Goal: Task Accomplishment & Management: Manage account settings

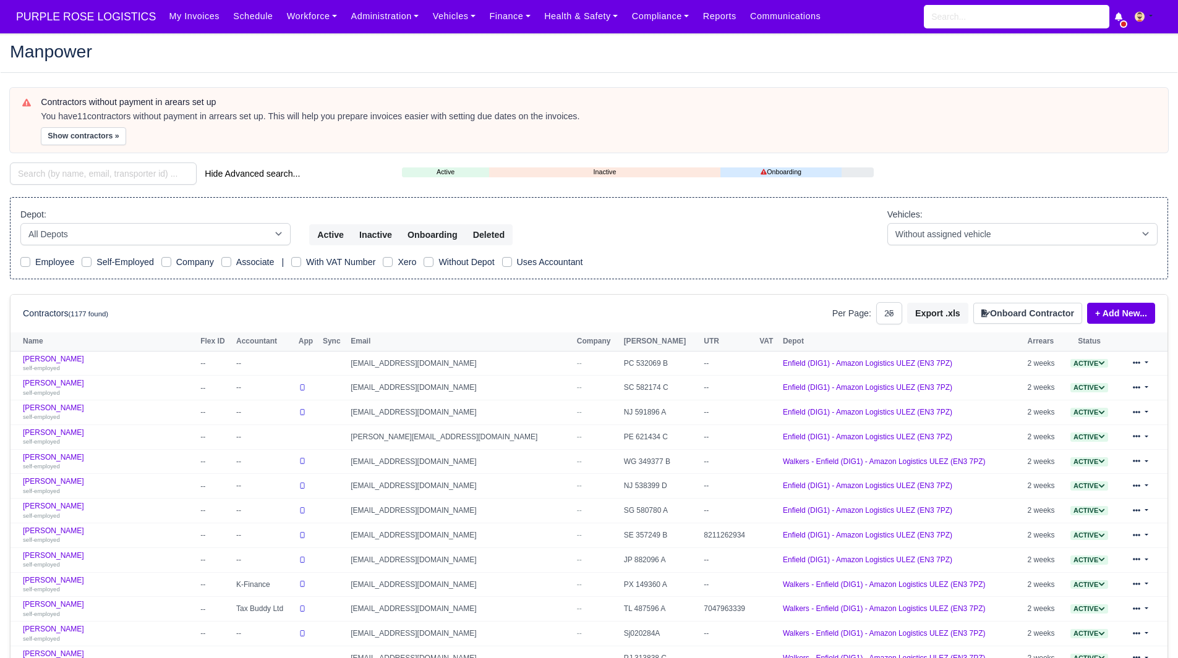
select select "25"
click at [87, 143] on button "Show contractors »" at bounding box center [83, 136] width 85 height 18
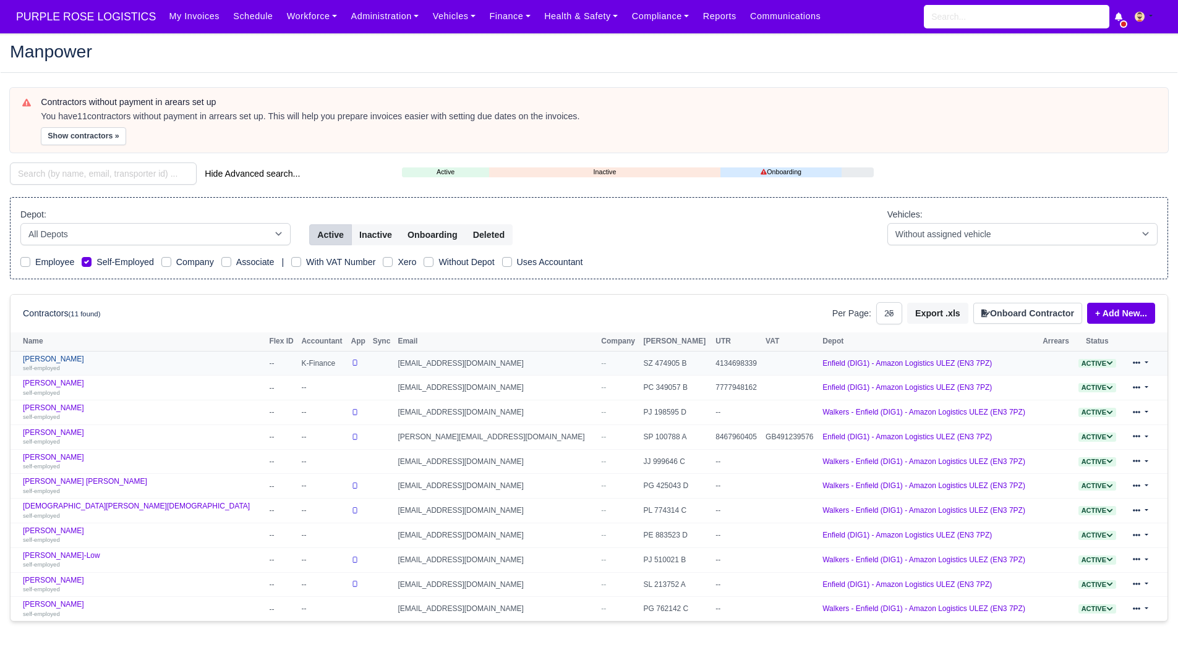
click at [53, 358] on link "Emil Markov self-employed" at bounding box center [143, 364] width 240 height 18
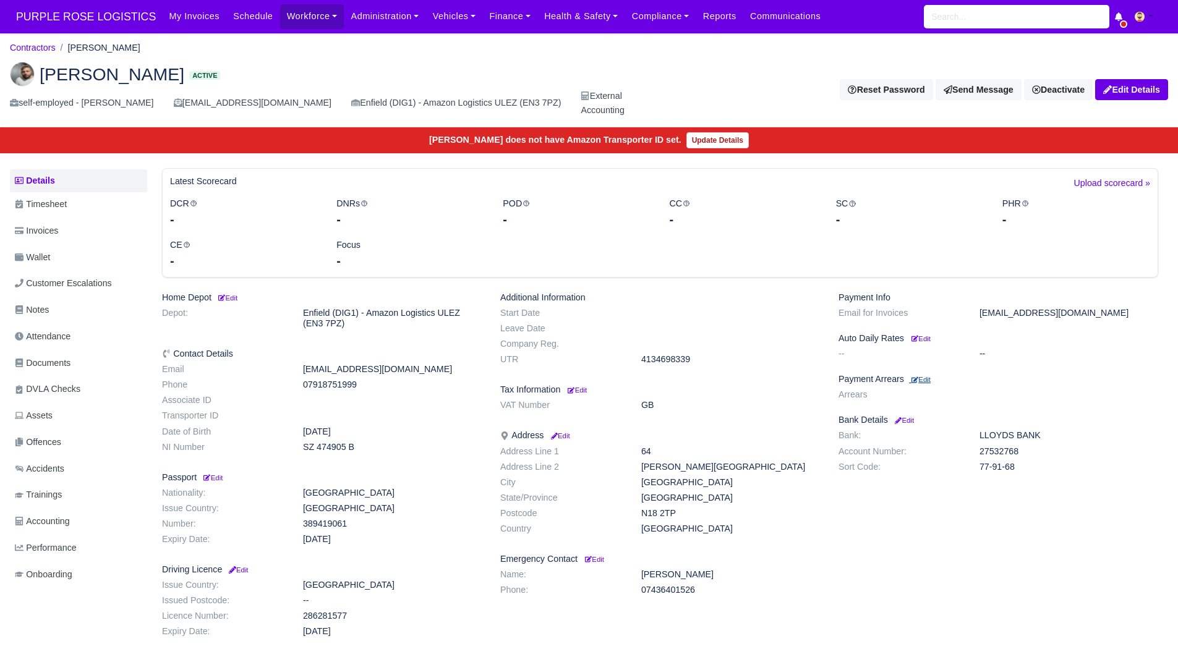
click at [928, 382] on small "Edit" at bounding box center [920, 379] width 19 height 7
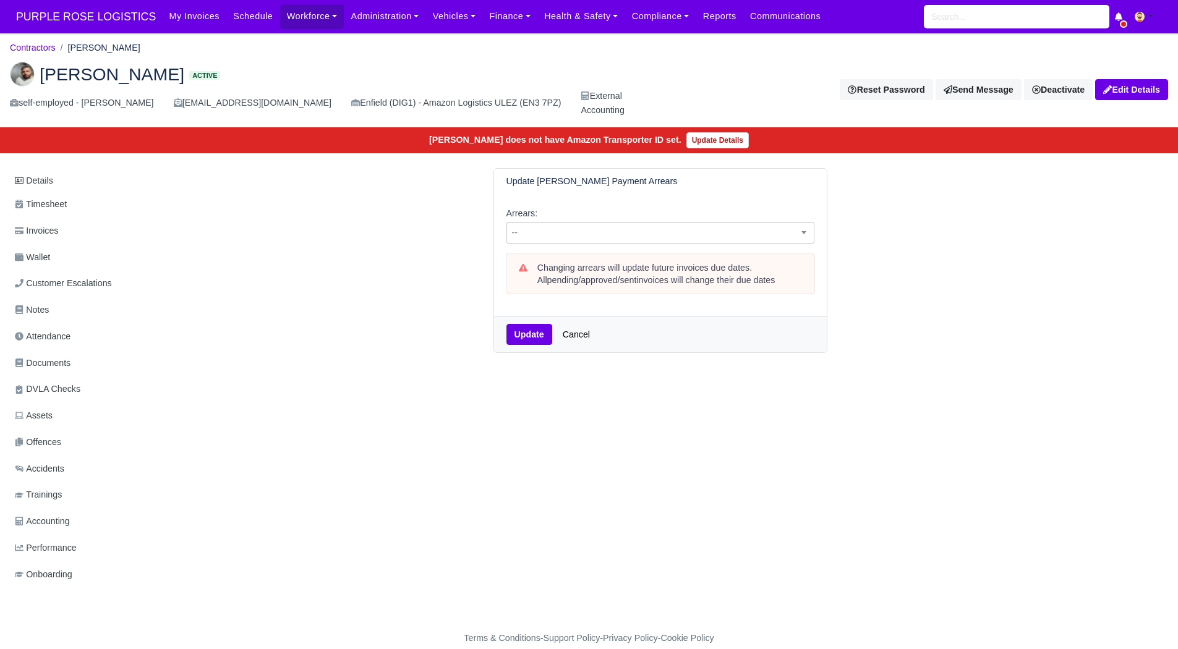
click at [674, 235] on span "--" at bounding box center [660, 232] width 307 height 15
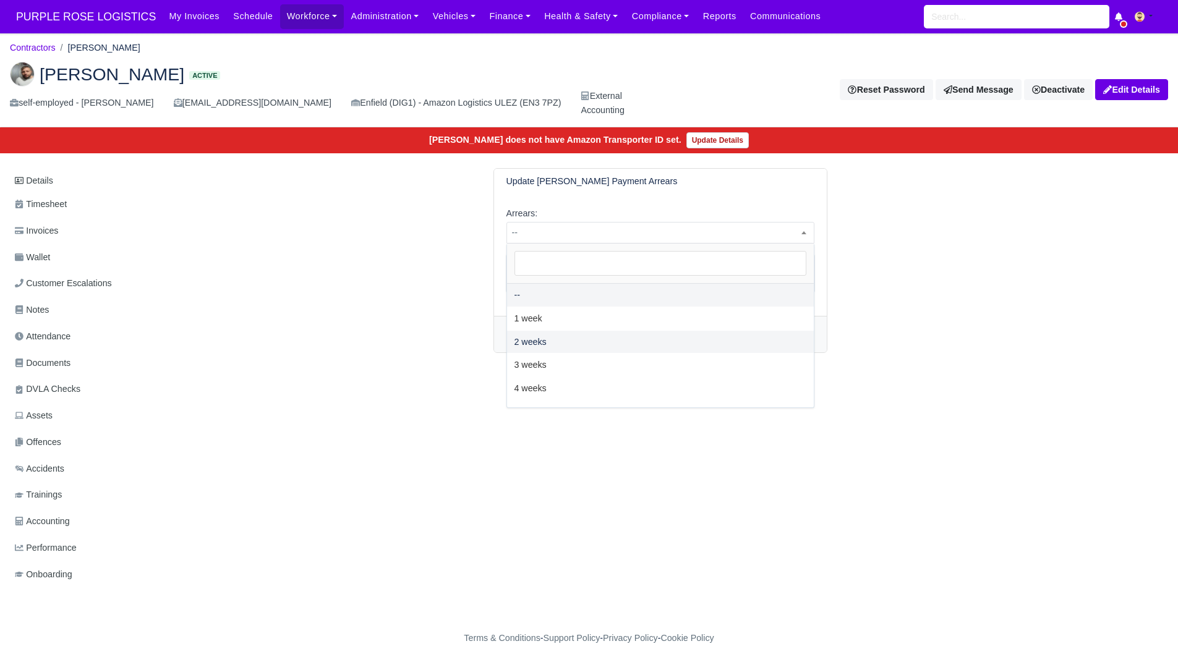
select select "2W"
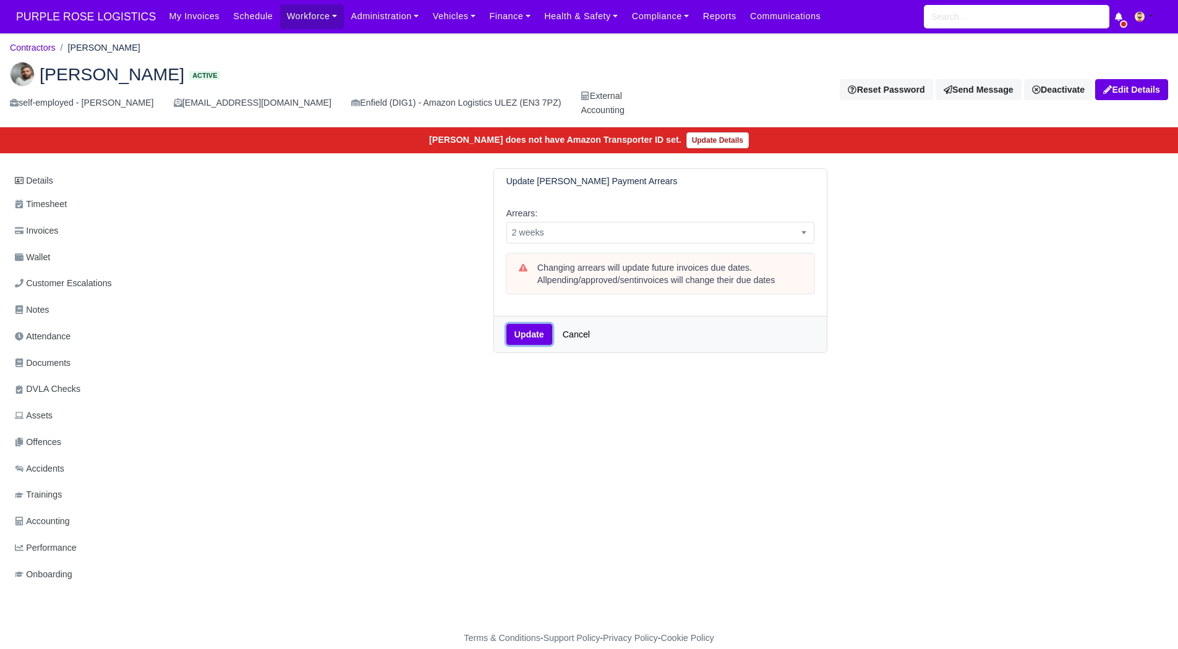
click at [528, 329] on button "Update" at bounding box center [529, 334] width 46 height 21
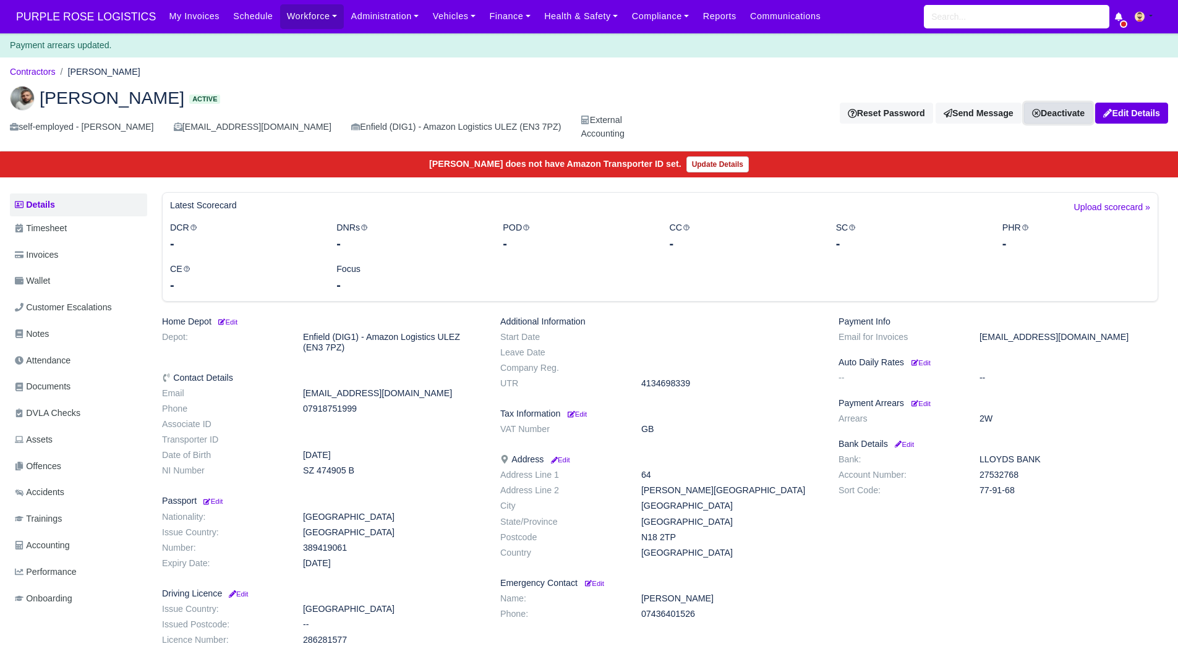
click at [1071, 108] on link "Deactivate" at bounding box center [1058, 113] width 69 height 21
click at [1032, 147] on link "Take off schedule" at bounding box center [1037, 156] width 110 height 19
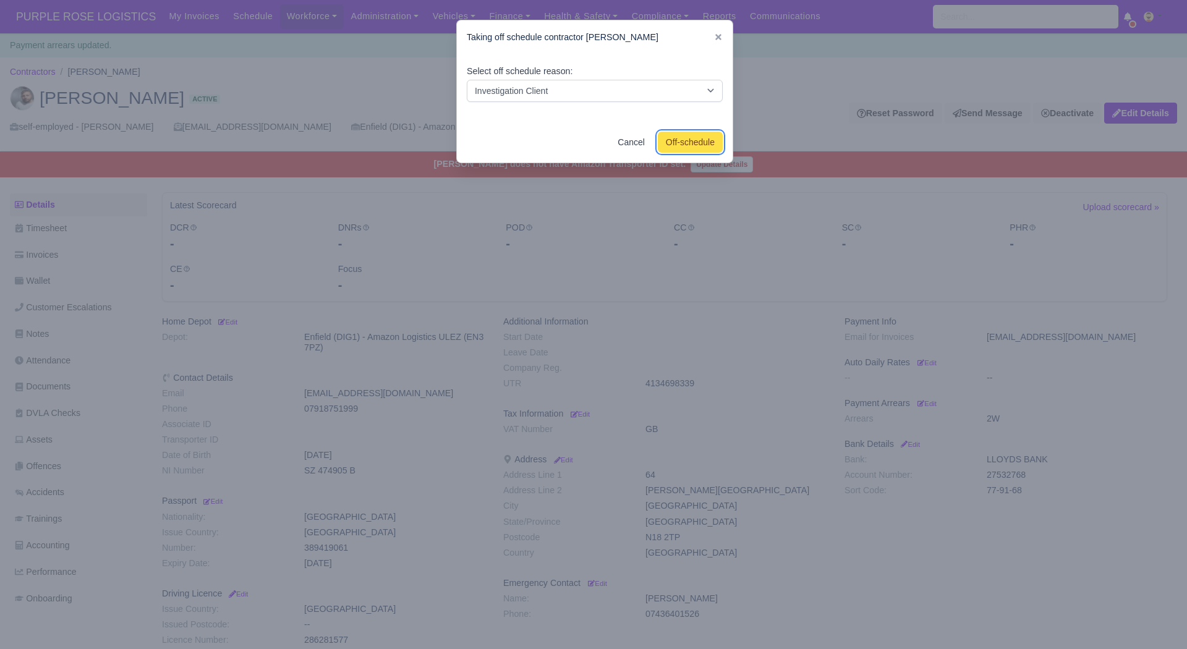
click at [690, 142] on button "Off-schedule" at bounding box center [690, 142] width 65 height 21
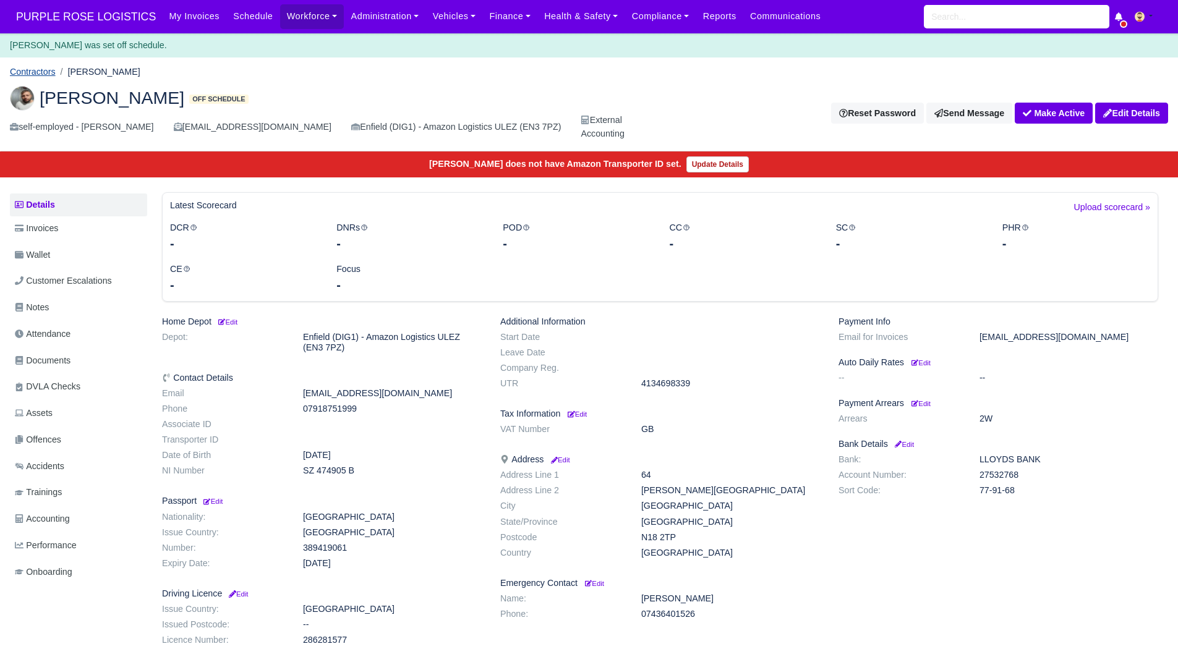
click at [38, 67] on link "Contractors" at bounding box center [33, 72] width 46 height 10
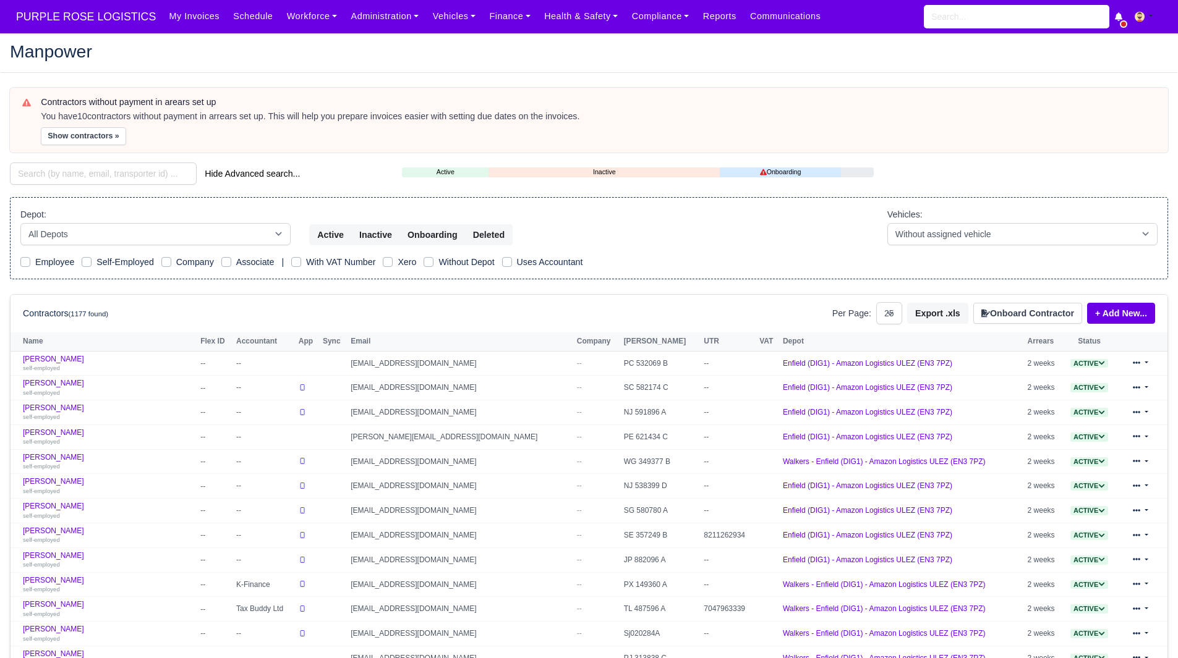
select select "25"
click at [91, 145] on div "Contractors without payment in arears set up You have 10 contractors without pa…" at bounding box center [589, 120] width 1158 height 64
click at [98, 137] on button "Show contractors »" at bounding box center [83, 136] width 85 height 18
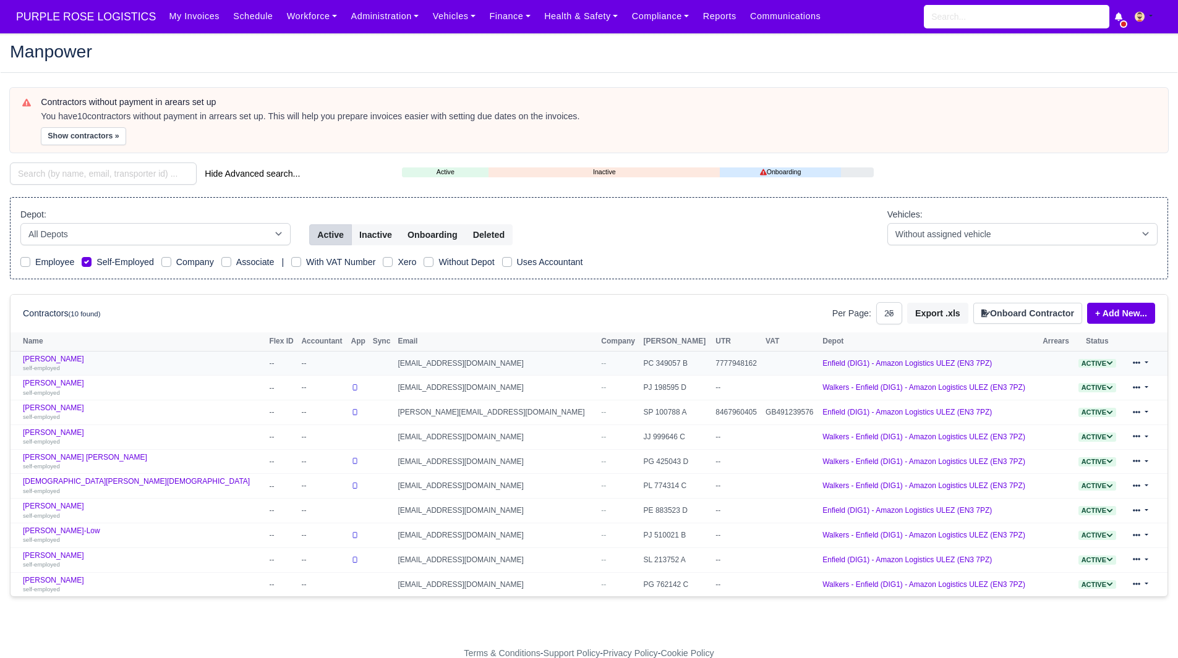
click at [42, 354] on td "James McElroy self-employed" at bounding box center [138, 363] width 255 height 25
click at [45, 359] on link "James McElroy self-employed" at bounding box center [143, 364] width 240 height 18
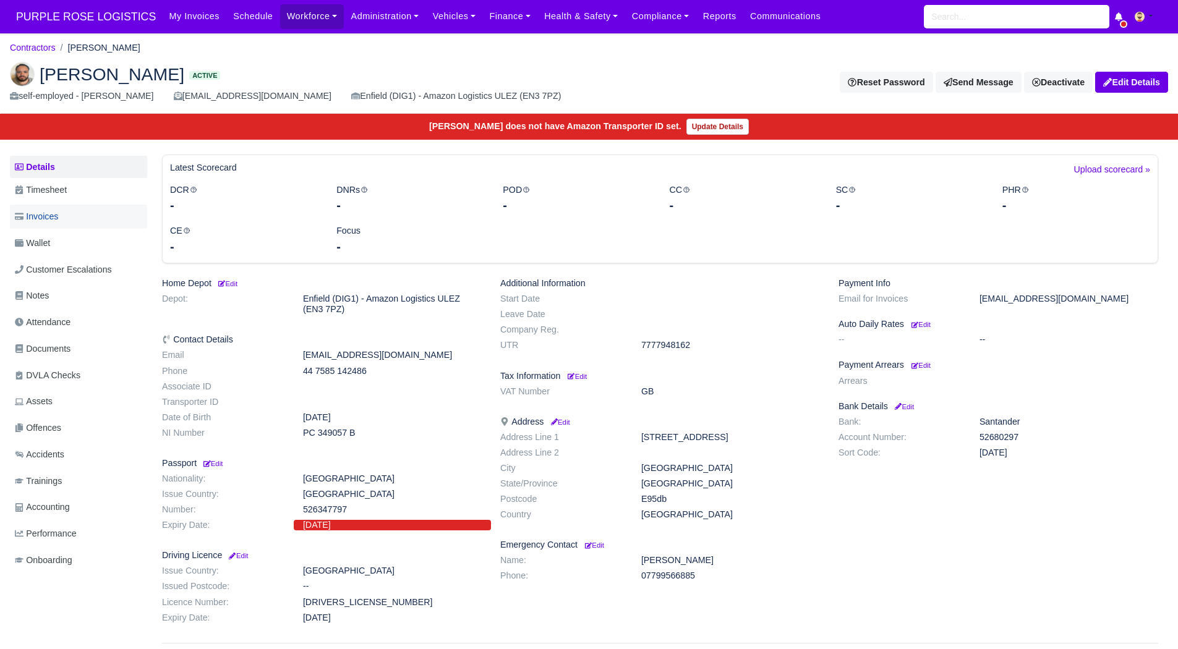
click at [67, 208] on link "Invoices" at bounding box center [78, 217] width 137 height 24
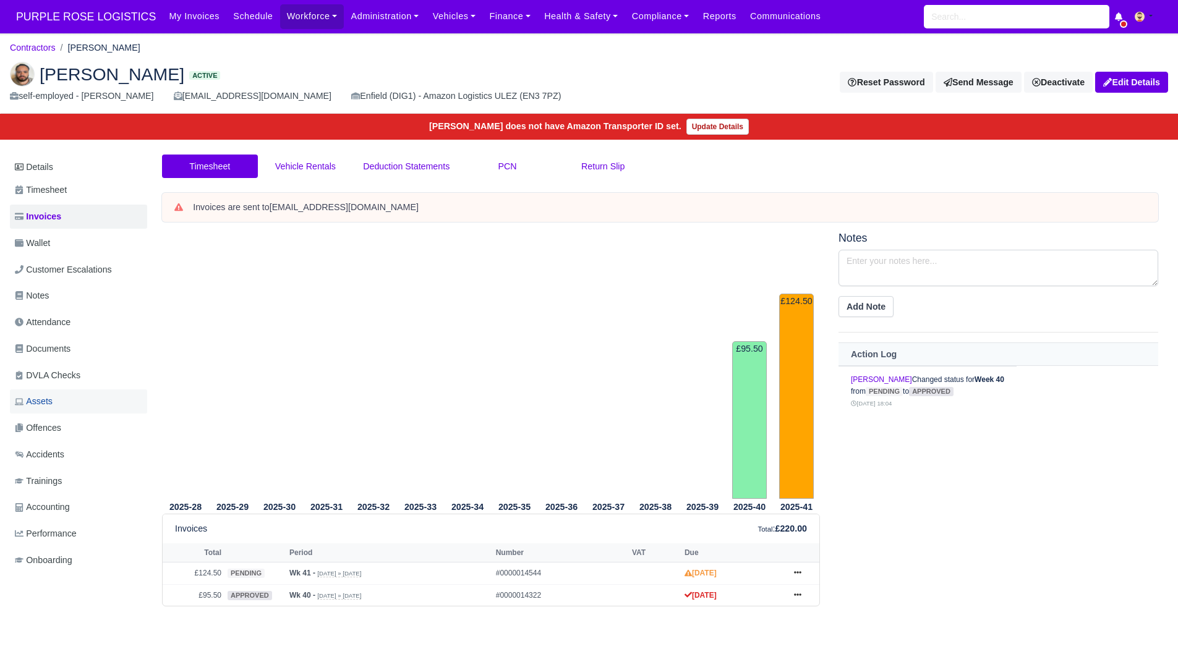
click at [75, 405] on link "Assets" at bounding box center [78, 401] width 137 height 24
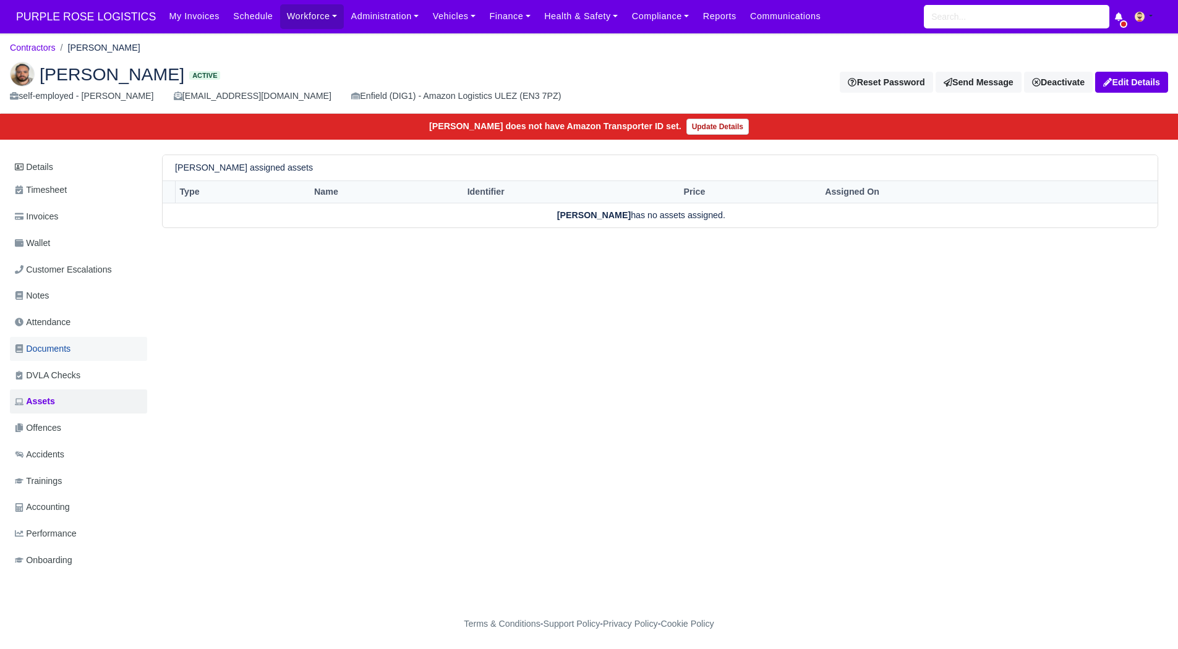
click at [77, 349] on link "Documents" at bounding box center [78, 349] width 137 height 24
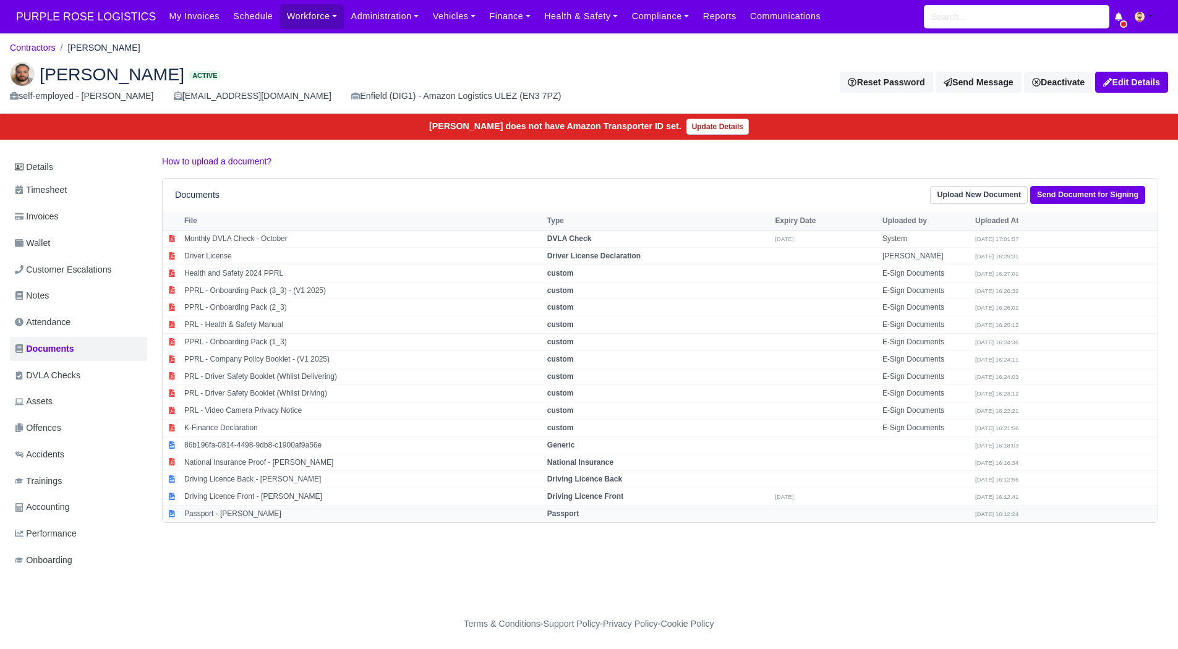
click at [250, 514] on td "Passport - James McElroy" at bounding box center [362, 513] width 363 height 17
select select "passport"
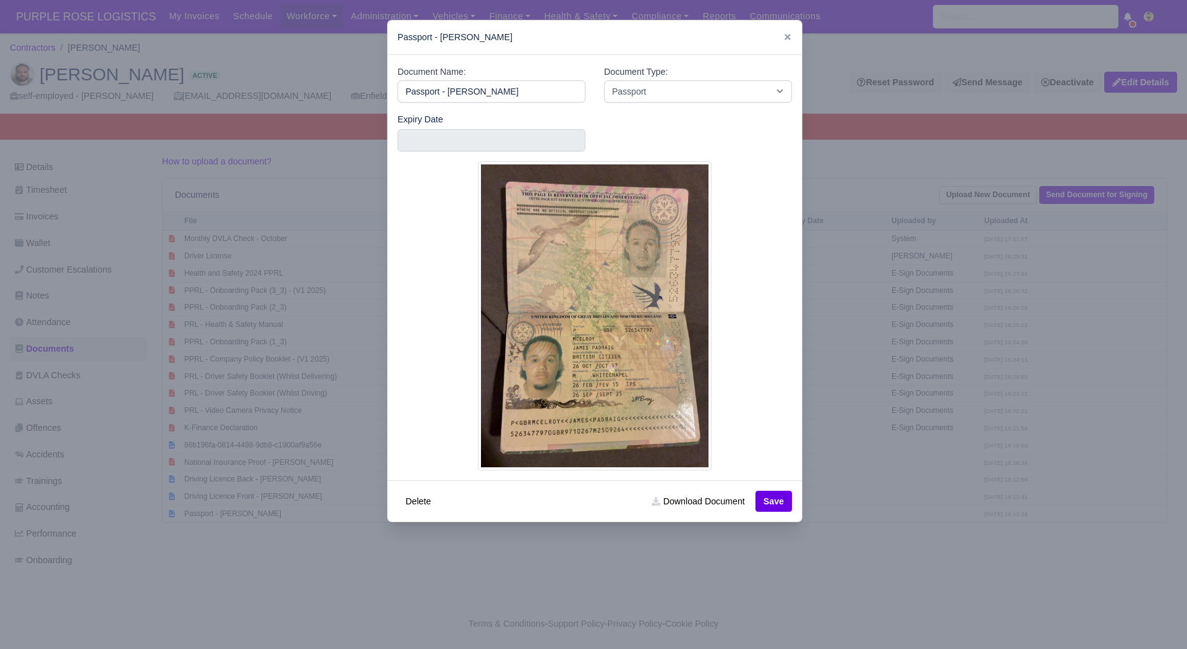
click at [348, 579] on div at bounding box center [593, 324] width 1187 height 649
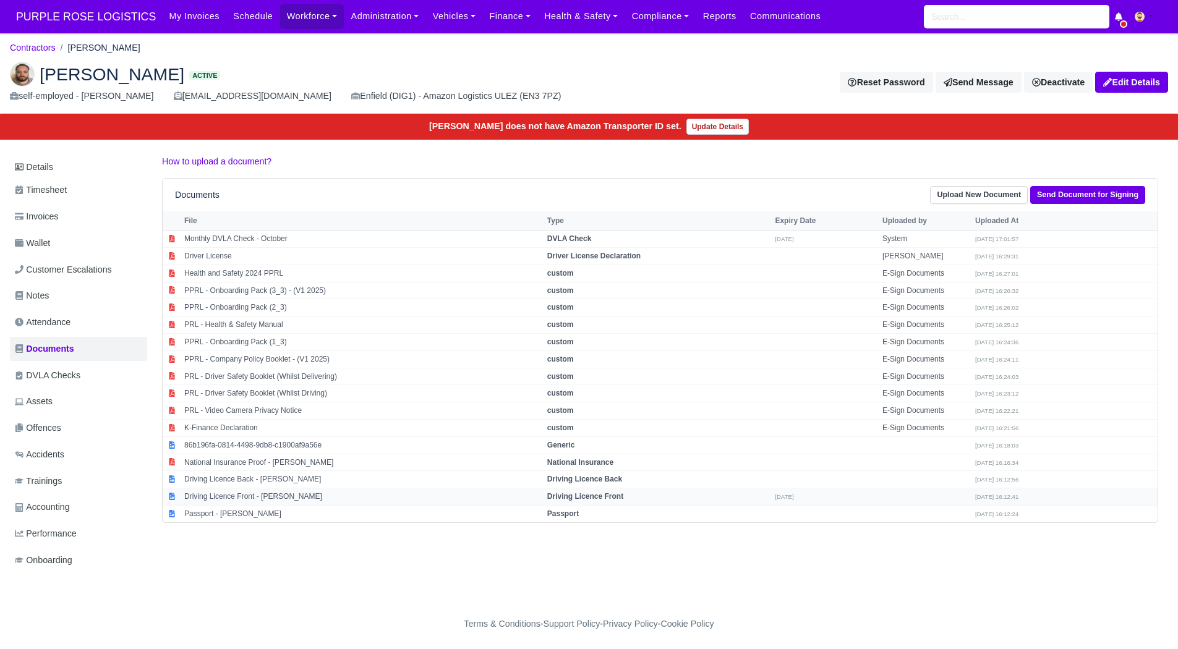
click at [278, 496] on td "Driving Licence Front - James McElroy" at bounding box center [362, 496] width 363 height 17
select select "driving-licence-front"
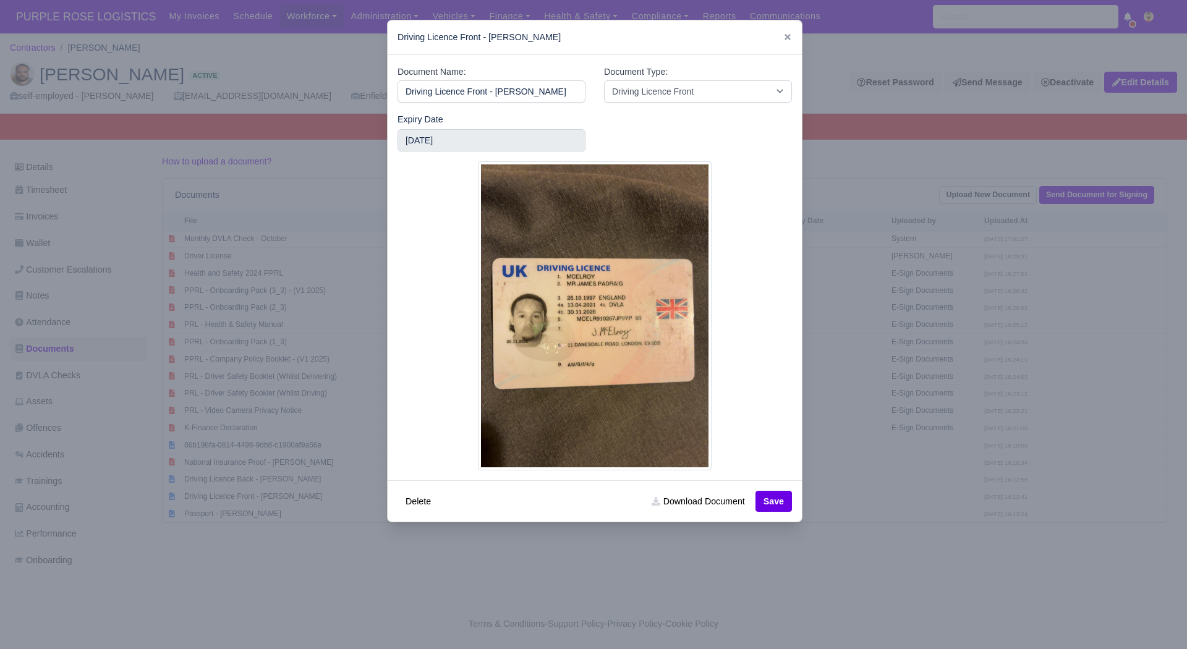
click at [268, 535] on div at bounding box center [593, 324] width 1187 height 649
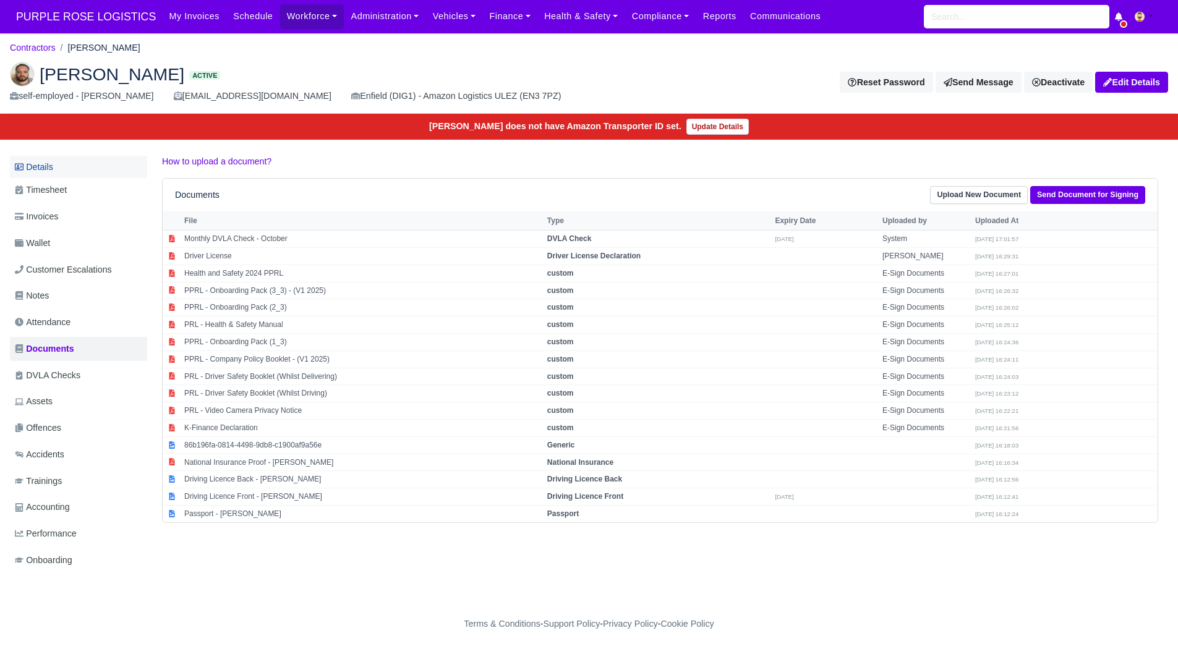
click at [100, 171] on link "Details" at bounding box center [78, 167] width 137 height 23
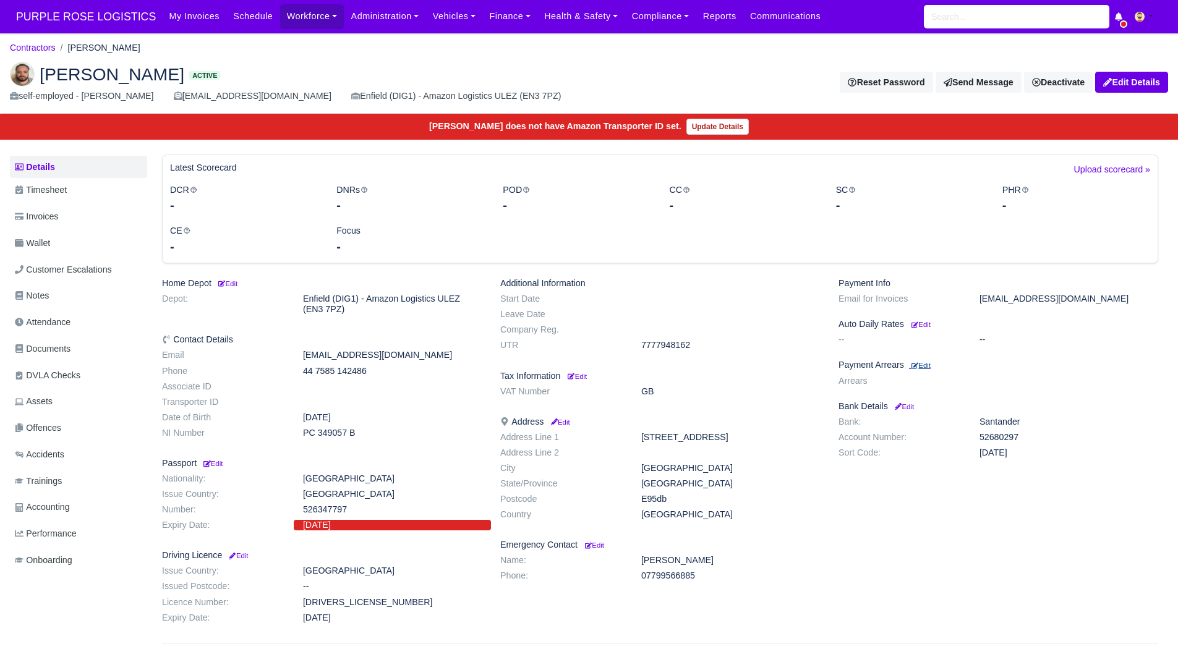
click at [927, 360] on link "Edit" at bounding box center [920, 365] width 22 height 10
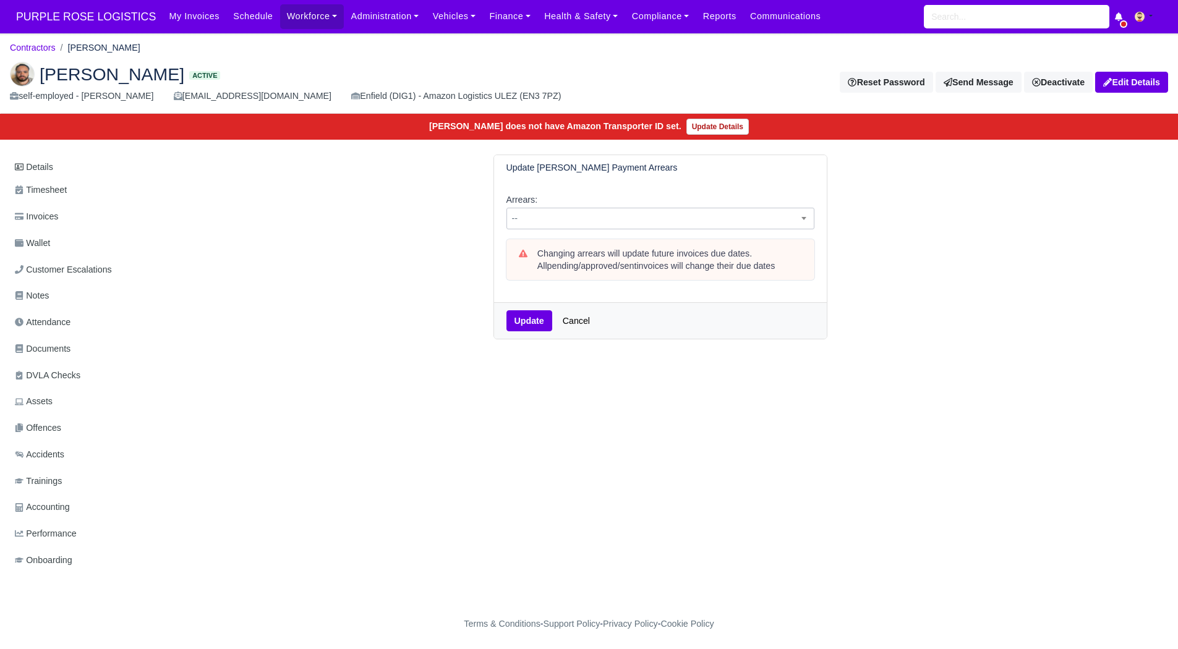
click at [749, 229] on span "--" at bounding box center [660, 219] width 308 height 22
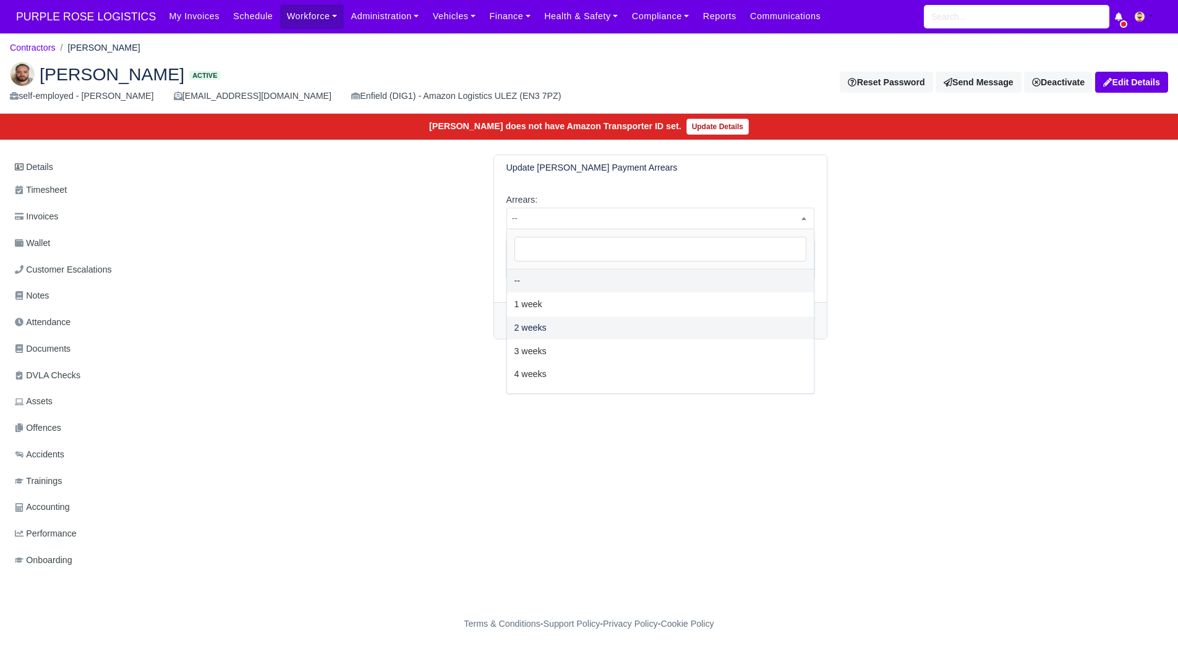
select select "2W"
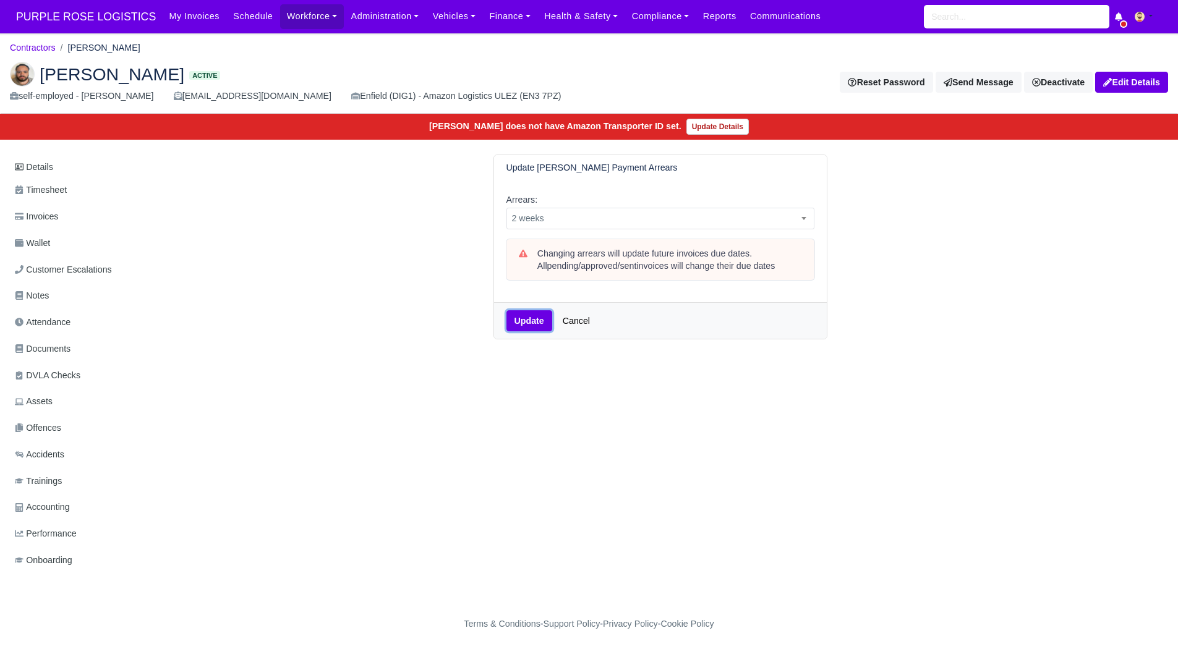
click at [515, 311] on button "Update" at bounding box center [529, 320] width 46 height 21
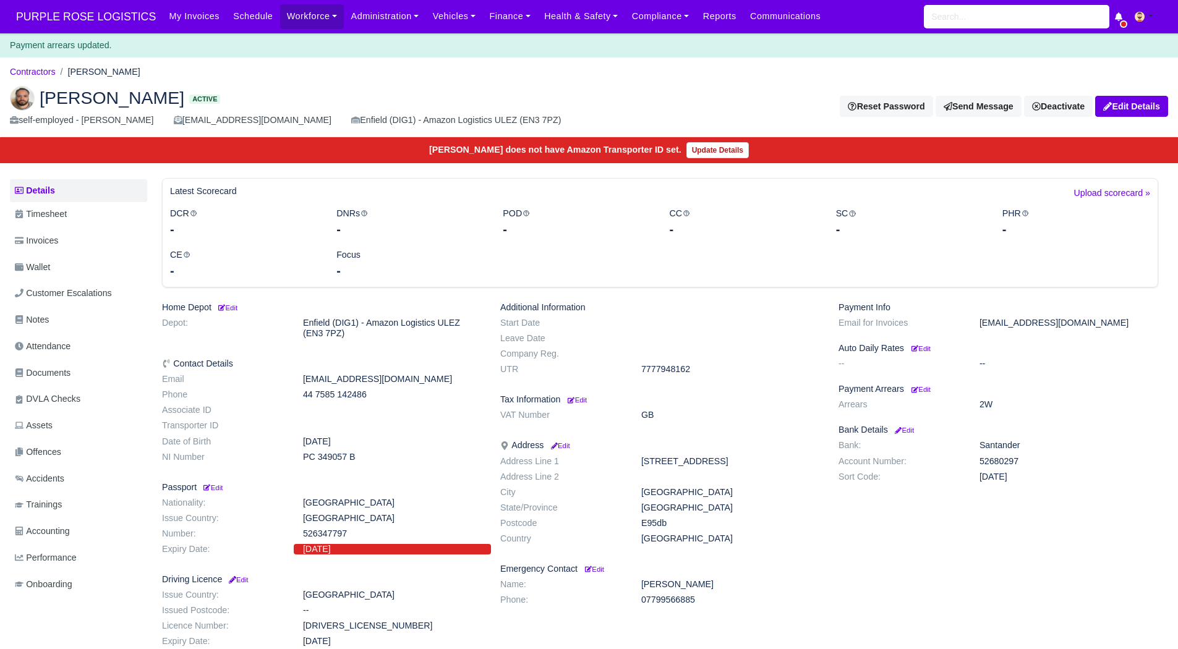
click at [43, 80] on div "James McElroy Active self-employed - James McElroy jamesmcelroy97@outlook.com E…" at bounding box center [589, 107] width 1176 height 62
click at [45, 69] on link "Contractors" at bounding box center [33, 72] width 46 height 10
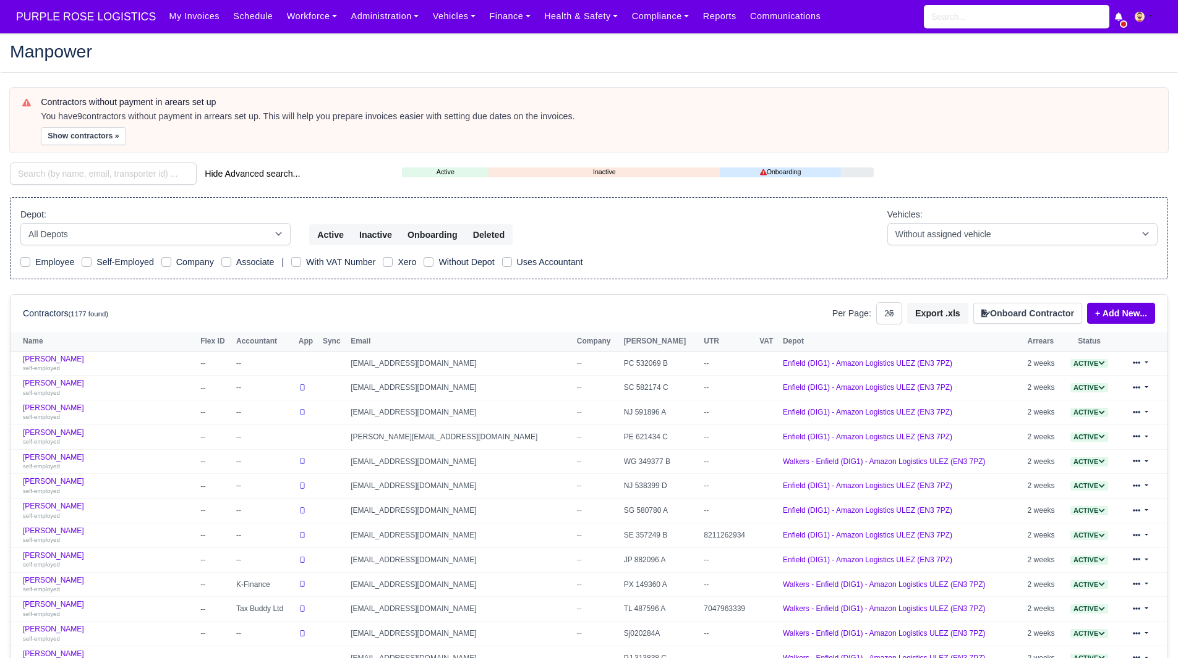
select select "25"
click at [67, 148] on div "Contractors without payment in arears set up You have 9 contractors without pay…" at bounding box center [589, 120] width 1158 height 64
click at [88, 142] on button "Show contractors »" at bounding box center [83, 136] width 85 height 18
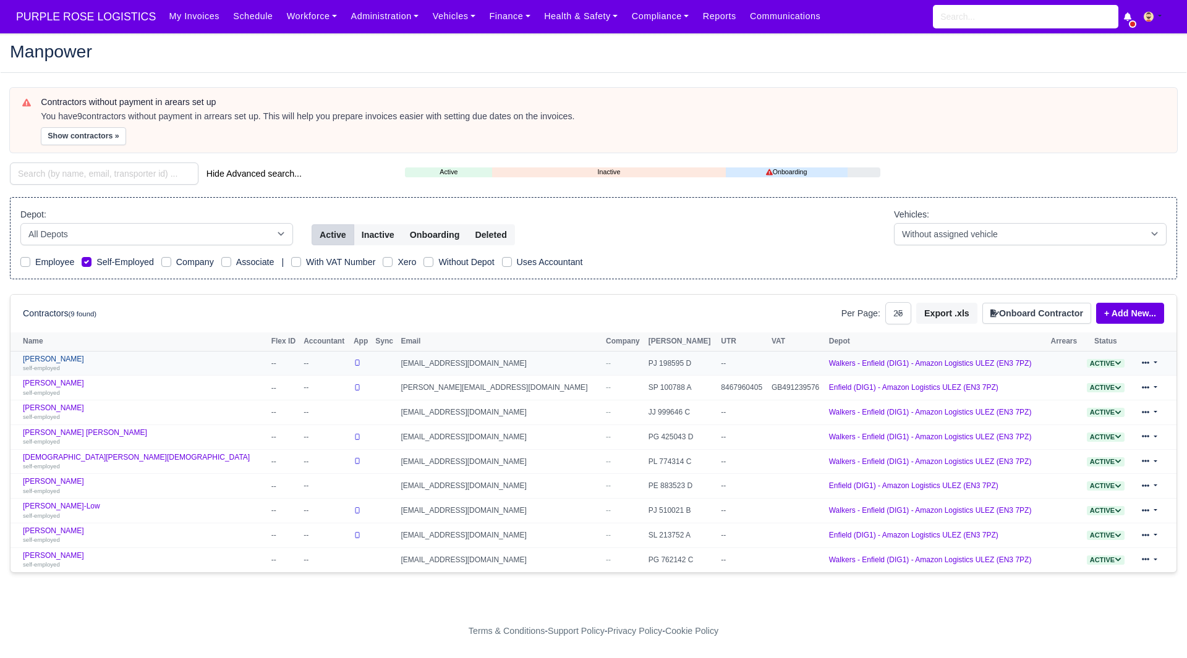
click at [48, 359] on link "[PERSON_NAME] self-employed" at bounding box center [144, 364] width 242 height 18
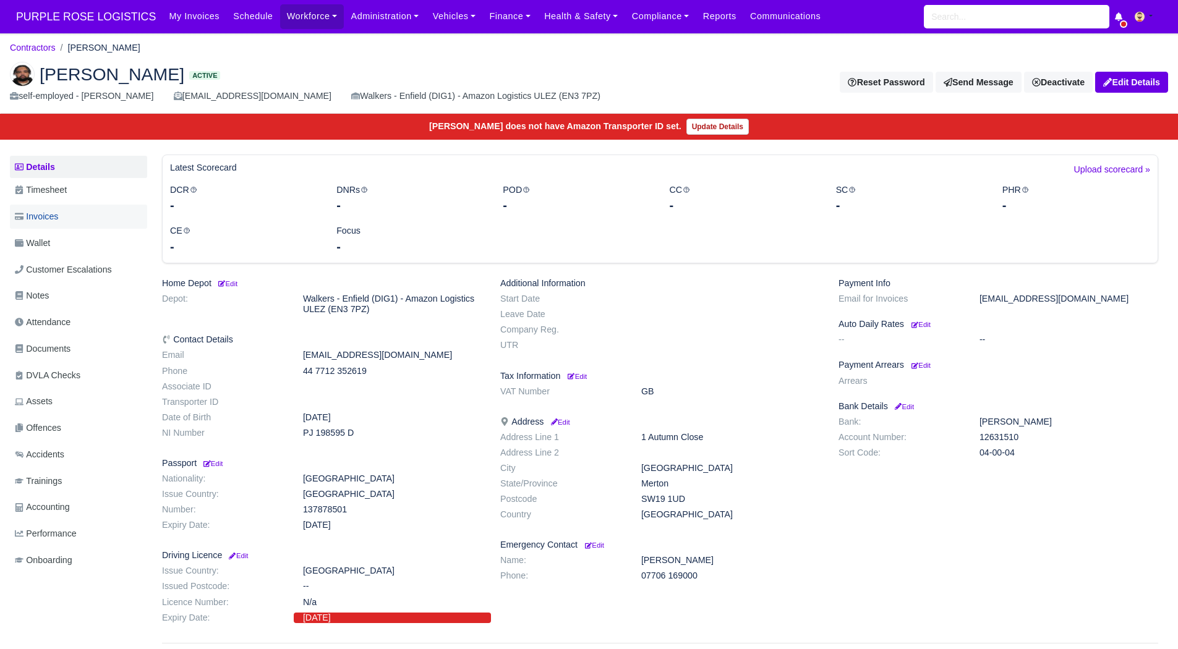
click at [85, 208] on link "Invoices" at bounding box center [78, 217] width 137 height 24
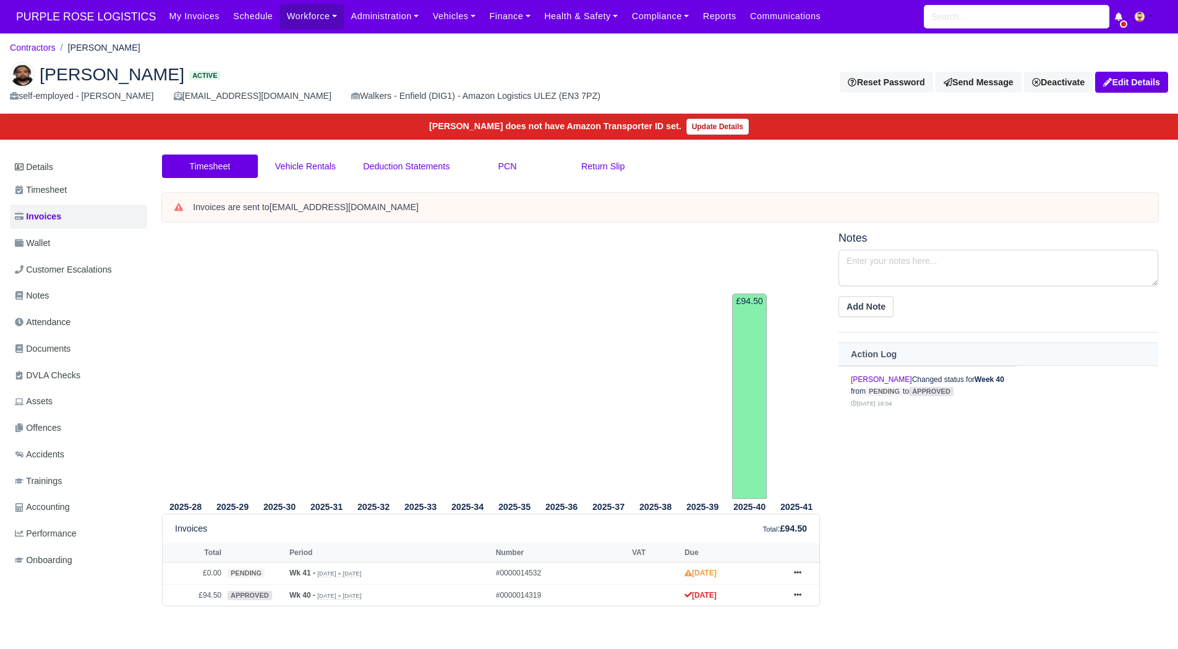
scroll to position [41, 0]
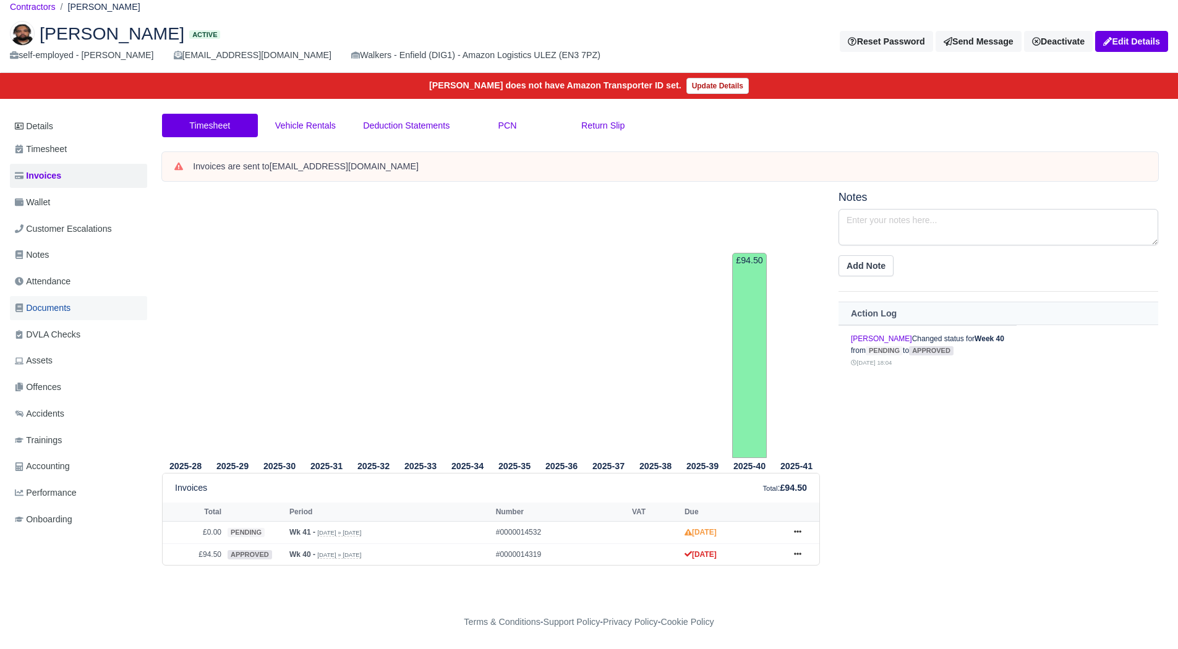
click at [62, 302] on span "Documents" at bounding box center [43, 308] width 56 height 14
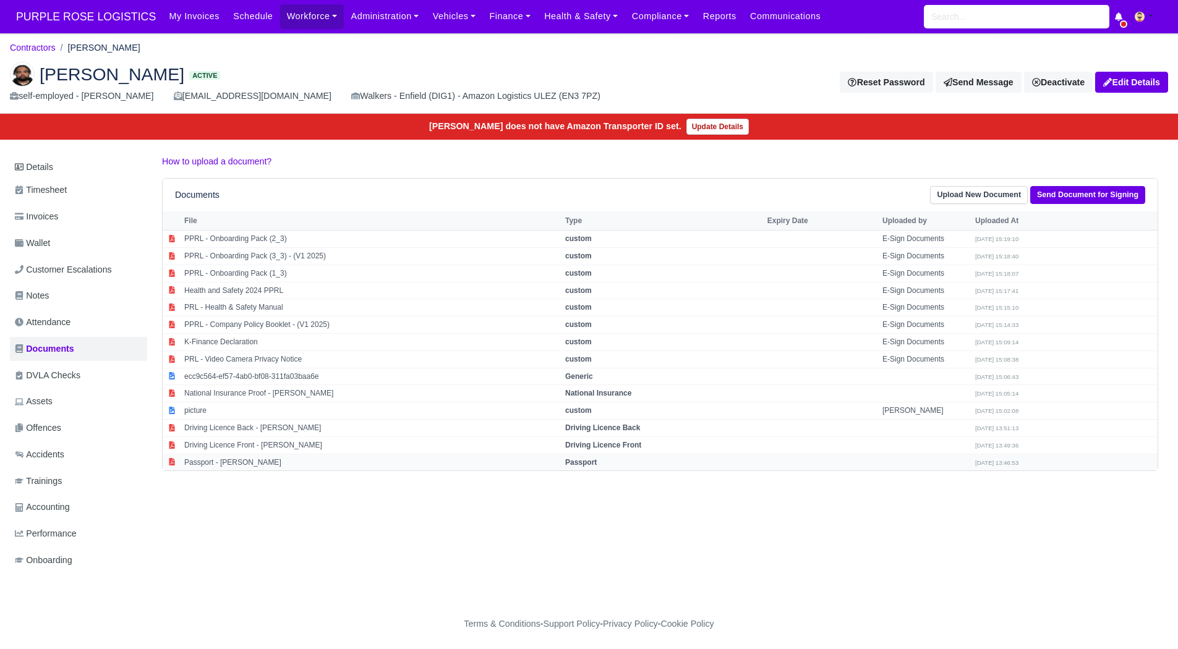
click at [251, 465] on td "Passport - Keelan belle" at bounding box center [371, 462] width 381 height 17
select select "passport"
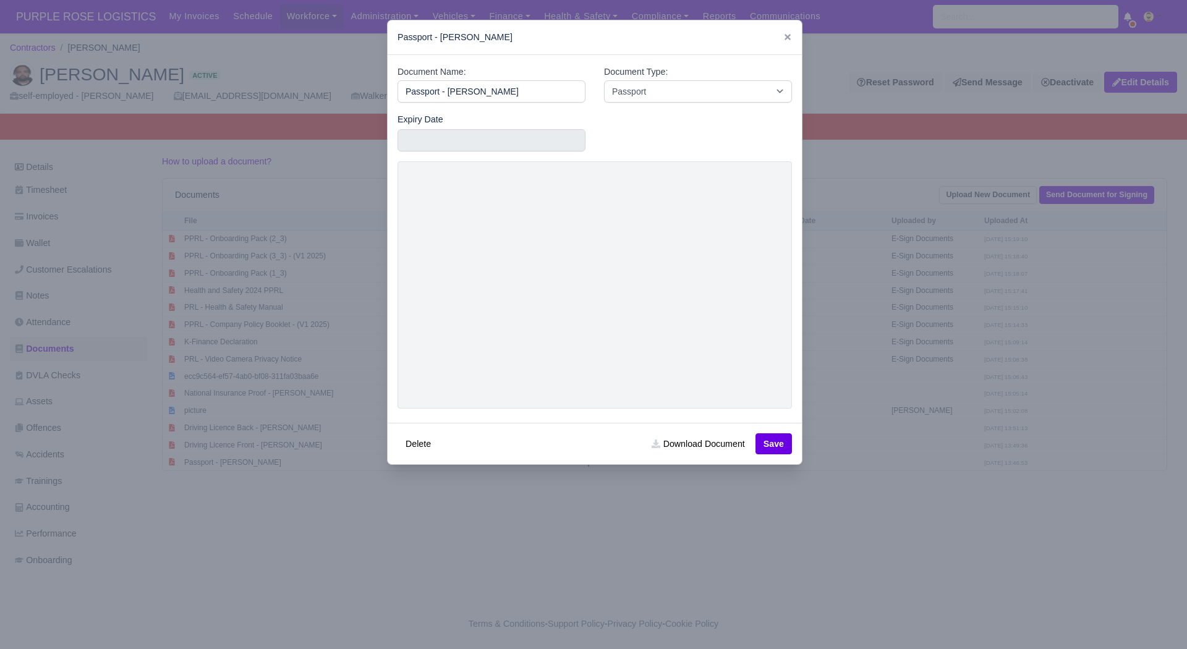
click at [548, 626] on div at bounding box center [593, 324] width 1187 height 649
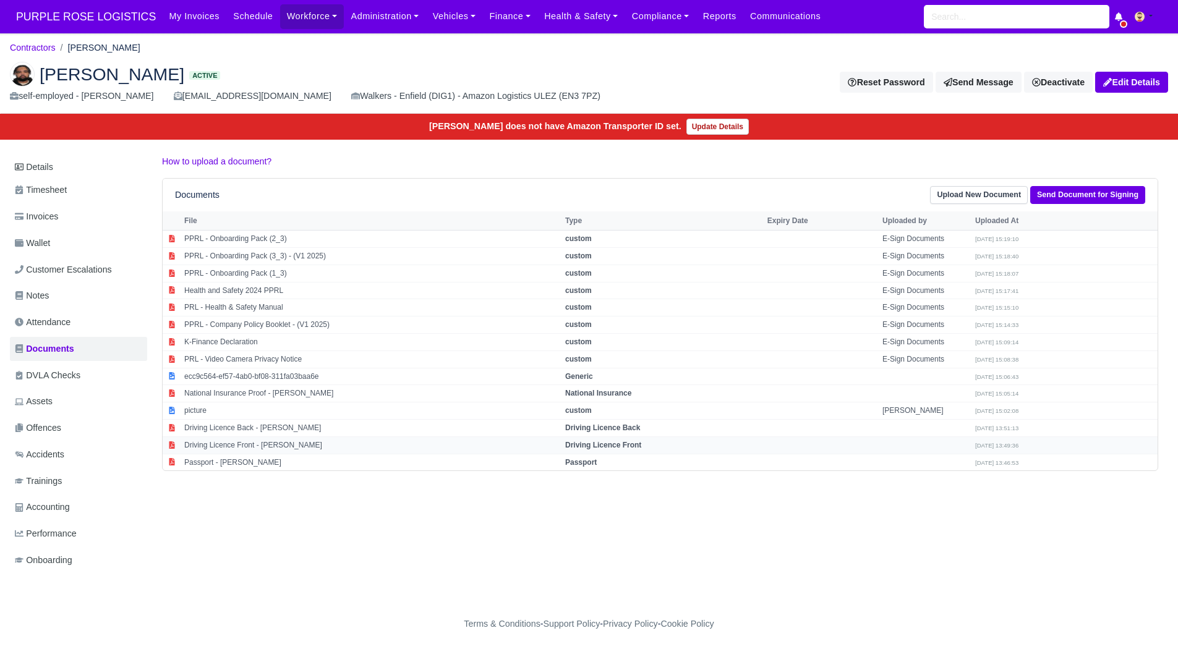
click at [267, 449] on td "Driving Licence Front - Keelan belle" at bounding box center [371, 444] width 381 height 17
select select "driving-licence-front"
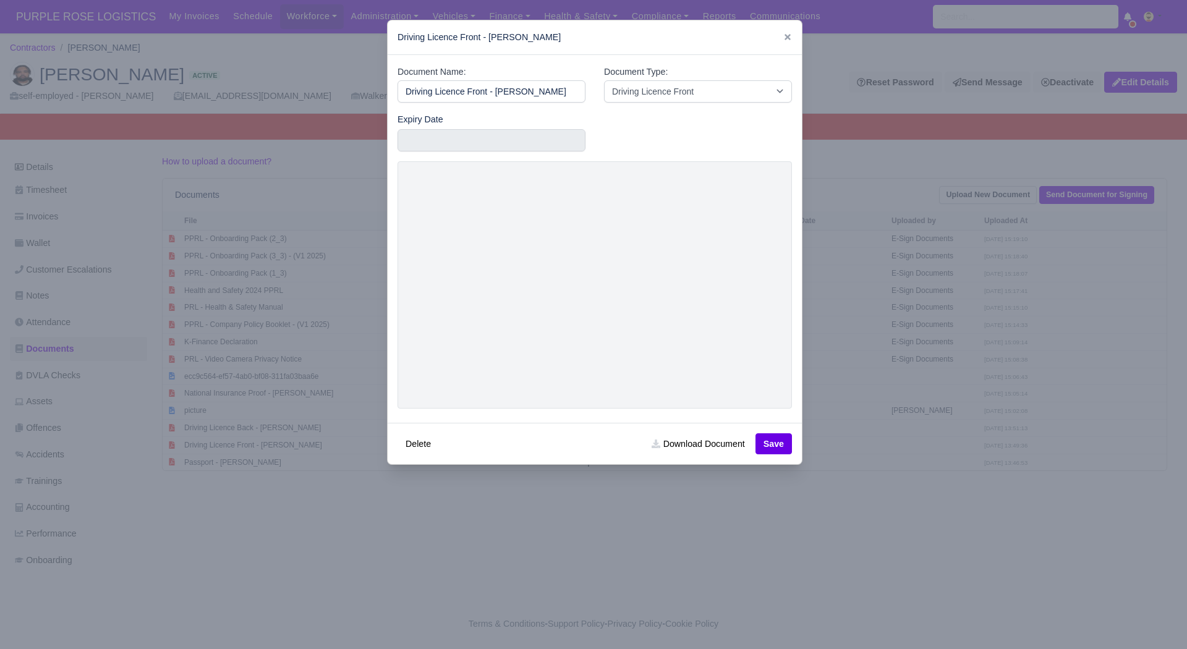
click at [292, 458] on div at bounding box center [593, 324] width 1187 height 649
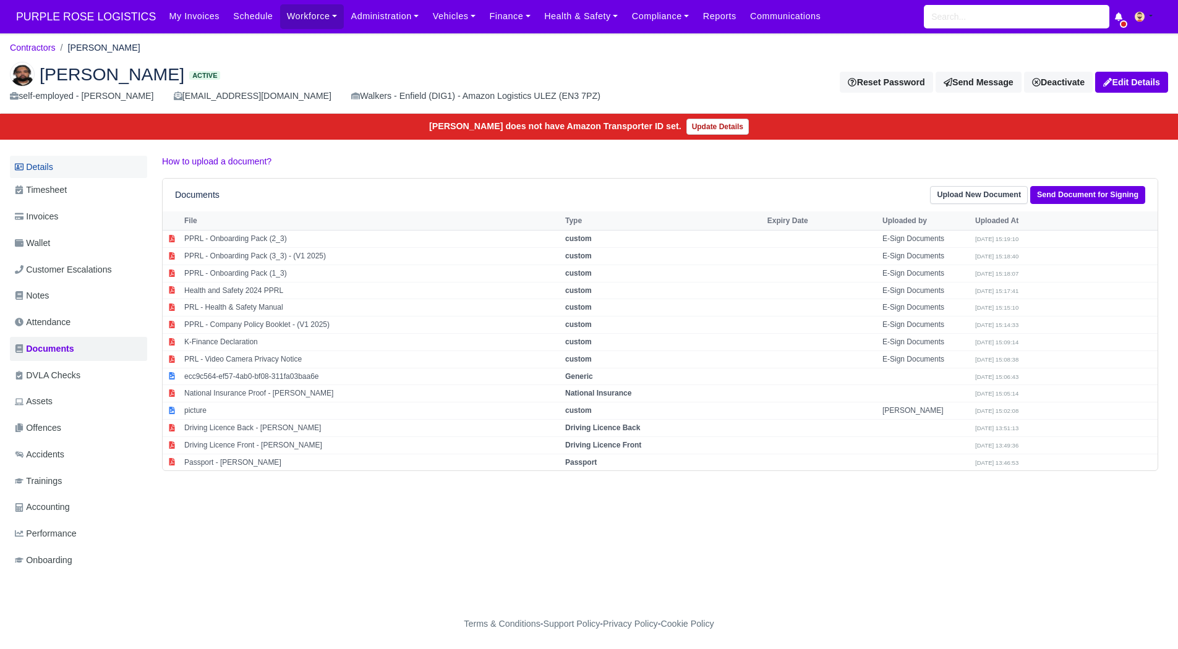
click at [79, 170] on link "Details" at bounding box center [78, 167] width 137 height 23
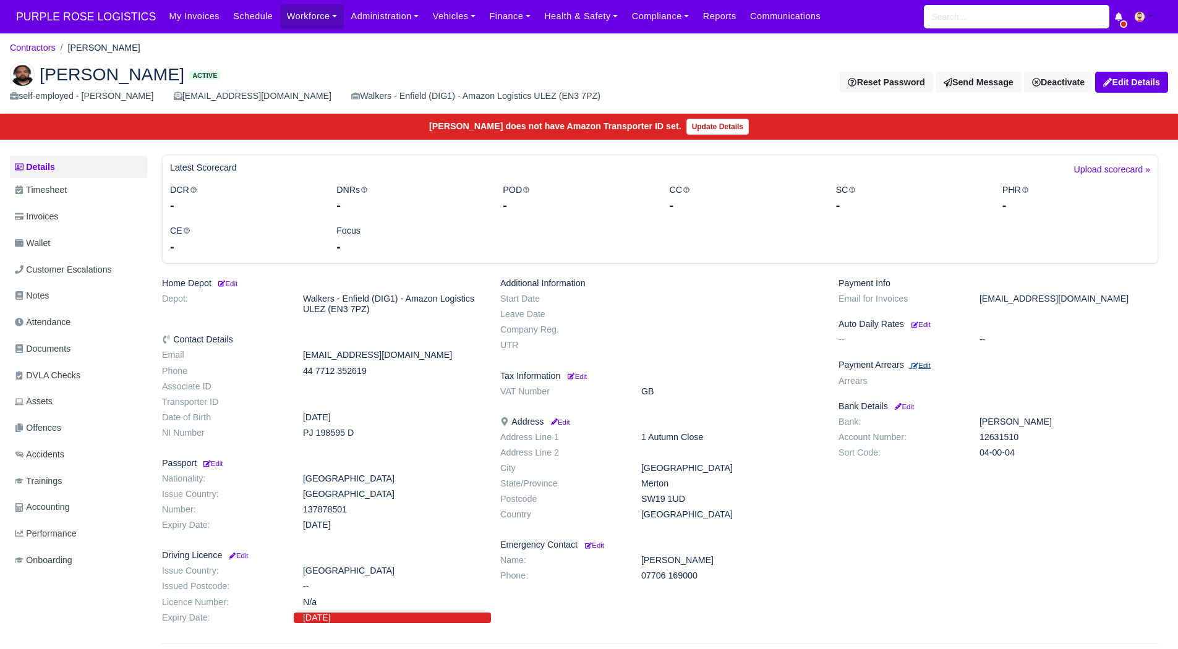
click at [930, 362] on small "Edit" at bounding box center [920, 365] width 19 height 7
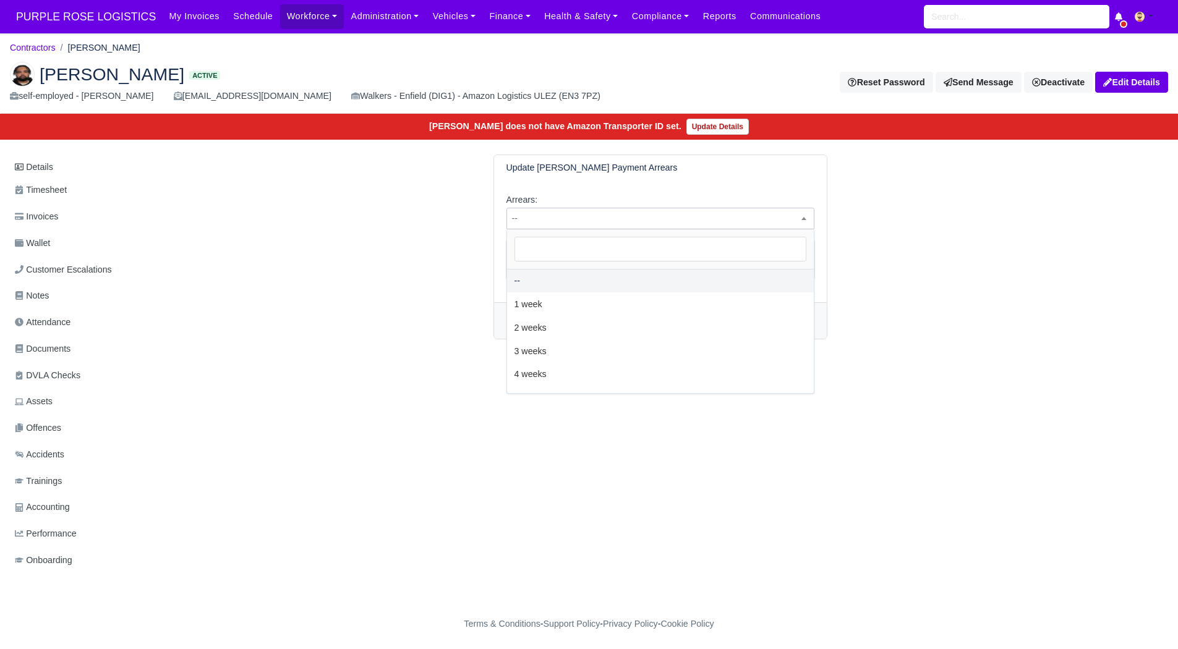
click at [640, 212] on span "--" at bounding box center [660, 218] width 307 height 15
select select "2W"
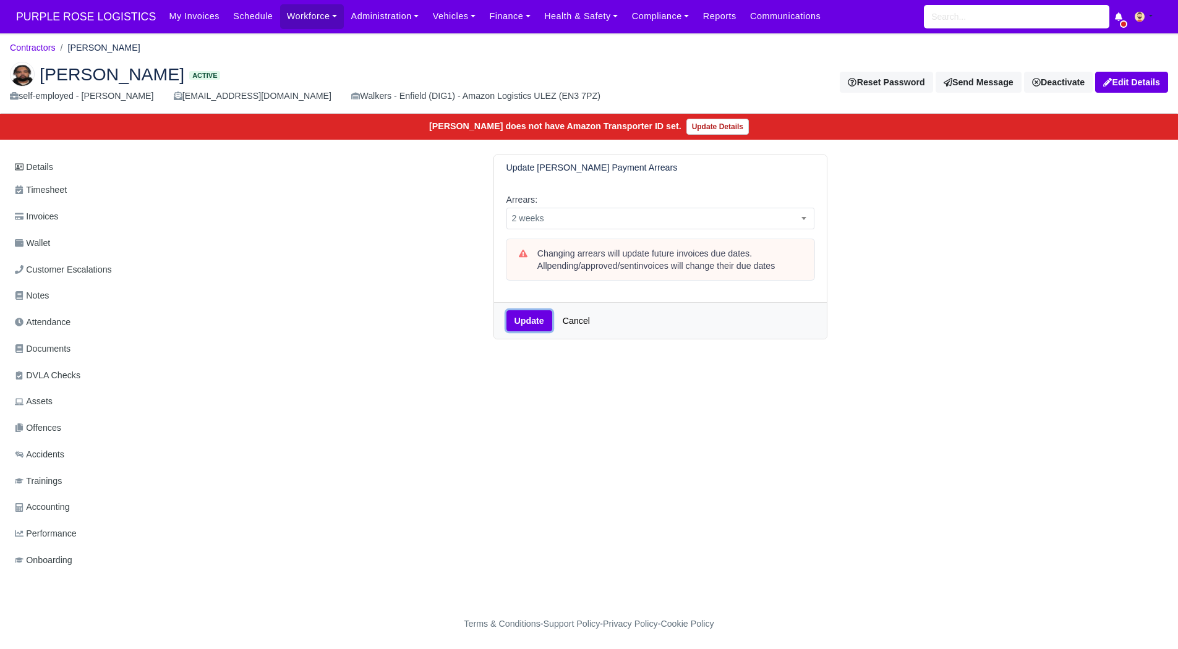
click at [517, 318] on button "Update" at bounding box center [529, 320] width 46 height 21
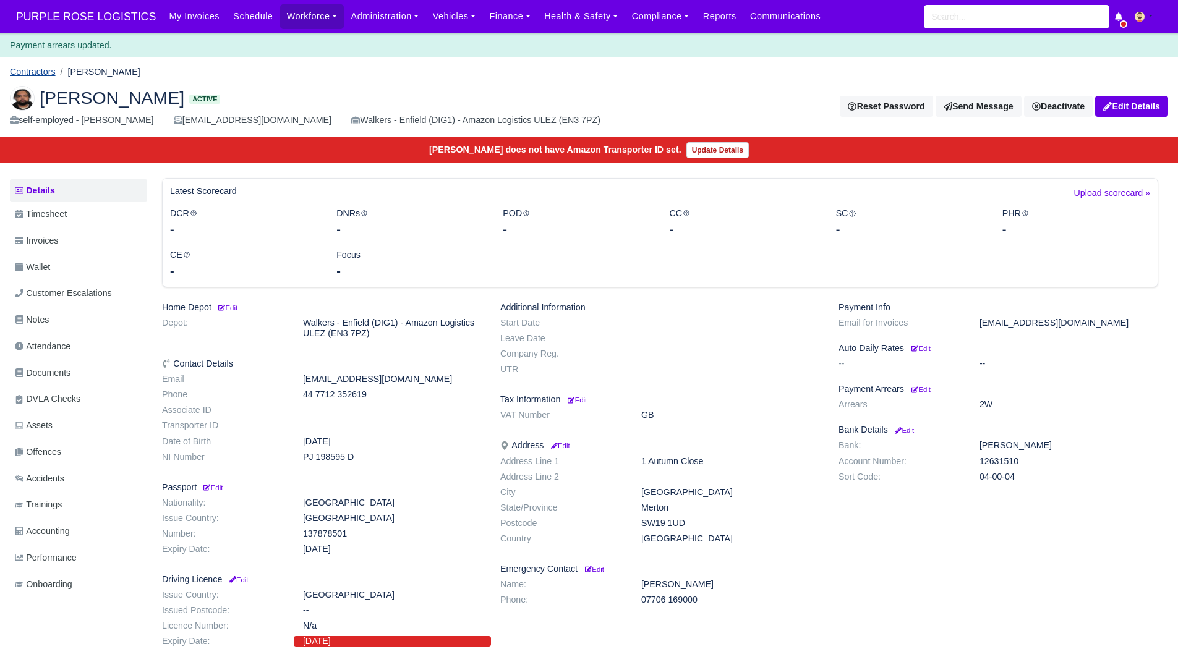
click at [29, 75] on link "Contractors" at bounding box center [33, 72] width 46 height 10
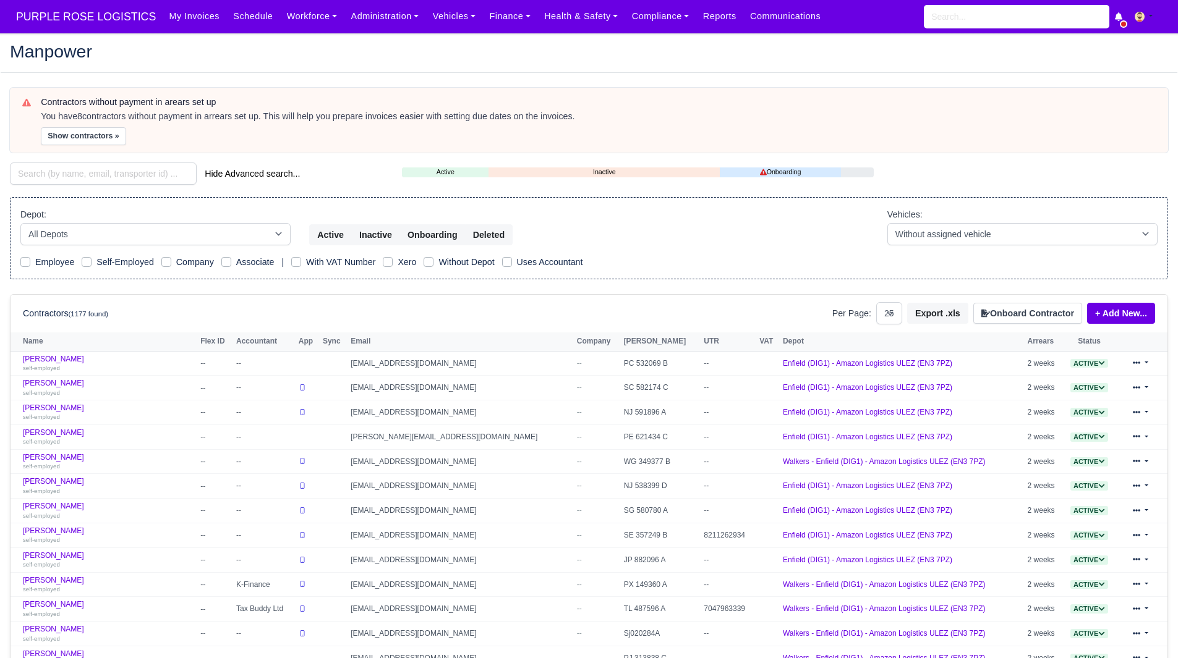
select select "25"
click at [69, 134] on button "Show contractors »" at bounding box center [83, 136] width 85 height 18
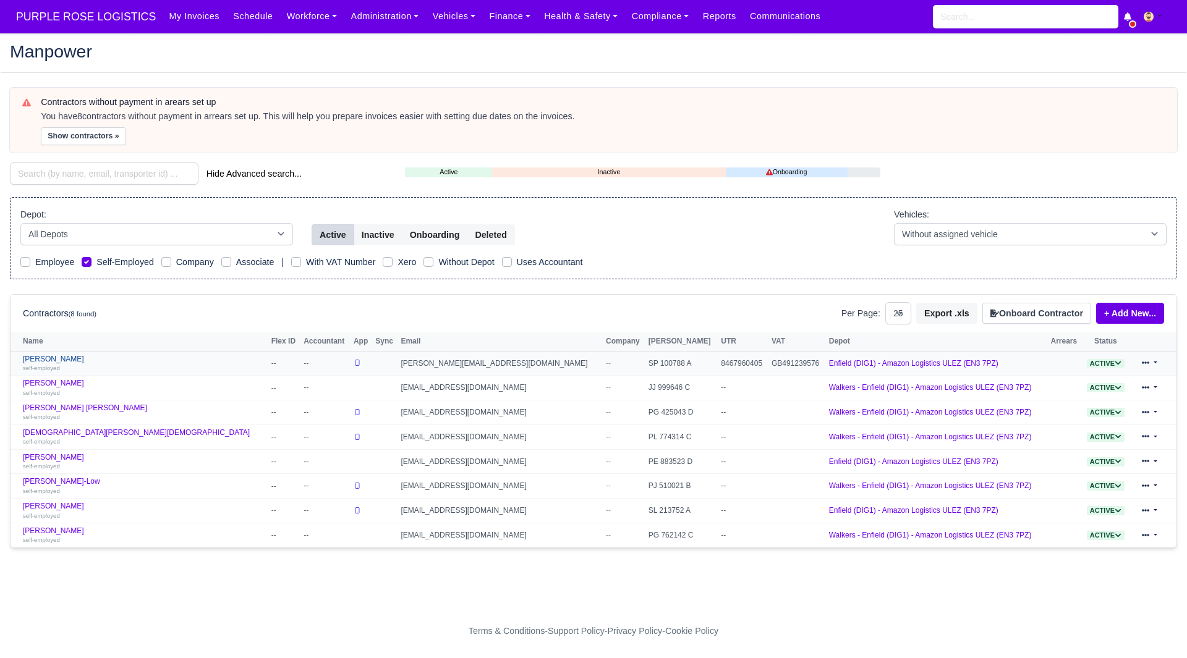
click at [49, 355] on link "Mamoudou Diallo self-employed" at bounding box center [144, 364] width 242 height 18
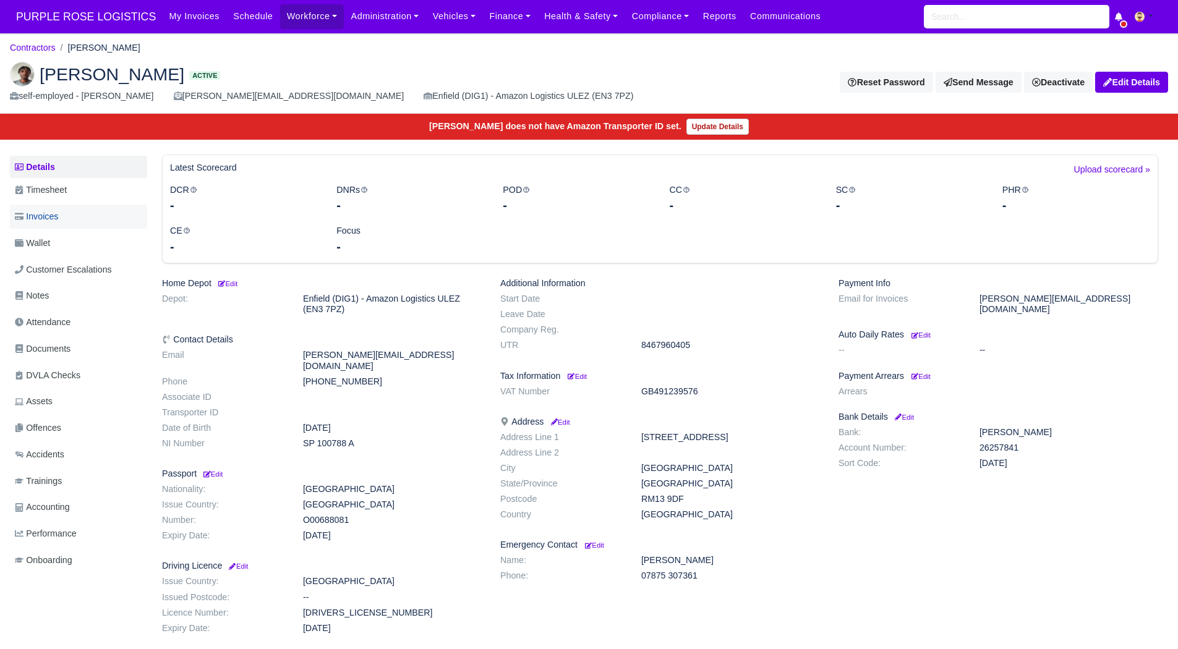
click at [82, 206] on link "Invoices" at bounding box center [78, 217] width 137 height 24
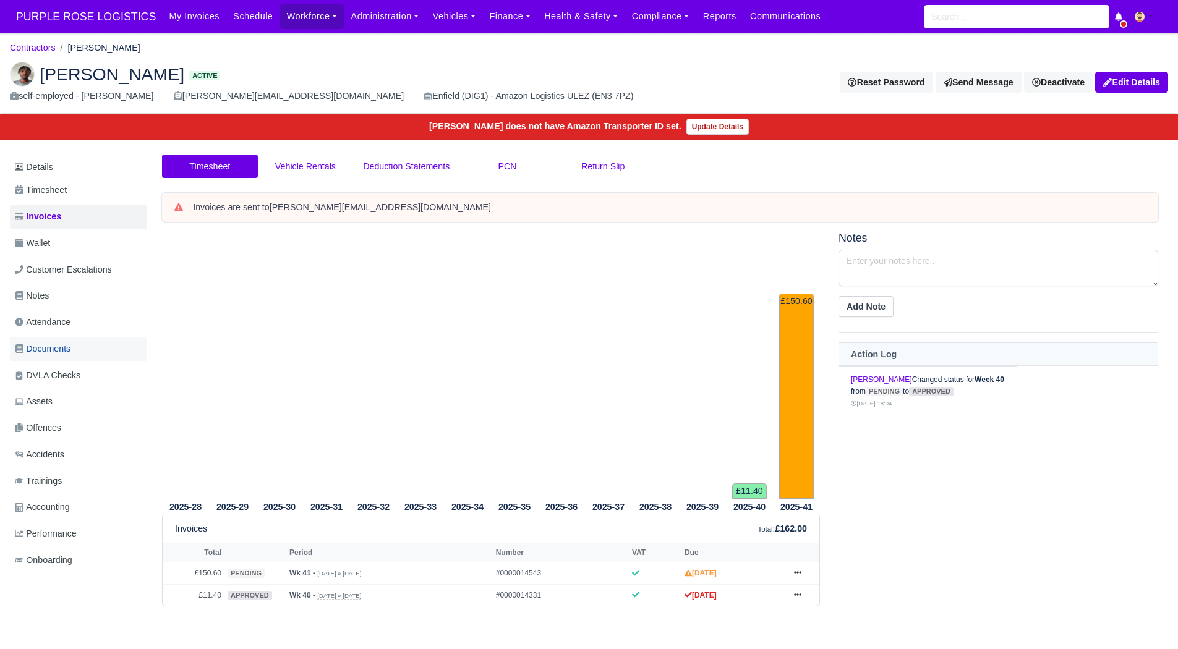
click at [64, 345] on span "Documents" at bounding box center [43, 349] width 56 height 14
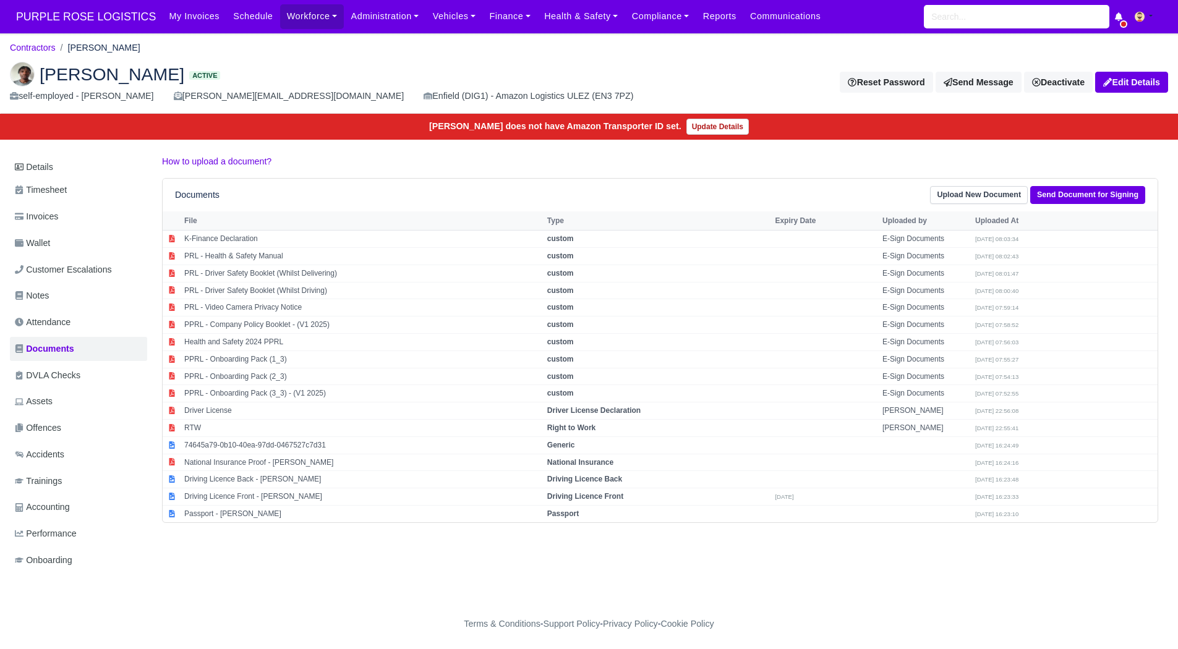
scroll to position [9, 0]
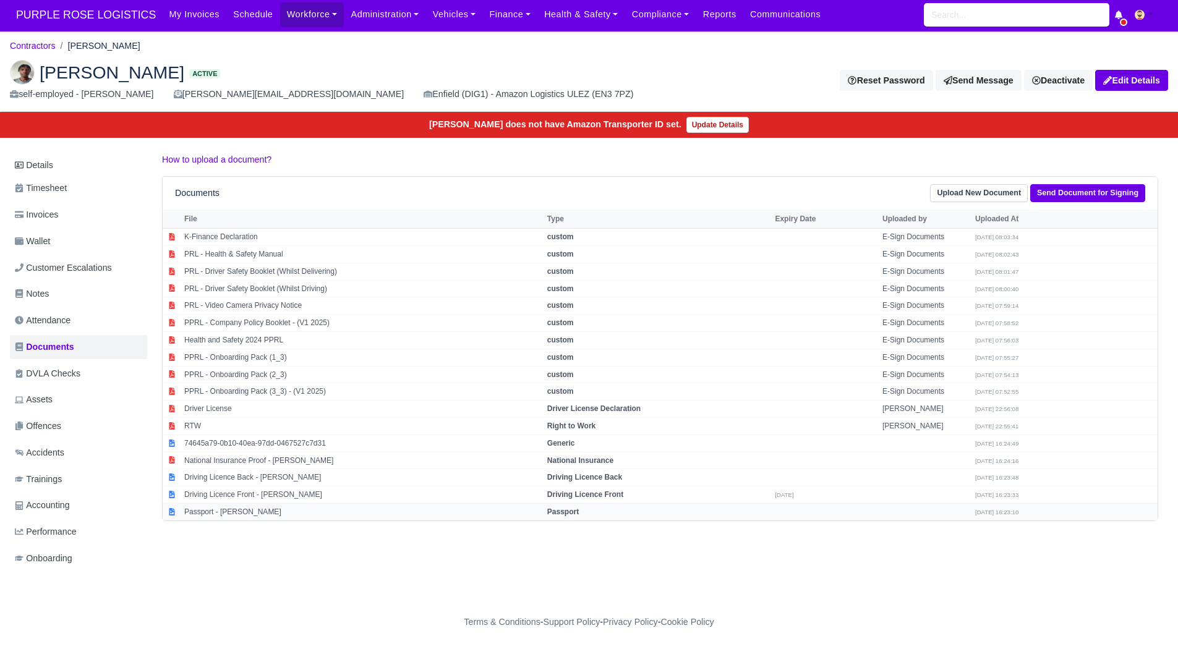
click at [242, 506] on td "Passport - Mamoudou Diallo" at bounding box center [362, 511] width 363 height 17
select select "passport"
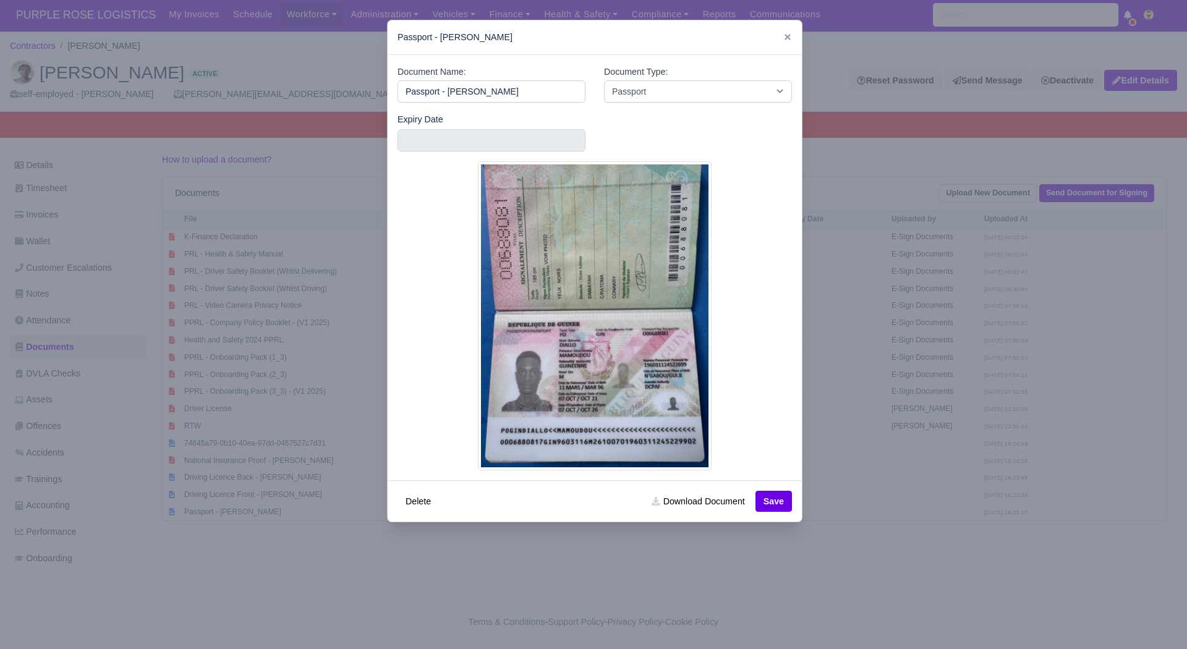
click at [857, 559] on div at bounding box center [593, 324] width 1187 height 649
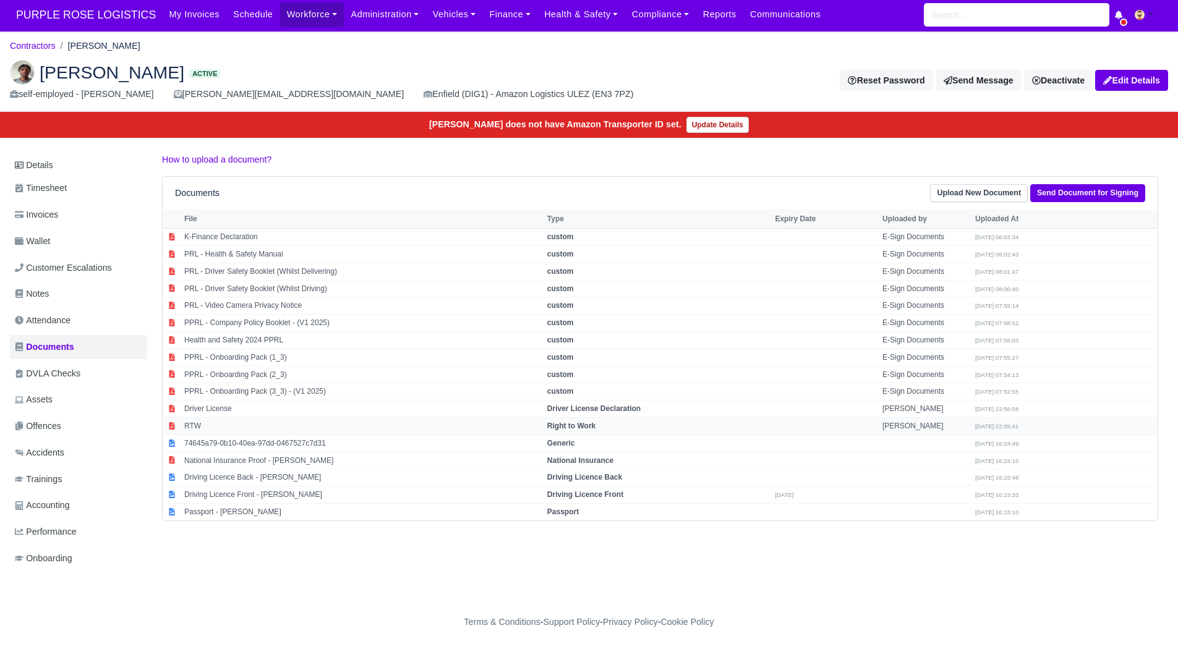
click at [218, 417] on td "RTW" at bounding box center [362, 425] width 363 height 17
select select "right-to-work"
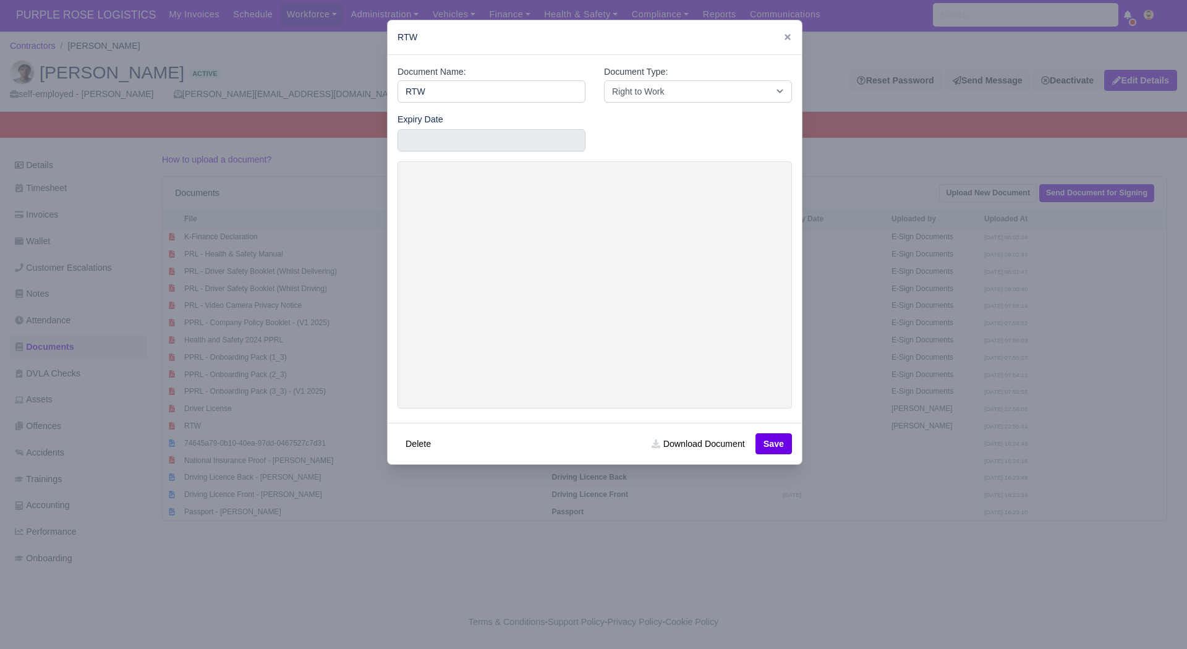
click at [277, 495] on div at bounding box center [593, 324] width 1187 height 649
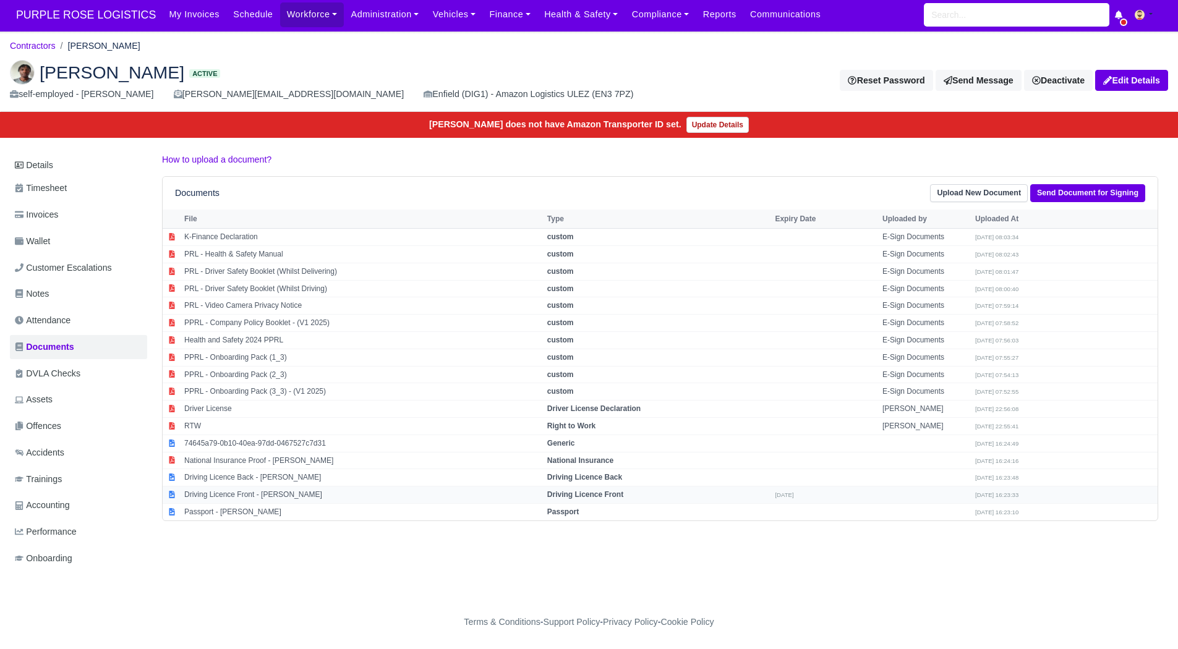
click at [268, 486] on td "Driving Licence Front - Mamoudou Diallo" at bounding box center [362, 494] width 363 height 17
select select "driving-licence-front"
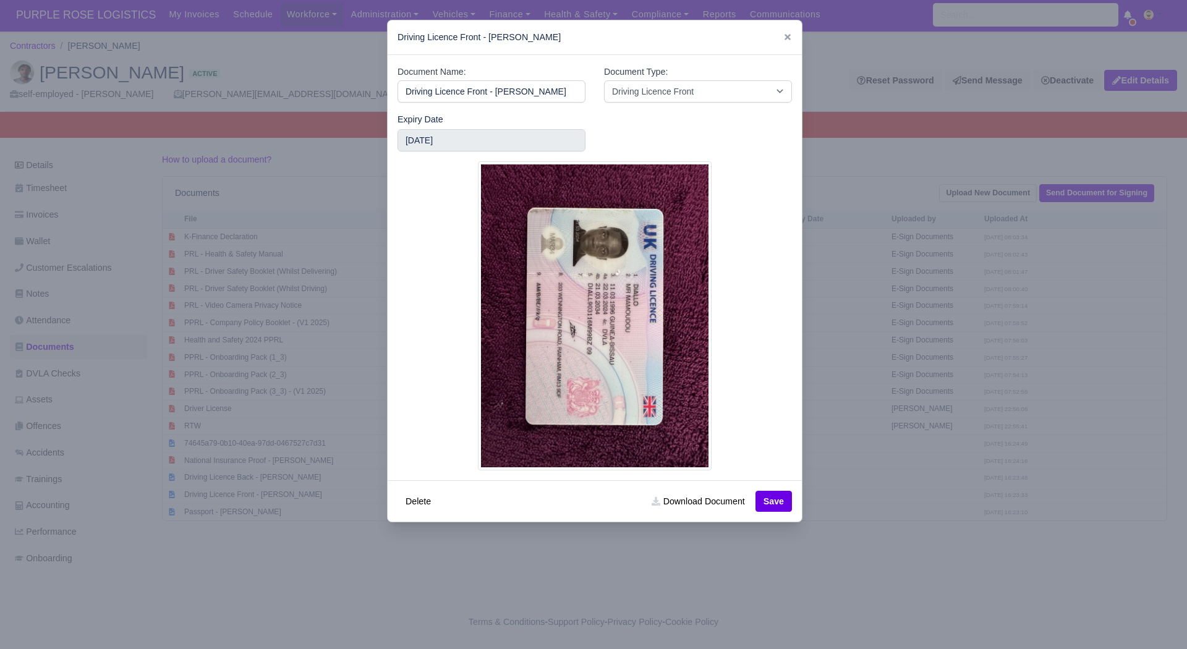
click at [281, 545] on div at bounding box center [593, 324] width 1187 height 649
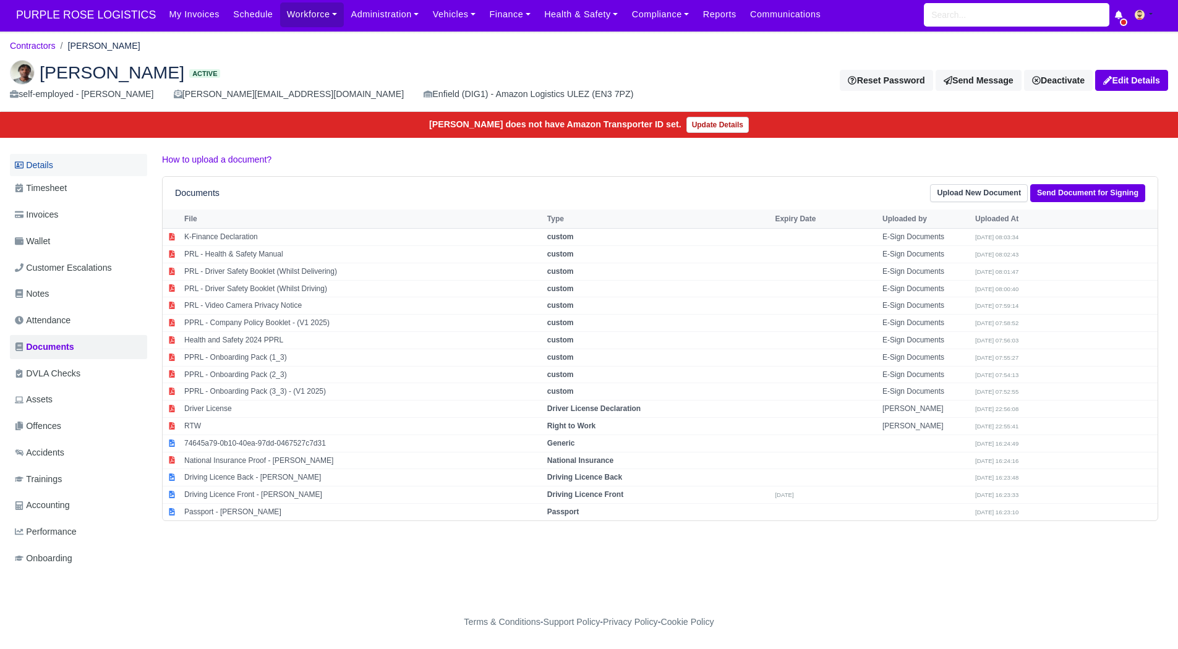
click at [69, 154] on link "Details" at bounding box center [78, 165] width 137 height 23
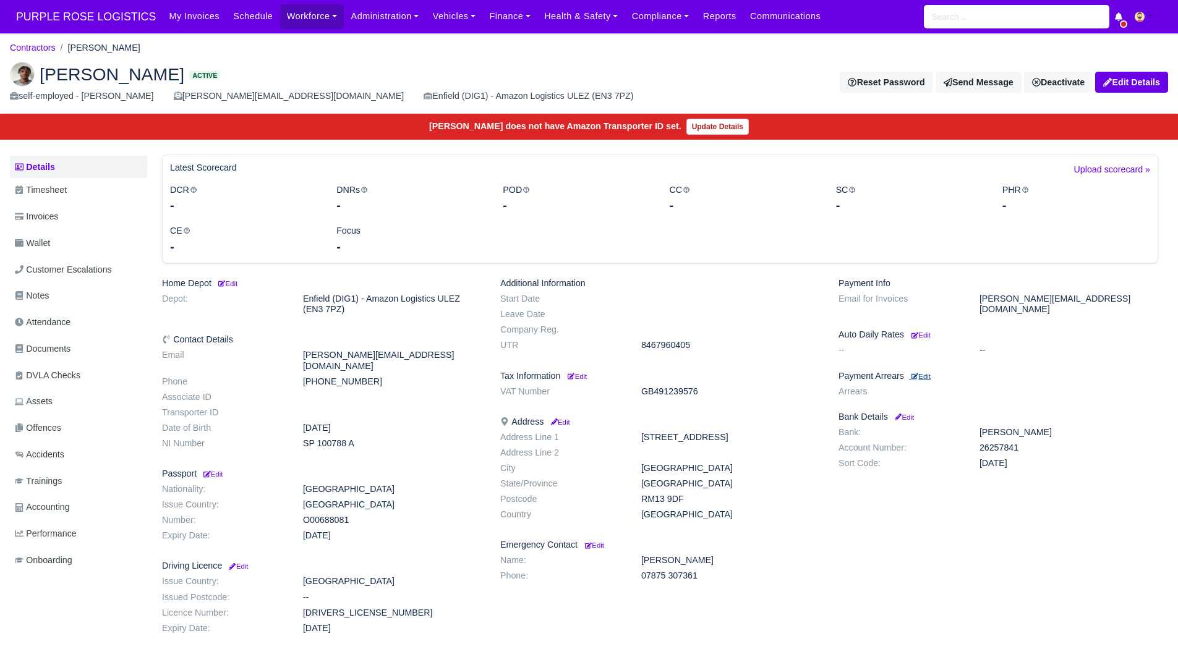
click at [924, 371] on link "Edit" at bounding box center [920, 376] width 22 height 10
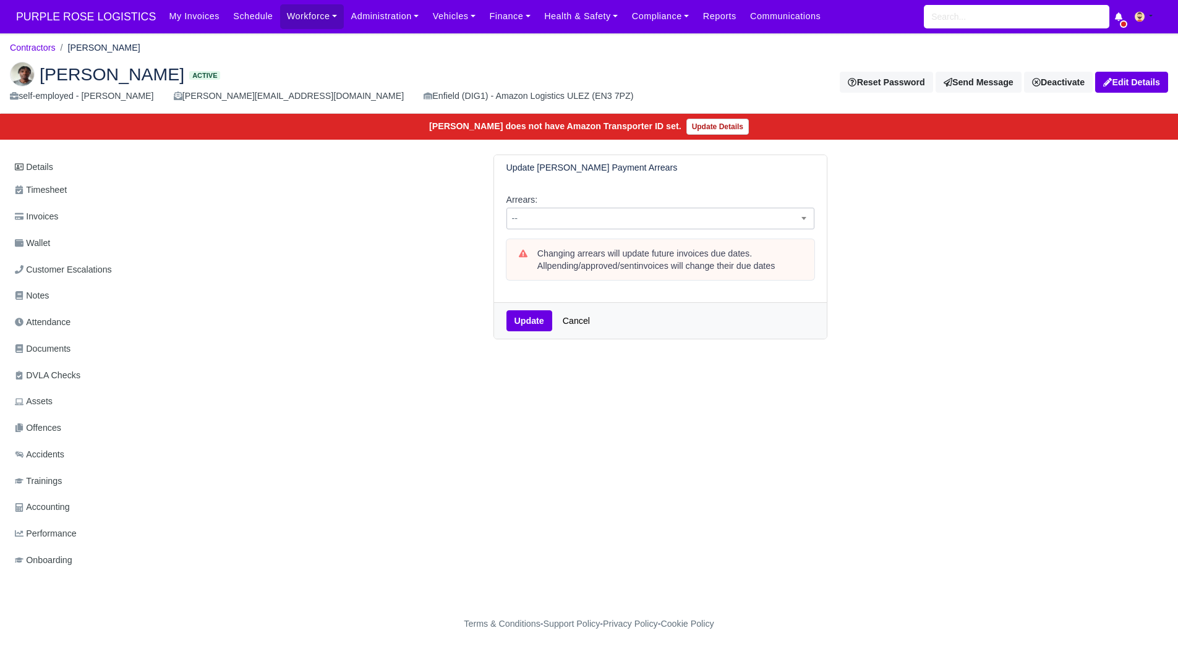
click at [571, 218] on span "--" at bounding box center [660, 218] width 307 height 15
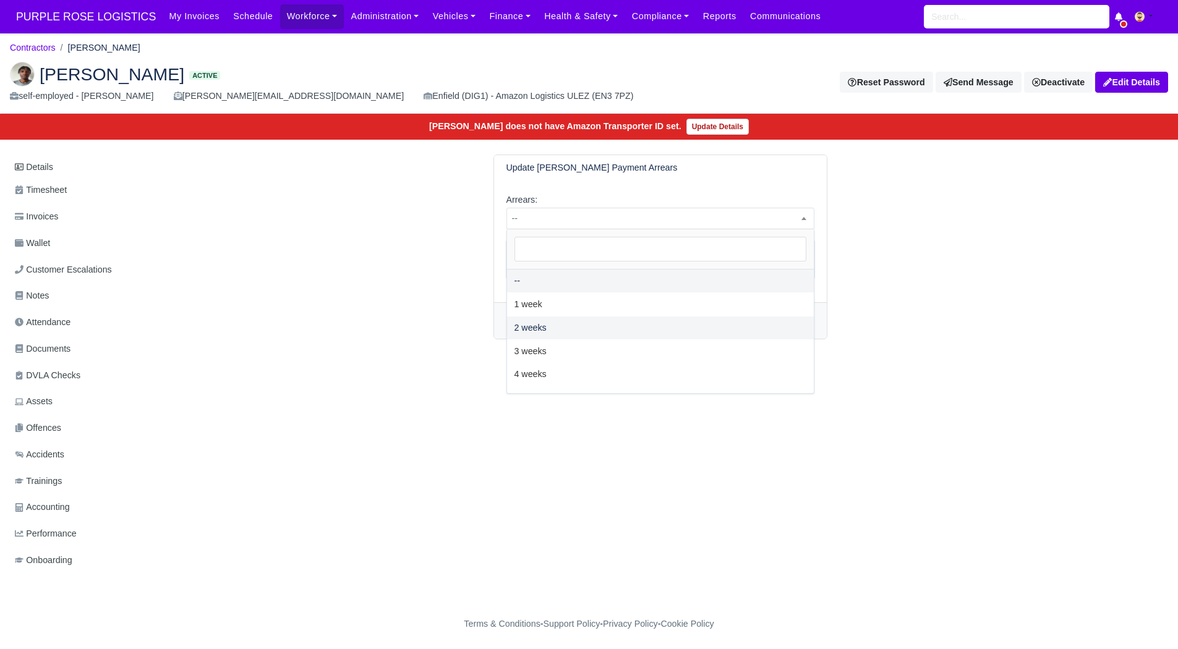
select select "2W"
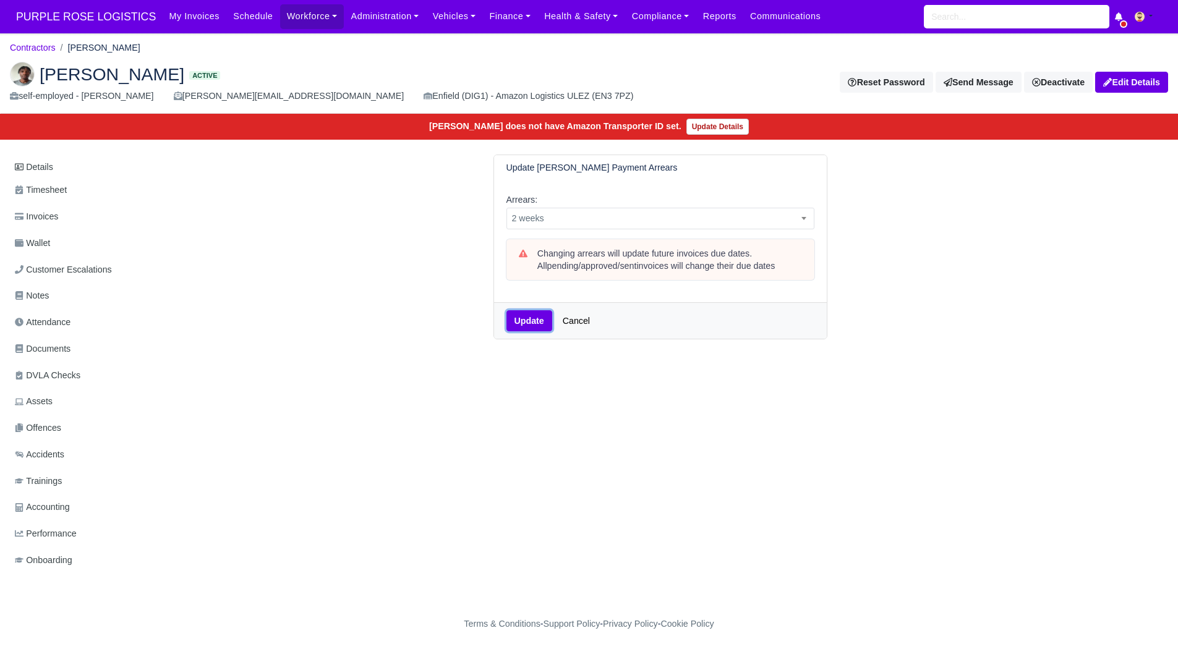
click at [523, 325] on button "Update" at bounding box center [529, 320] width 46 height 21
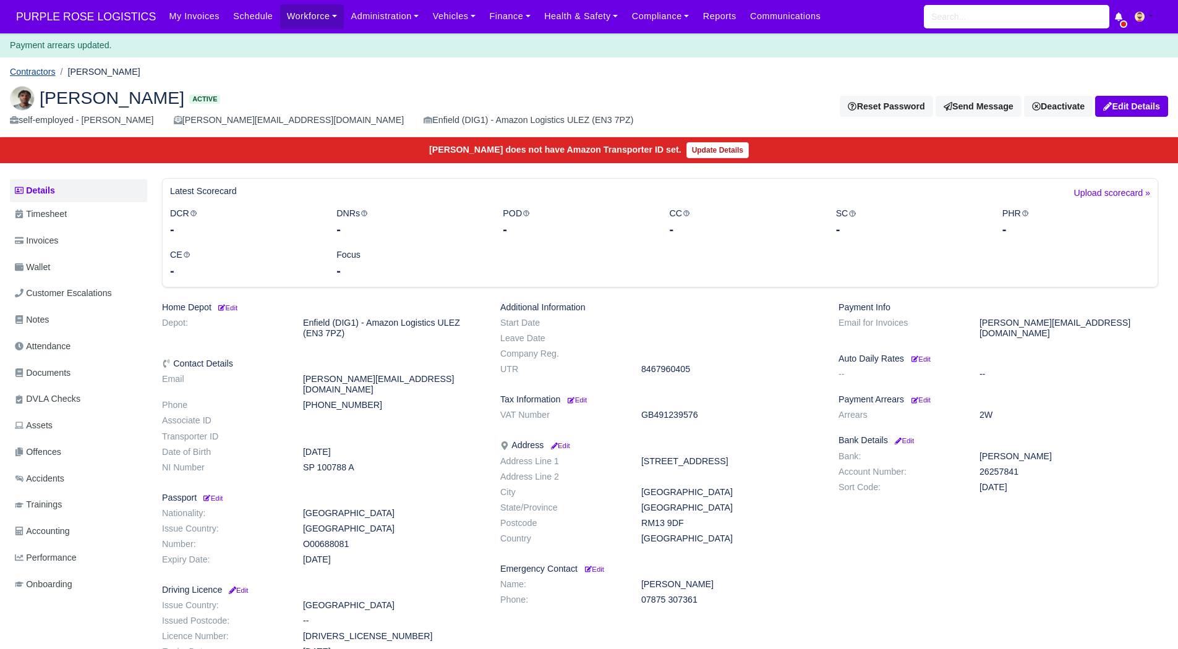
click at [40, 70] on link "Contractors" at bounding box center [33, 72] width 46 height 10
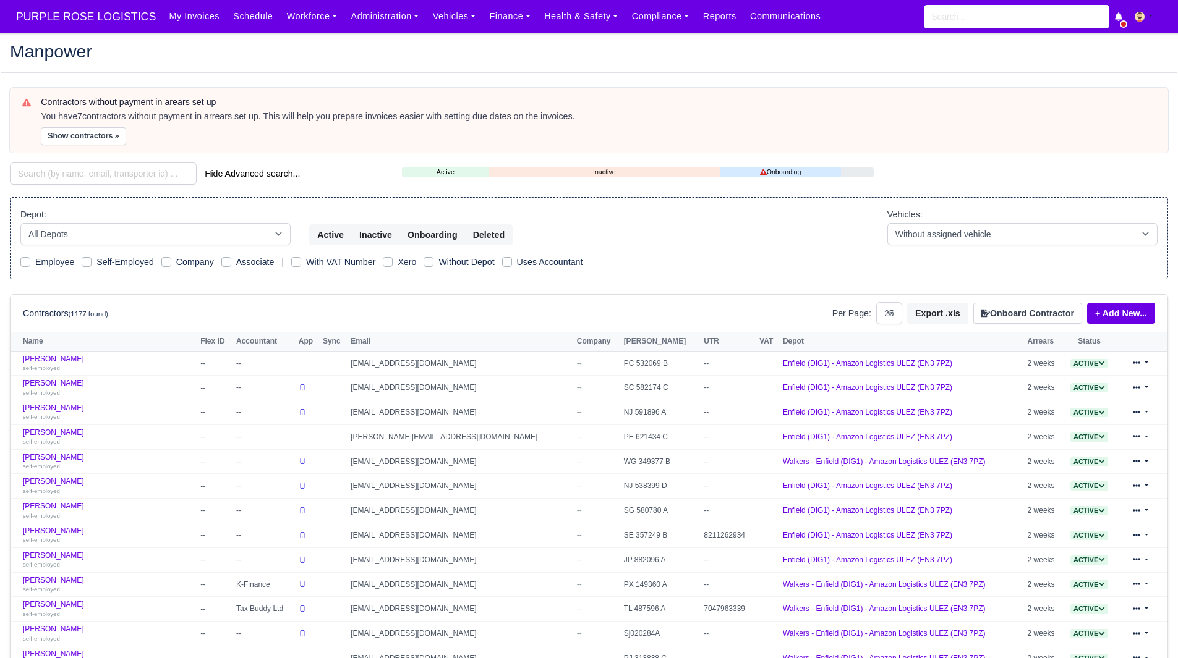
select select "25"
click at [63, 129] on button "Show contractors »" at bounding box center [83, 136] width 85 height 18
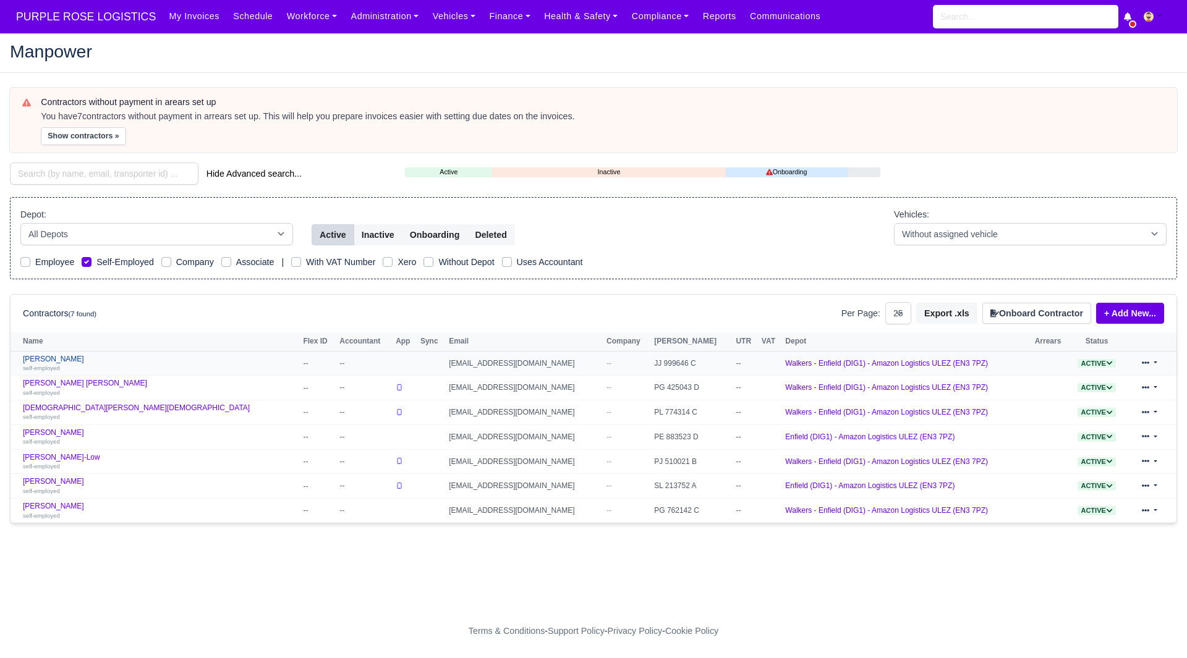
click at [61, 358] on link "[PERSON_NAME] self-employed" at bounding box center [160, 364] width 274 height 18
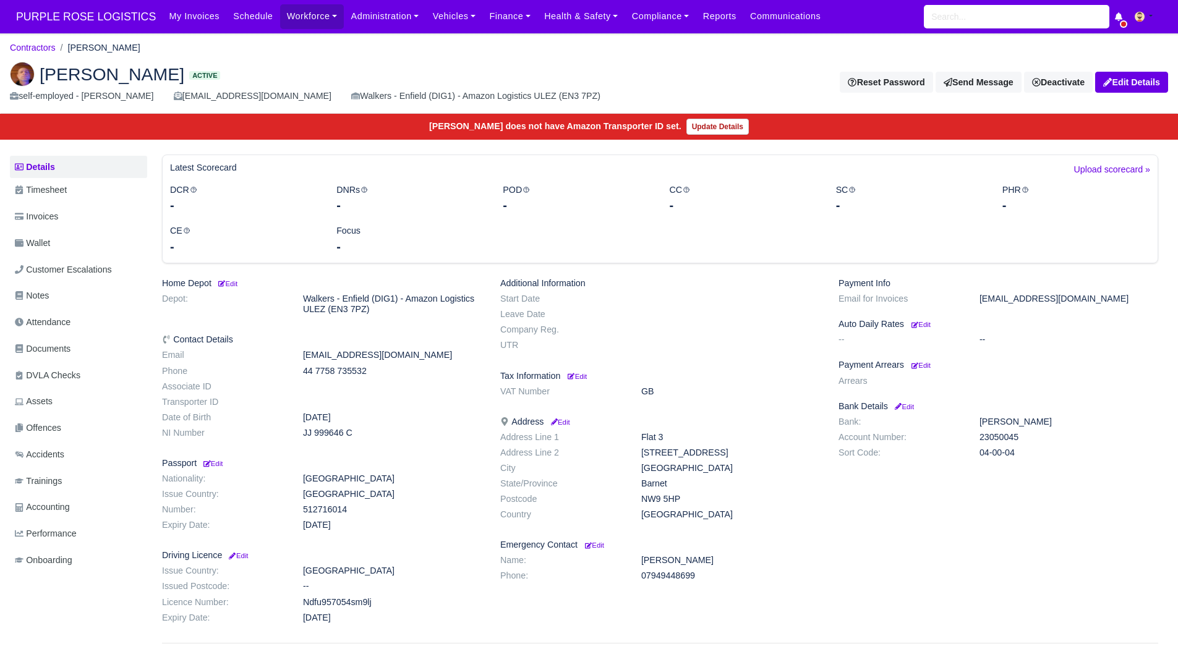
click at [75, 204] on ul "Details Timesheet Invoices Wallet Customer Escalations Notes Attendance Documen…" at bounding box center [78, 365] width 137 height 419
click at [78, 349] on link "Documents" at bounding box center [78, 349] width 137 height 24
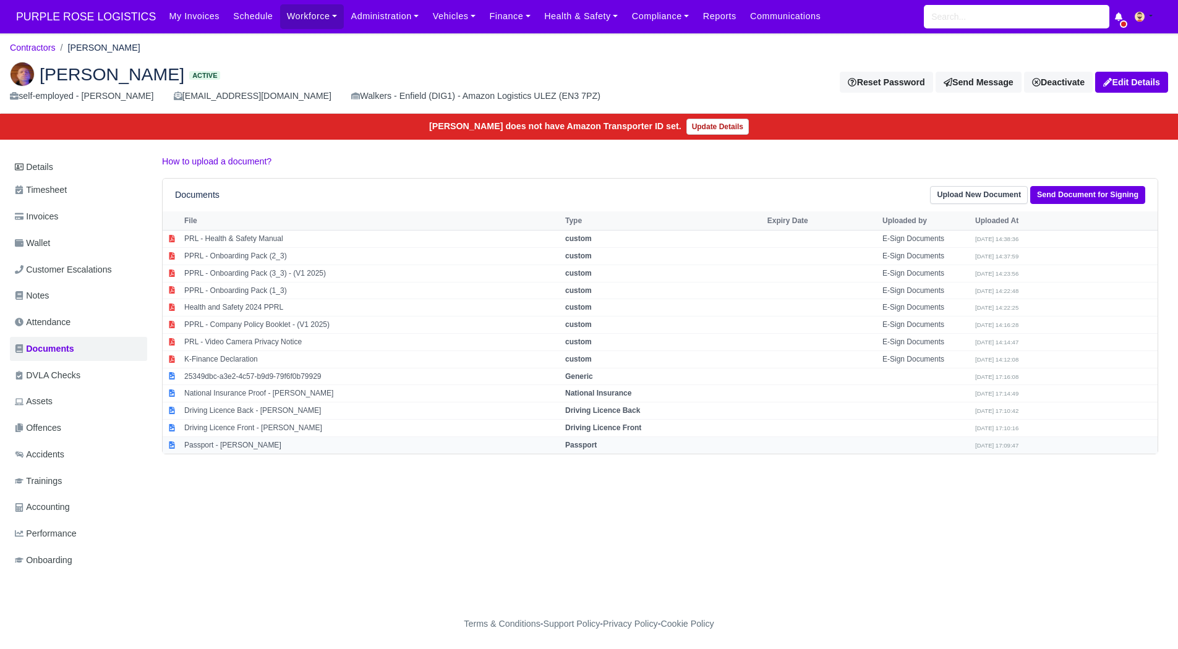
click at [233, 444] on td "Passport - [PERSON_NAME]" at bounding box center [371, 444] width 381 height 17
select select "passport"
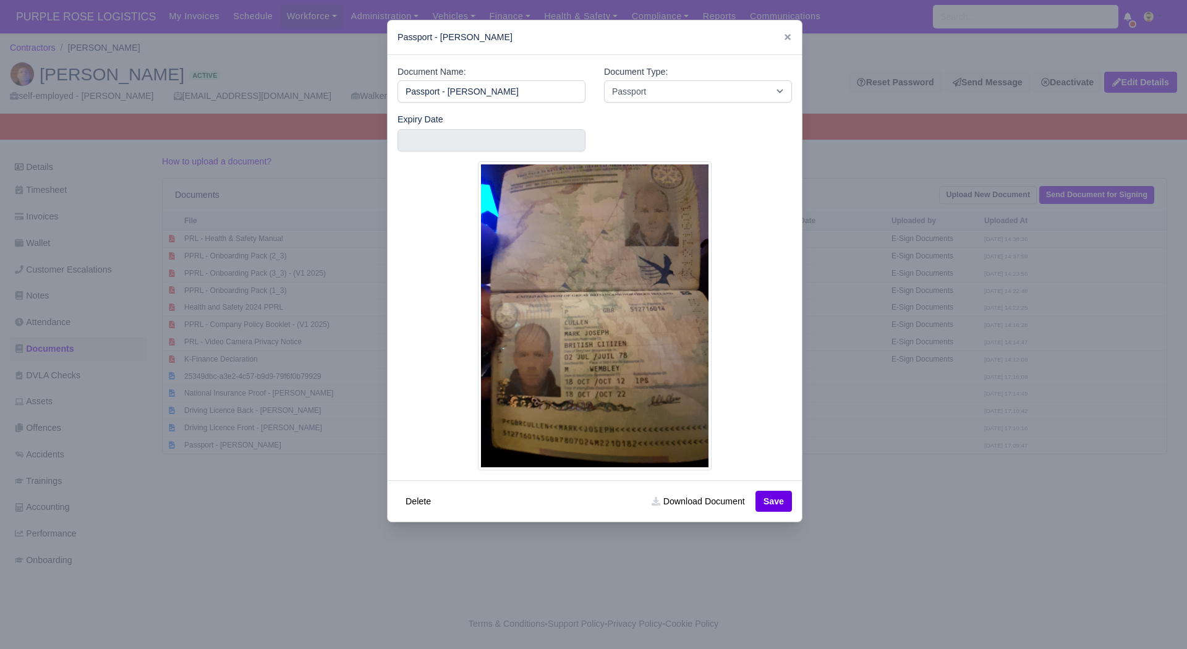
click at [540, 579] on div at bounding box center [593, 324] width 1187 height 649
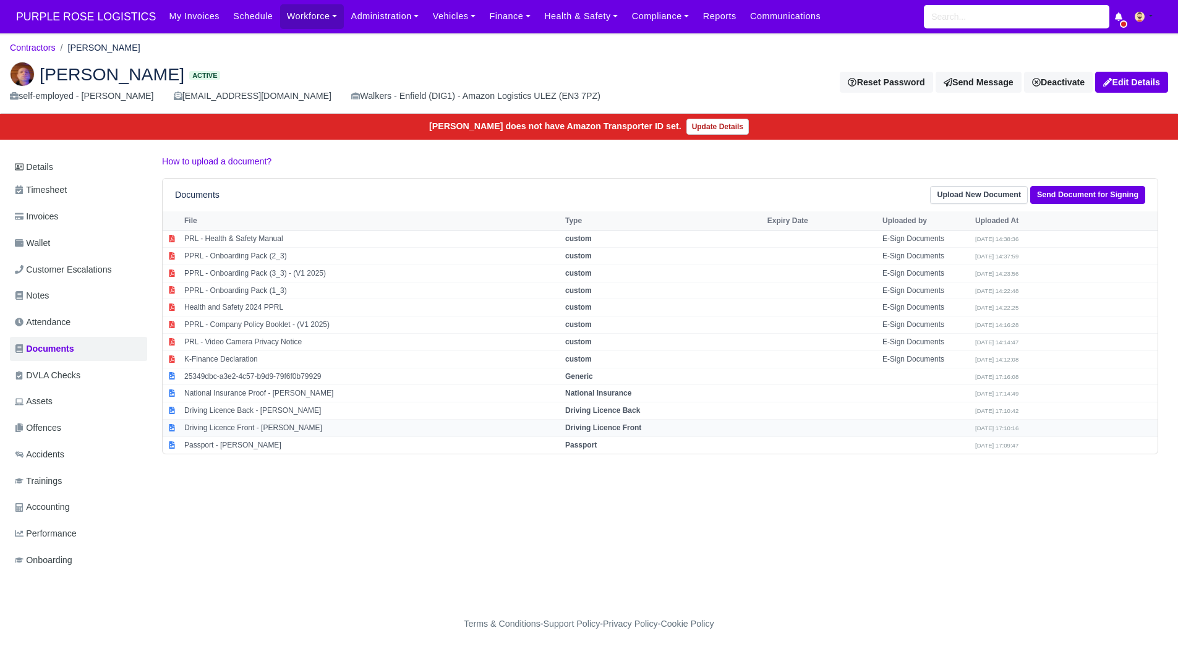
click at [260, 425] on td "Driving Licence Front - Mark Cullen" at bounding box center [371, 427] width 381 height 17
select select "driving-licence-front"
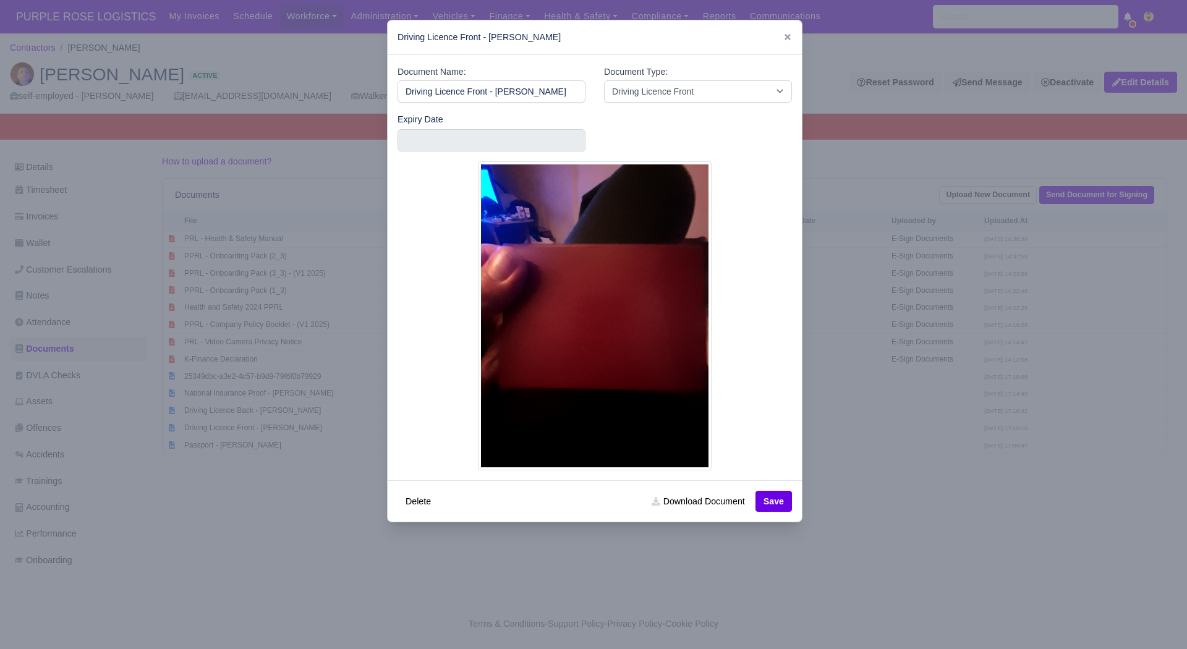
click at [466, 563] on div at bounding box center [593, 324] width 1187 height 649
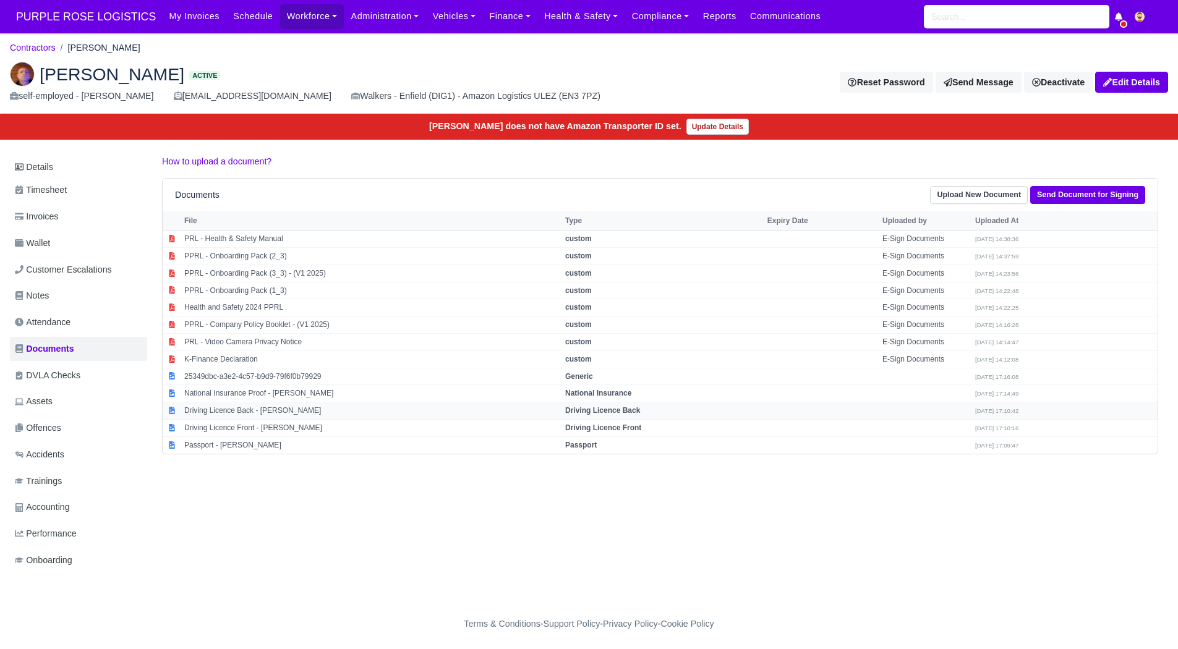
click at [310, 407] on td "Driving Licence Back - Mark Cullen" at bounding box center [371, 410] width 381 height 17
select select "driving-licence-back"
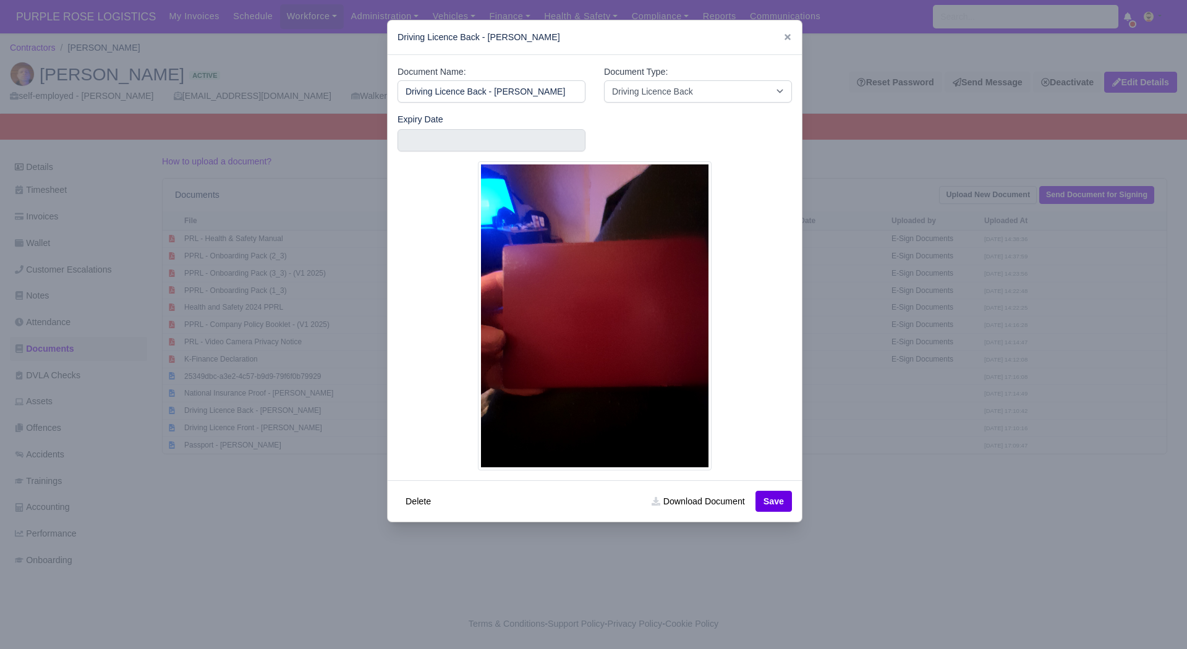
click at [631, 414] on img at bounding box center [595, 315] width 234 height 309
click at [631, 369] on img at bounding box center [595, 315] width 234 height 309
click at [909, 511] on div at bounding box center [593, 324] width 1187 height 649
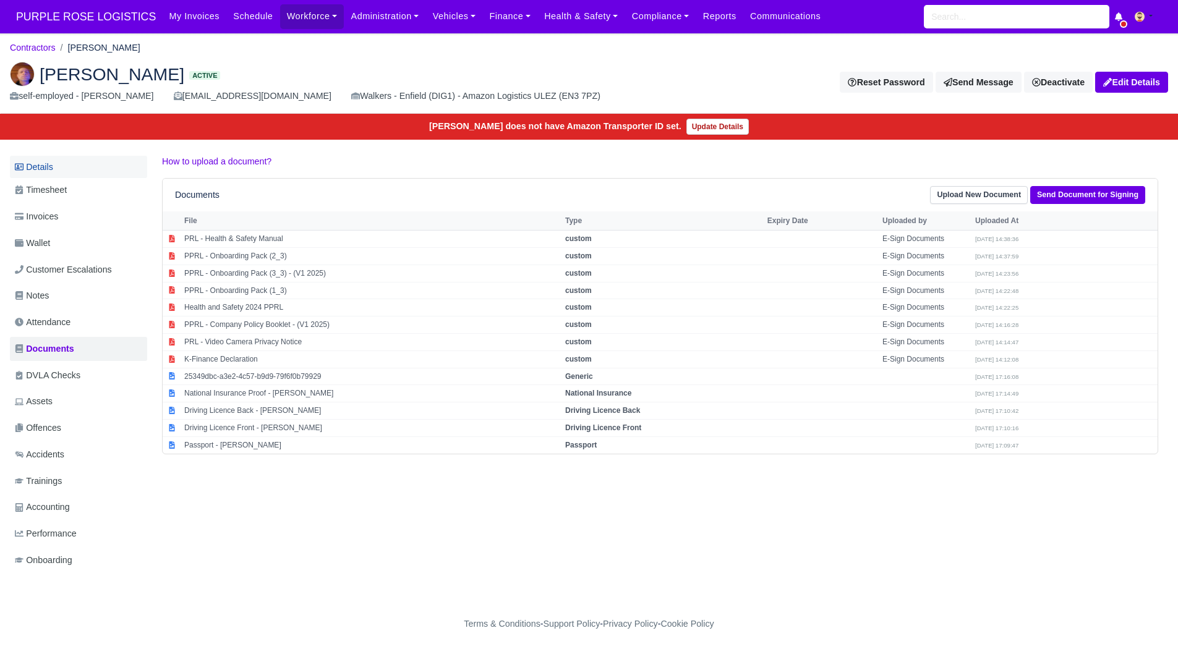
click at [98, 158] on link "Details" at bounding box center [78, 167] width 137 height 23
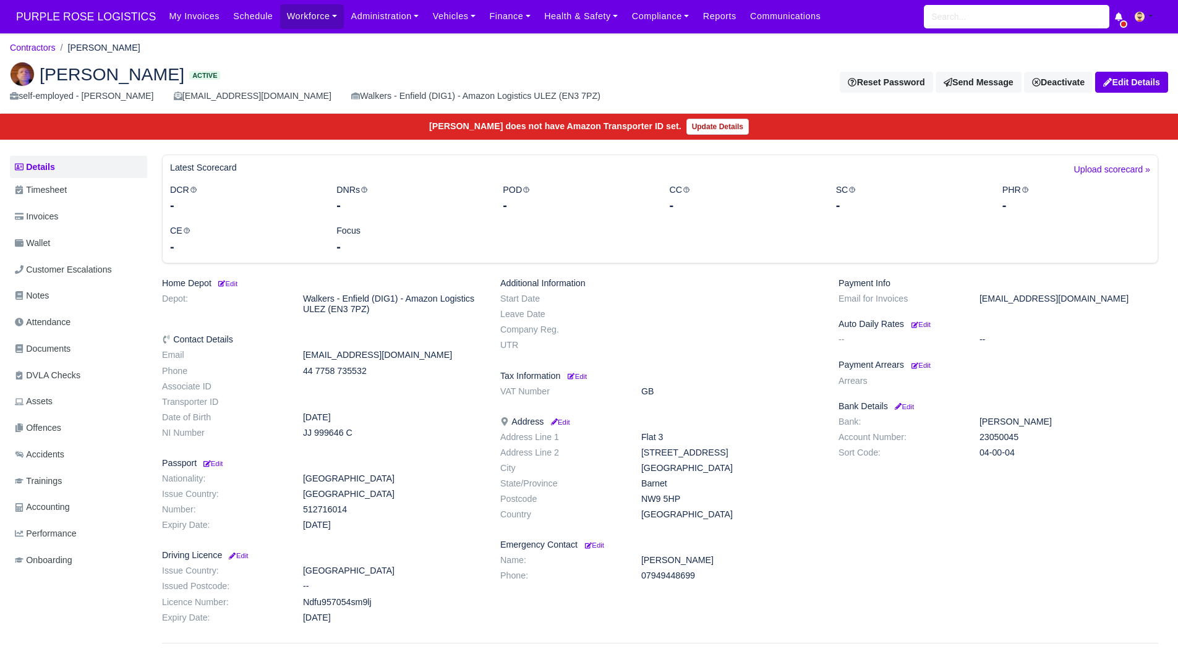
click at [923, 371] on div "Payment Info Email for Invoices [EMAIL_ADDRESS][DOMAIN_NAME] Auto Daily Rates E…" at bounding box center [998, 453] width 338 height 350
click at [928, 363] on small "Edit" at bounding box center [920, 365] width 19 height 7
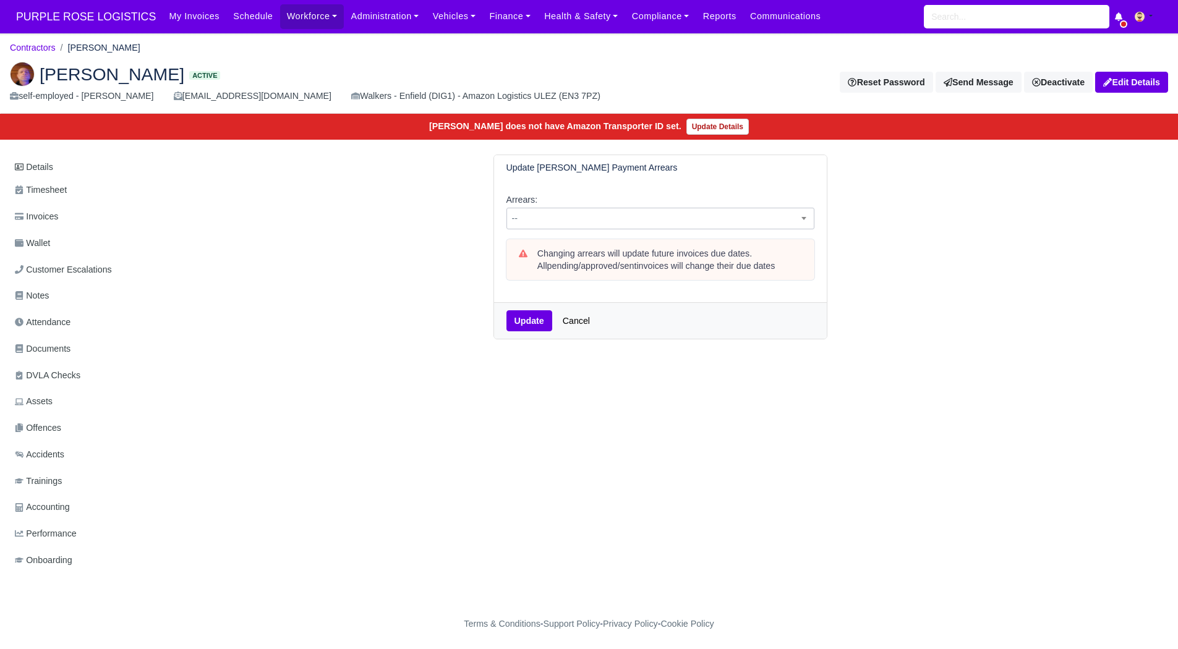
click at [657, 221] on span "--" at bounding box center [660, 218] width 307 height 15
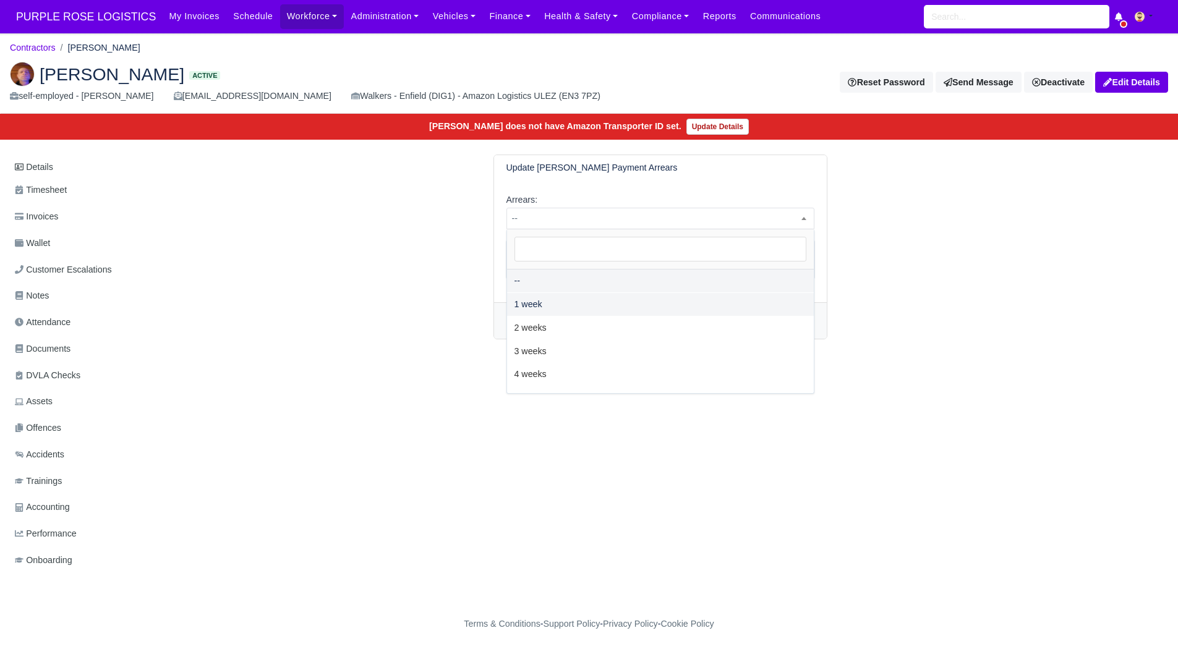
drag, startPoint x: 587, startPoint y: 313, endPoint x: 587, endPoint y: 321, distance: 8.7
select select "2W"
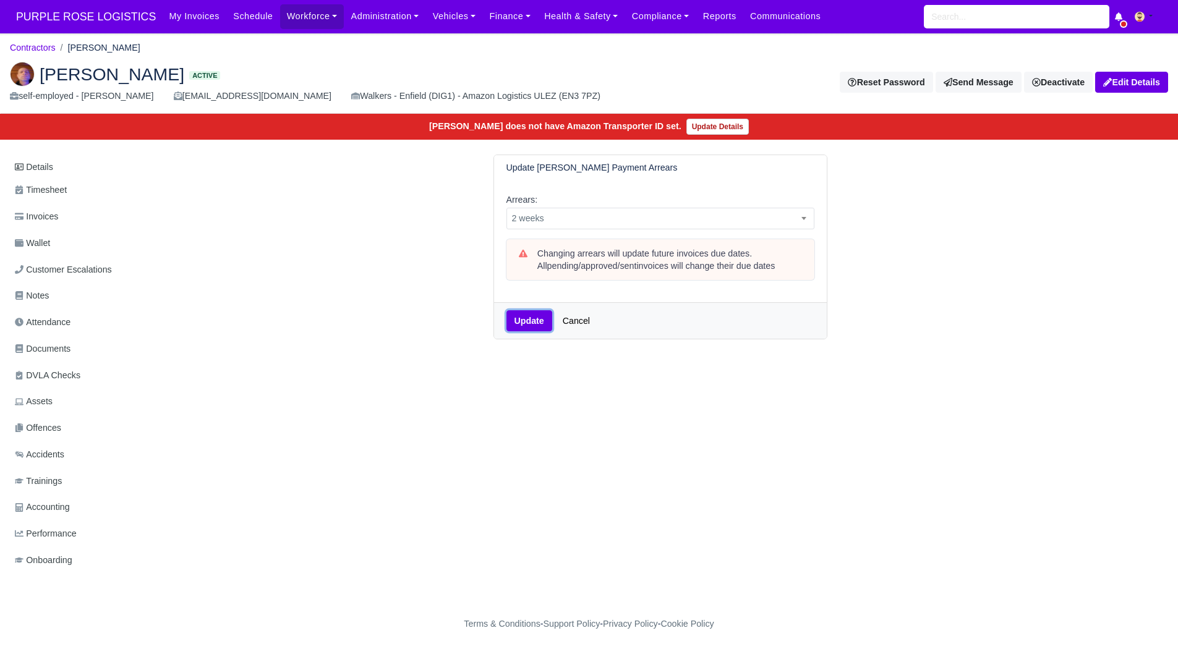
click at [550, 320] on button "Update" at bounding box center [529, 320] width 46 height 21
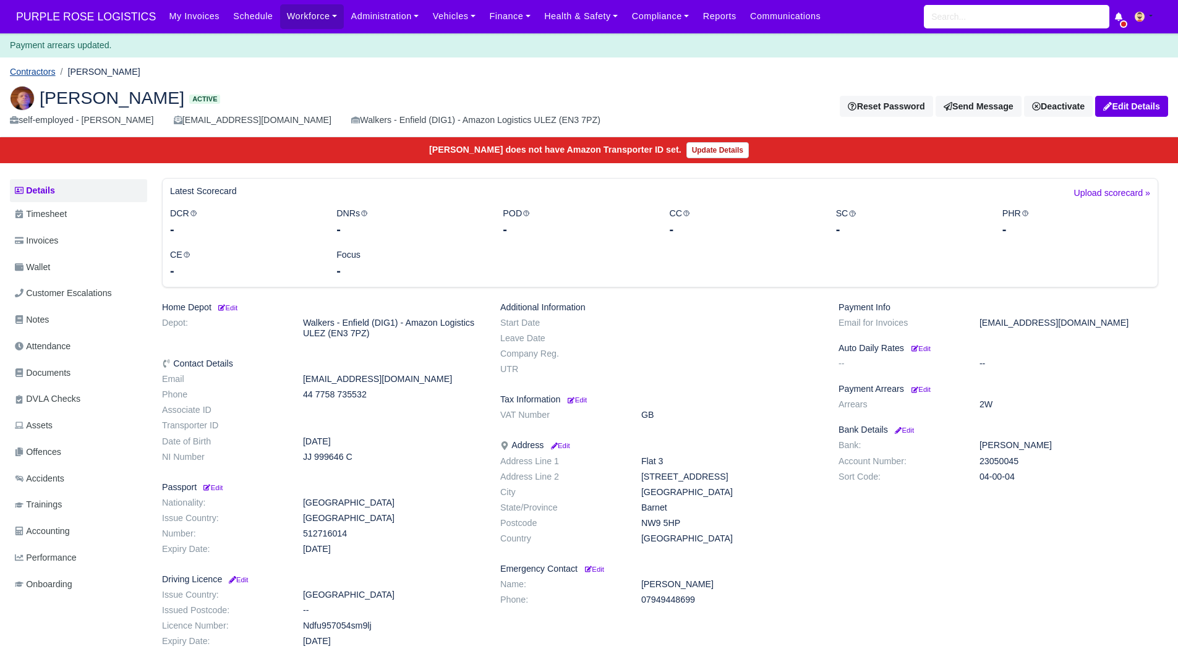
click at [42, 75] on link "Contractors" at bounding box center [33, 72] width 46 height 10
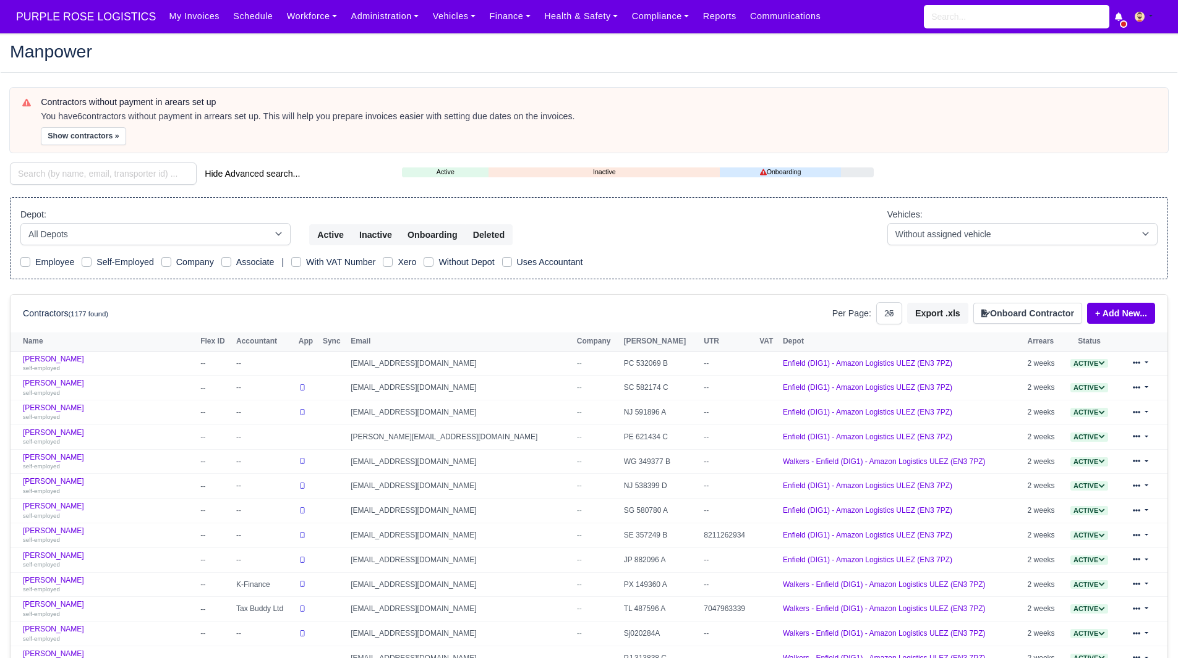
select select "25"
click at [60, 142] on button "Show contractors »" at bounding box center [83, 136] width 85 height 18
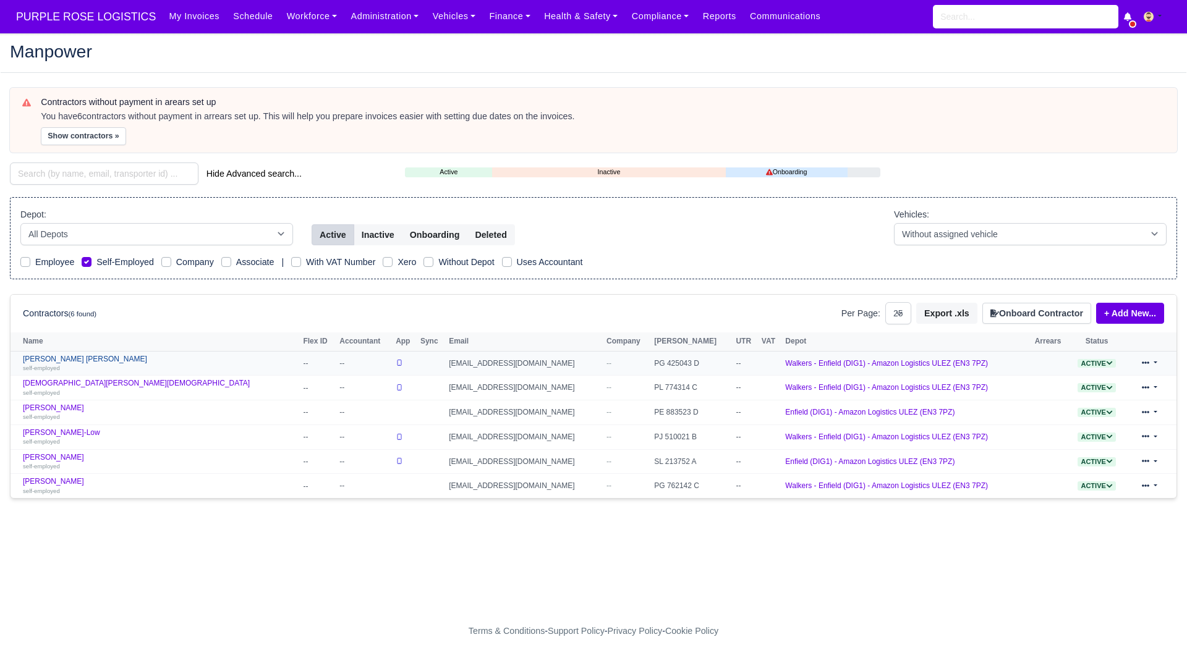
click at [64, 356] on link "Mohammed Mubinur Rahman self-employed" at bounding box center [160, 364] width 274 height 18
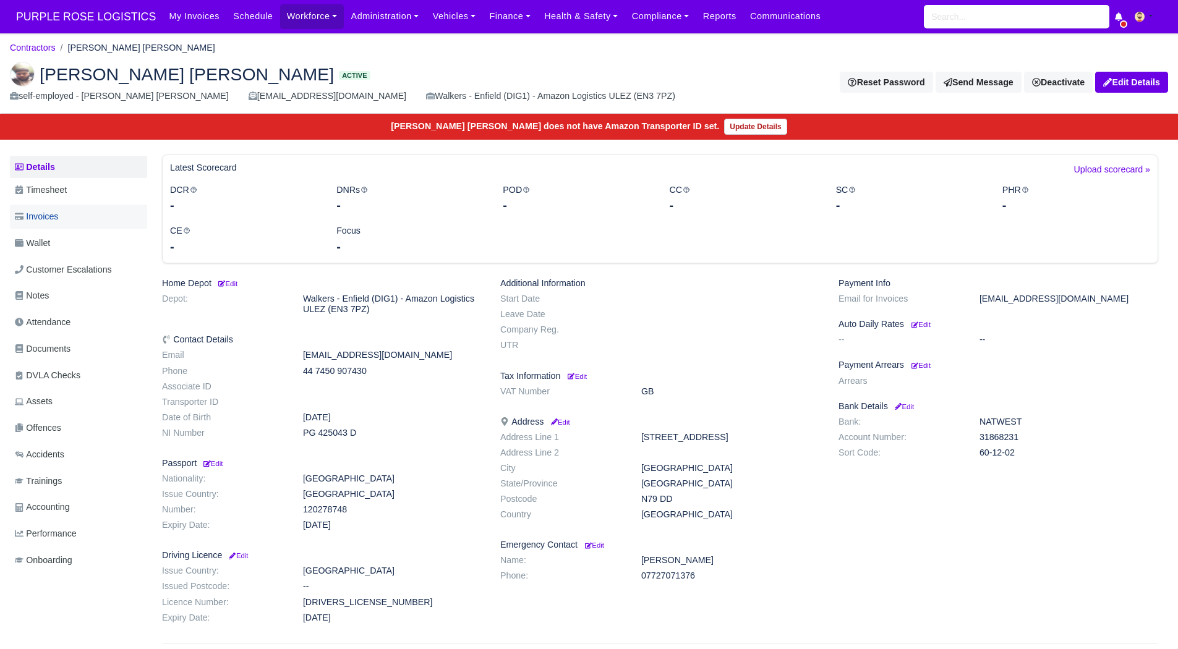
click at [89, 215] on link "Invoices" at bounding box center [78, 217] width 137 height 24
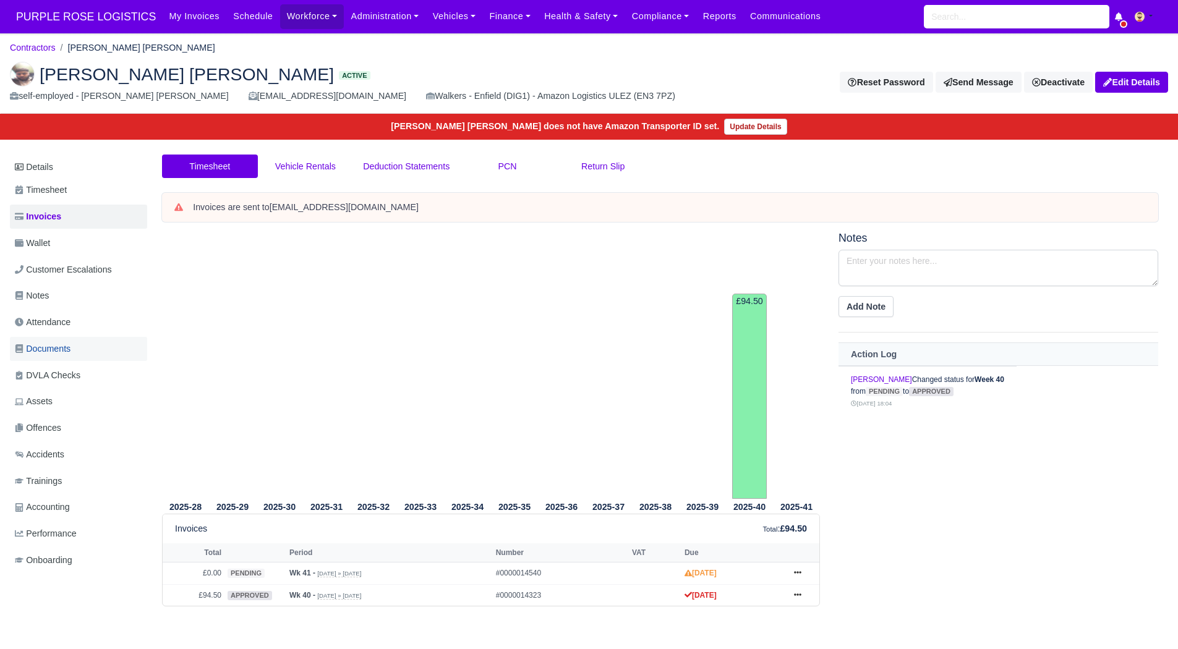
click at [70, 339] on link "Documents" at bounding box center [78, 349] width 137 height 24
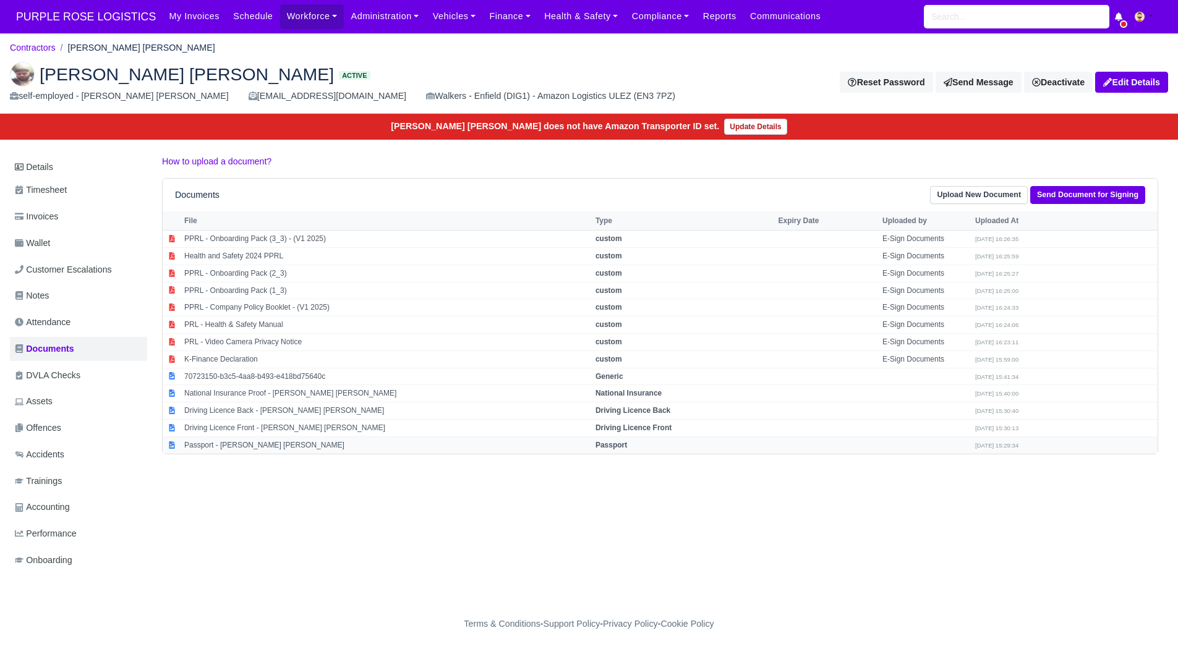
click at [302, 447] on td "Passport - Mohammed Mubinur Rahman" at bounding box center [386, 444] width 411 height 17
select select "passport"
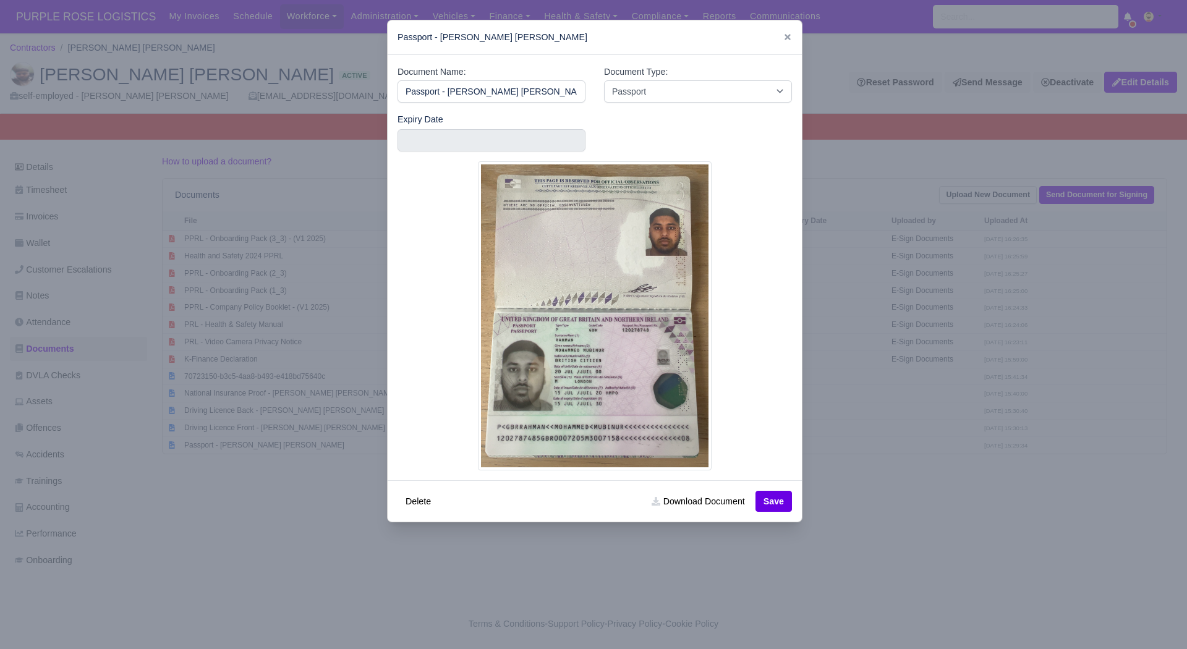
click at [482, 595] on div at bounding box center [593, 324] width 1187 height 649
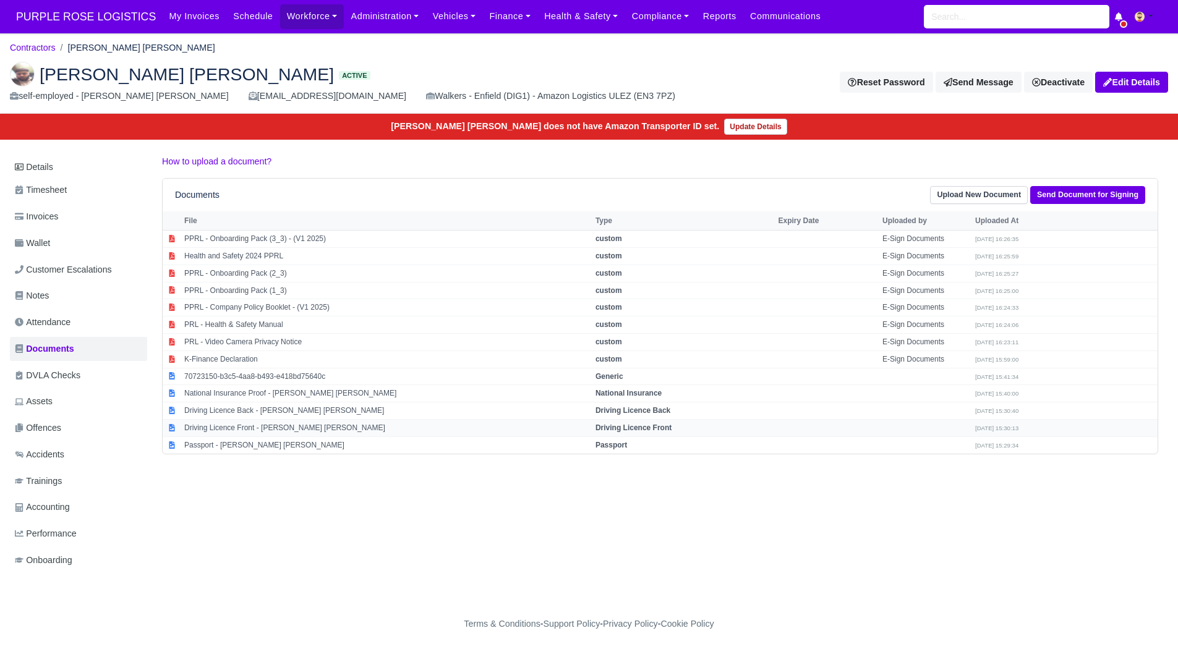
click at [326, 431] on td "Driving Licence Front - Mohammed Mubinur Rahman" at bounding box center [386, 427] width 411 height 17
select select "driving-licence-front"
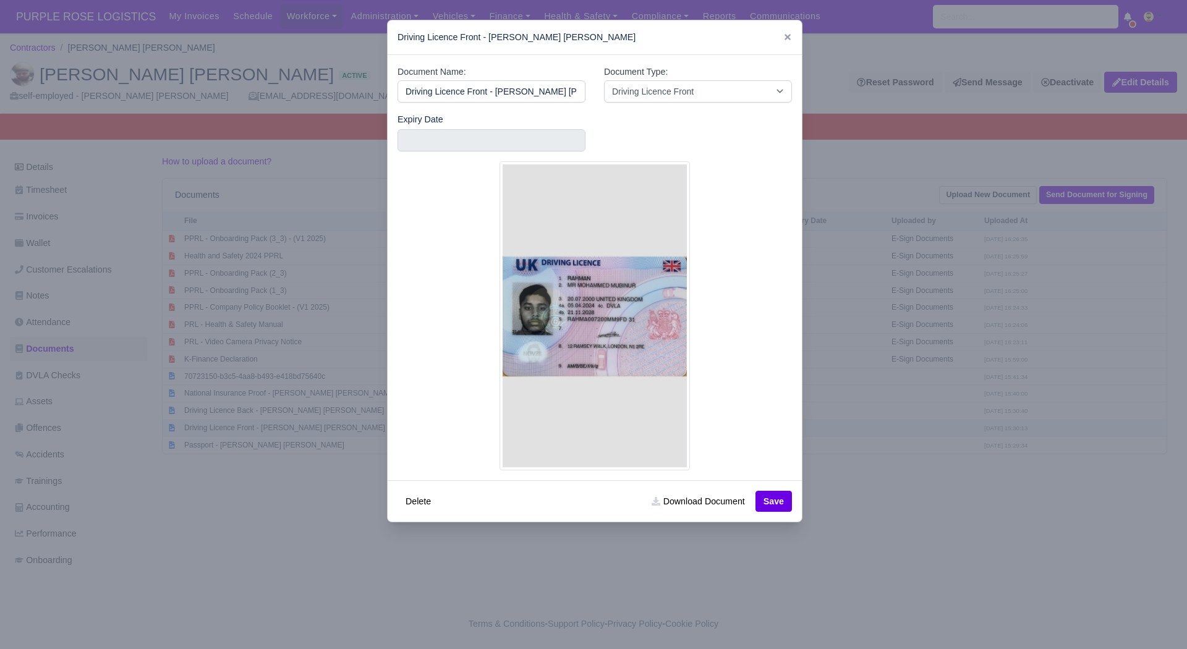
scroll to position [0, 32]
click at [435, 133] on input "text" at bounding box center [491, 140] width 188 height 22
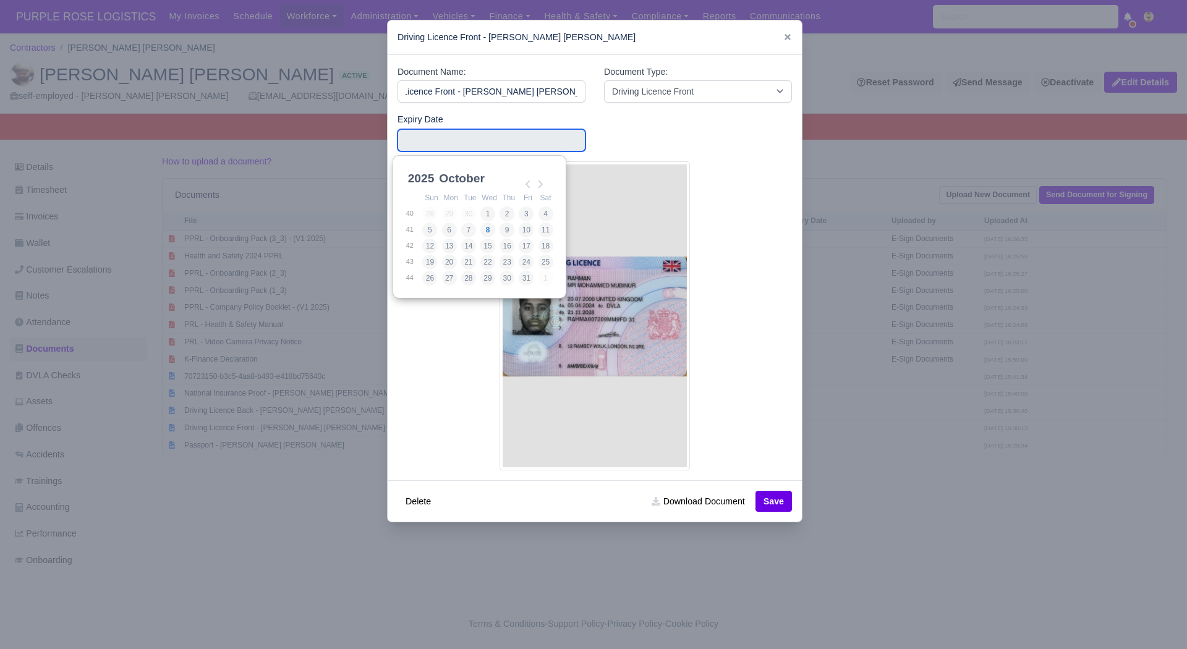
scroll to position [0, 0]
click at [422, 187] on select "2025 2026 2027 2028 2029 2030 2031 2032 2033 2034 2035 2036 2037 2038 2039 2040…" at bounding box center [434, 185] width 56 height 26
type input "2028-11-21"
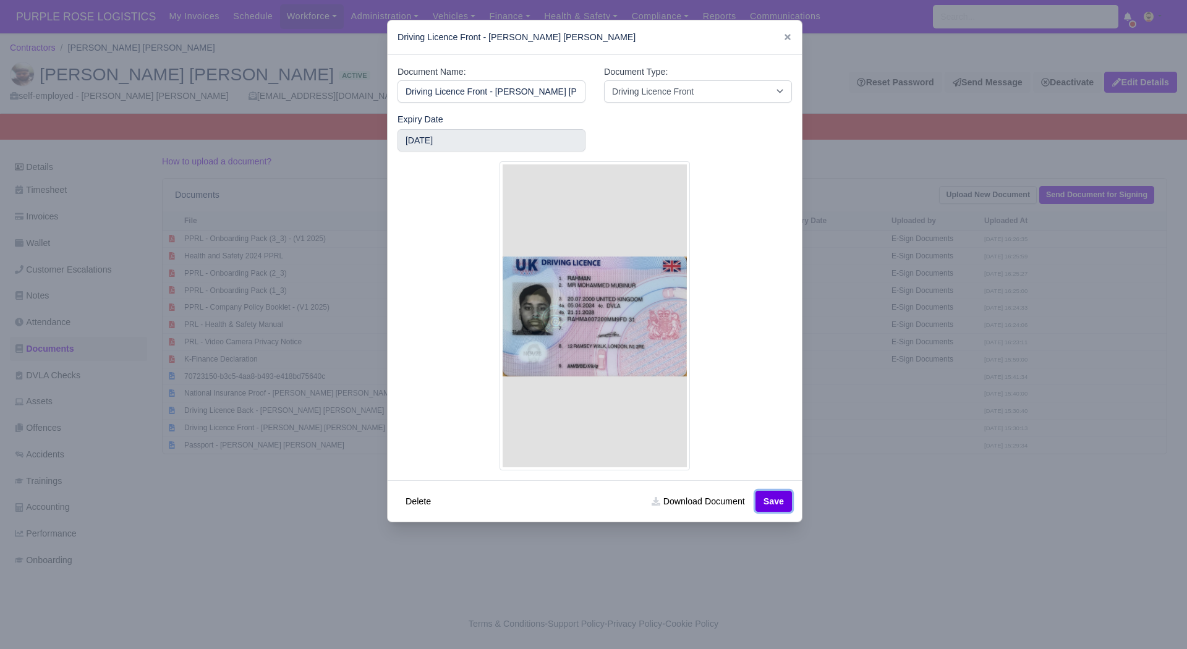
click at [758, 504] on button "Save" at bounding box center [773, 501] width 36 height 21
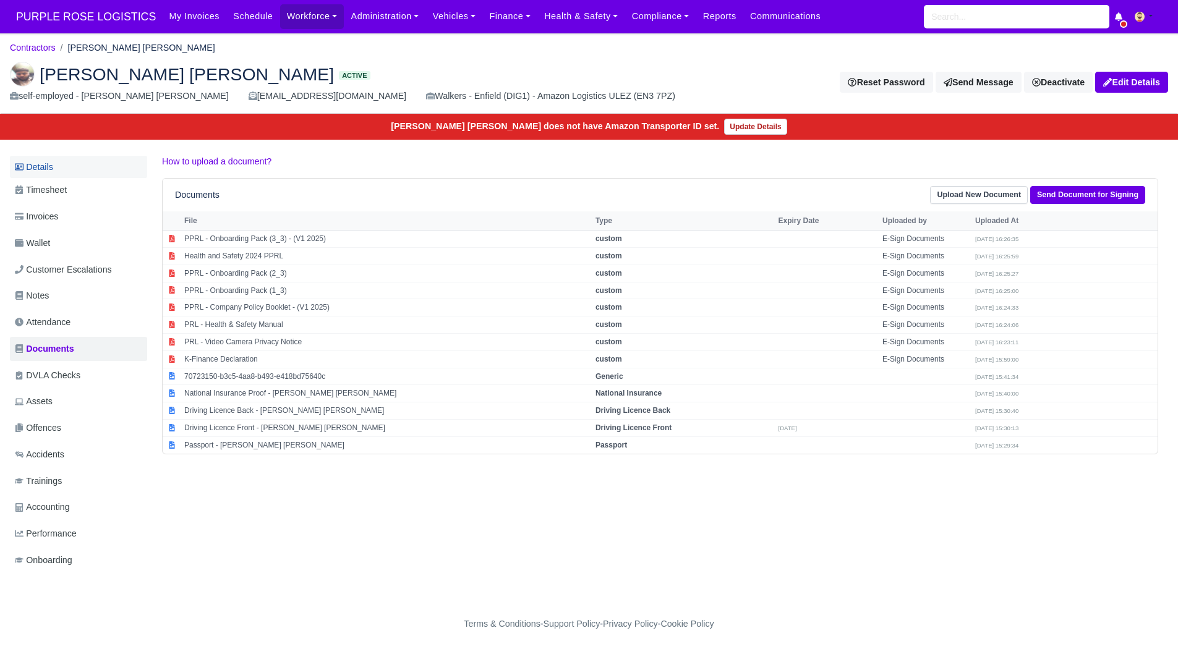
click at [82, 171] on link "Details" at bounding box center [78, 167] width 137 height 23
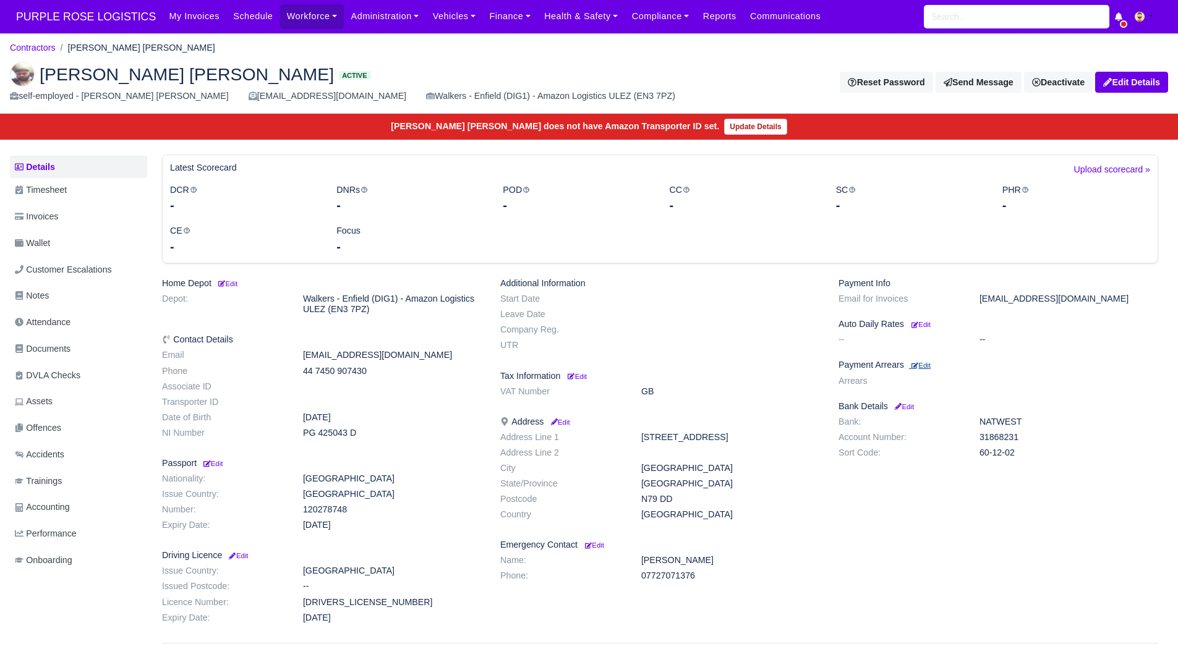
click at [922, 363] on small "Edit" at bounding box center [920, 365] width 19 height 7
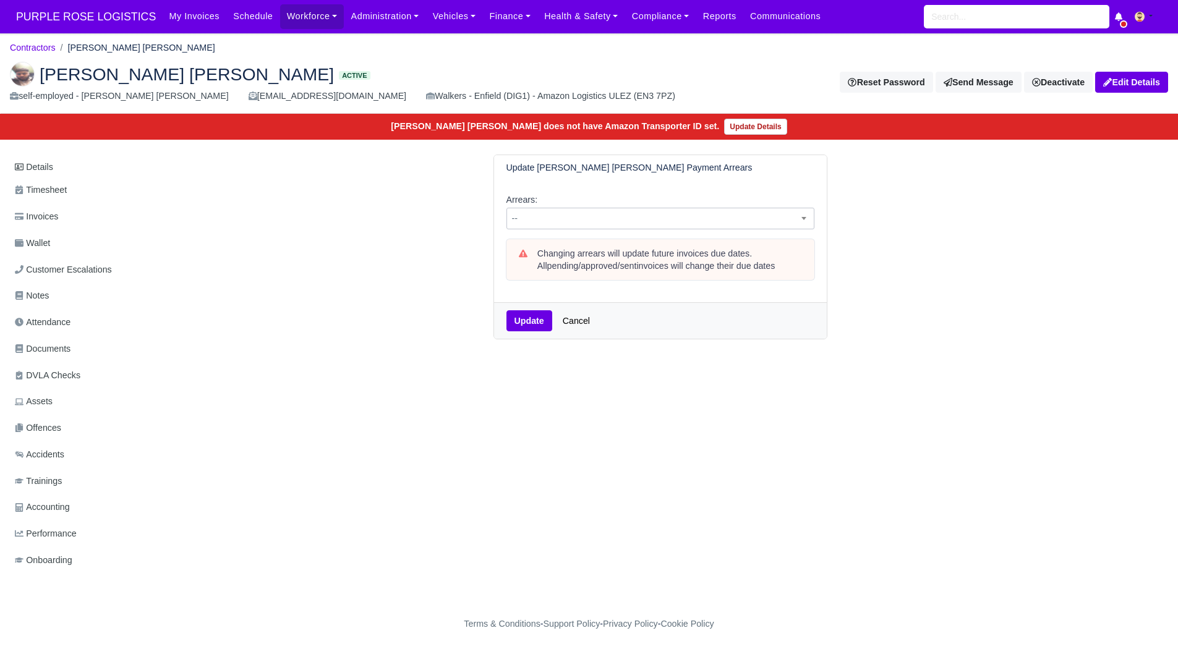
click at [565, 229] on span "--" at bounding box center [660, 219] width 308 height 22
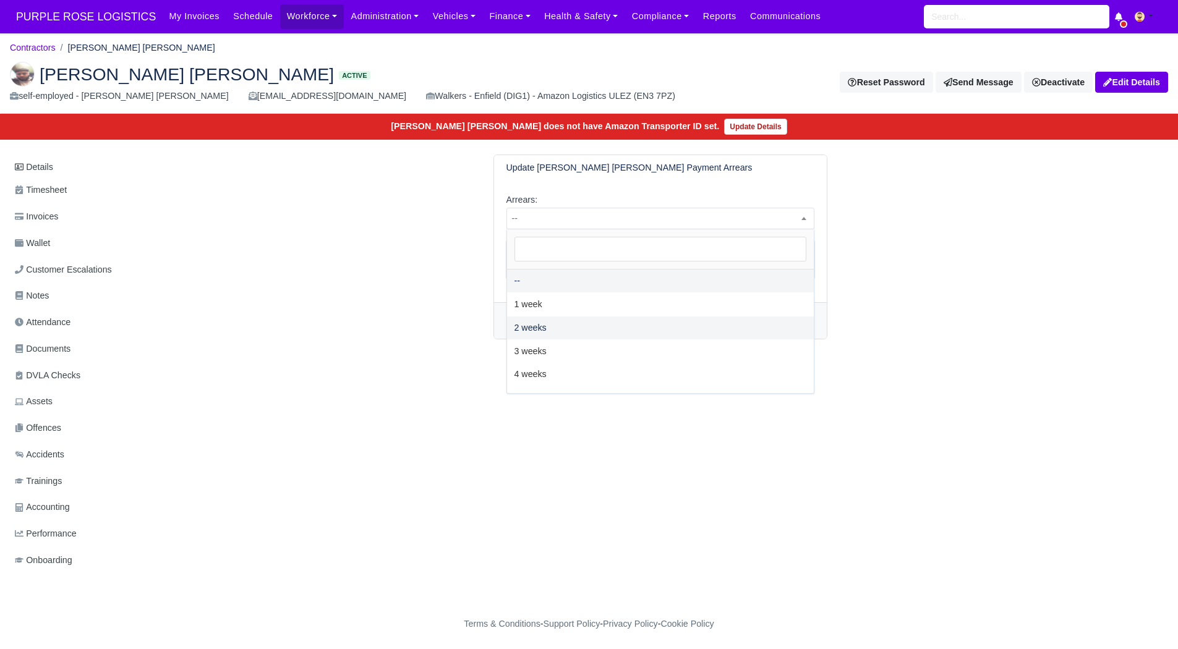
select select "2W"
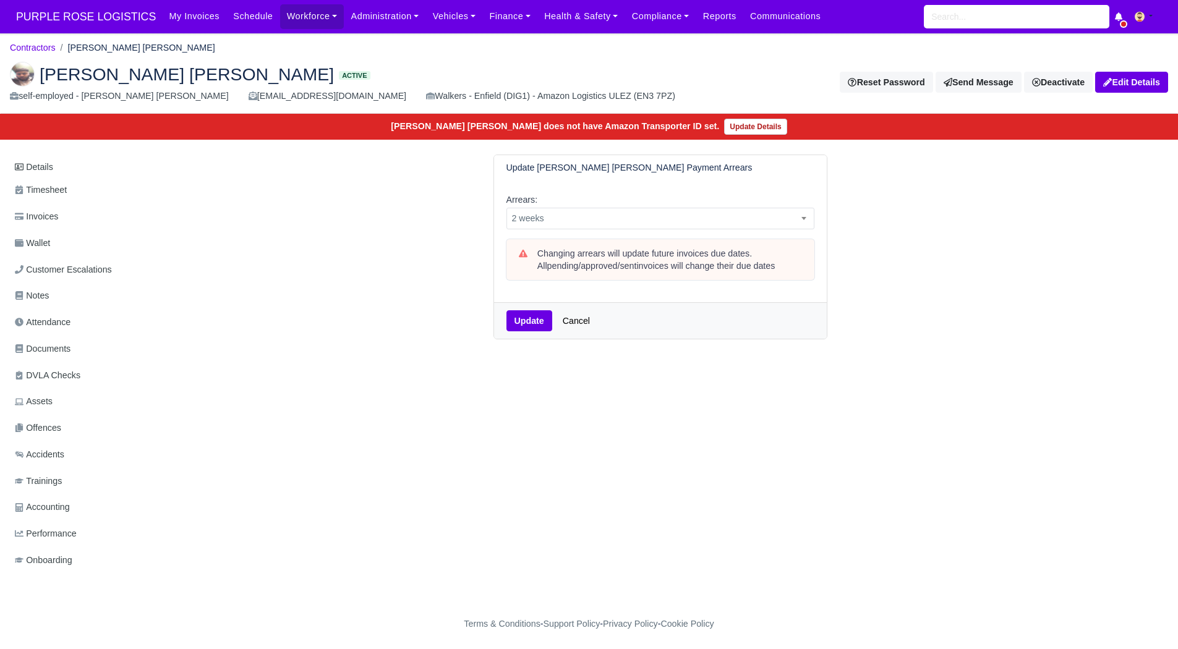
click at [529, 308] on div "Update Cancel" at bounding box center [660, 320] width 333 height 36
click at [522, 322] on button "Update" at bounding box center [529, 320] width 46 height 21
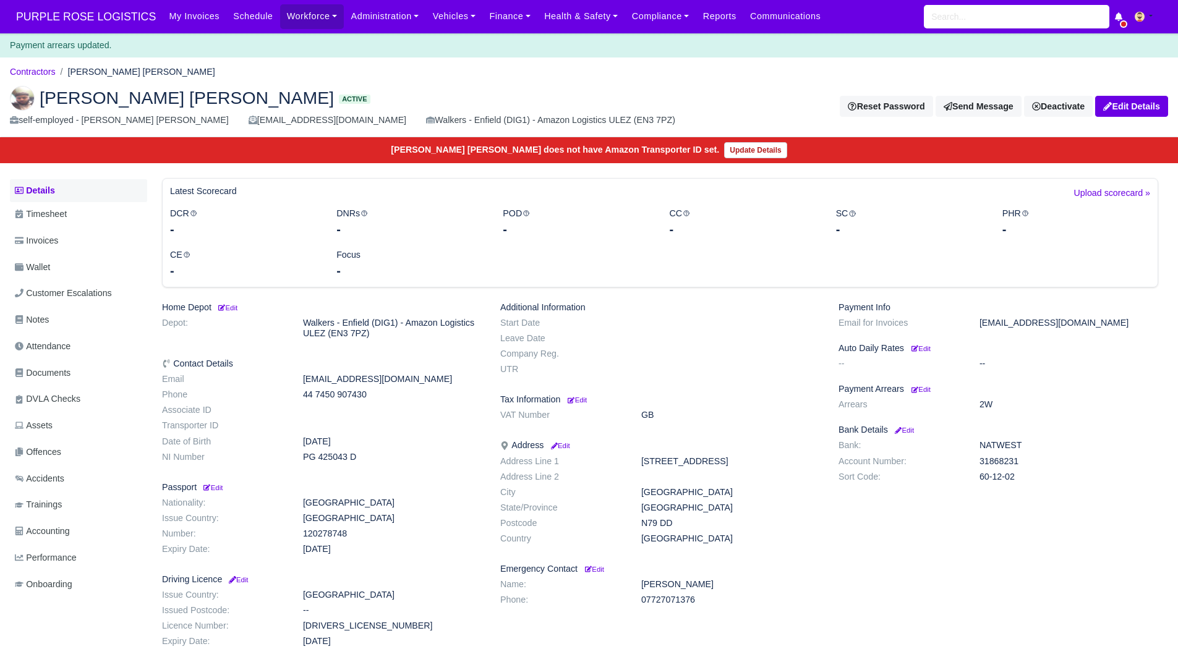
click at [35, 191] on link "Details" at bounding box center [78, 190] width 137 height 23
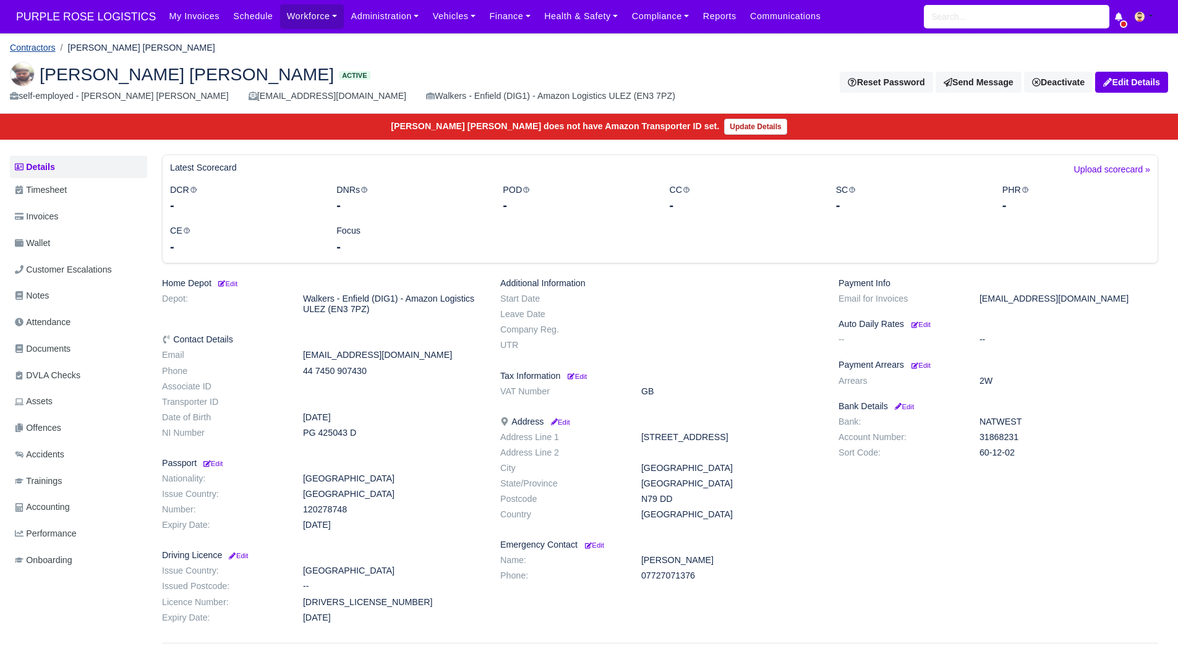
click at [43, 43] on link "Contractors" at bounding box center [33, 48] width 46 height 10
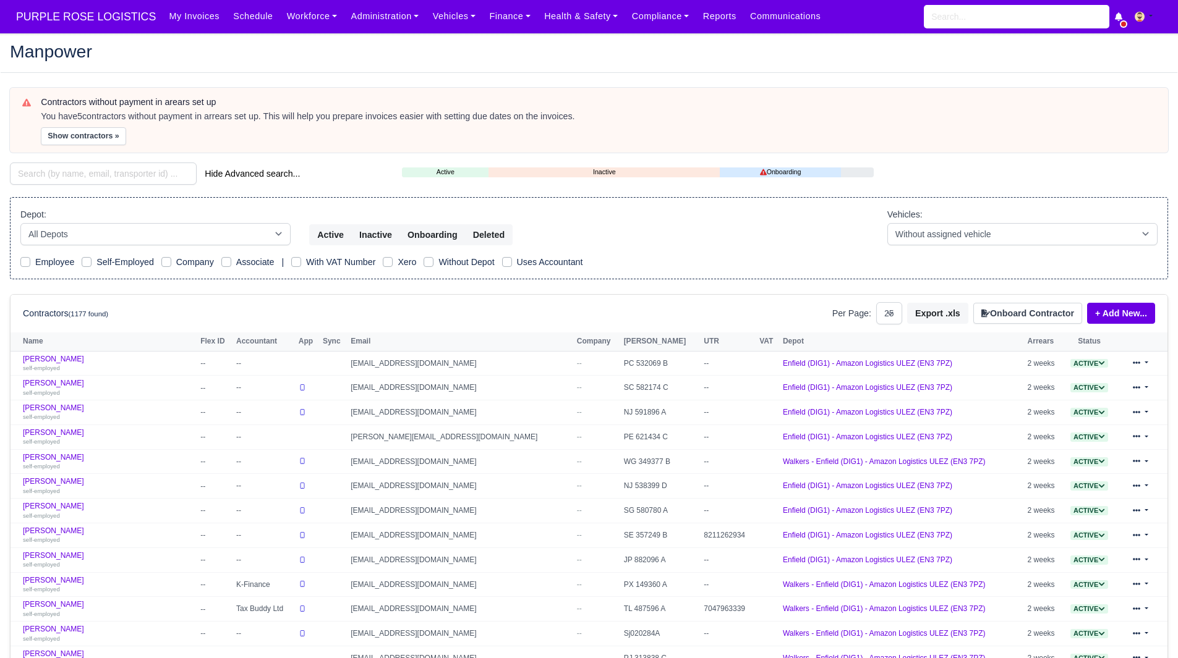
select select "25"
click at [58, 143] on button "Show contractors »" at bounding box center [83, 136] width 85 height 18
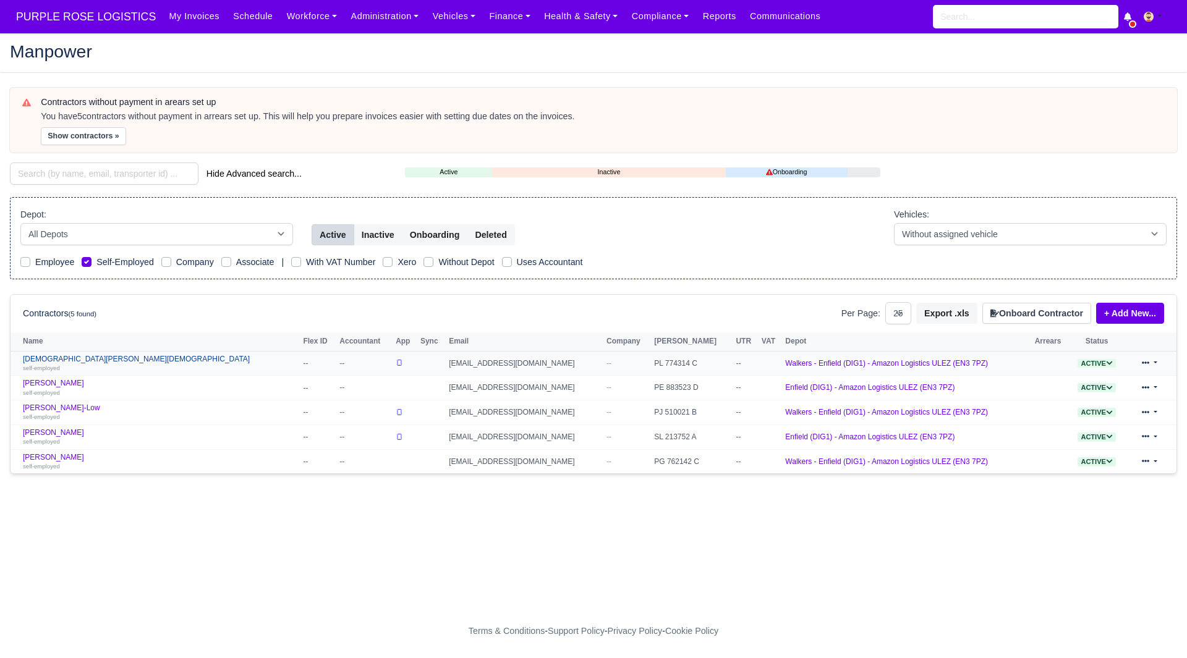
click at [58, 365] on small "self-employed" at bounding box center [41, 368] width 37 height 7
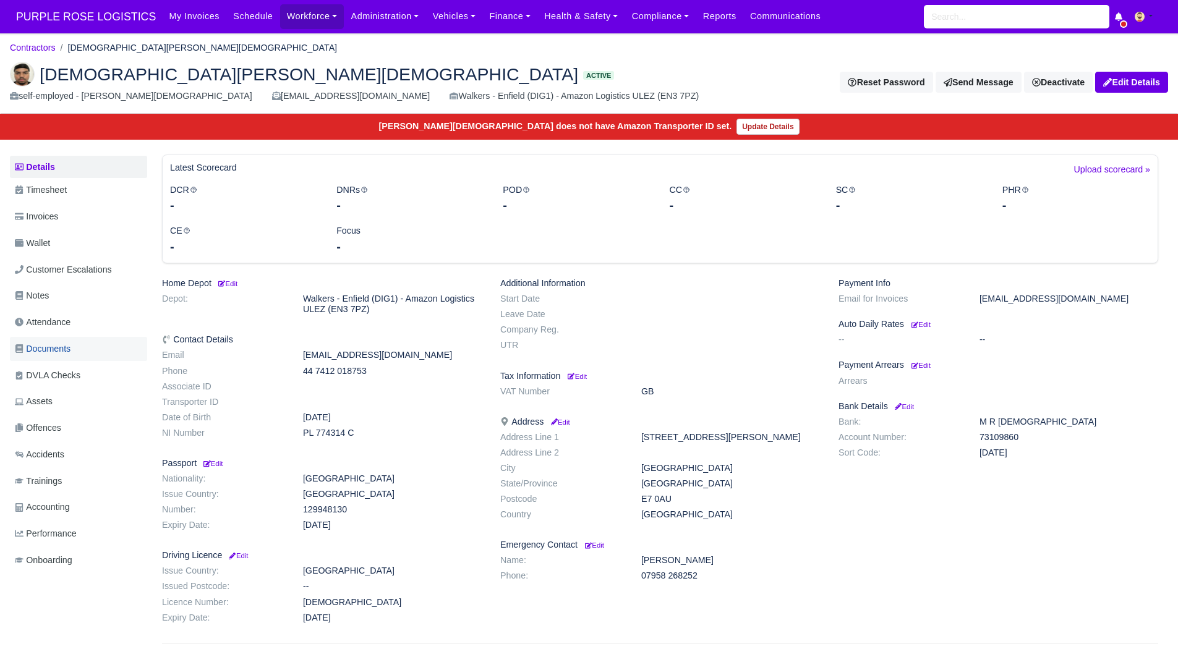
click at [70, 341] on link "Documents" at bounding box center [78, 349] width 137 height 24
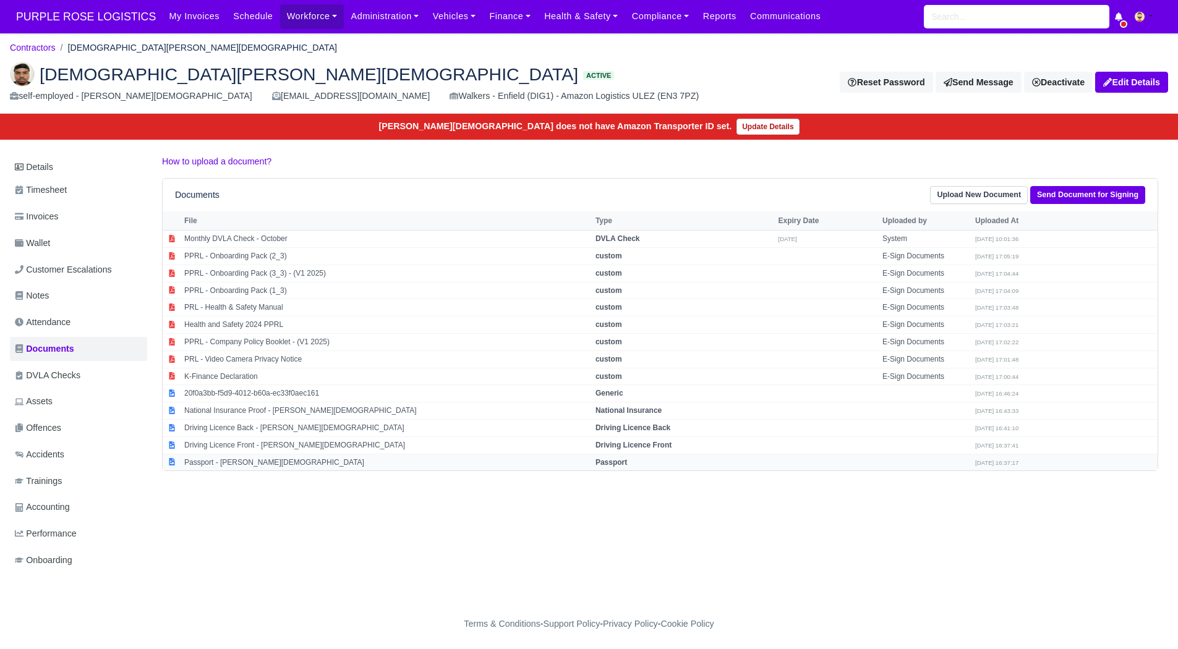
click at [249, 460] on td "Passport - Muhammad Riaz Islam" at bounding box center [386, 462] width 411 height 17
select select "passport"
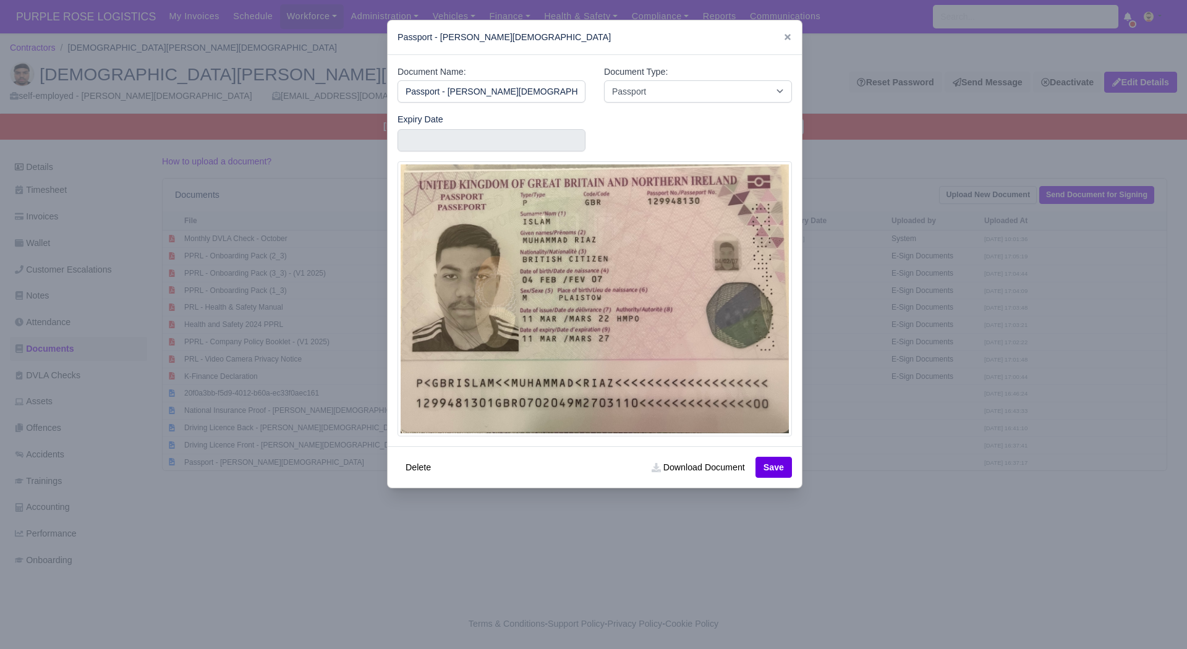
click at [362, 546] on div at bounding box center [593, 324] width 1187 height 649
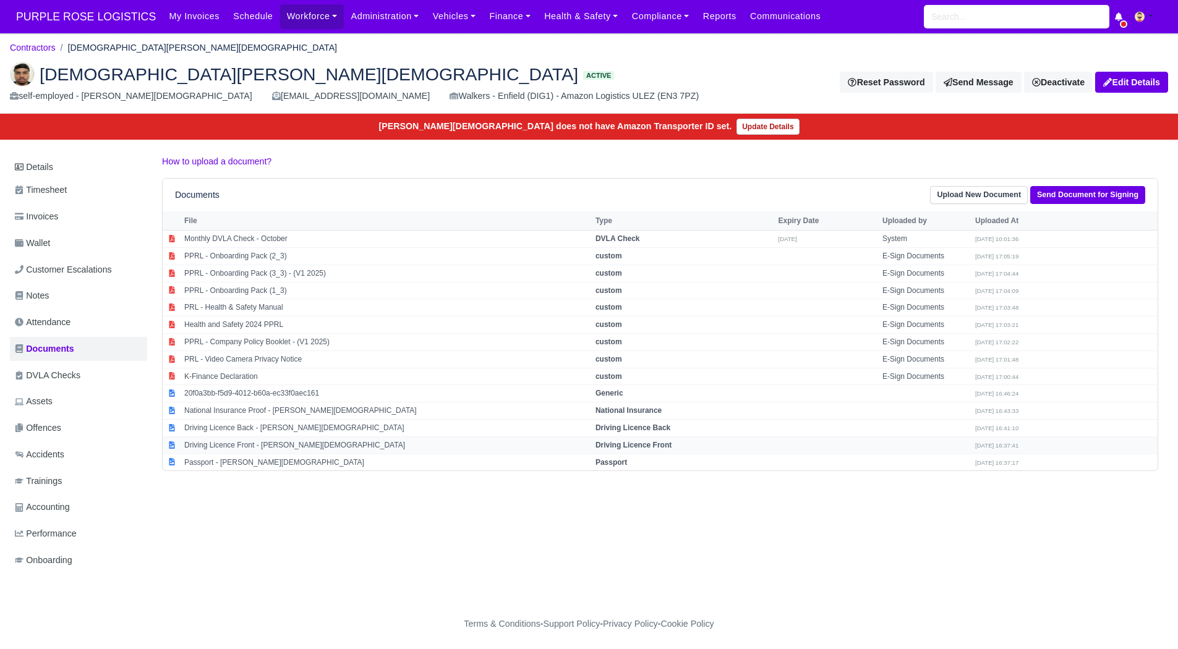
click at [293, 443] on td "Driving Licence Front - Muhammad Riaz Islam" at bounding box center [386, 444] width 411 height 17
select select "driving-licence-front"
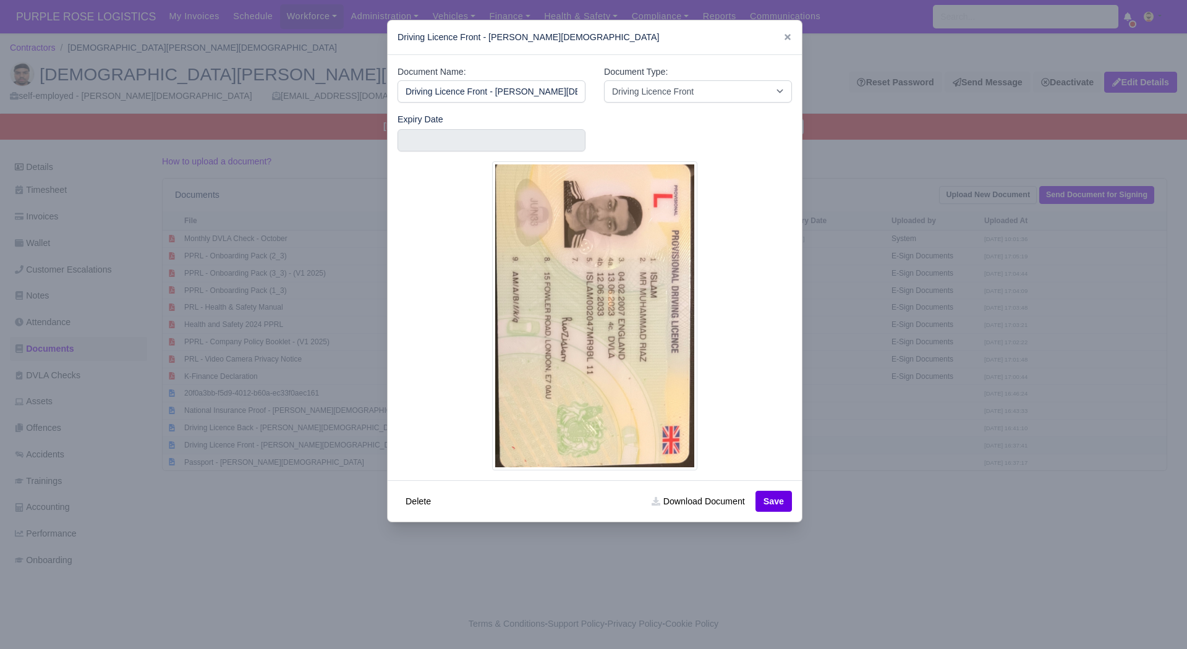
scroll to position [0, 3]
click at [885, 389] on div at bounding box center [593, 324] width 1187 height 649
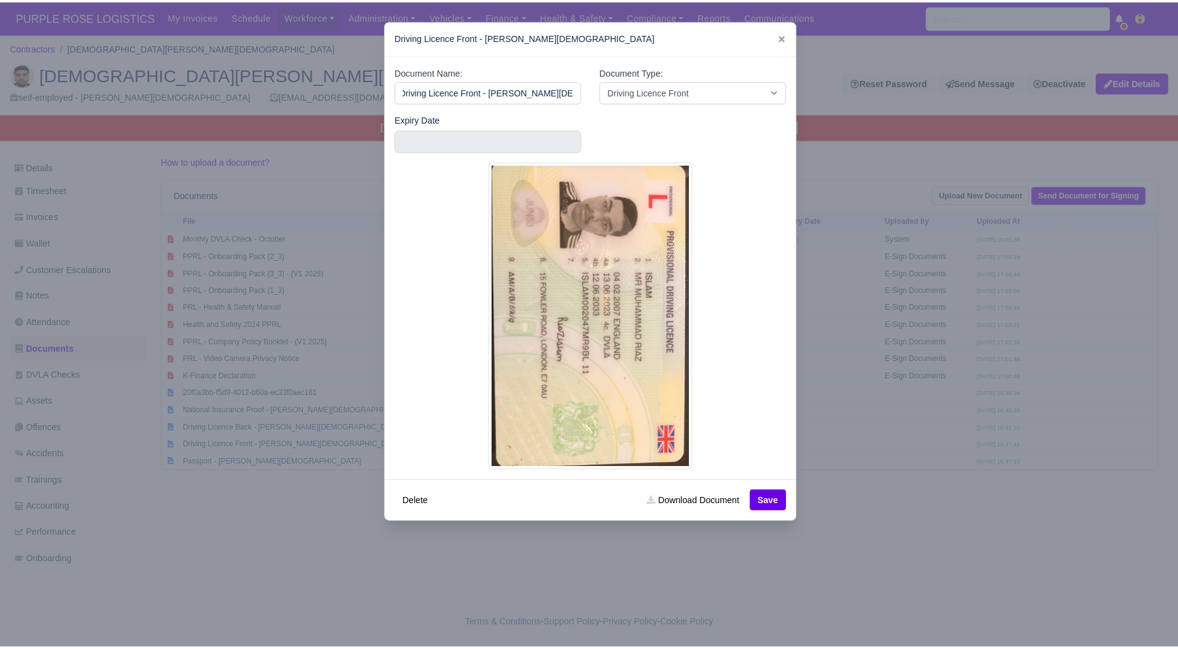
scroll to position [0, 0]
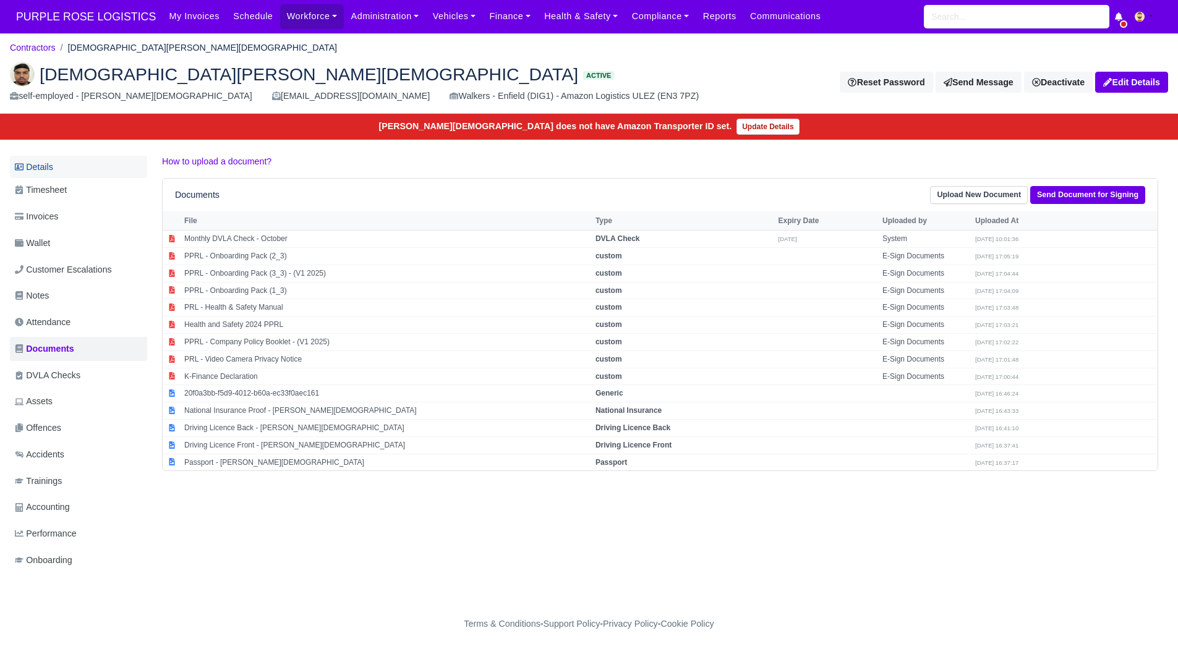
click at [95, 167] on link "Details" at bounding box center [78, 167] width 137 height 23
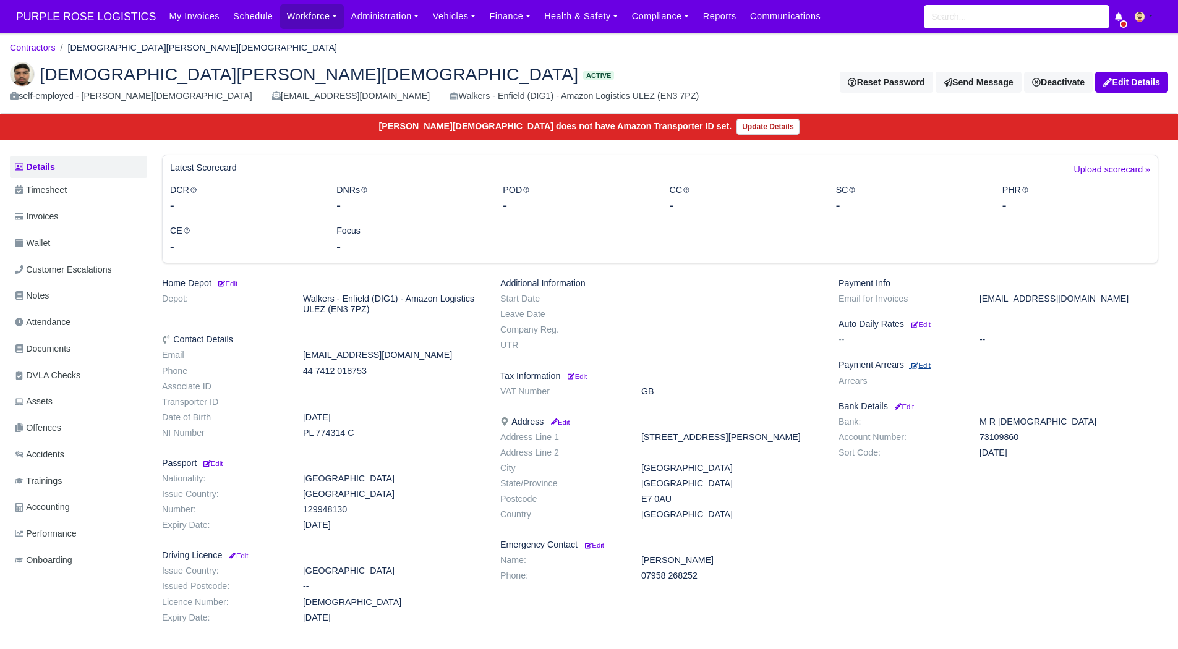
click at [920, 368] on small "Edit" at bounding box center [920, 365] width 19 height 7
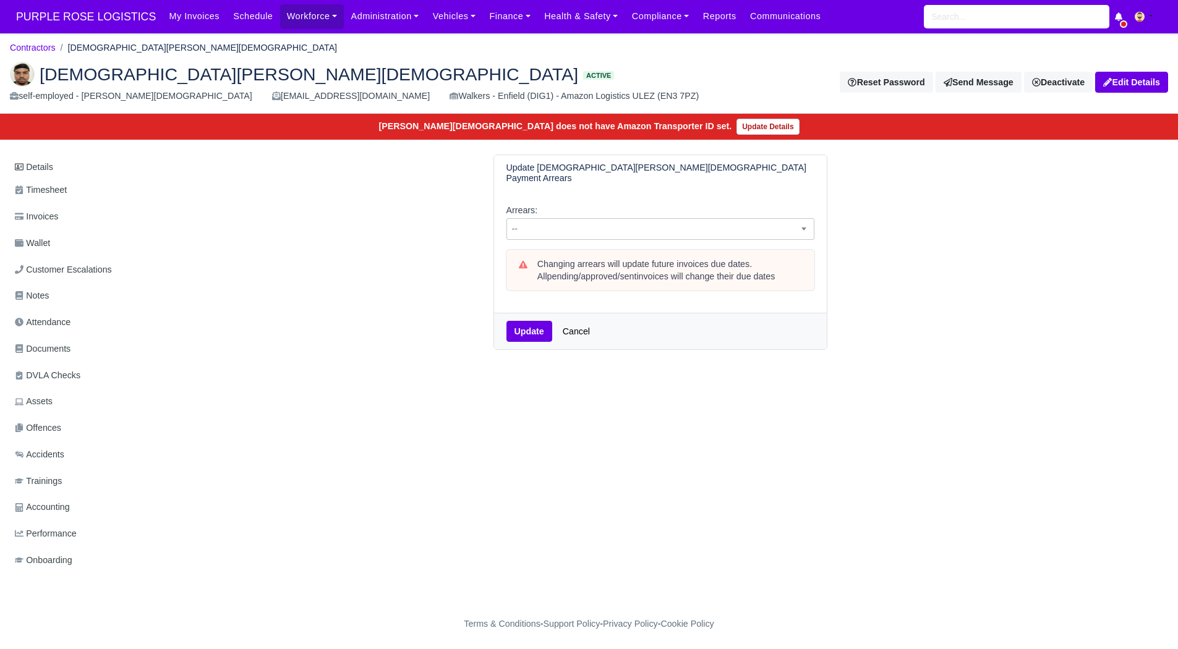
click at [596, 228] on span "--" at bounding box center [660, 229] width 308 height 22
select select "2W"
click at [529, 321] on button "Update" at bounding box center [529, 331] width 46 height 21
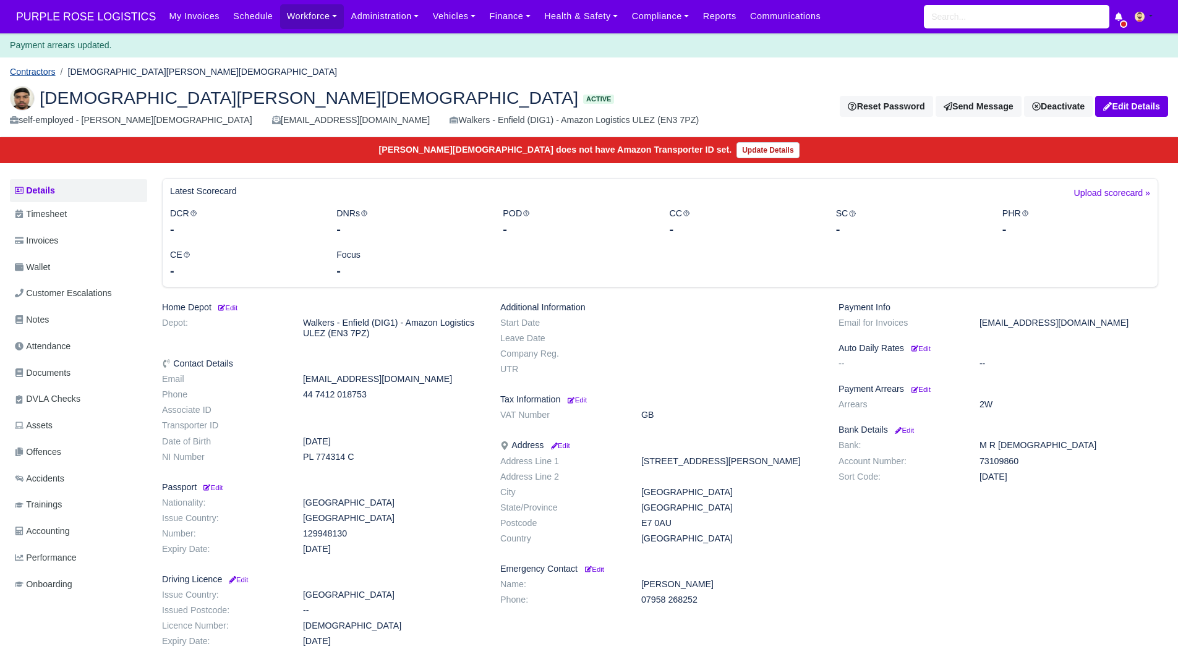
click at [19, 75] on link "Contractors" at bounding box center [33, 72] width 46 height 10
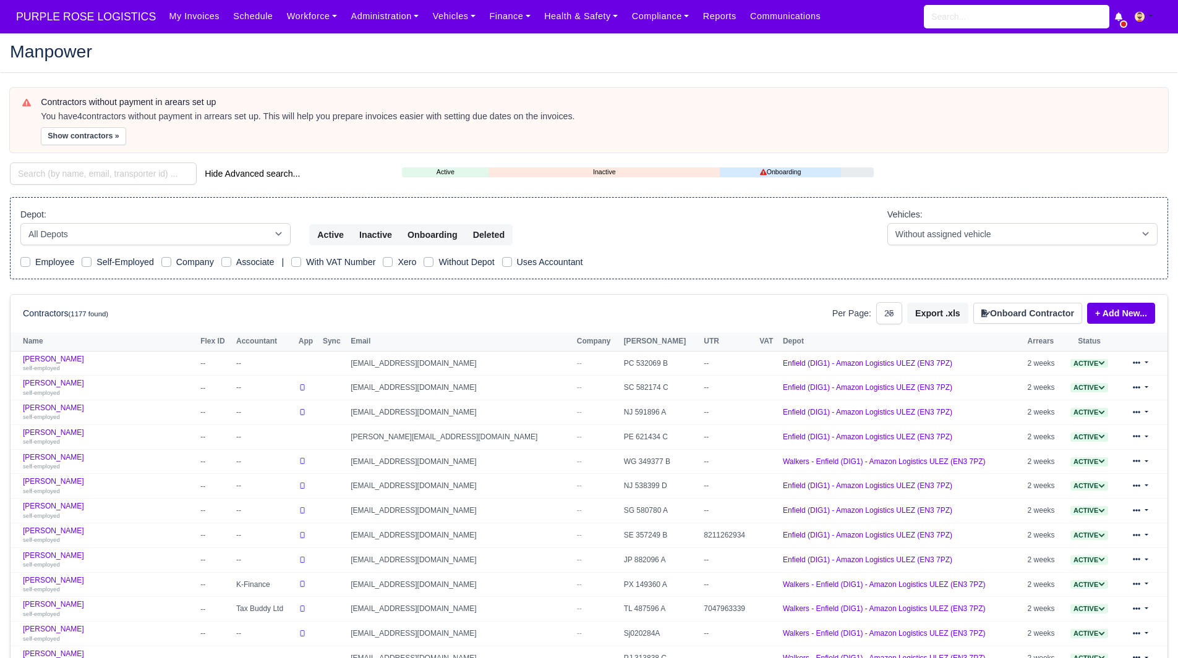
select select "25"
click at [62, 122] on div "You have 4 contractors without payment in arrears set up. This will help you pr…" at bounding box center [598, 117] width 1115 height 12
click at [68, 137] on button "Show contractors »" at bounding box center [83, 136] width 85 height 18
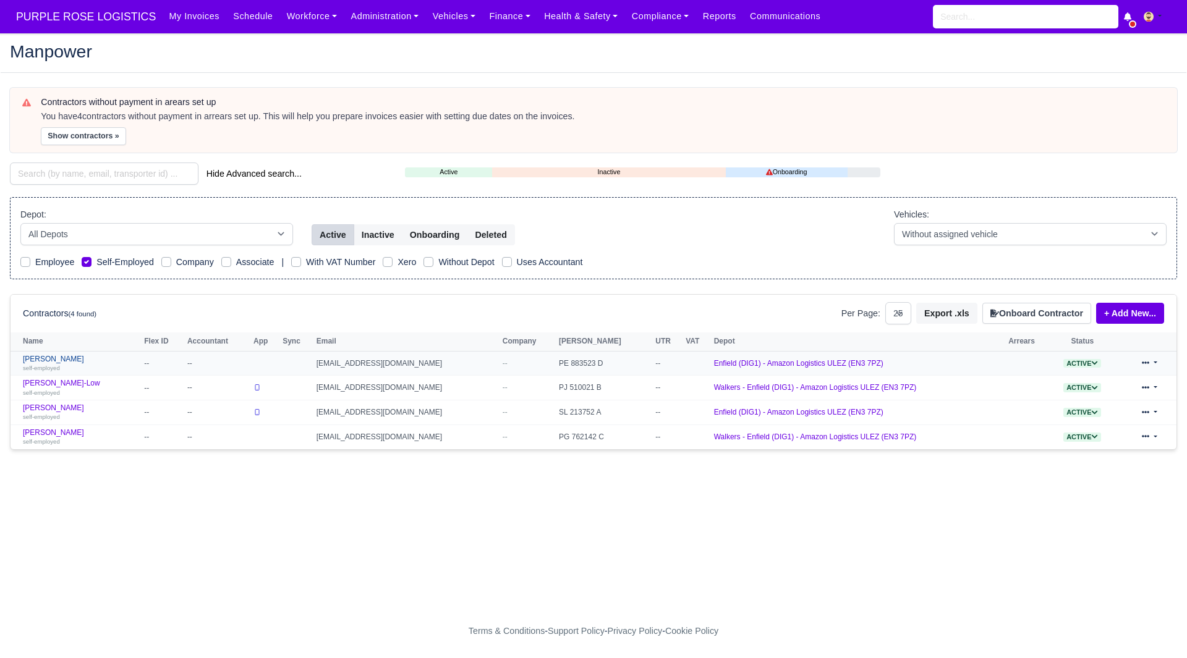
click at [38, 359] on link "Nona Azmeer self-employed" at bounding box center [80, 364] width 115 height 18
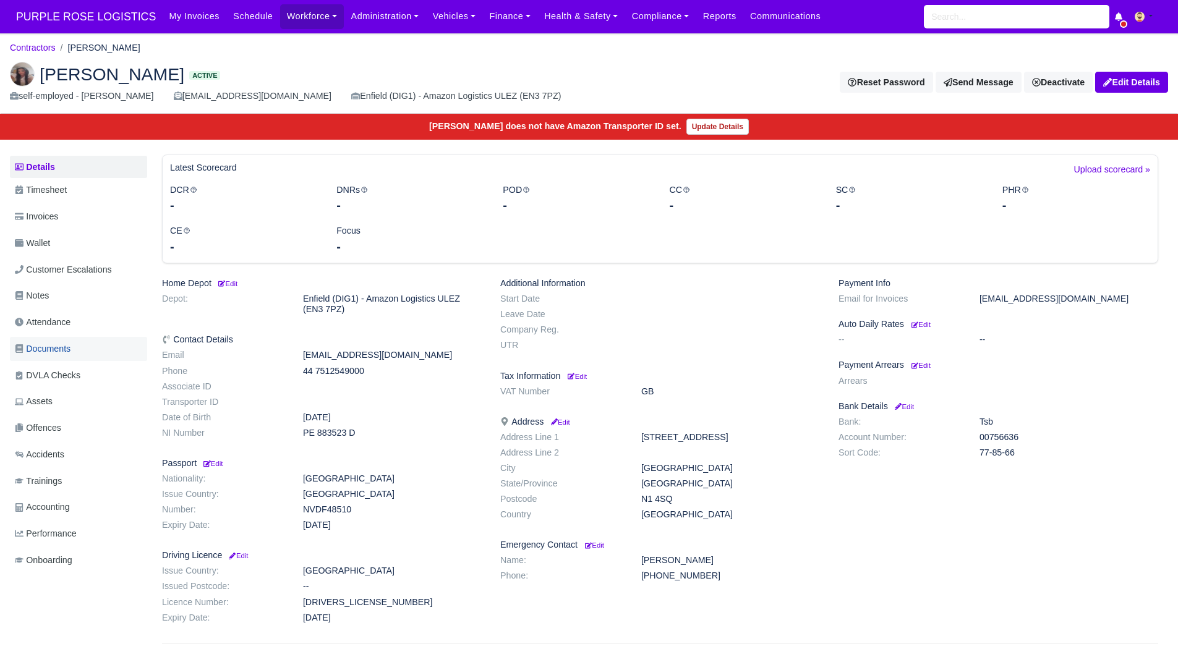
click at [92, 357] on link "Documents" at bounding box center [78, 349] width 137 height 24
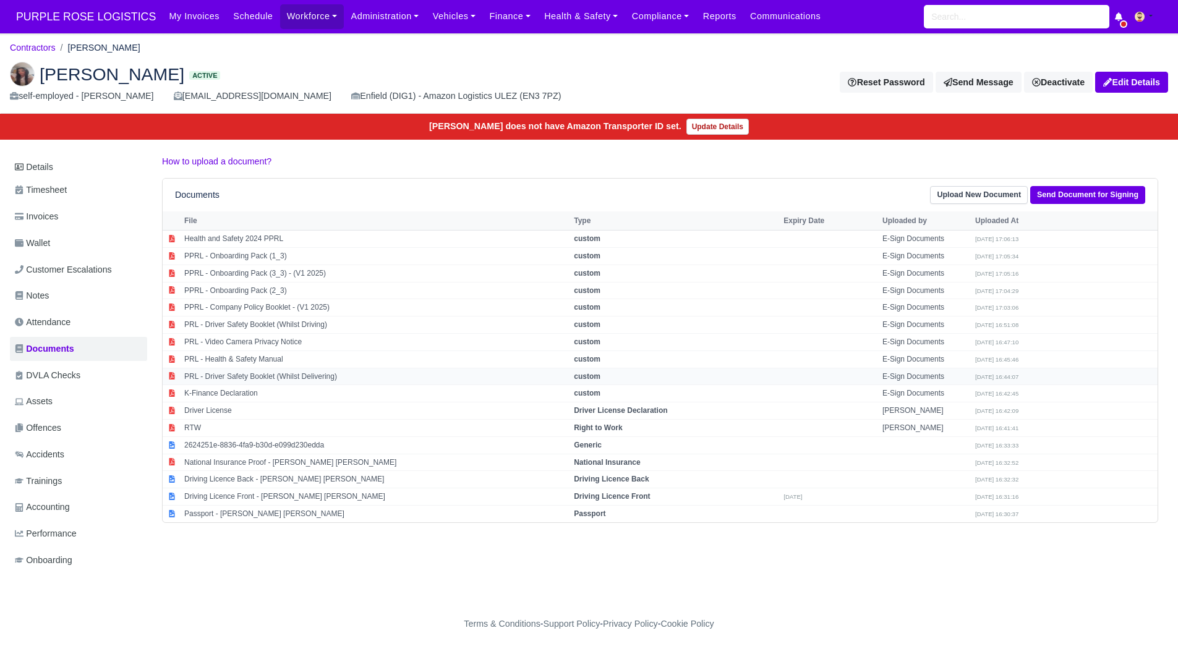
scroll to position [9, 0]
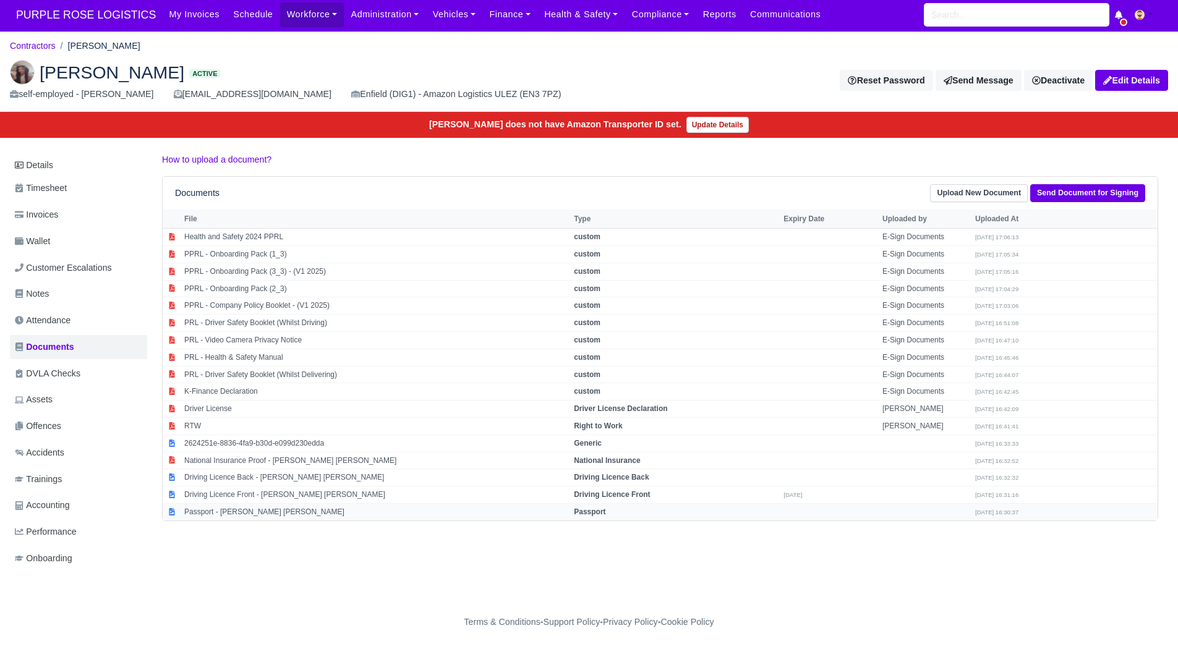
click at [249, 503] on td "Passport - [PERSON_NAME] [PERSON_NAME]" at bounding box center [375, 511] width 389 height 17
select select "passport"
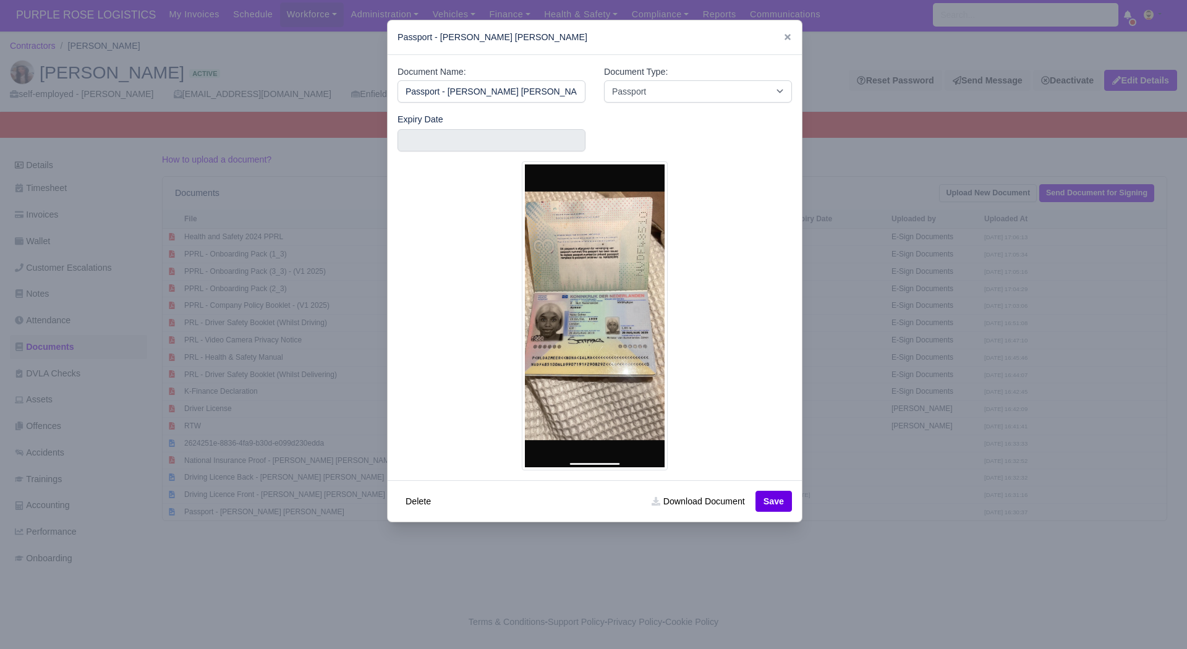
click at [315, 496] on div at bounding box center [593, 324] width 1187 height 649
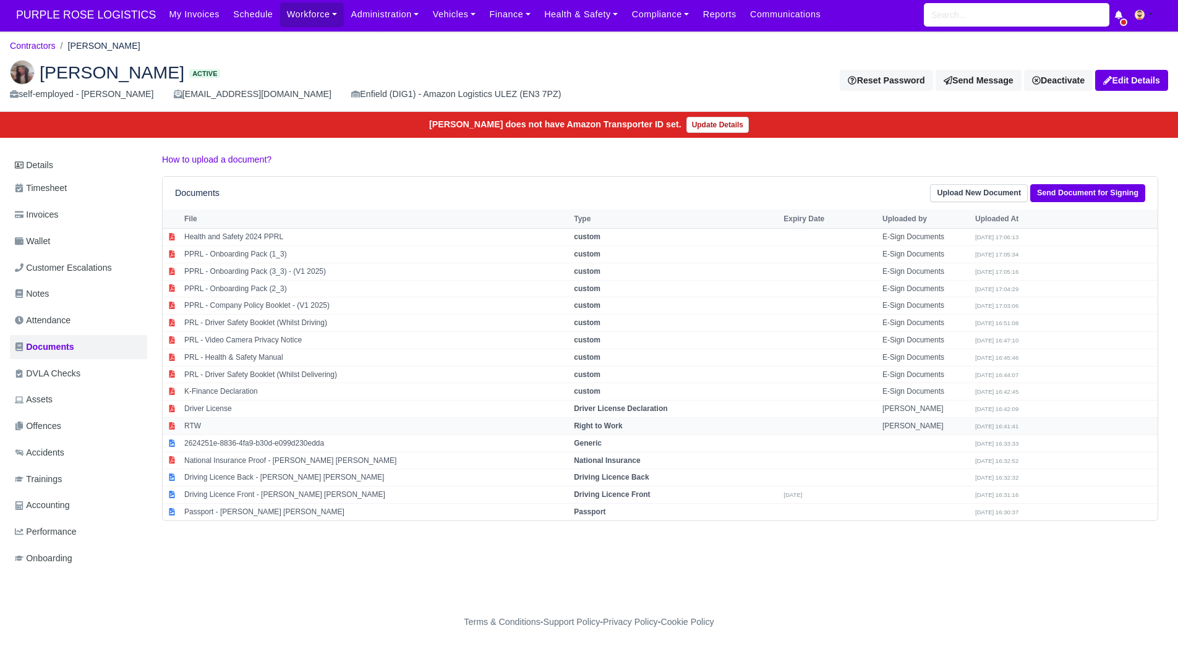
click at [252, 419] on td "RTW" at bounding box center [375, 425] width 389 height 17
select select "right-to-work"
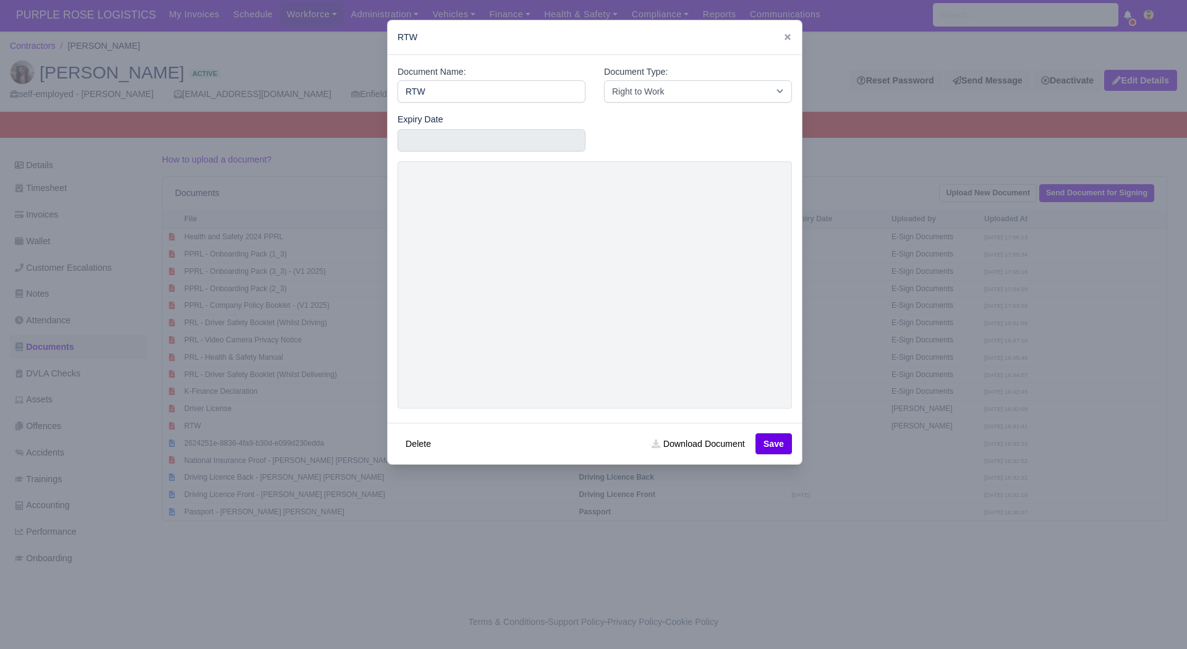
click at [469, 561] on div at bounding box center [593, 324] width 1187 height 649
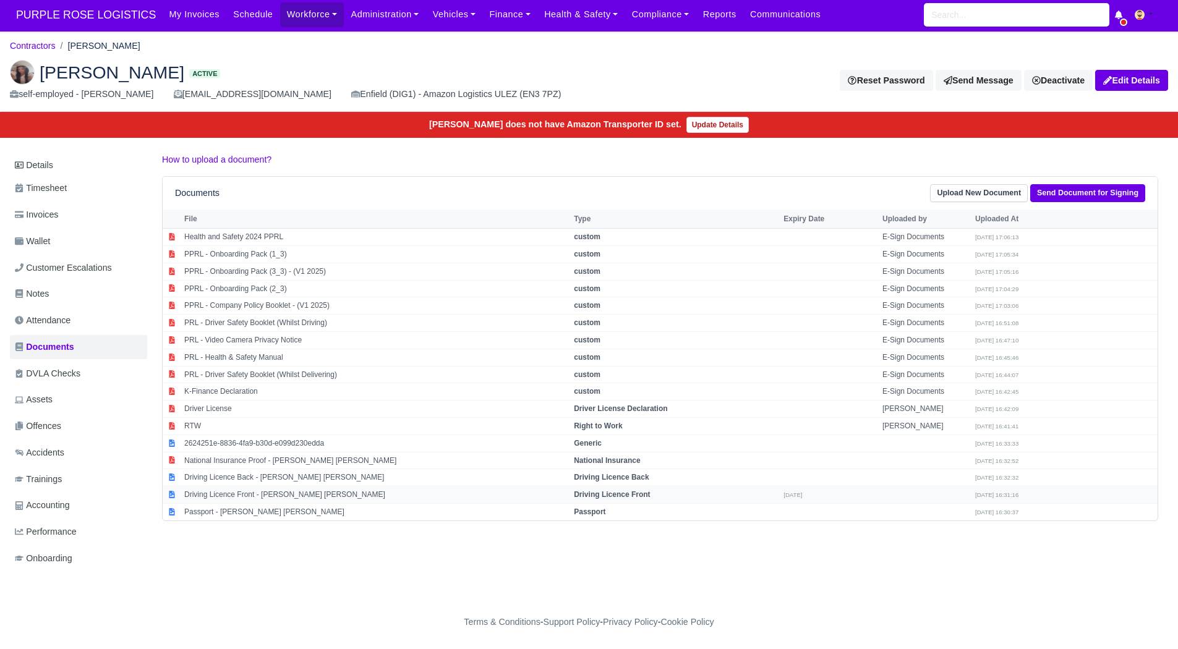
click at [274, 486] on td "Driving Licence Front - Nona salma Azmeer" at bounding box center [375, 494] width 389 height 17
select select "driving-licence-front"
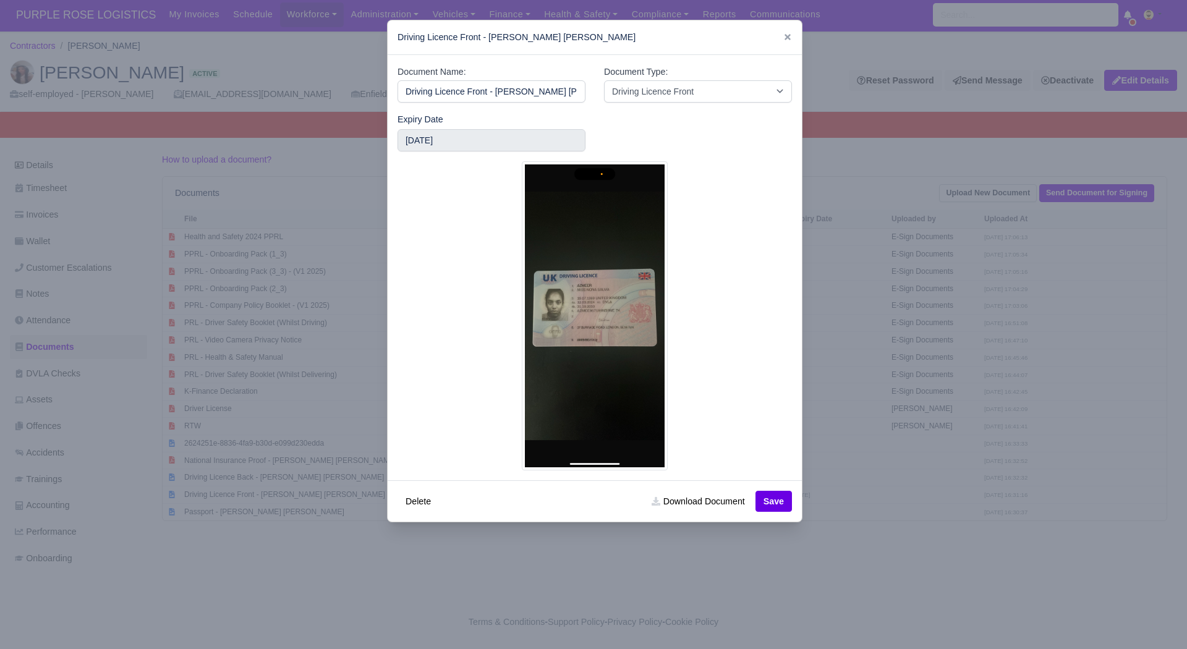
click at [930, 530] on div at bounding box center [593, 324] width 1187 height 649
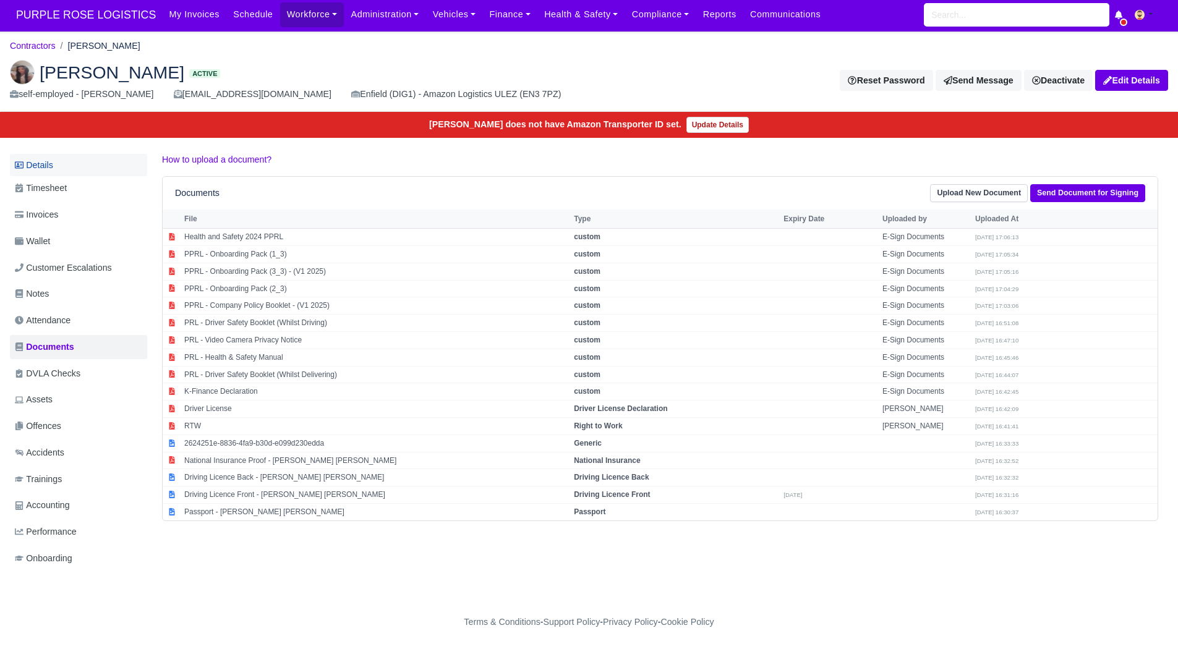
click at [93, 154] on link "Details" at bounding box center [78, 165] width 137 height 23
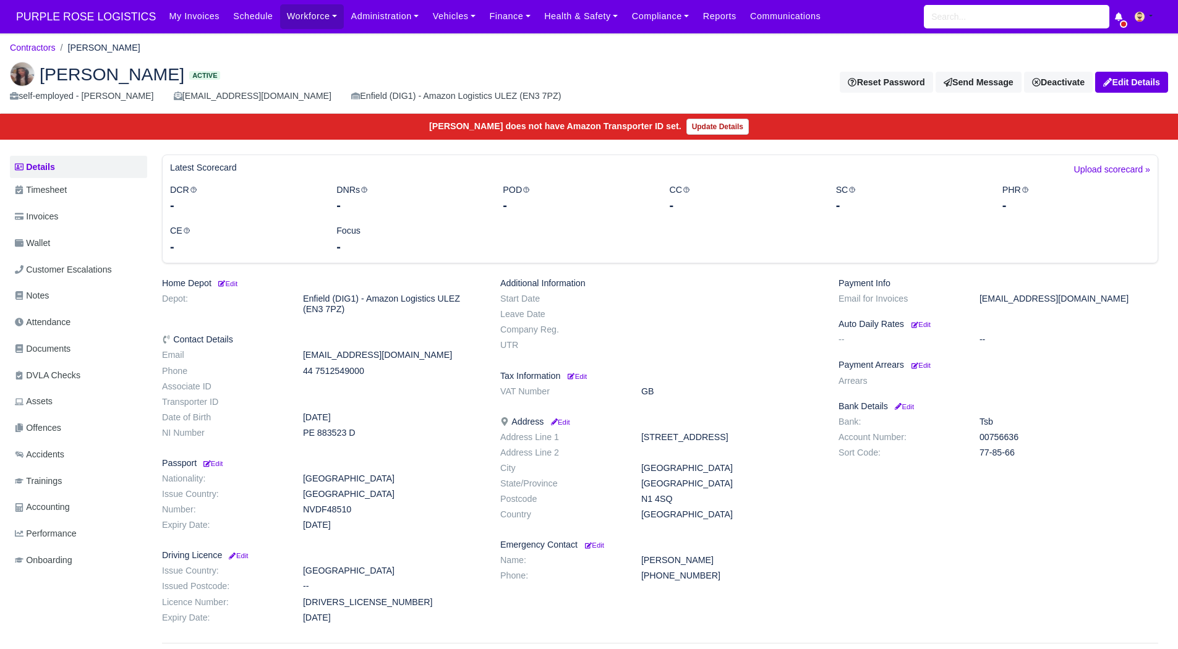
scroll to position [81, 0]
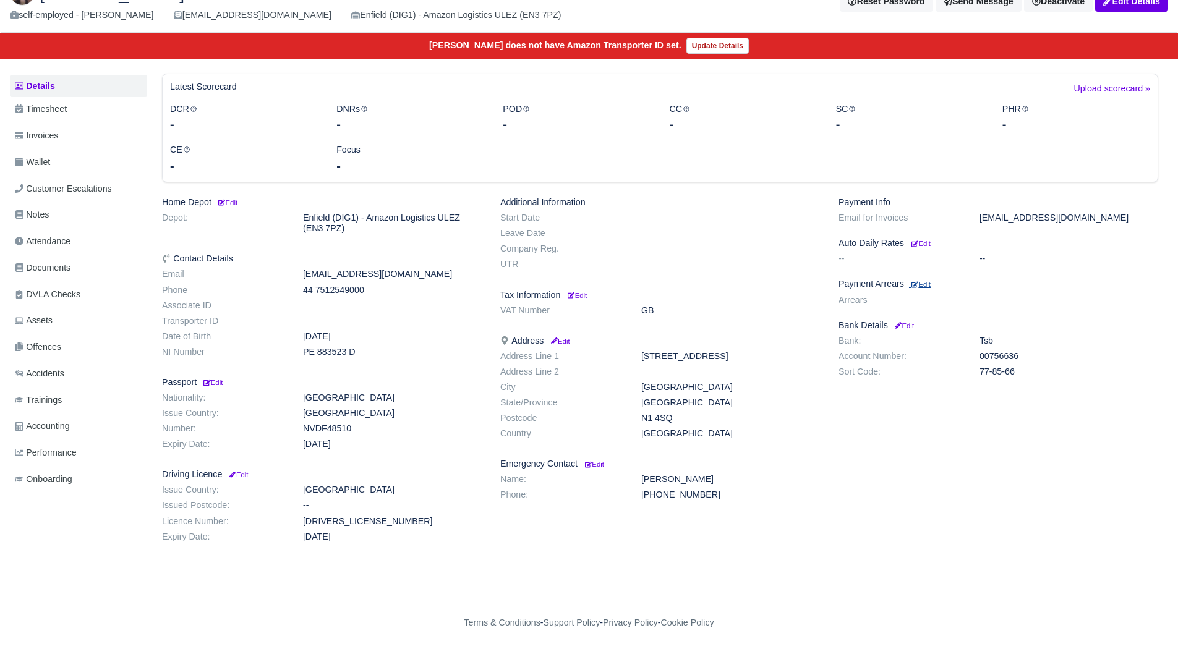
click at [930, 287] on small "Edit" at bounding box center [920, 284] width 19 height 7
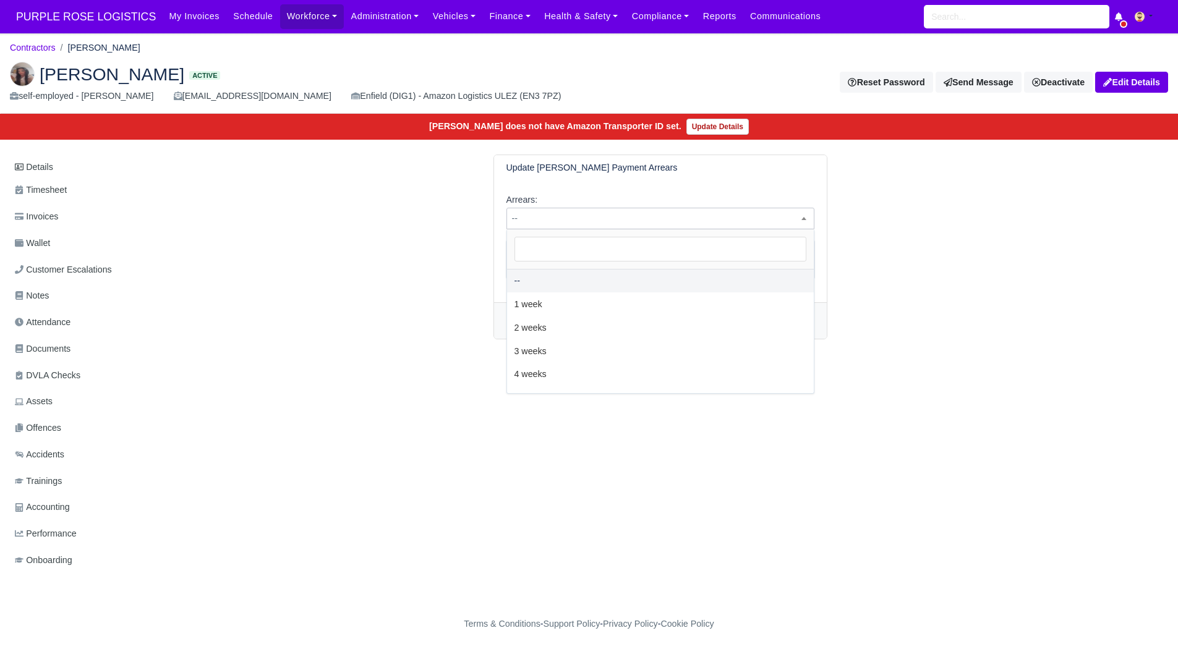
click at [635, 225] on span "--" at bounding box center [660, 218] width 307 height 15
select select "2W"
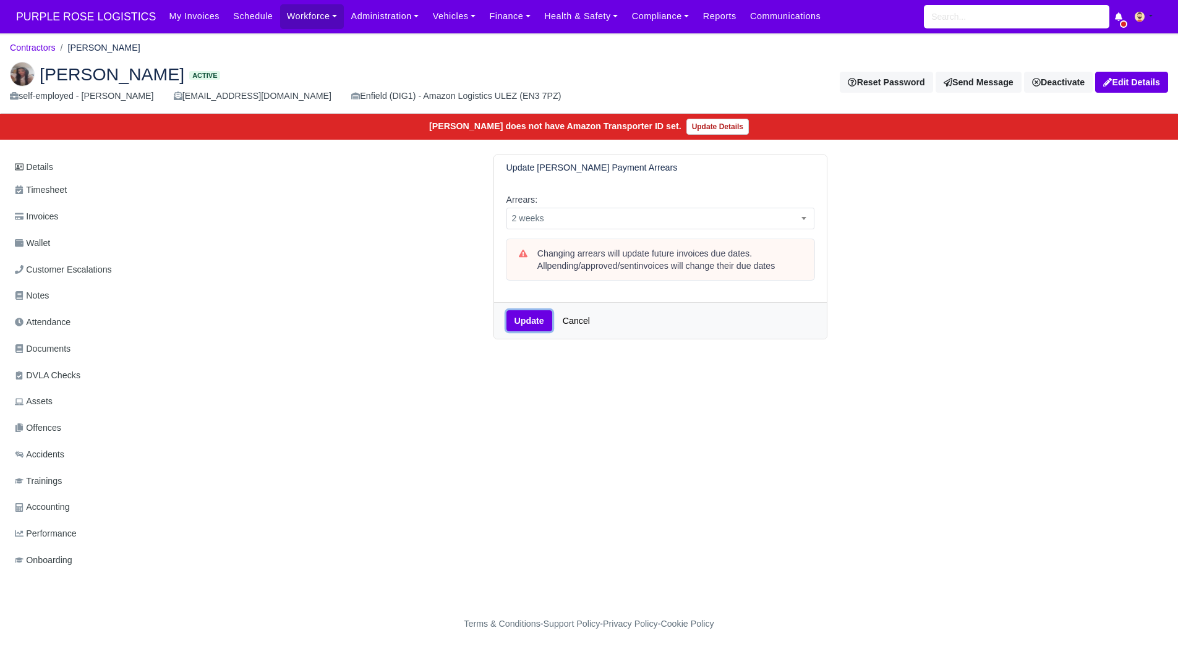
click at [537, 324] on button "Update" at bounding box center [529, 320] width 46 height 21
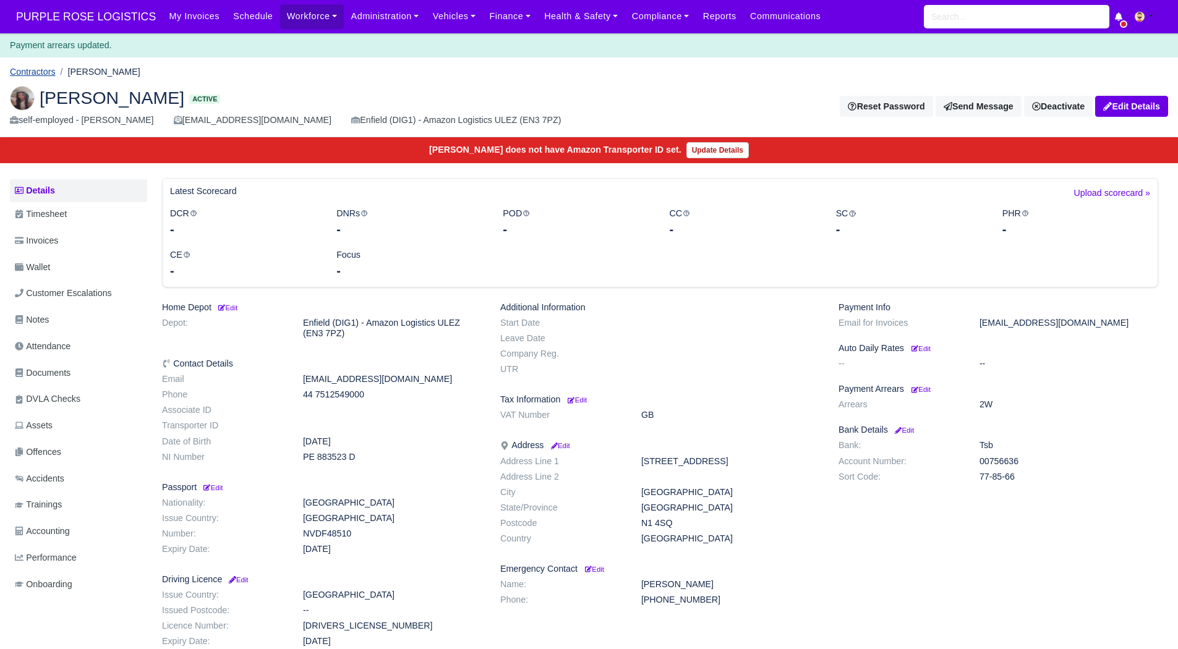
click at [45, 72] on link "Contractors" at bounding box center [33, 72] width 46 height 10
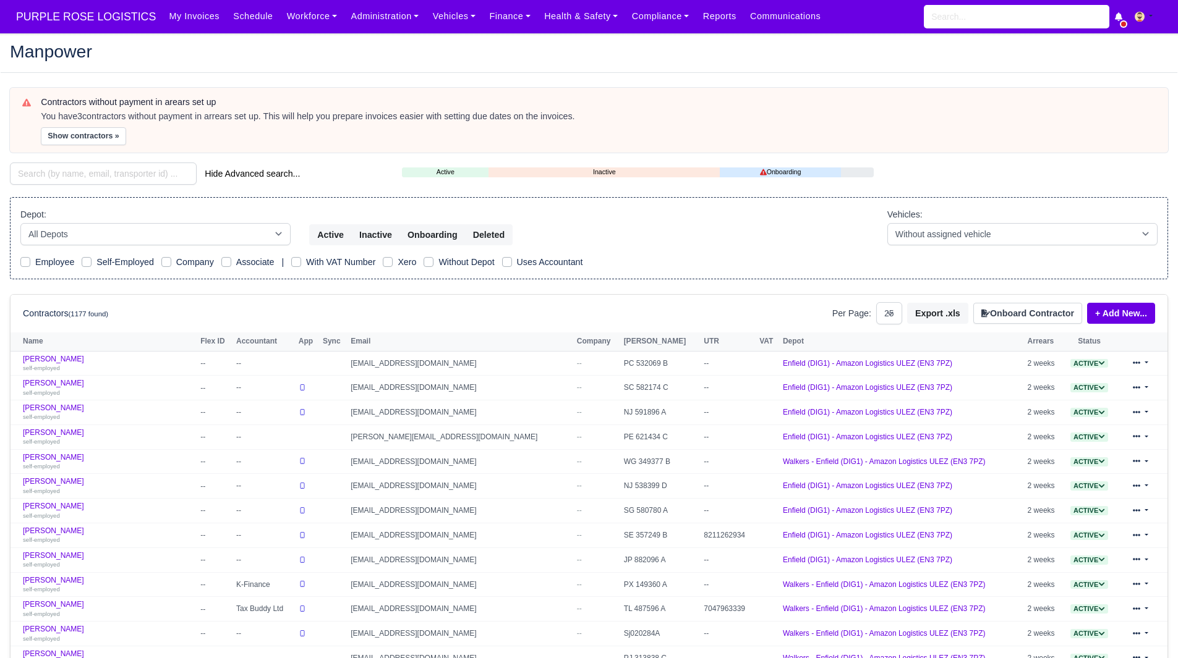
select select "25"
click at [75, 159] on div "Contractors without payment in arears set up You have 3 contractors without pay…" at bounding box center [589, 550] width 1176 height 925
click at [82, 137] on button "Show contractors »" at bounding box center [83, 136] width 85 height 18
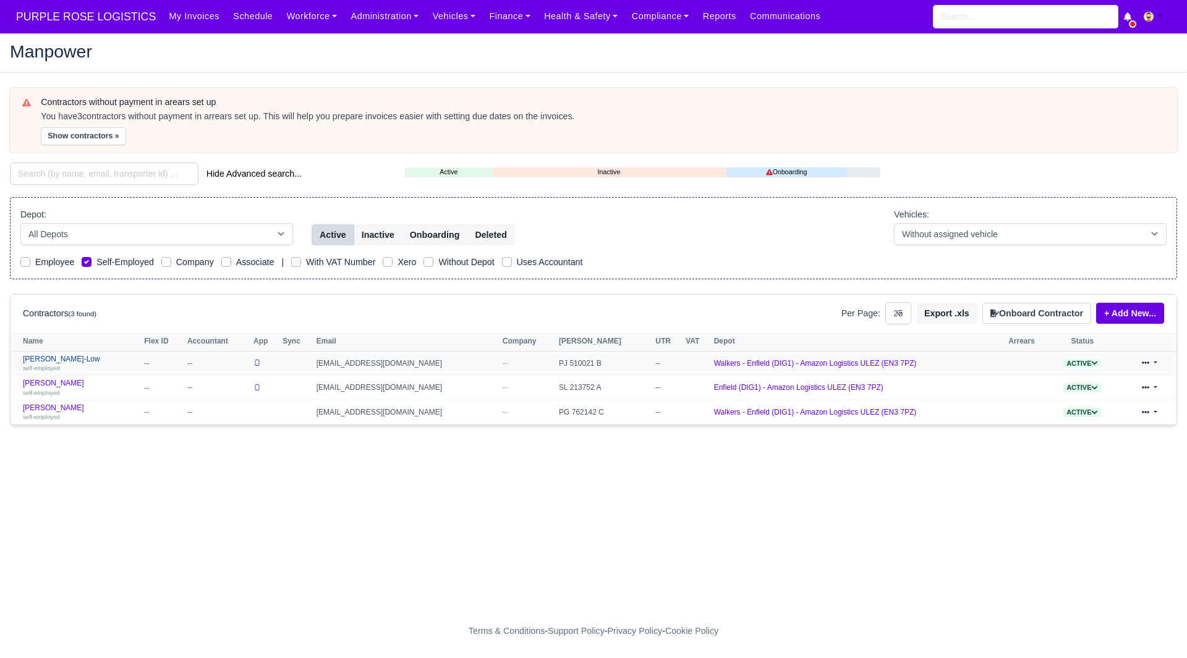
click at [51, 355] on link "Oliver Matty-Low self-employed" at bounding box center [80, 364] width 115 height 18
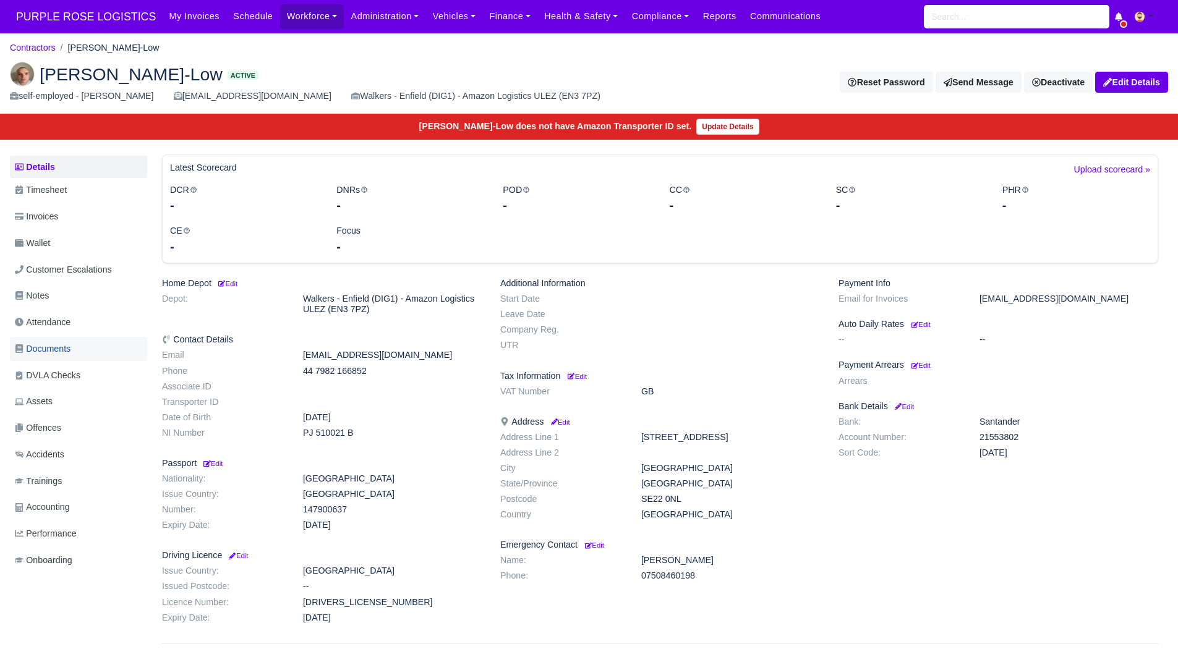
click at [79, 348] on link "Documents" at bounding box center [78, 349] width 137 height 24
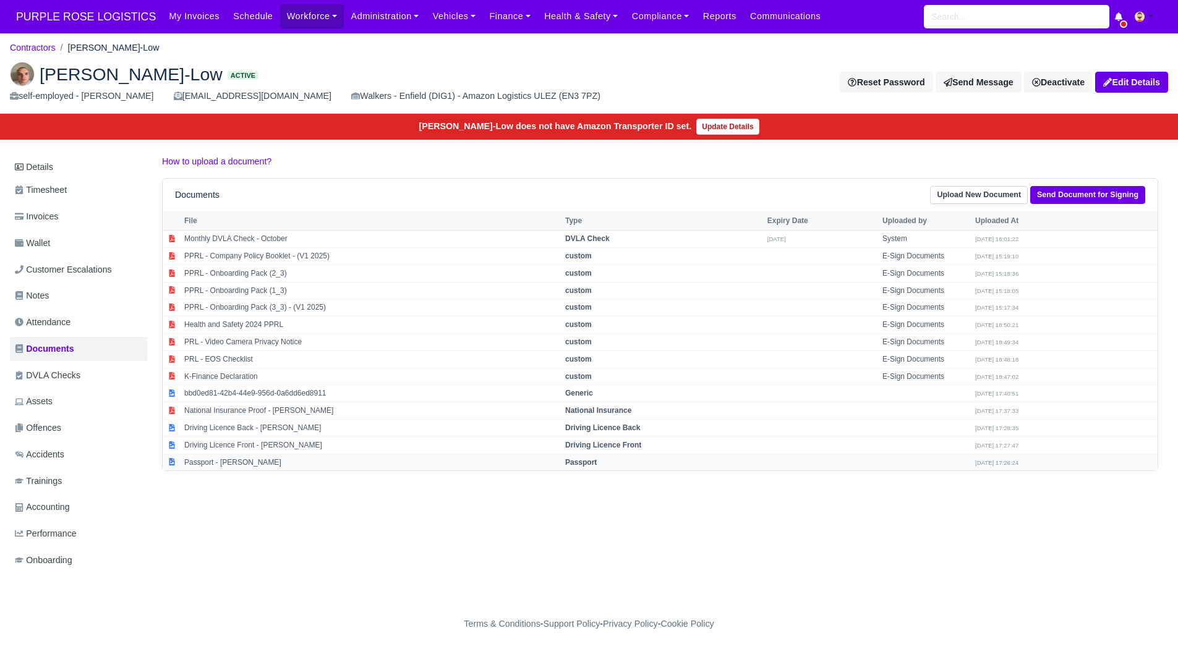
click at [225, 464] on td "Passport - Oliver Low" at bounding box center [371, 462] width 381 height 17
select select "passport"
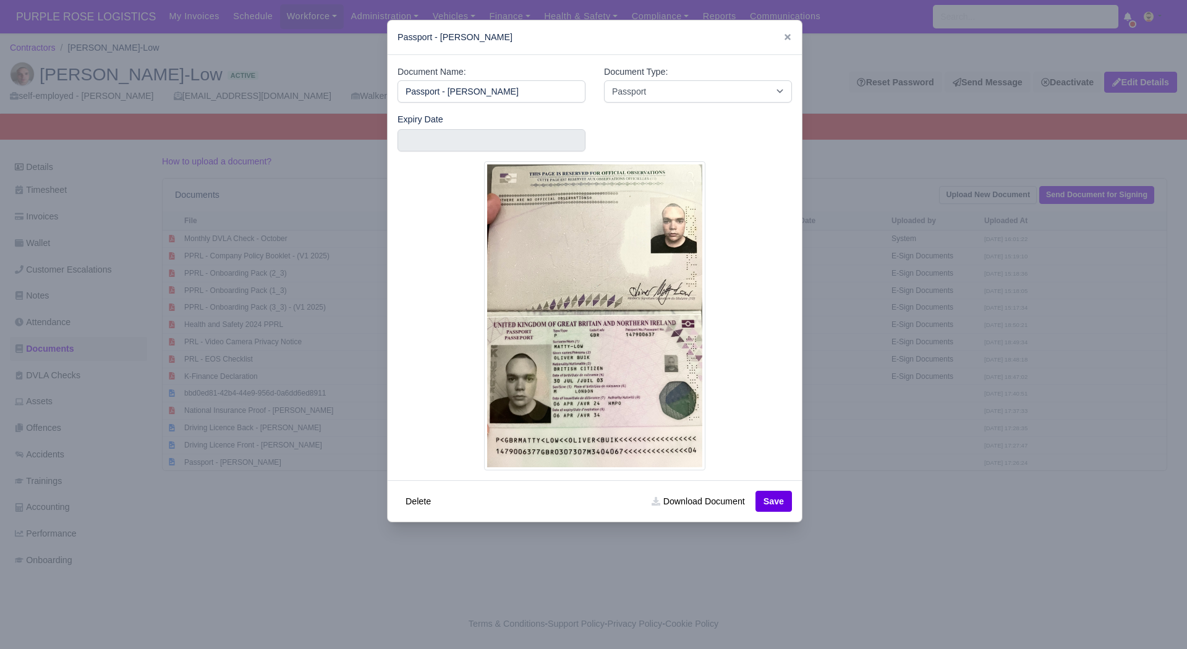
click at [968, 466] on div at bounding box center [593, 324] width 1187 height 649
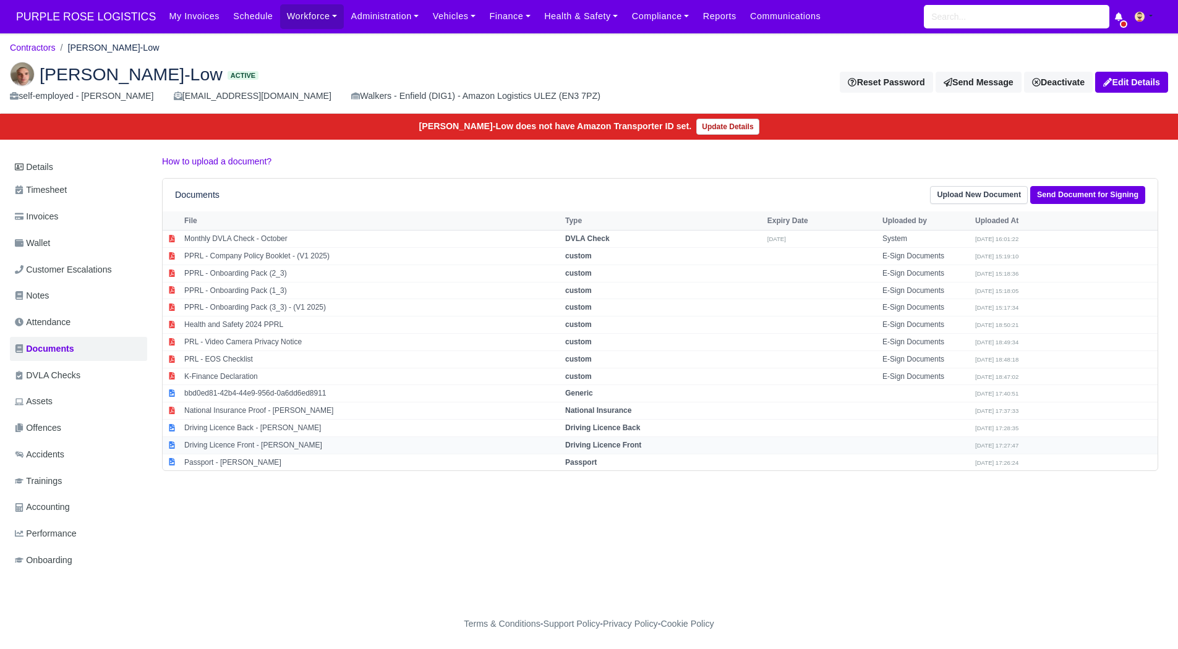
click at [325, 446] on td "Driving Licence Front - Oliver Low" at bounding box center [371, 444] width 381 height 17
select select "driving-licence-front"
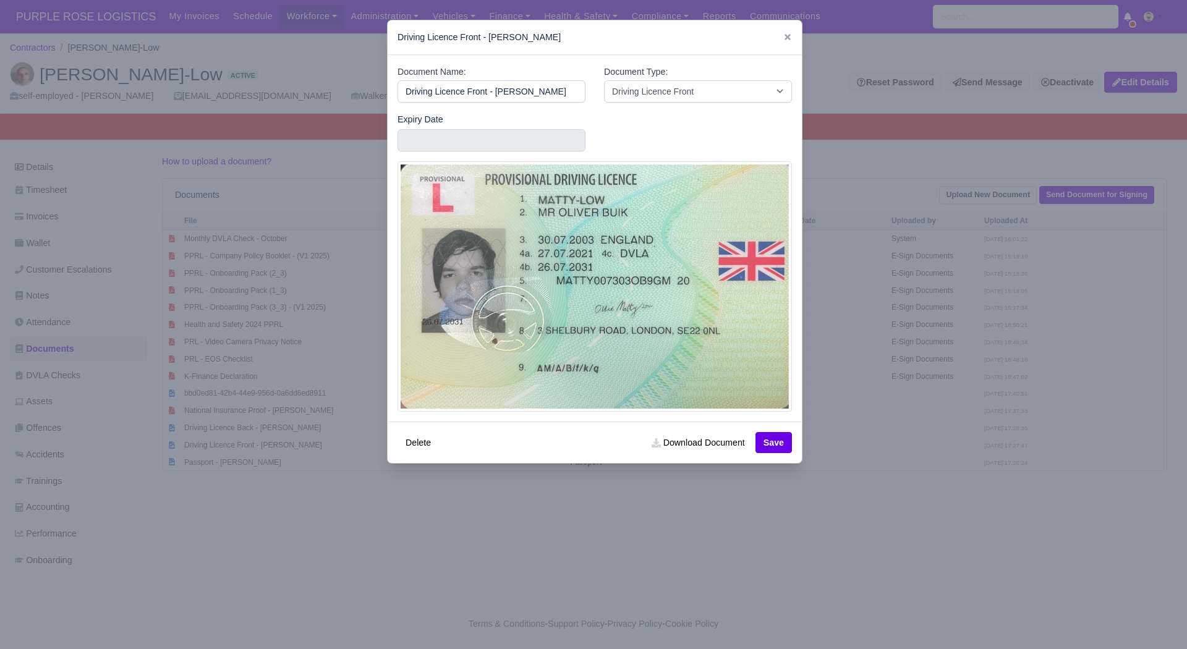
click at [953, 446] on div at bounding box center [593, 324] width 1187 height 649
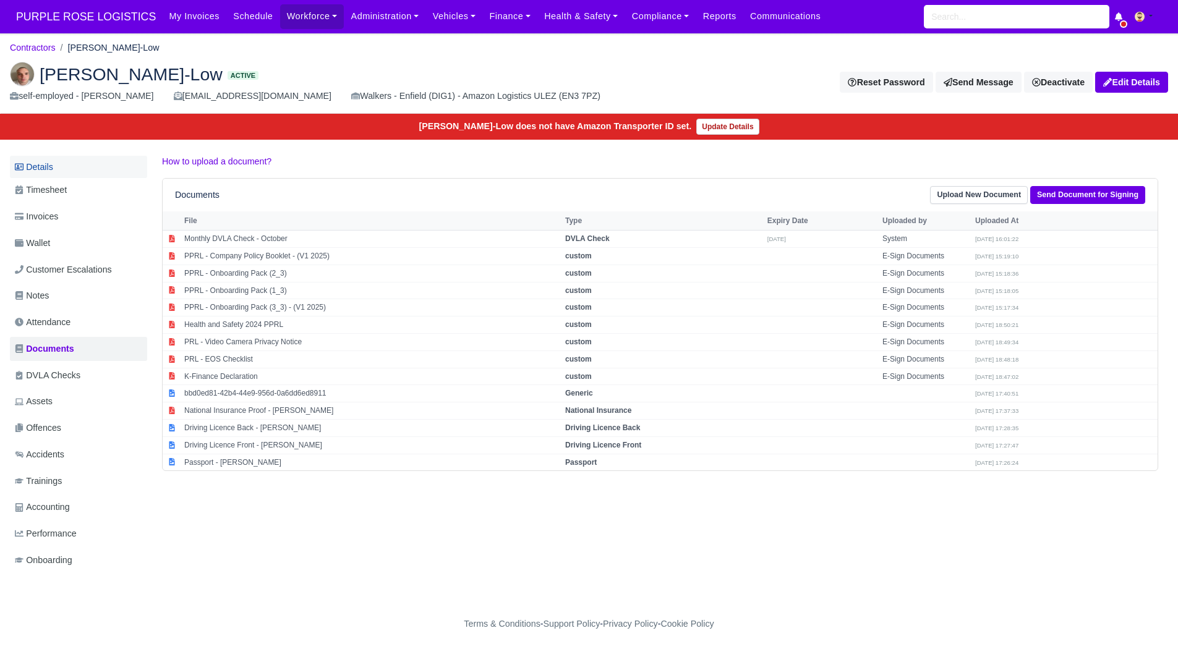
click at [65, 161] on link "Details" at bounding box center [78, 167] width 137 height 23
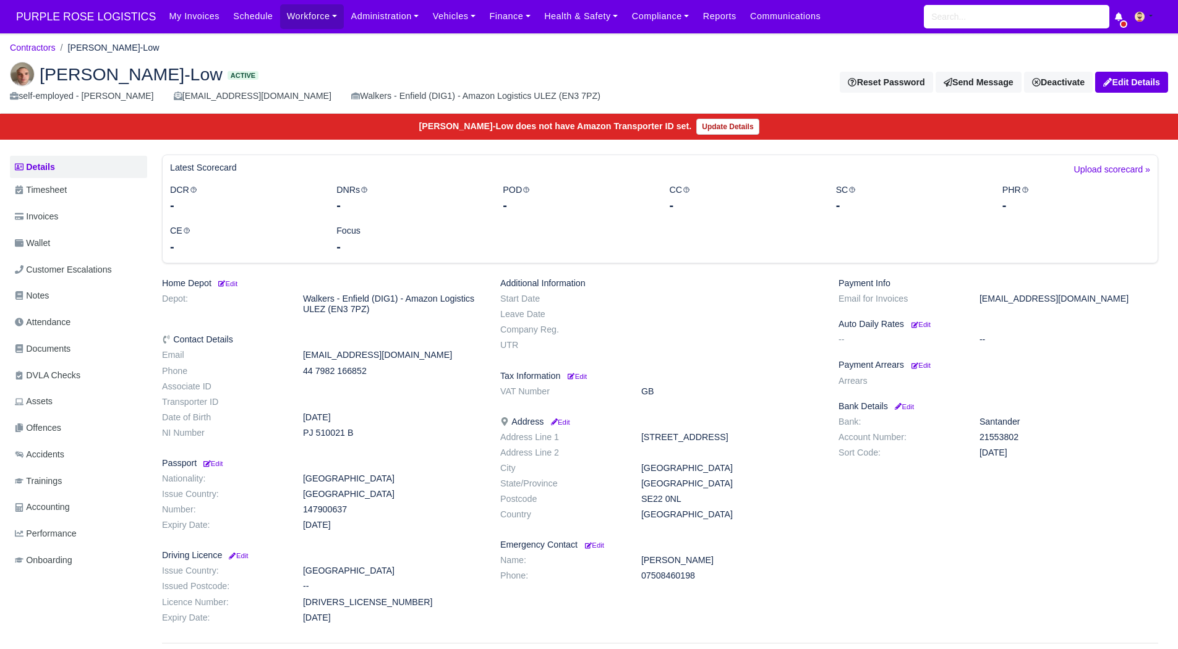
click at [920, 354] on div "Payment Info Email for Invoices mattylowoliver@gmail.com Auto Daily Rates Edit …" at bounding box center [998, 453] width 338 height 350
click at [924, 363] on small "Edit" at bounding box center [920, 365] width 19 height 7
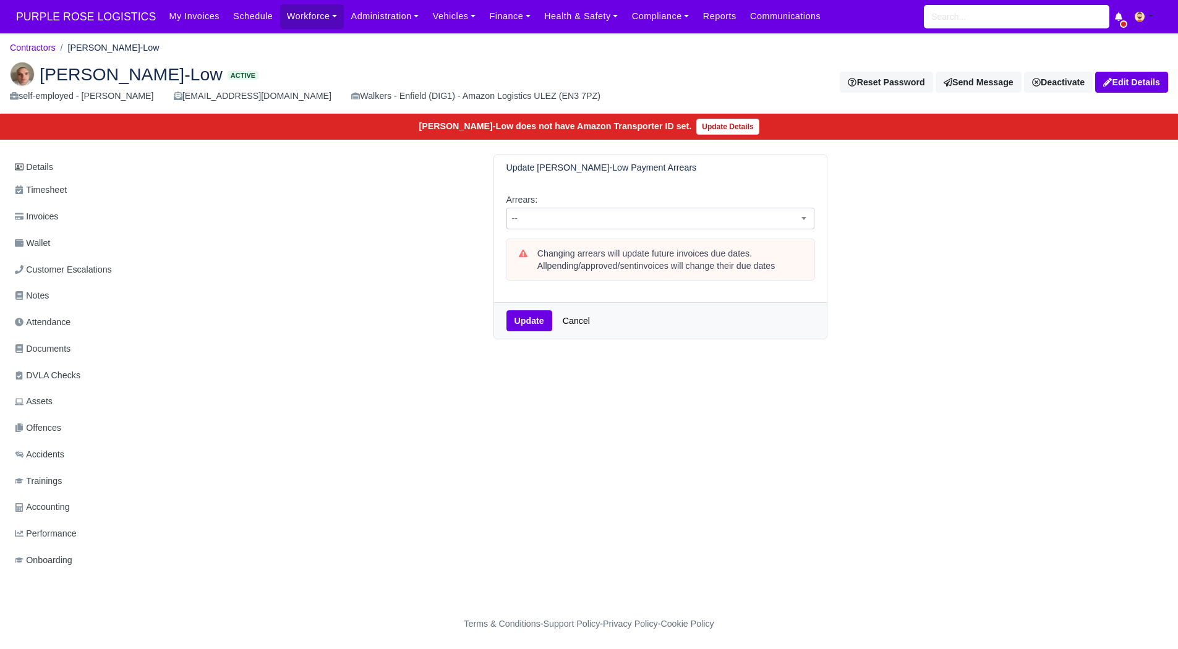
click at [644, 225] on span "--" at bounding box center [660, 218] width 307 height 15
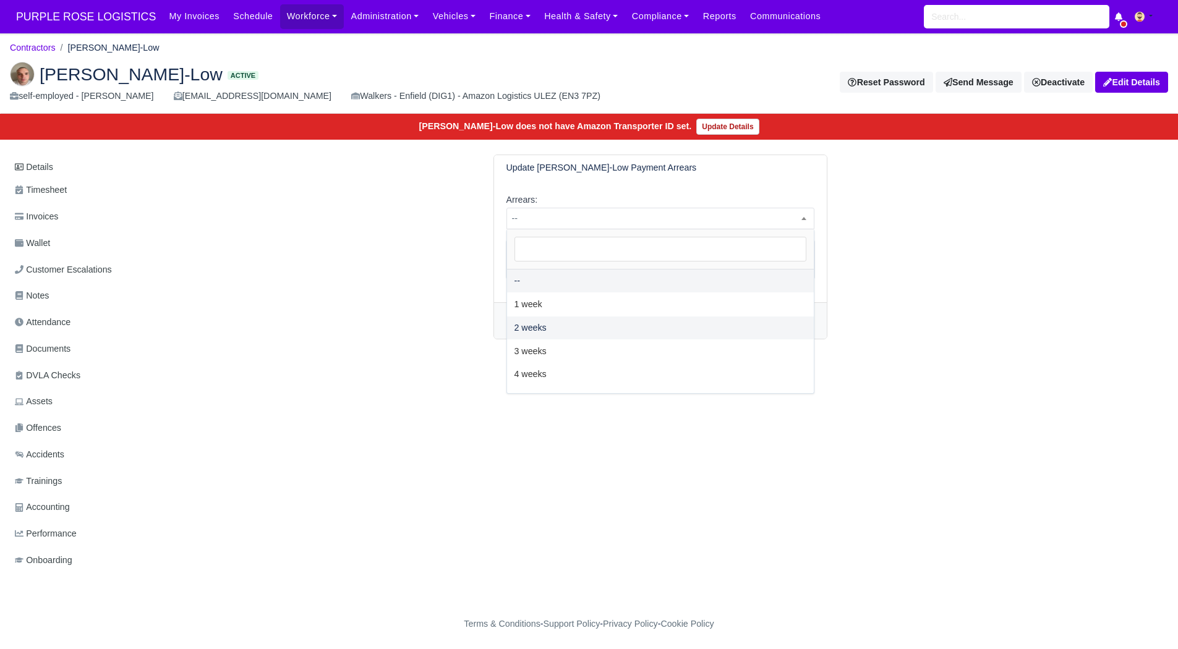
select select "2W"
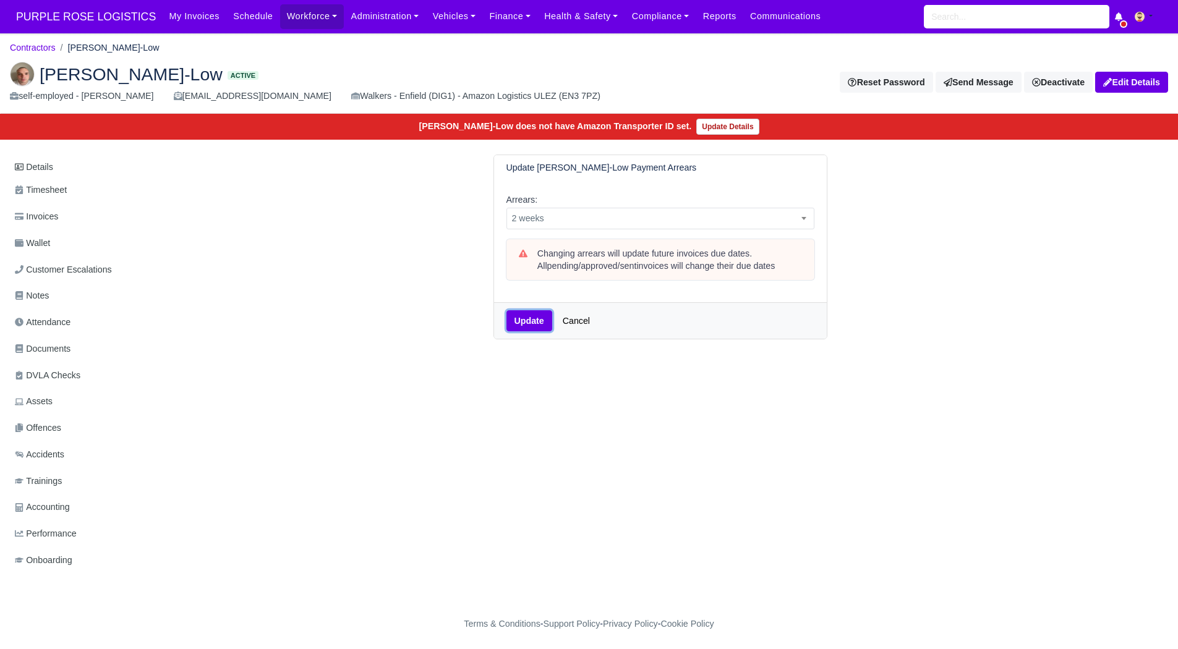
click at [531, 324] on button "Update" at bounding box center [529, 320] width 46 height 21
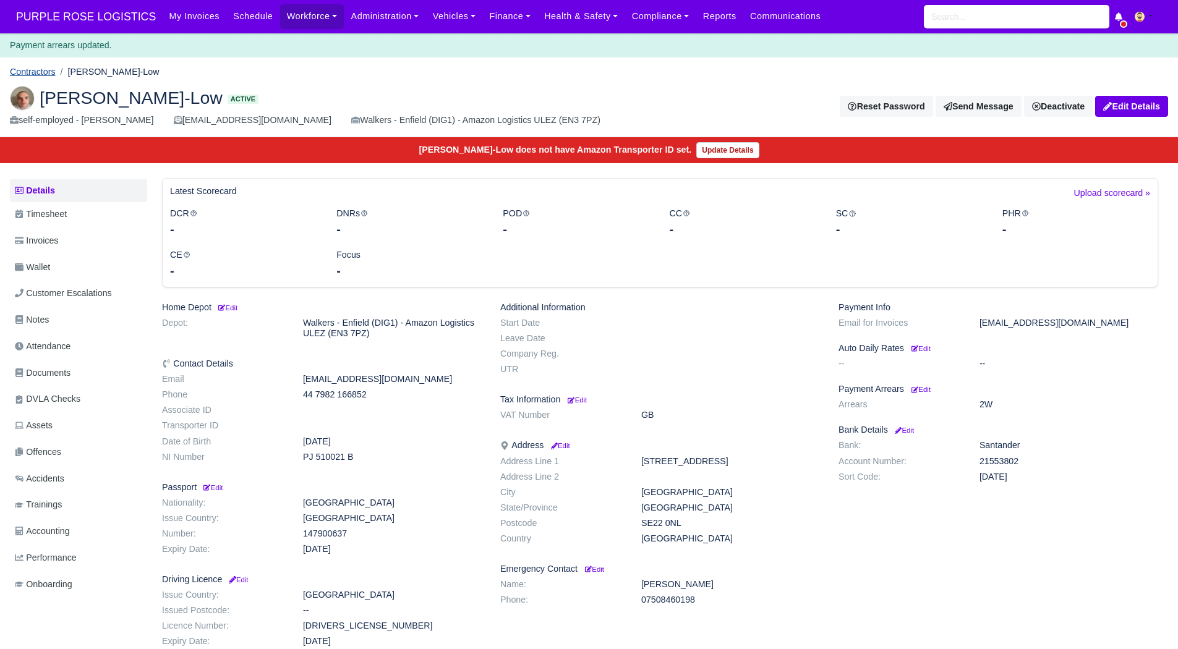
click at [48, 70] on link "Contractors" at bounding box center [33, 72] width 46 height 10
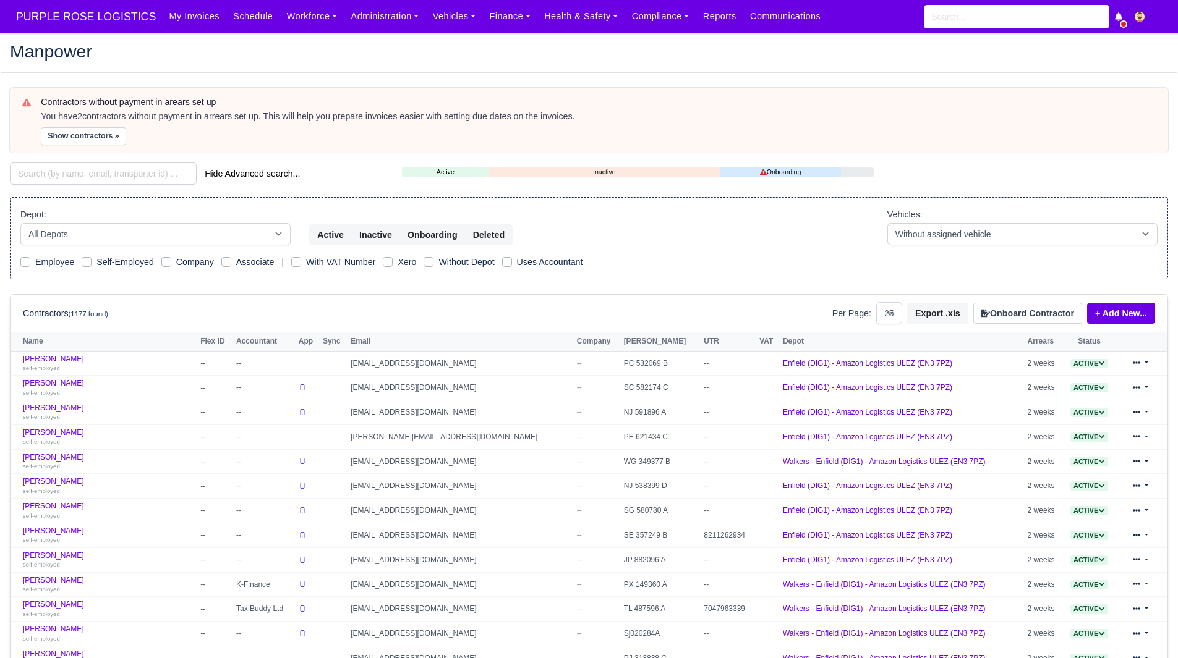
select select "25"
click at [80, 130] on button "Show contractors »" at bounding box center [83, 136] width 85 height 18
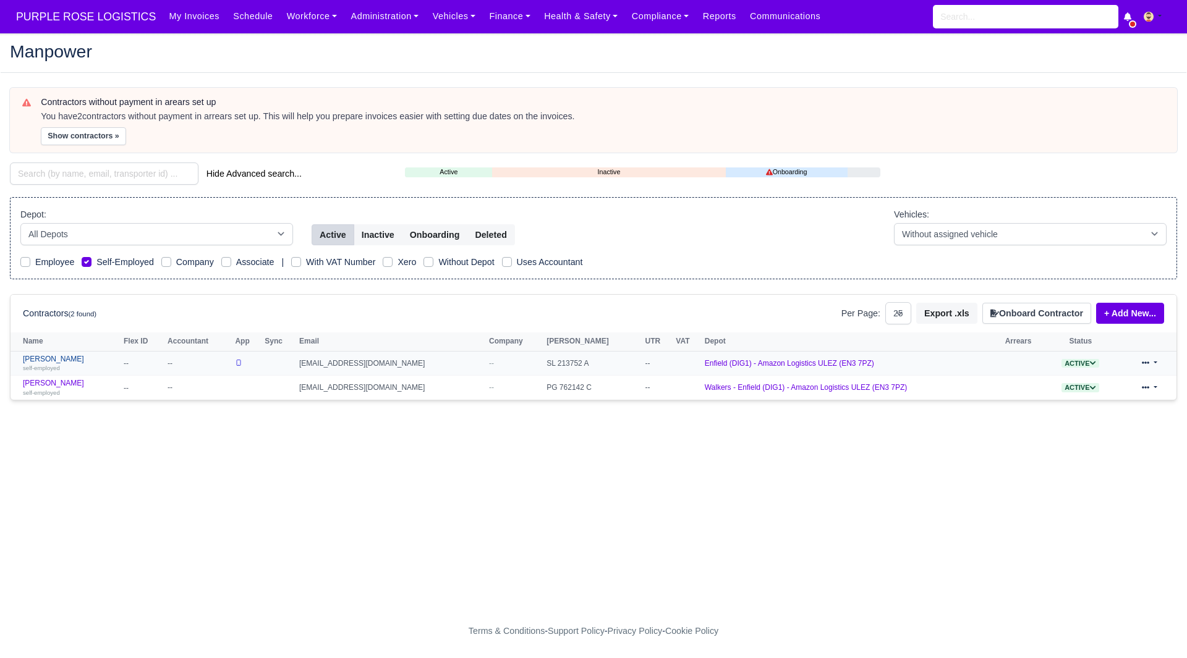
click at [50, 357] on link "Sabri Caya self-employed" at bounding box center [70, 364] width 95 height 18
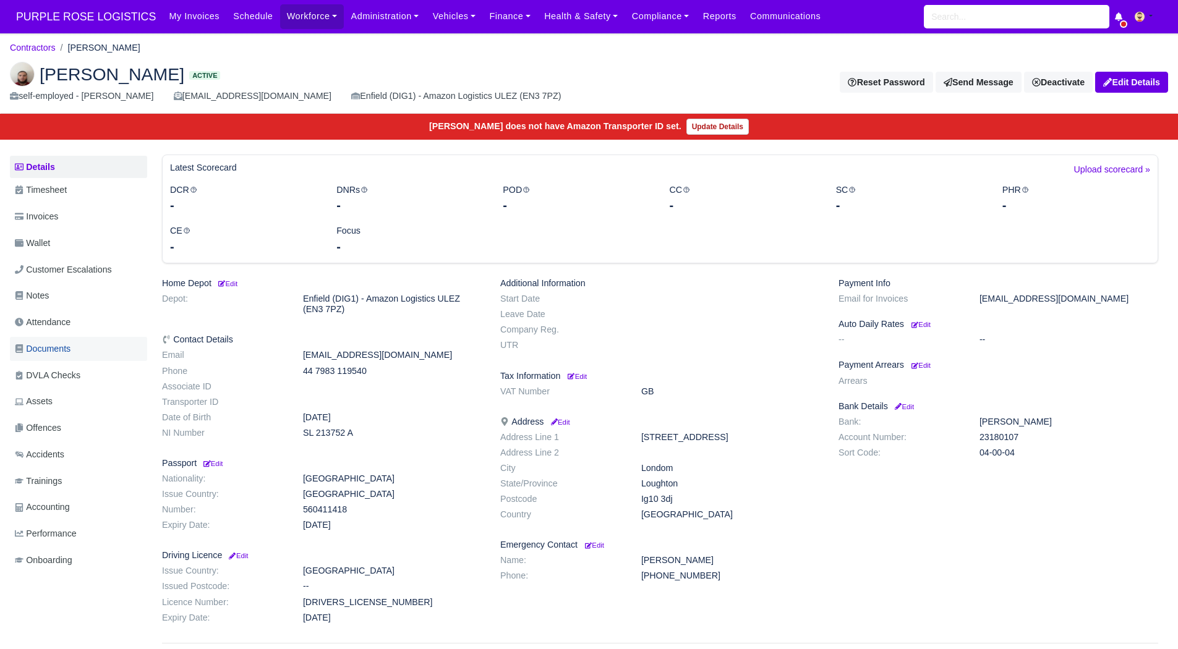
click at [83, 354] on link "Documents" at bounding box center [78, 349] width 137 height 24
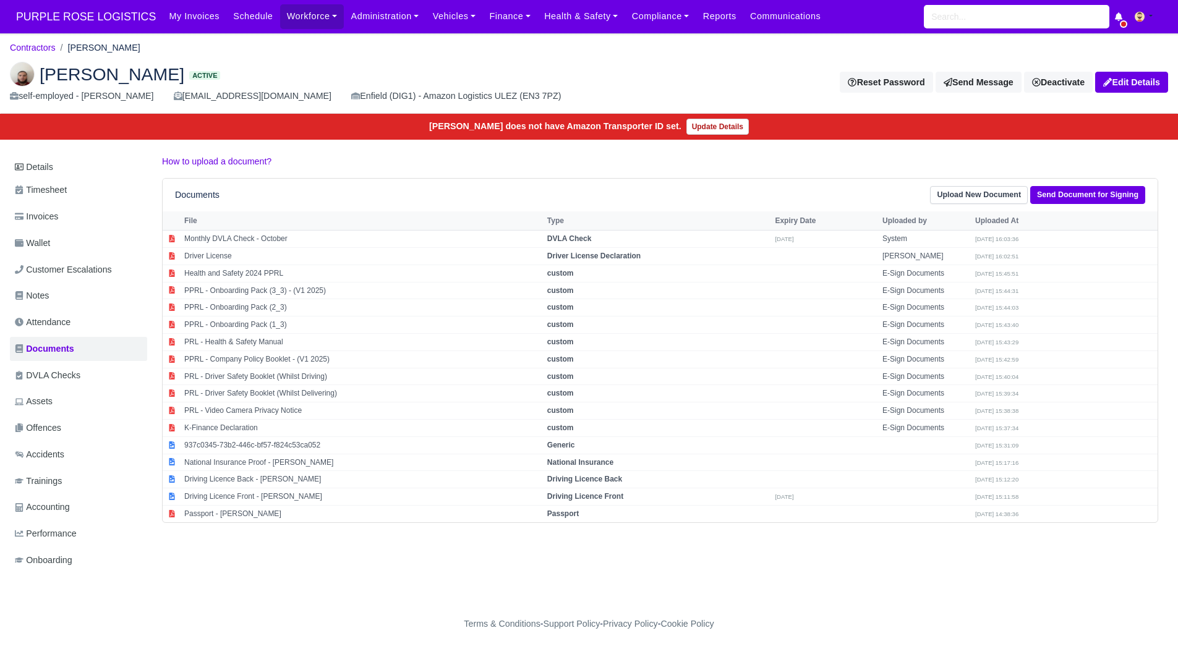
scroll to position [9, 0]
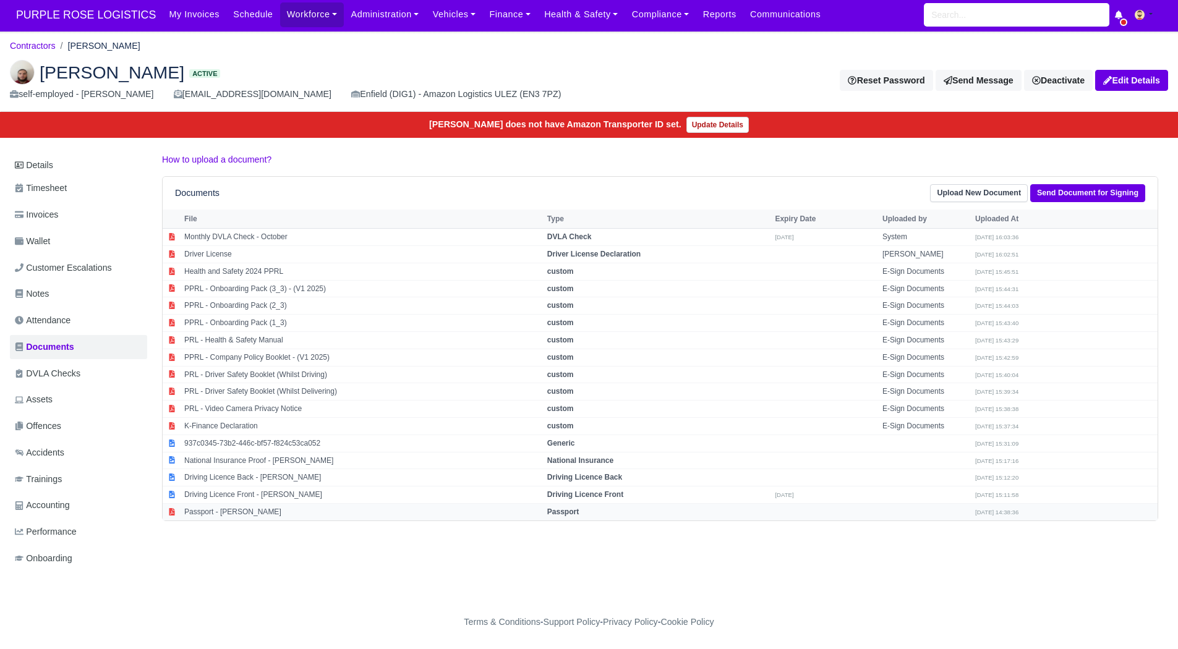
click at [360, 511] on td "Passport - Sabri Caya" at bounding box center [362, 511] width 363 height 17
select select "passport"
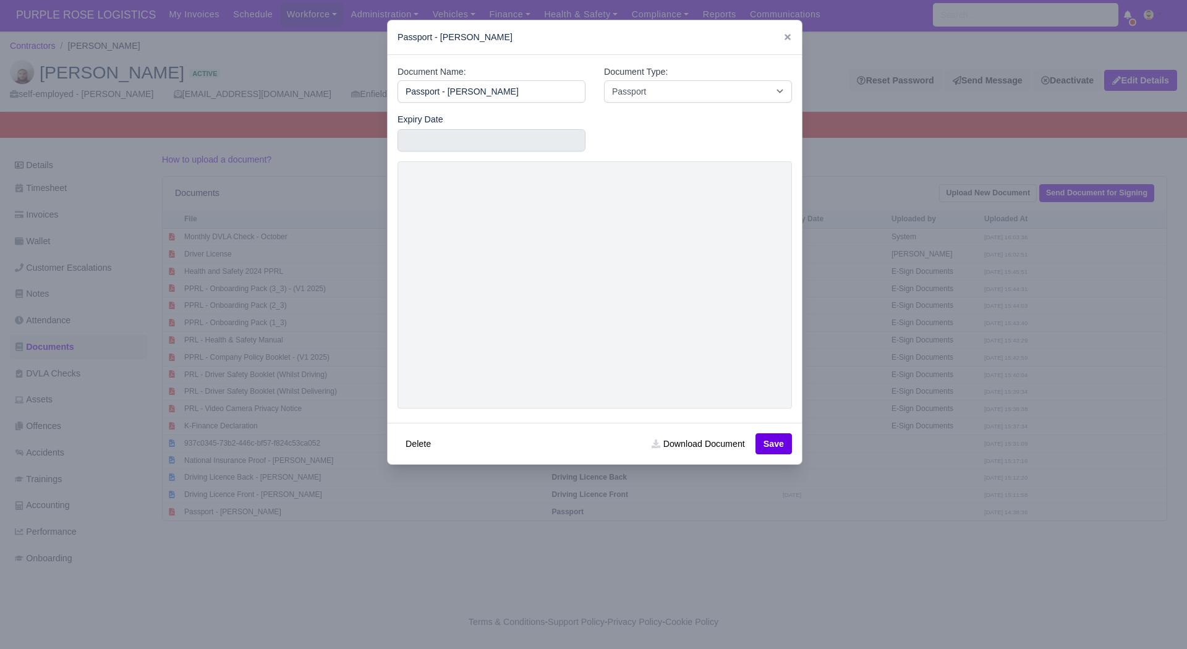
click at [665, 547] on div at bounding box center [593, 324] width 1187 height 649
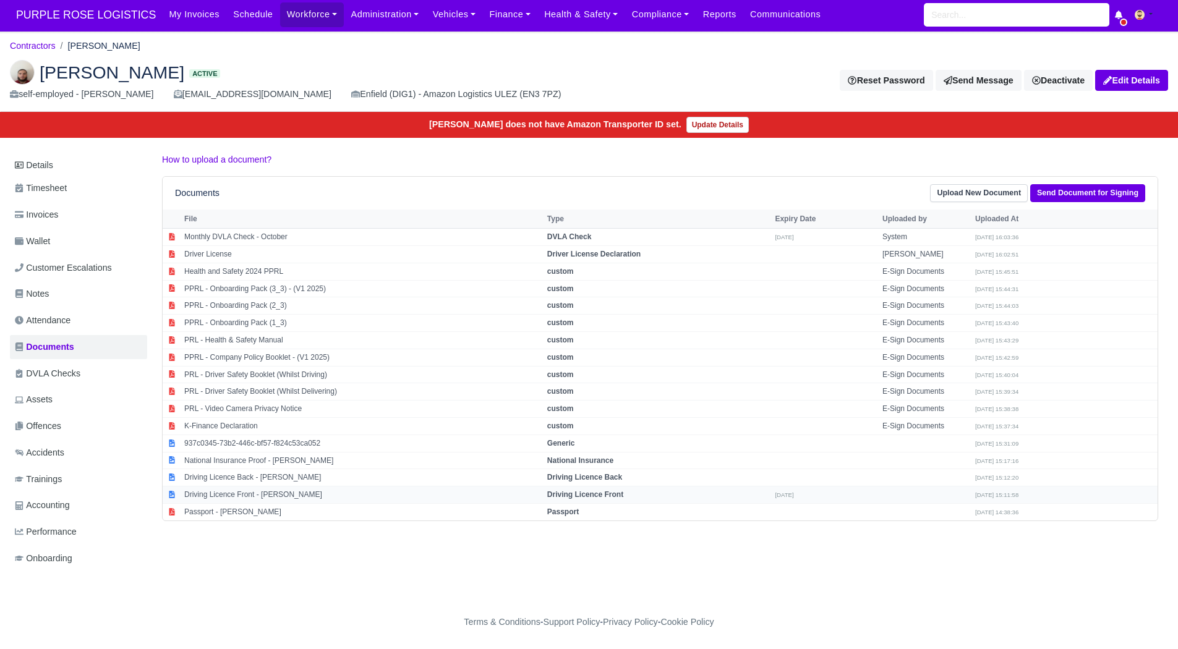
click at [282, 486] on td "Driving Licence Front - Sabri Caya" at bounding box center [362, 494] width 363 height 17
select select "driving-licence-front"
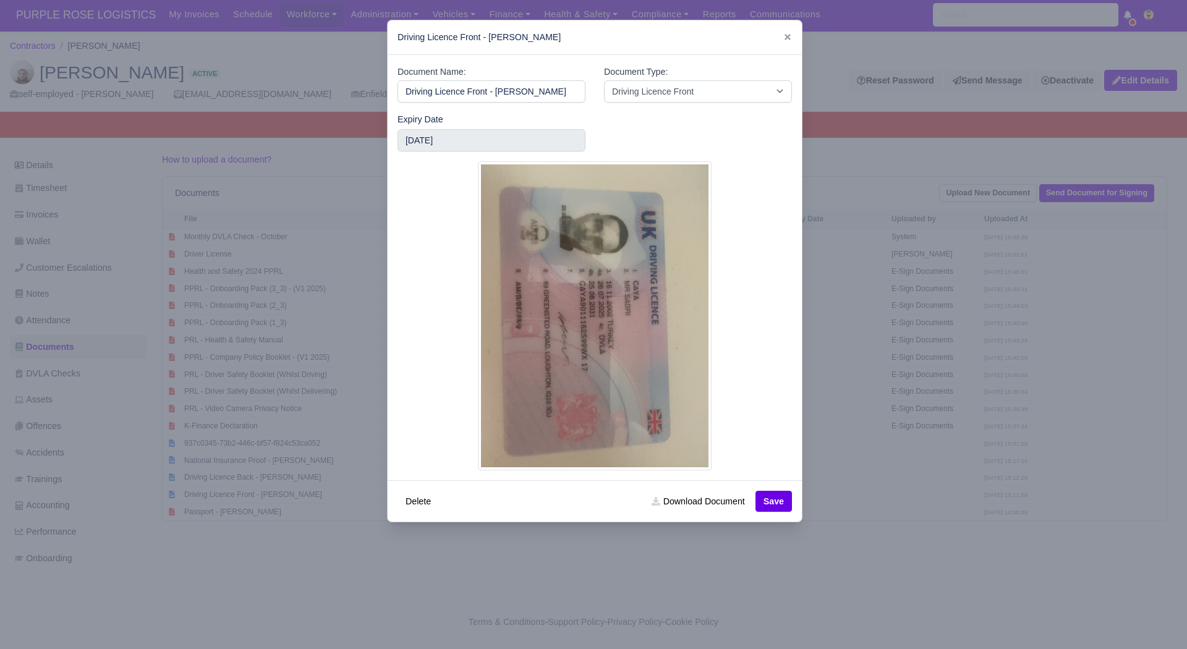
click at [261, 503] on div at bounding box center [593, 324] width 1187 height 649
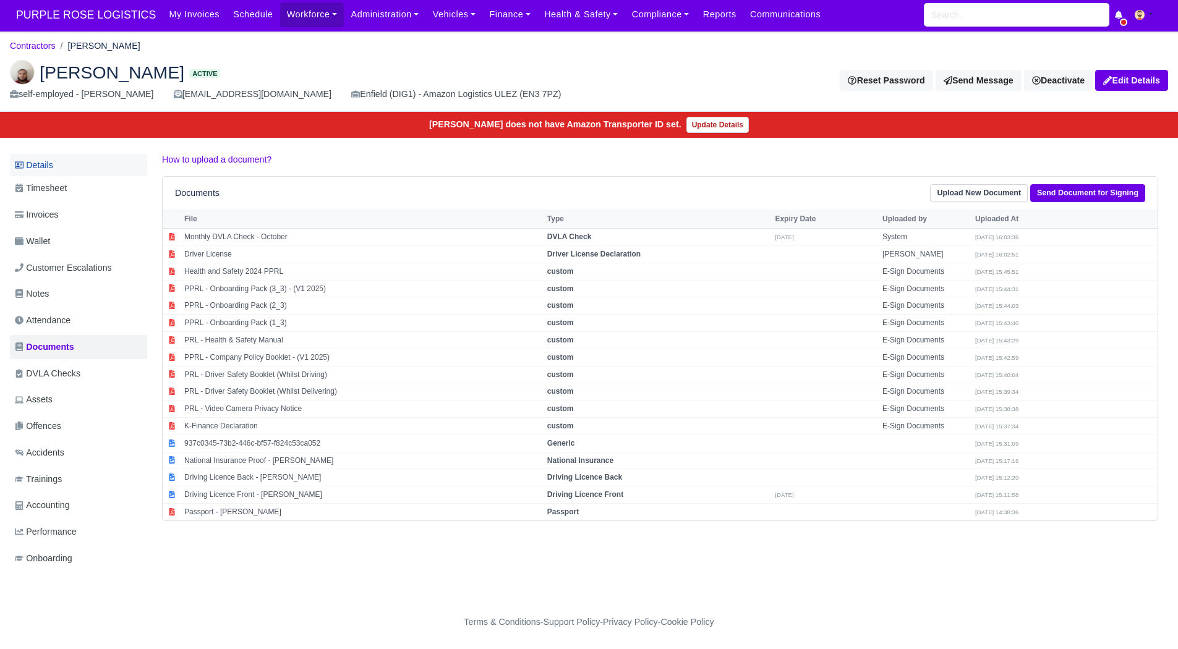
click at [74, 163] on link "Details" at bounding box center [78, 165] width 137 height 23
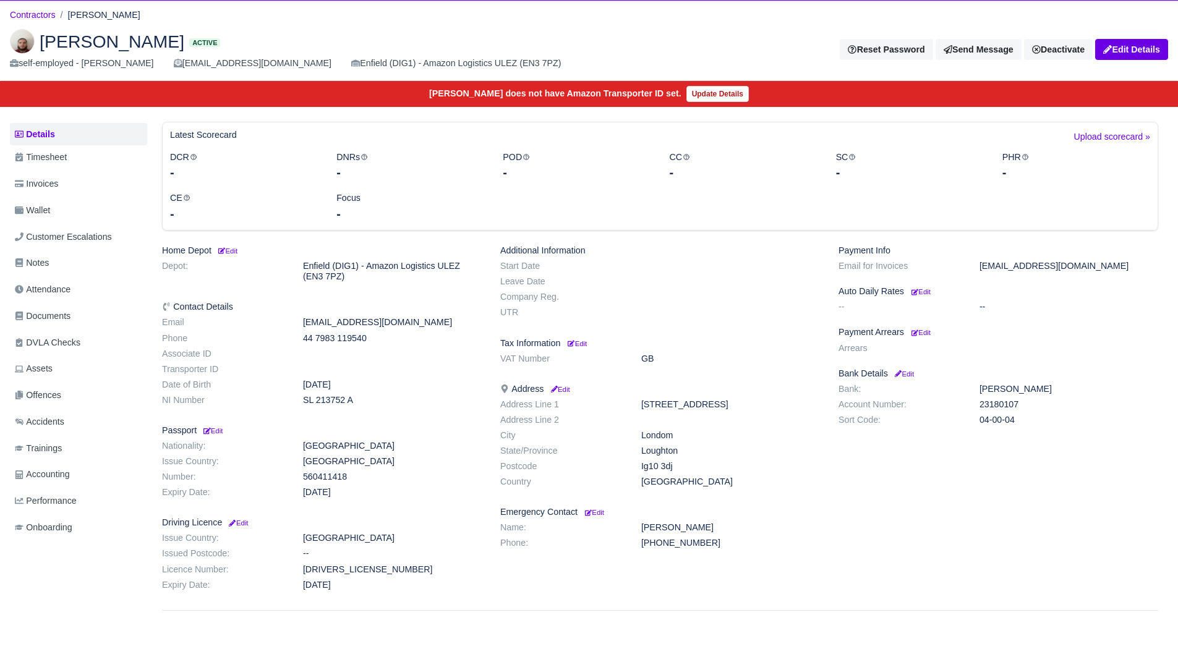
scroll to position [33, 0]
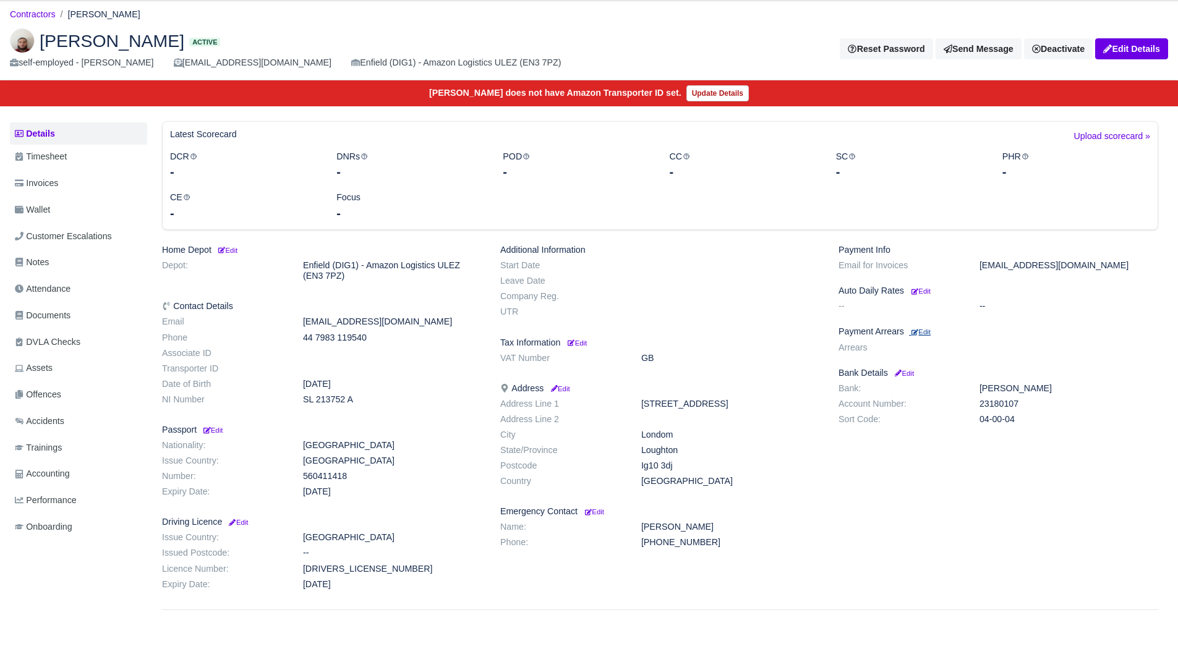
click at [924, 328] on small "Edit" at bounding box center [920, 331] width 19 height 7
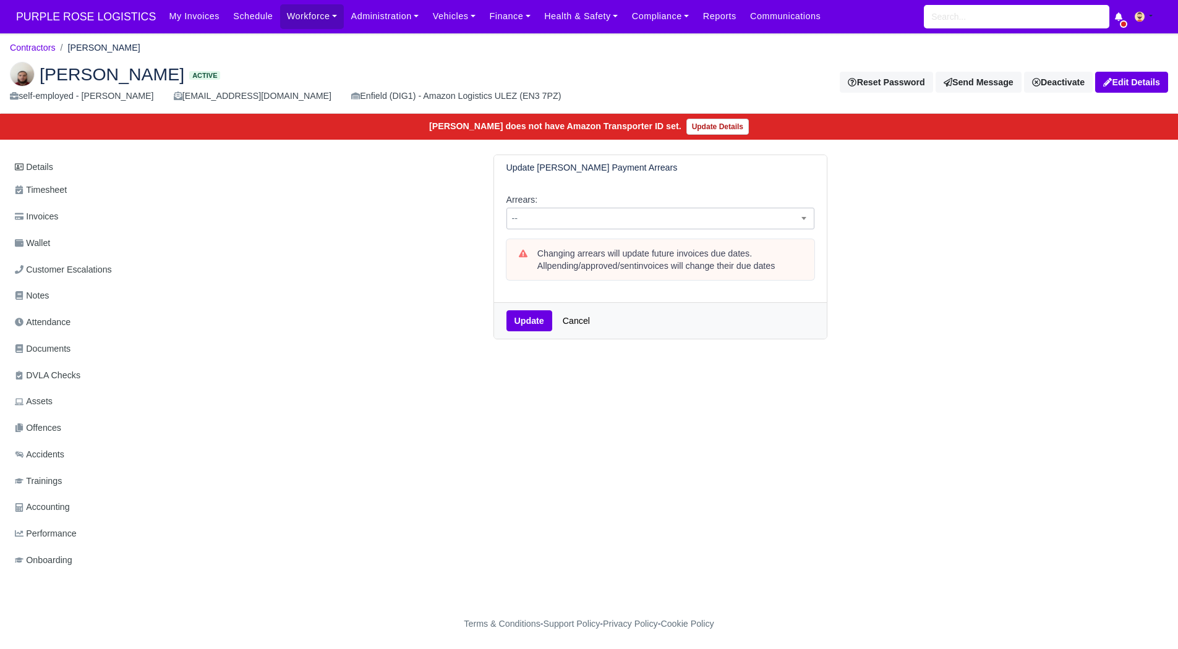
click at [630, 220] on span "--" at bounding box center [660, 218] width 307 height 15
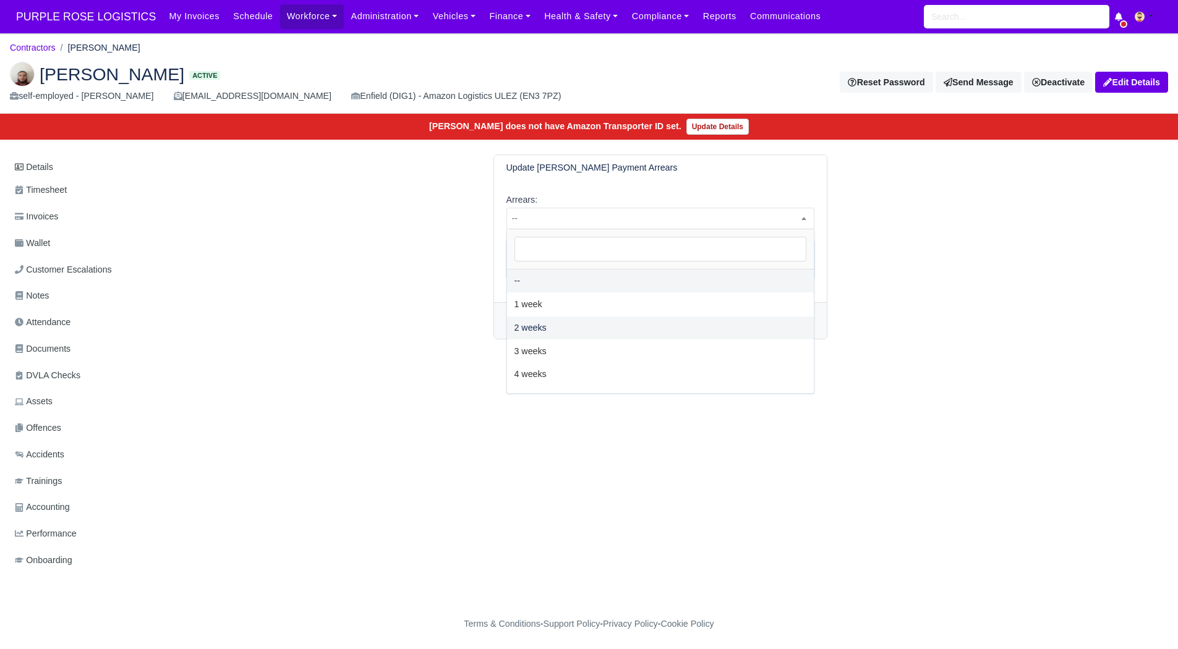
select select "2W"
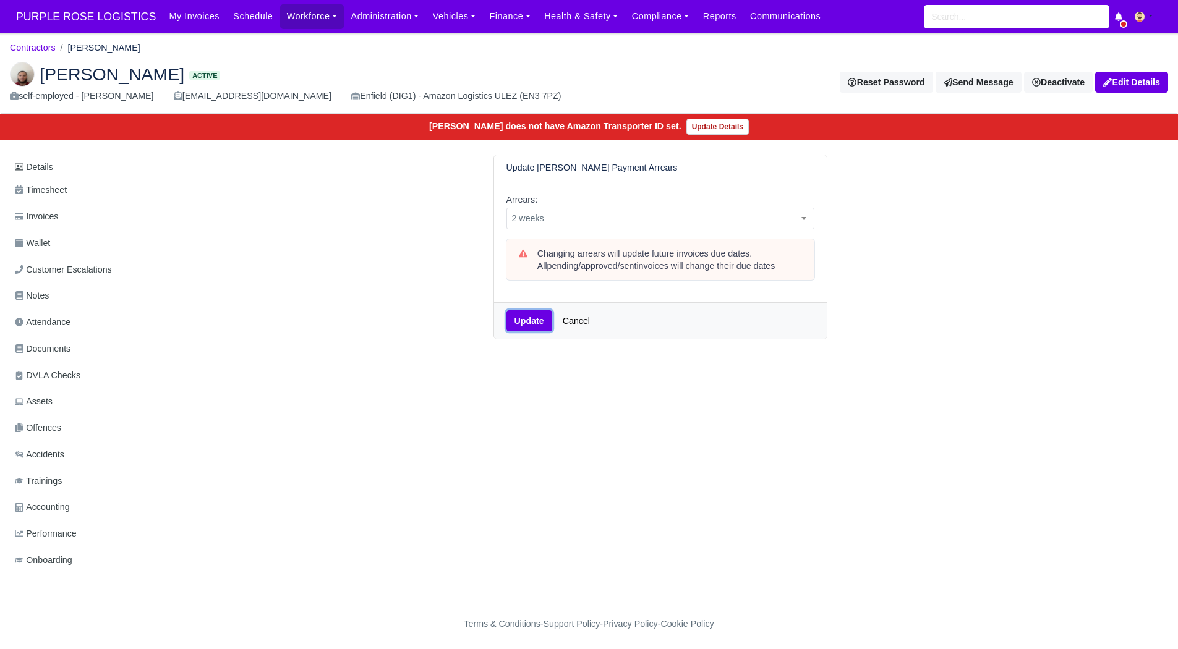
click at [516, 317] on button "Update" at bounding box center [529, 320] width 46 height 21
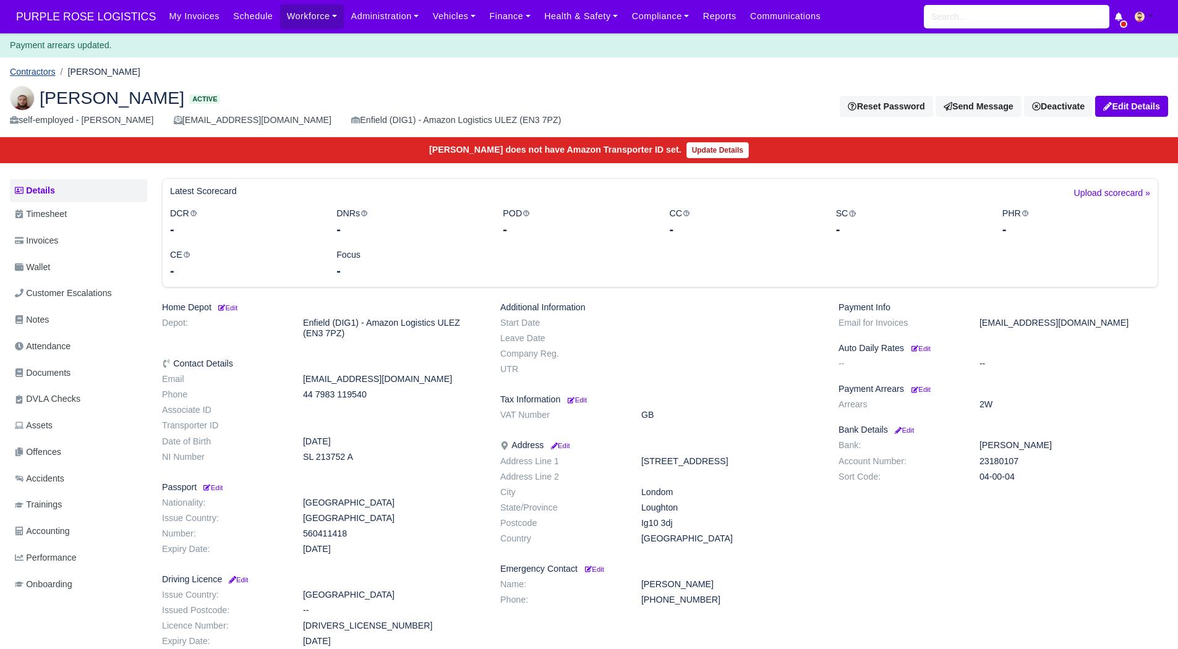
click at [27, 67] on link "Contractors" at bounding box center [33, 72] width 46 height 10
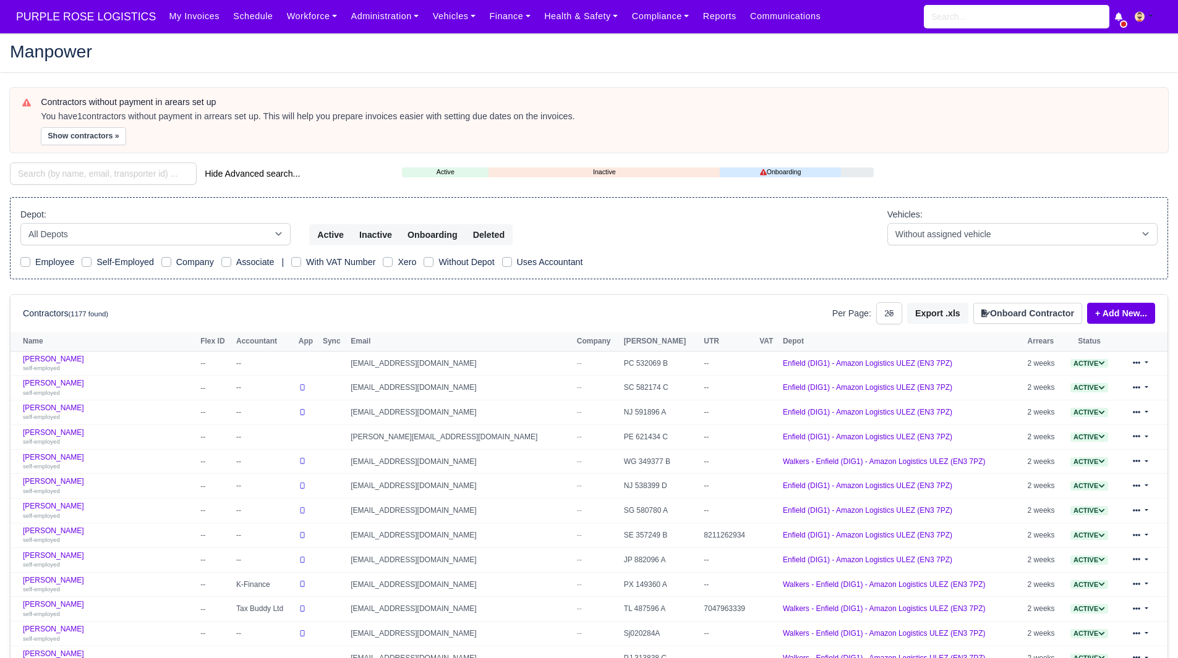
select select "25"
click at [80, 132] on button "Show contractors »" at bounding box center [83, 136] width 85 height 18
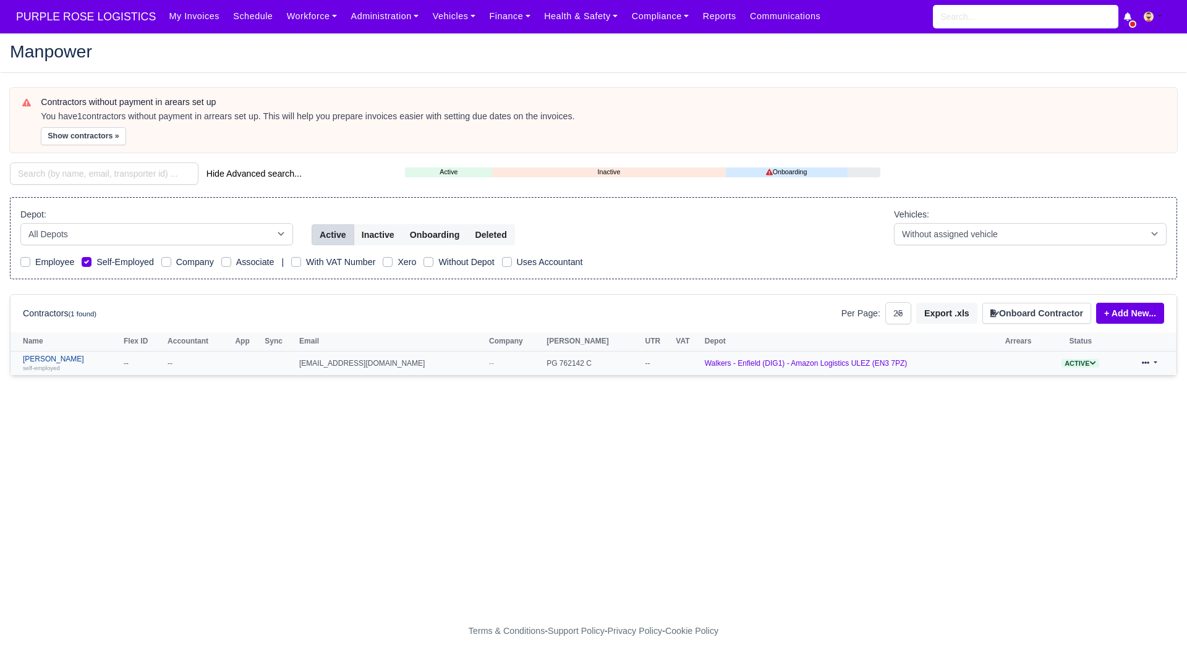
click at [51, 365] on small "self-employed" at bounding box center [41, 368] width 37 height 7
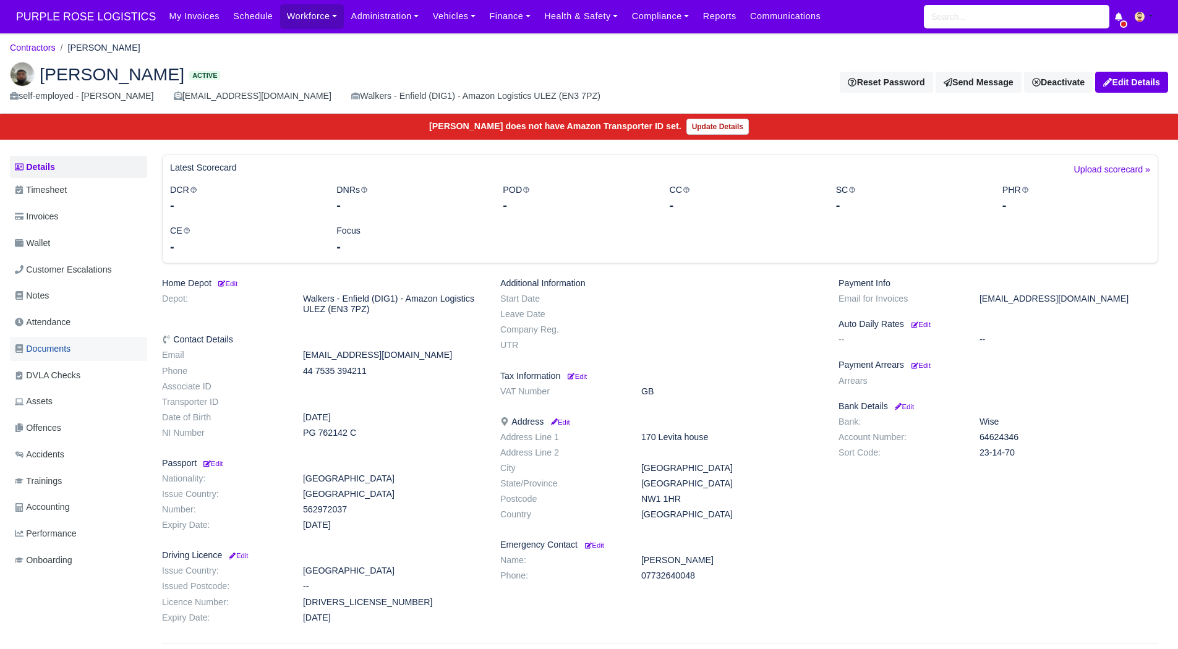
click at [88, 347] on link "Documents" at bounding box center [78, 349] width 137 height 24
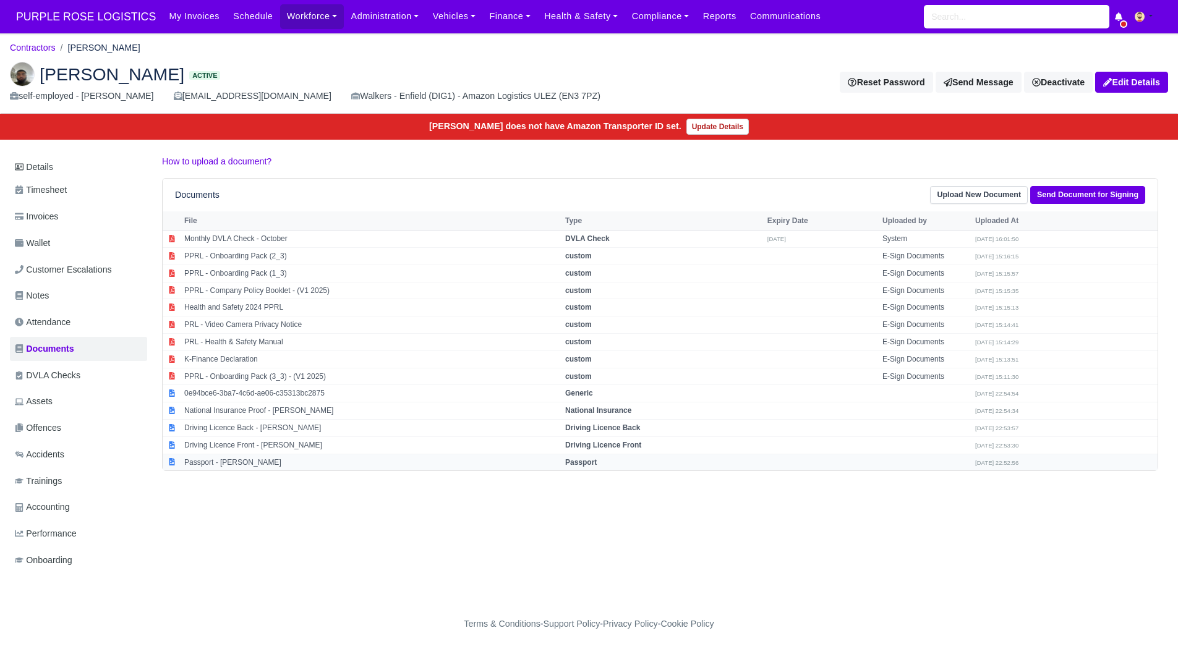
click at [250, 464] on td "Passport - [PERSON_NAME]" at bounding box center [371, 462] width 381 height 17
select select "passport"
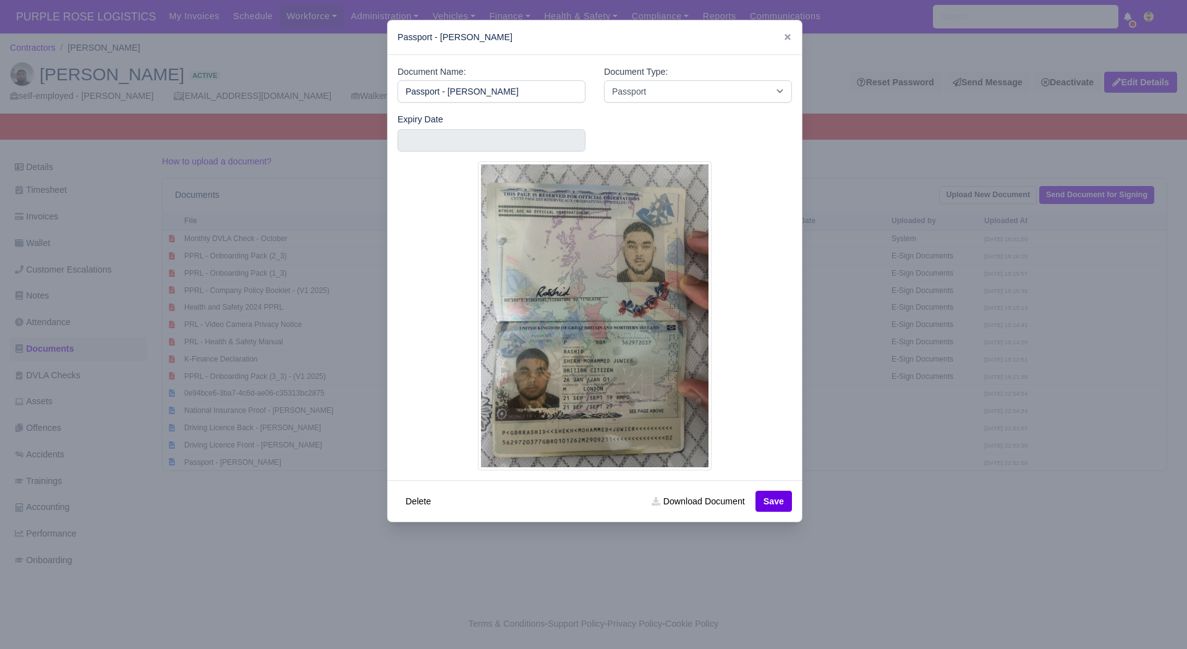
click at [315, 542] on div at bounding box center [593, 324] width 1187 height 649
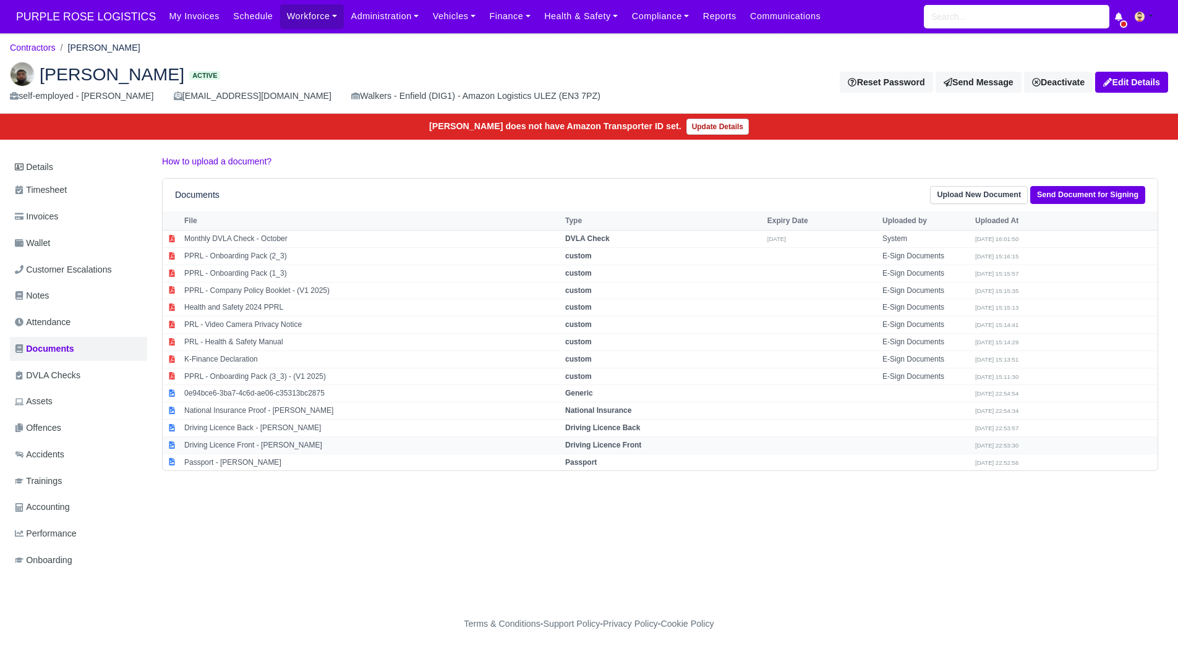
click at [247, 442] on td "Driving Licence Front - [PERSON_NAME]" at bounding box center [371, 444] width 381 height 17
select select "driving-licence-front"
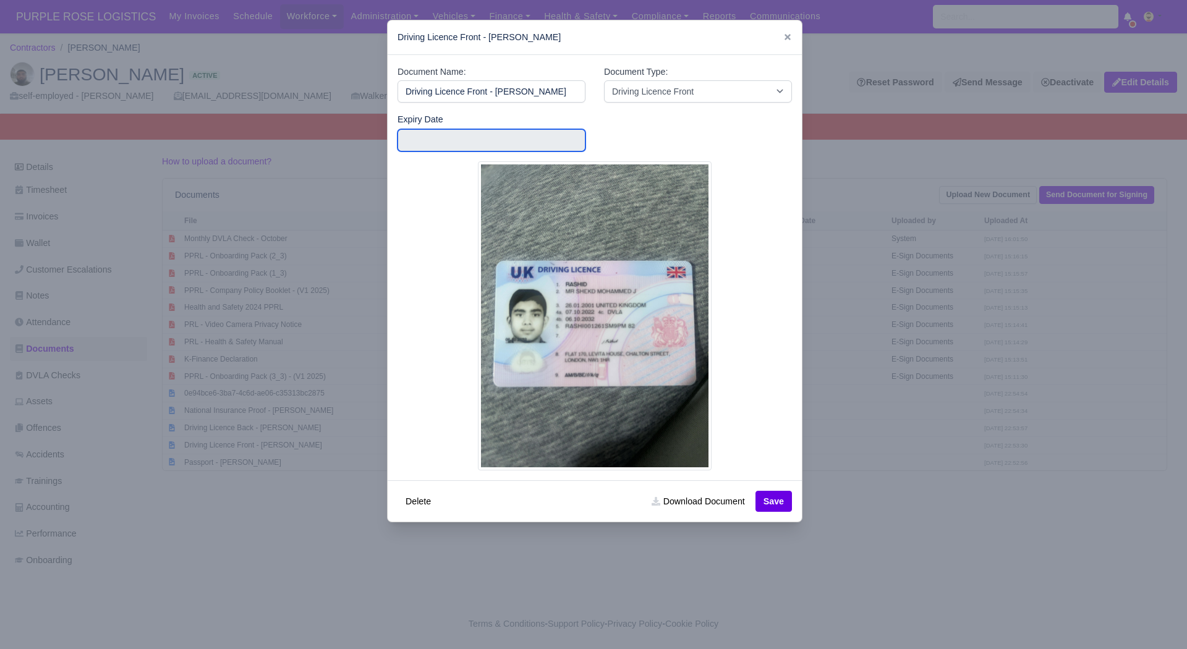
click at [425, 135] on input "text" at bounding box center [491, 140] width 188 height 22
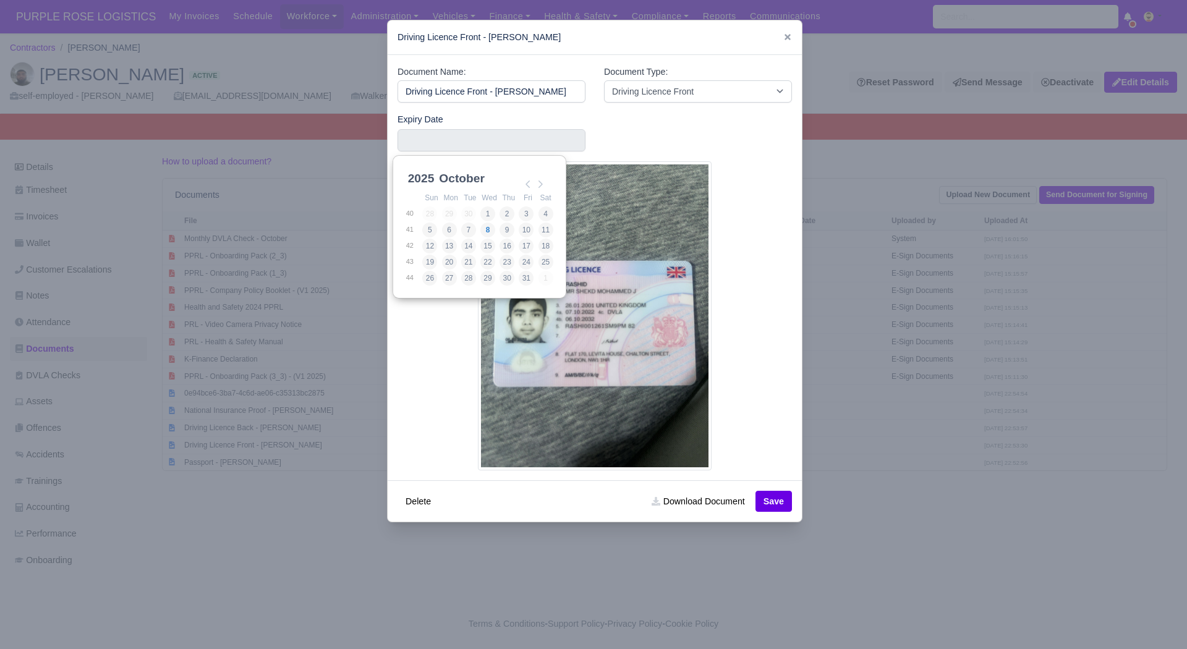
click at [431, 176] on select "2025 2026 2027 2028 2029 2030 2031 2032 2033 2034 2035 2036 2037 2038 2039 2040…" at bounding box center [434, 185] width 56 height 26
type input "2032-10-06"
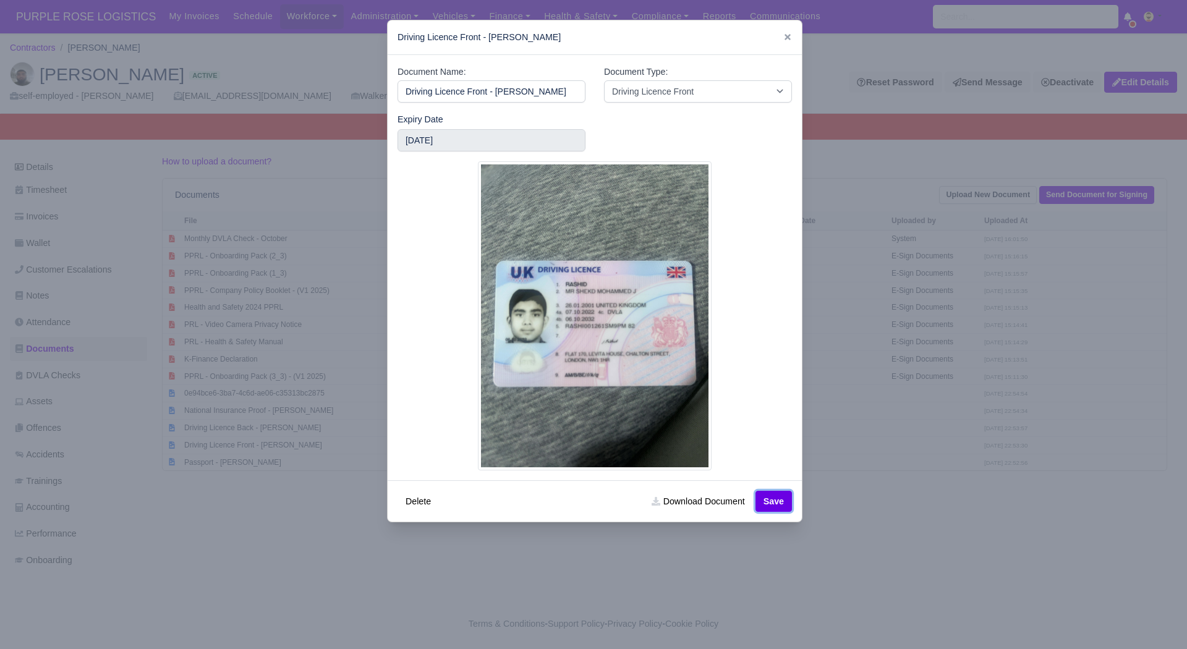
click at [764, 496] on button "Save" at bounding box center [773, 501] width 36 height 21
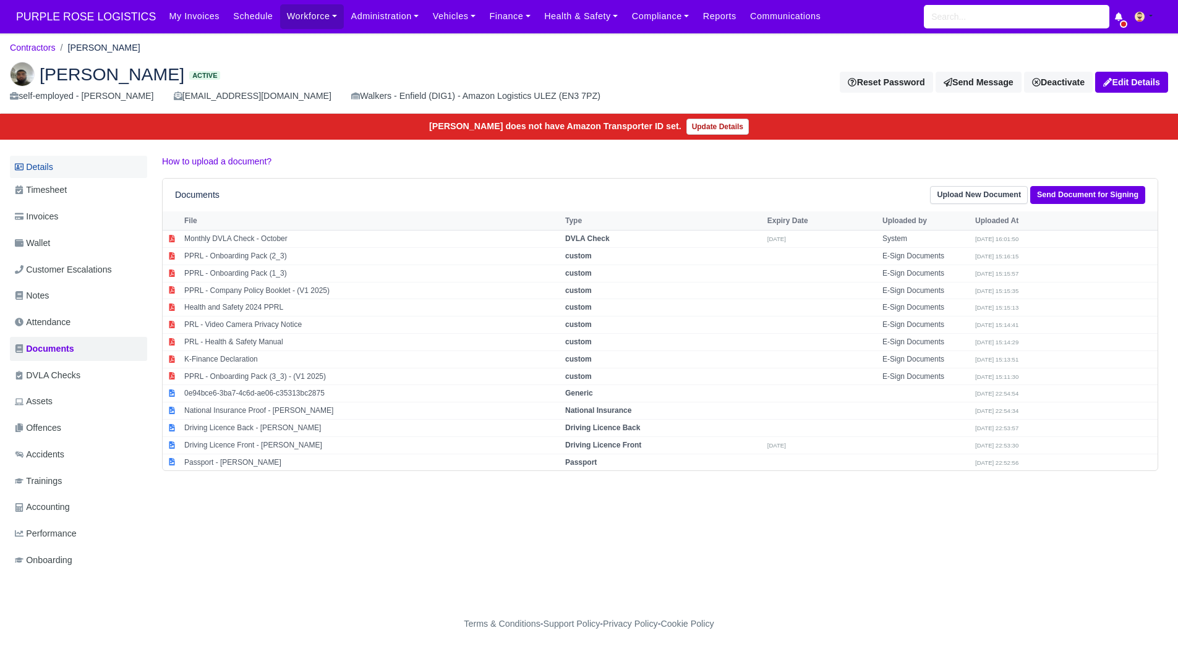
click at [48, 159] on link "Details" at bounding box center [78, 167] width 137 height 23
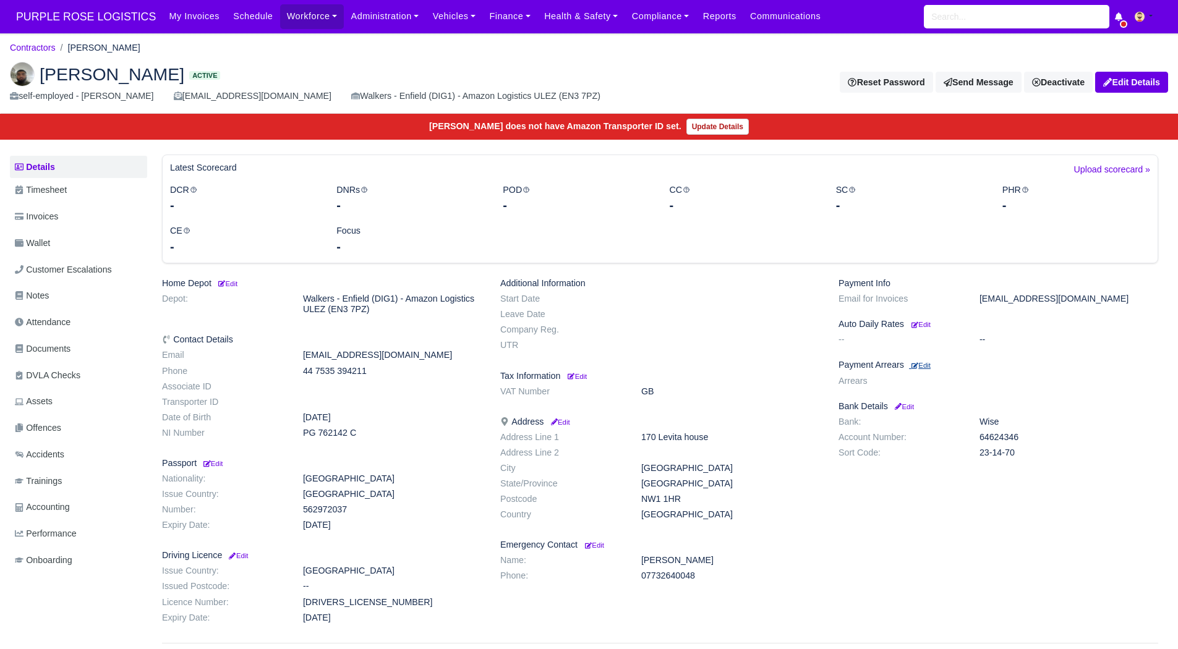
click at [930, 368] on small "Edit" at bounding box center [920, 365] width 19 height 7
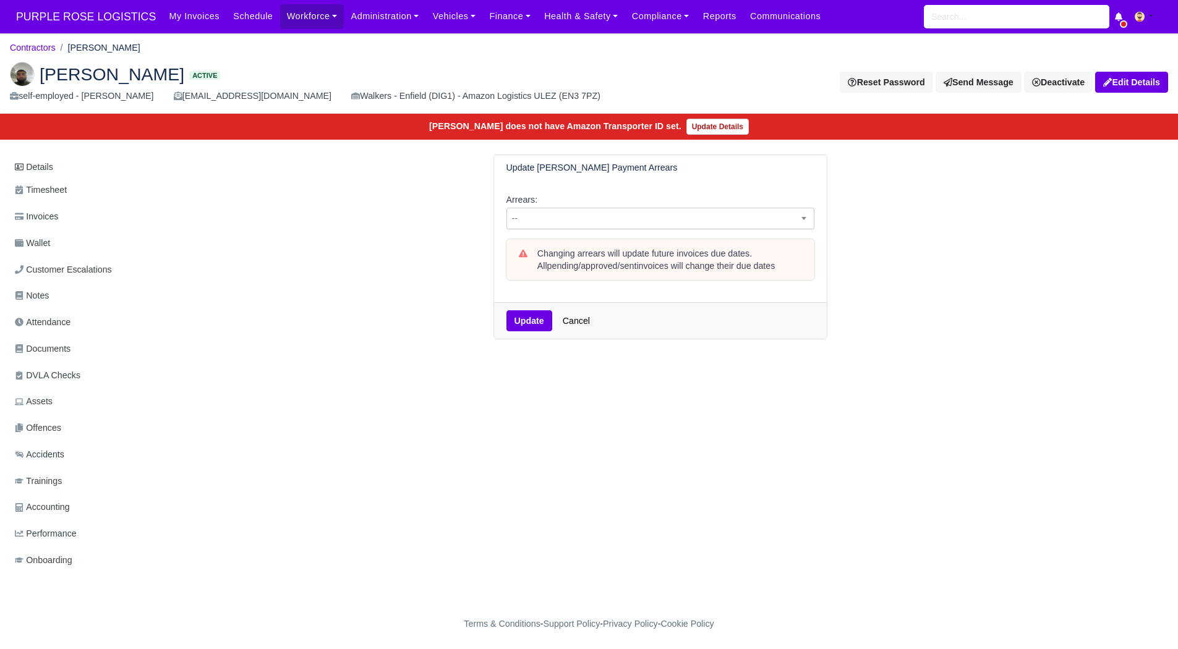
click at [692, 211] on span "--" at bounding box center [660, 218] width 307 height 15
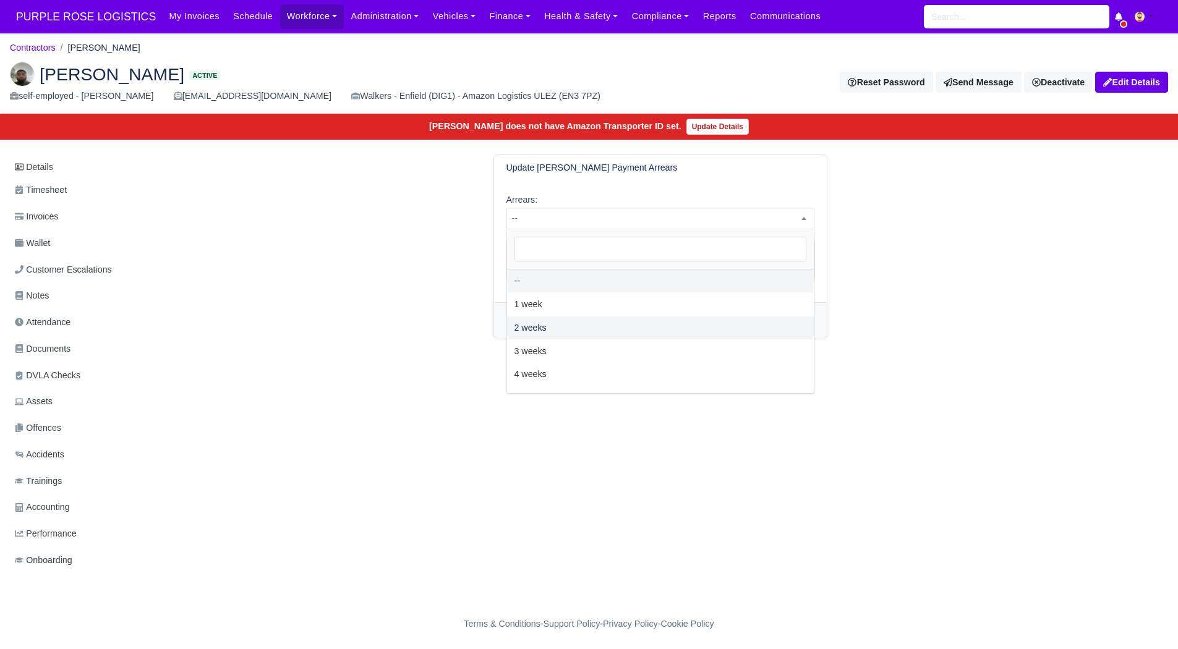
select select "2W"
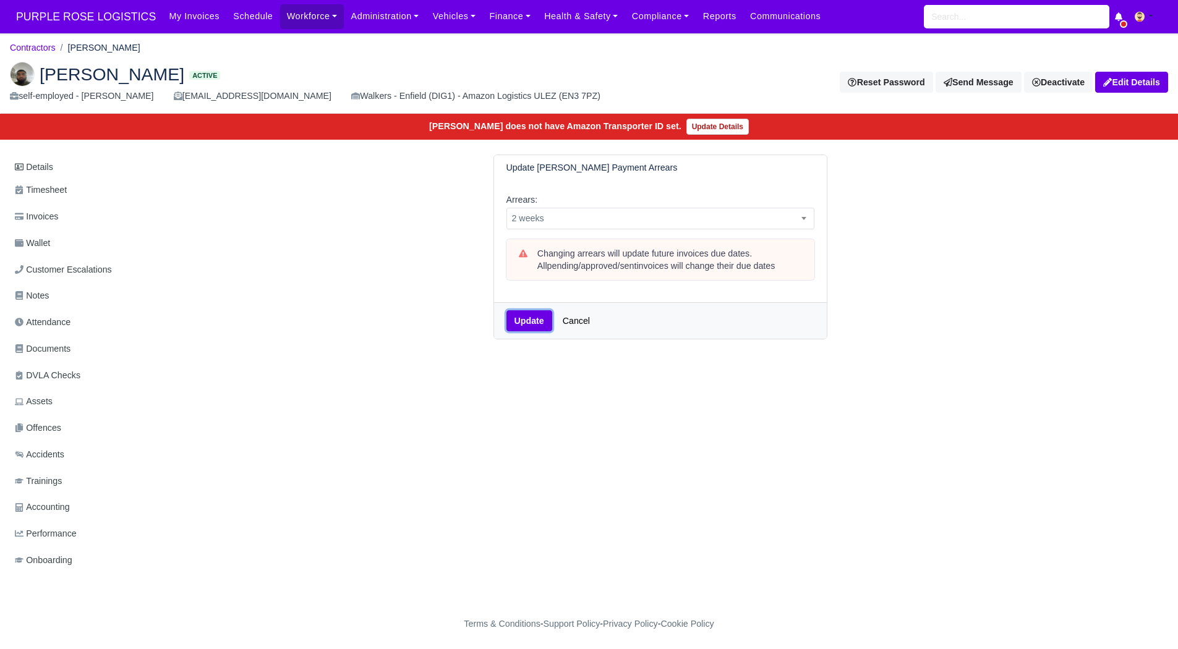
click at [527, 316] on button "Update" at bounding box center [529, 320] width 46 height 21
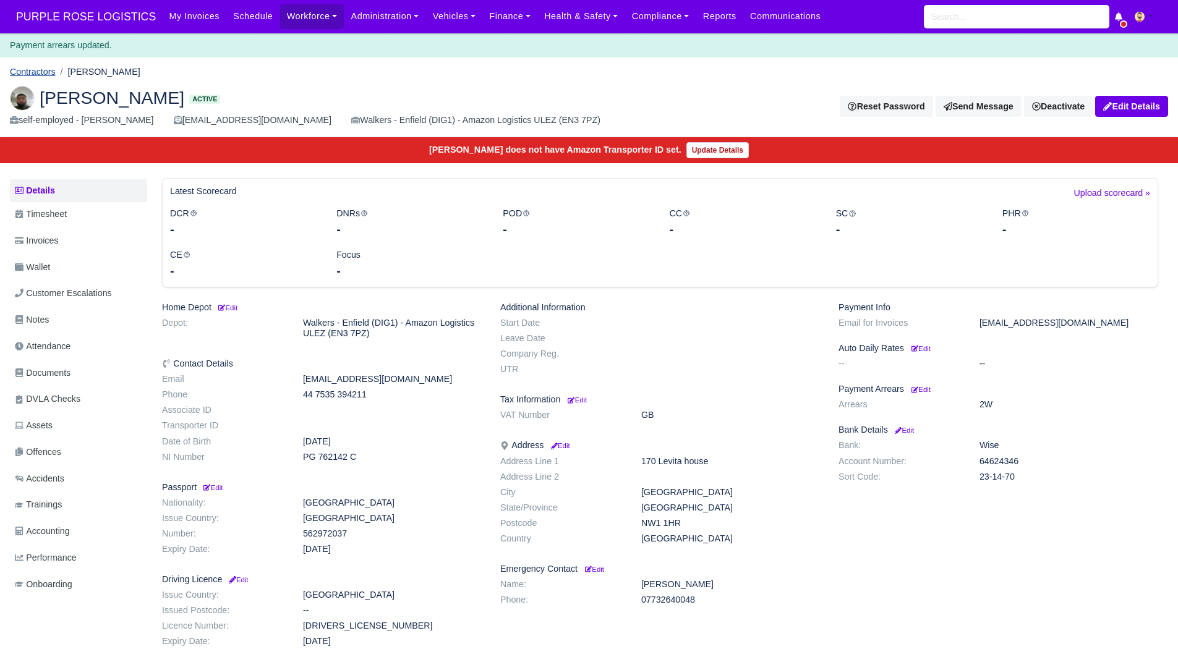
click at [23, 67] on link "Contractors" at bounding box center [33, 72] width 46 height 10
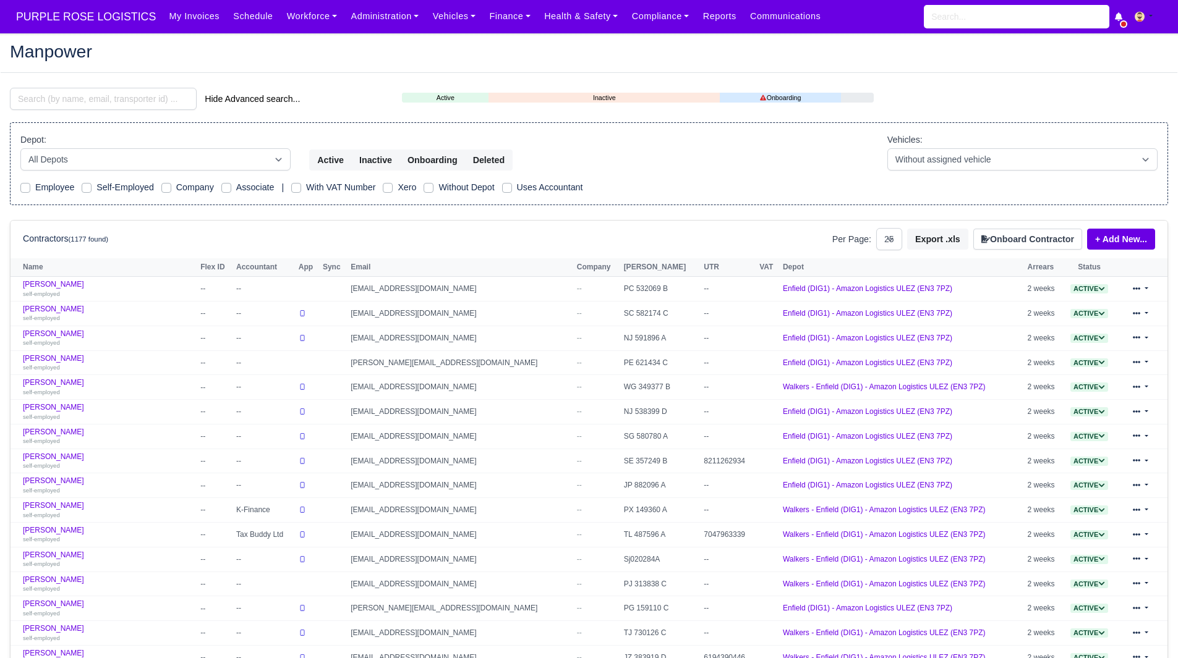
select select "25"
click at [491, 13] on link "Finance" at bounding box center [509, 16] width 55 height 24
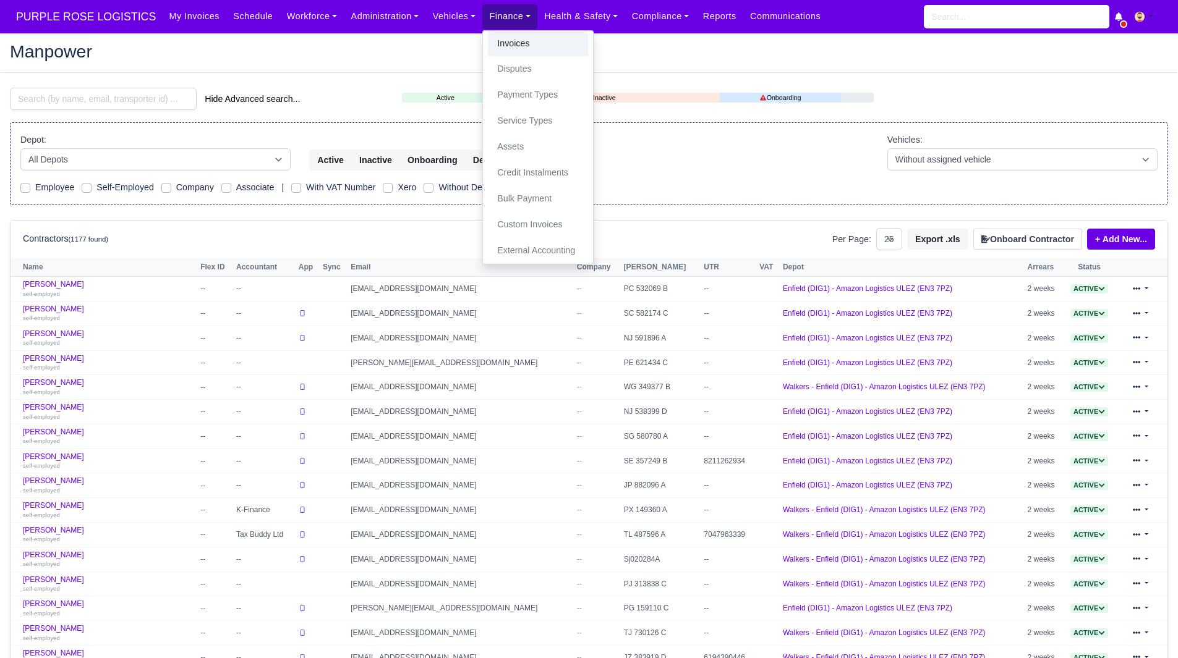
click at [491, 35] on link "Invoices" at bounding box center [538, 44] width 100 height 26
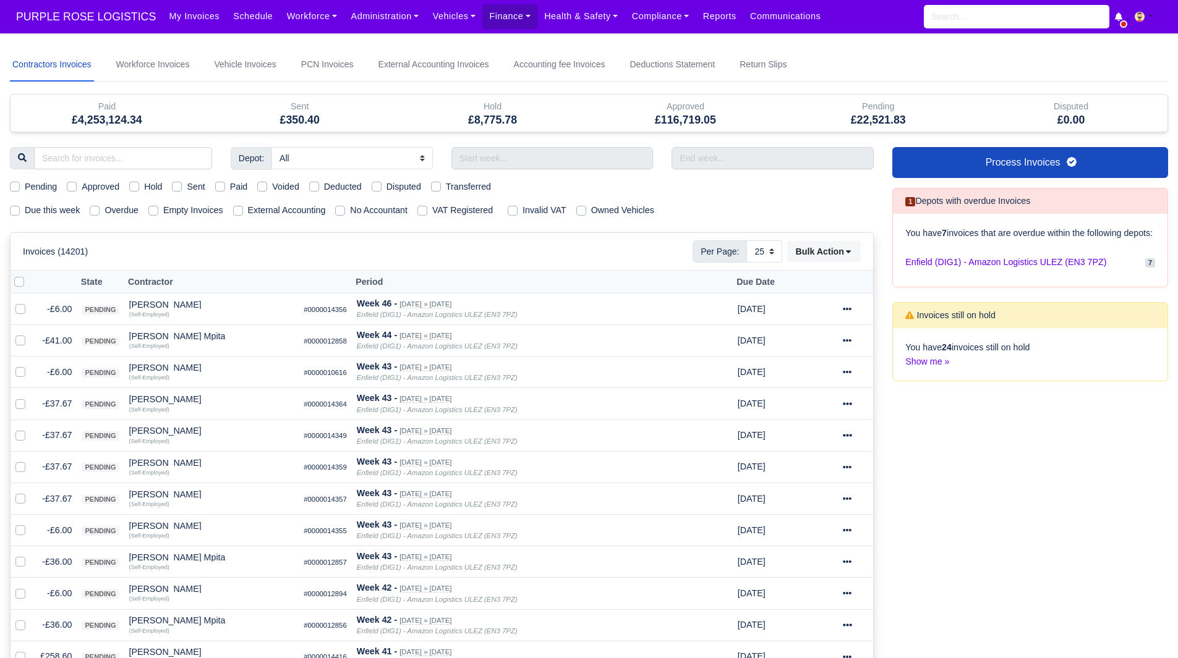
select select "25"
click at [4, 214] on div "Due this week Overdue Empty Invoices External Accounting No Accountant VAT Regi…" at bounding box center [442, 210] width 882 height 14
click at [25, 211] on label "Due this week" at bounding box center [52, 210] width 55 height 14
click at [18, 211] on input "Due this week" at bounding box center [15, 208] width 10 height 10
checkbox input "true"
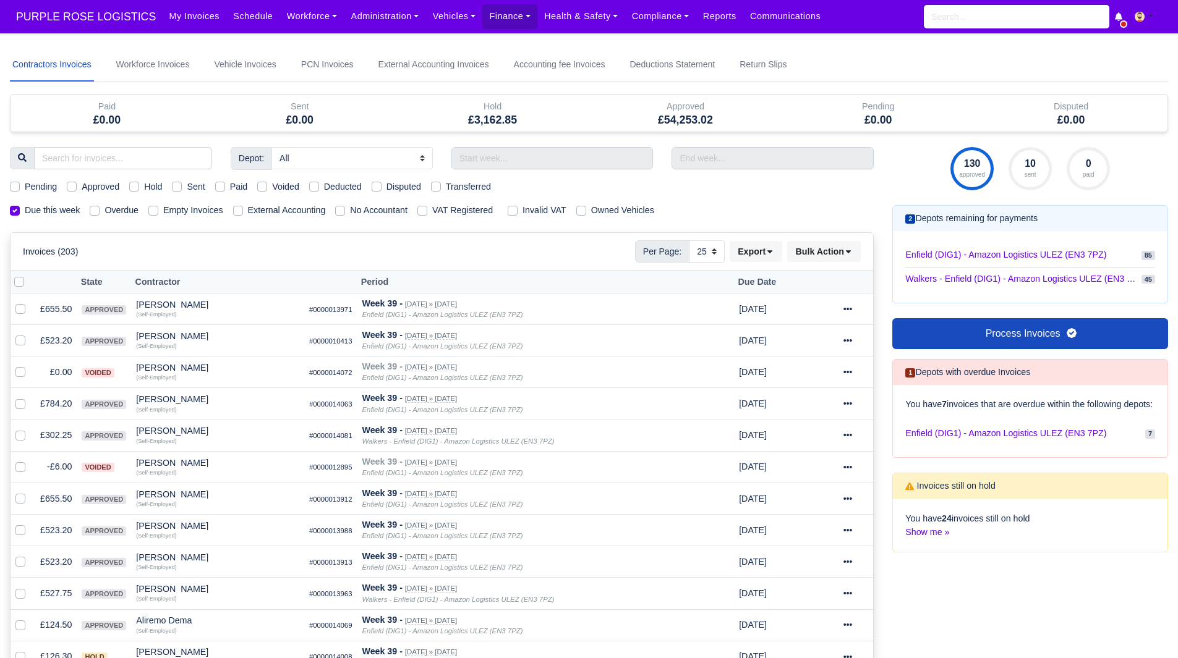
click at [37, 185] on label "Pending" at bounding box center [41, 187] width 32 height 14
click at [20, 185] on input "Pending" at bounding box center [15, 185] width 10 height 10
checkbox input "true"
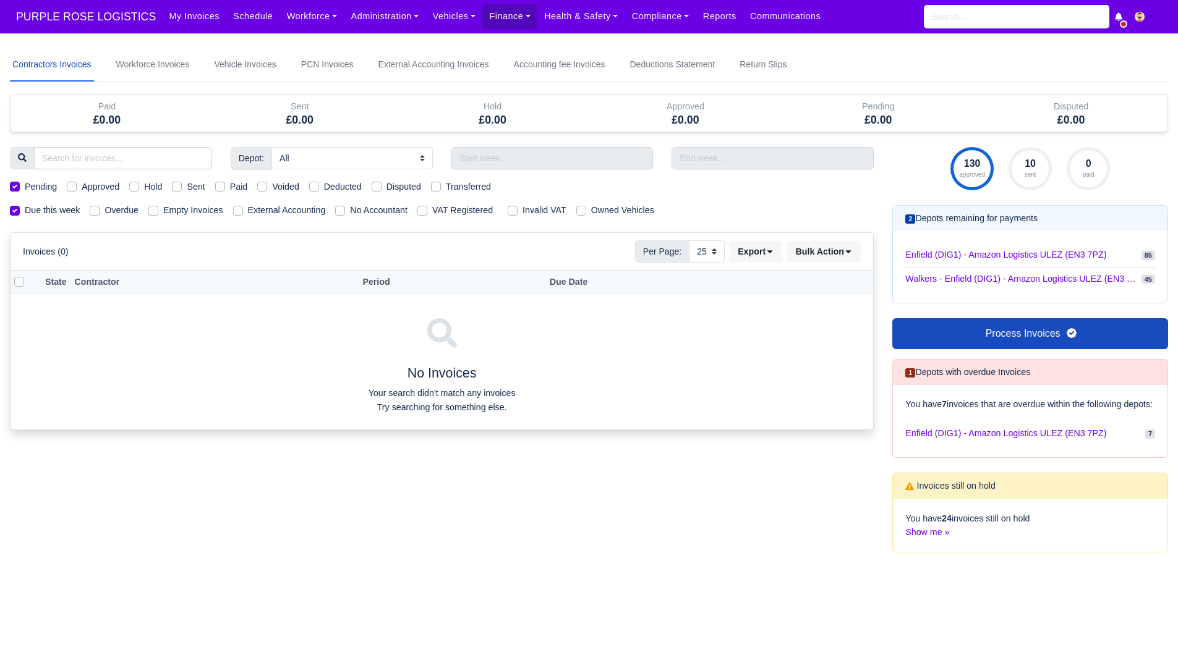
click at [37, 185] on label "Pending" at bounding box center [41, 187] width 32 height 14
click at [20, 185] on input "Pending" at bounding box center [15, 185] width 10 height 10
checkbox input "false"
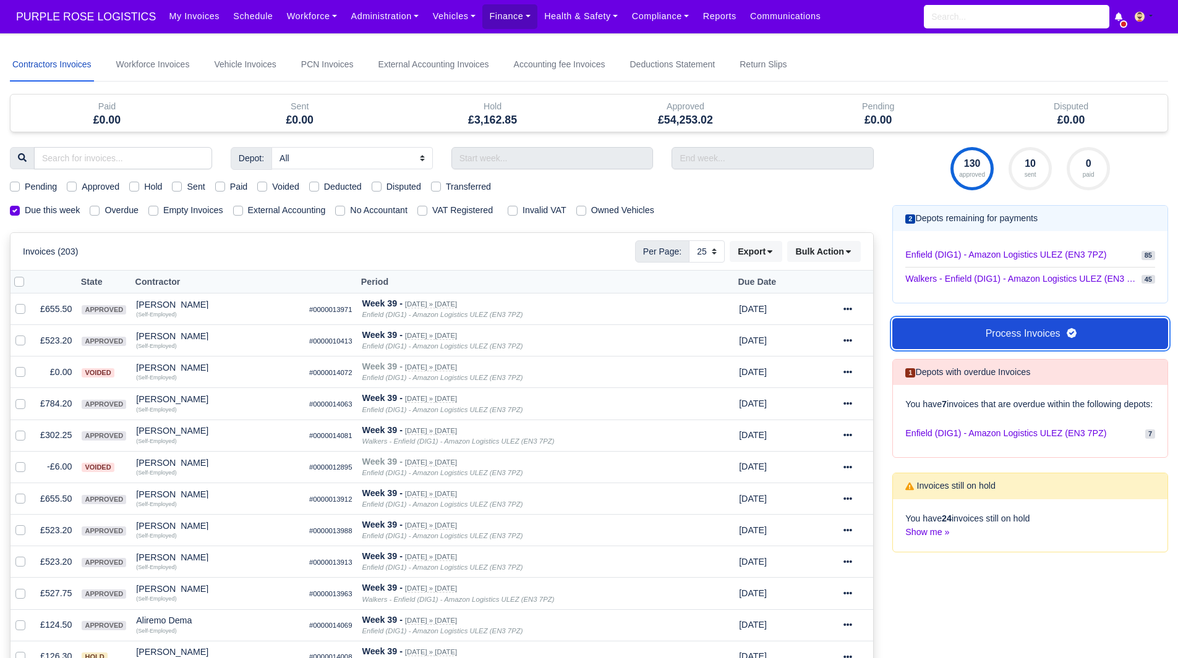
click at [971, 325] on link "Process Invoices" at bounding box center [1030, 333] width 276 height 31
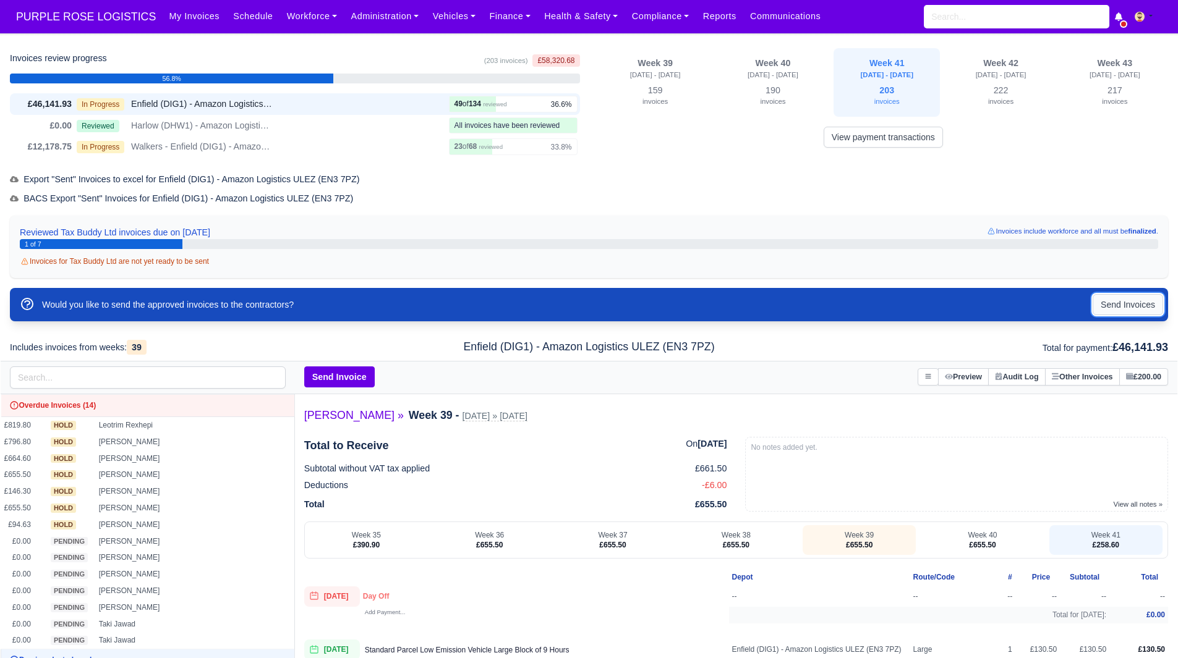
click at [1127, 299] on button "Send Invoices" at bounding box center [1127, 304] width 70 height 21
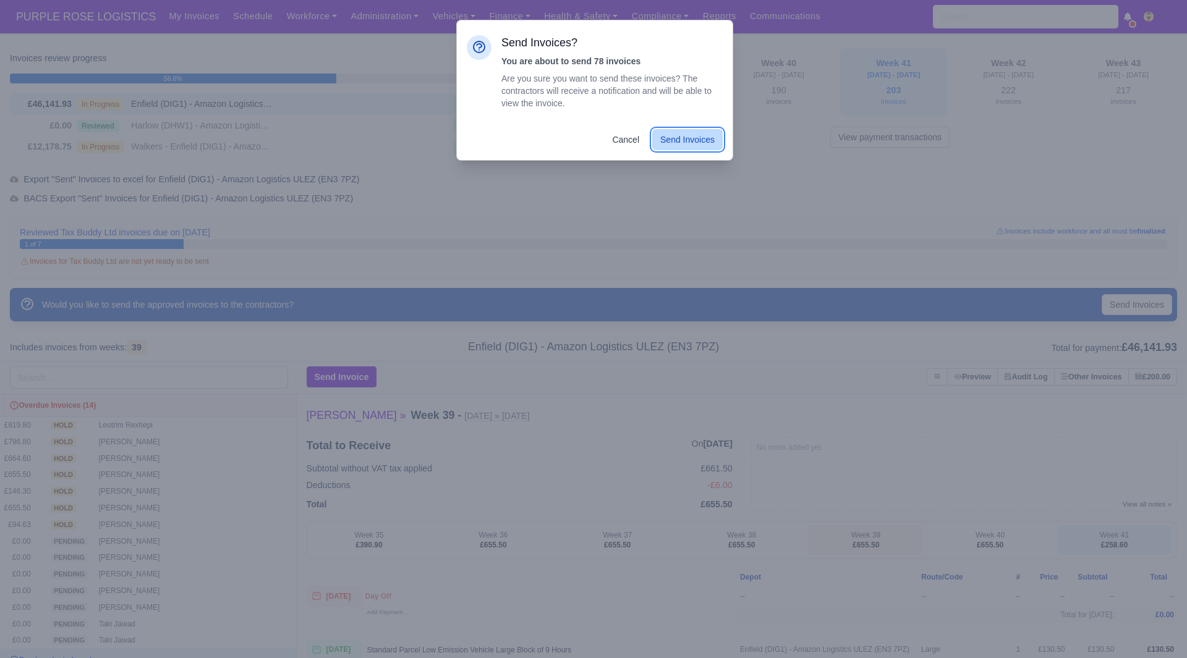
click at [679, 143] on button "Send Invoices" at bounding box center [687, 139] width 70 height 21
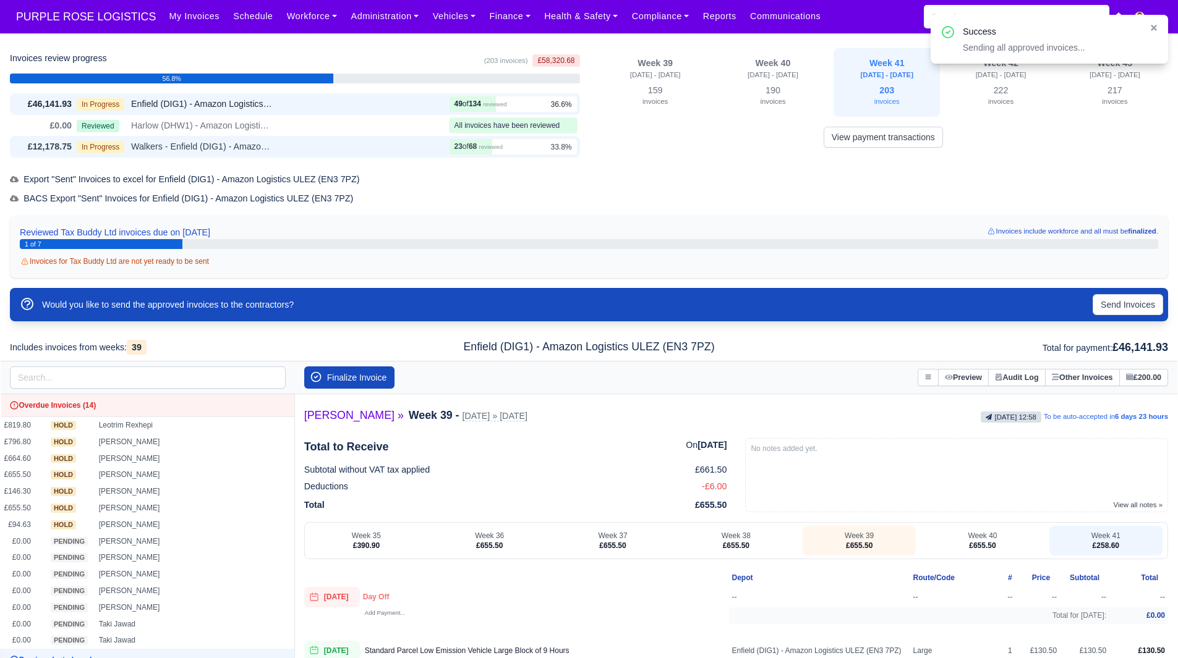
click at [226, 142] on span "Walkers - Enfield (DIG1) - Amazon Logistics ULEZ (EN3 7PZ)" at bounding box center [202, 147] width 142 height 14
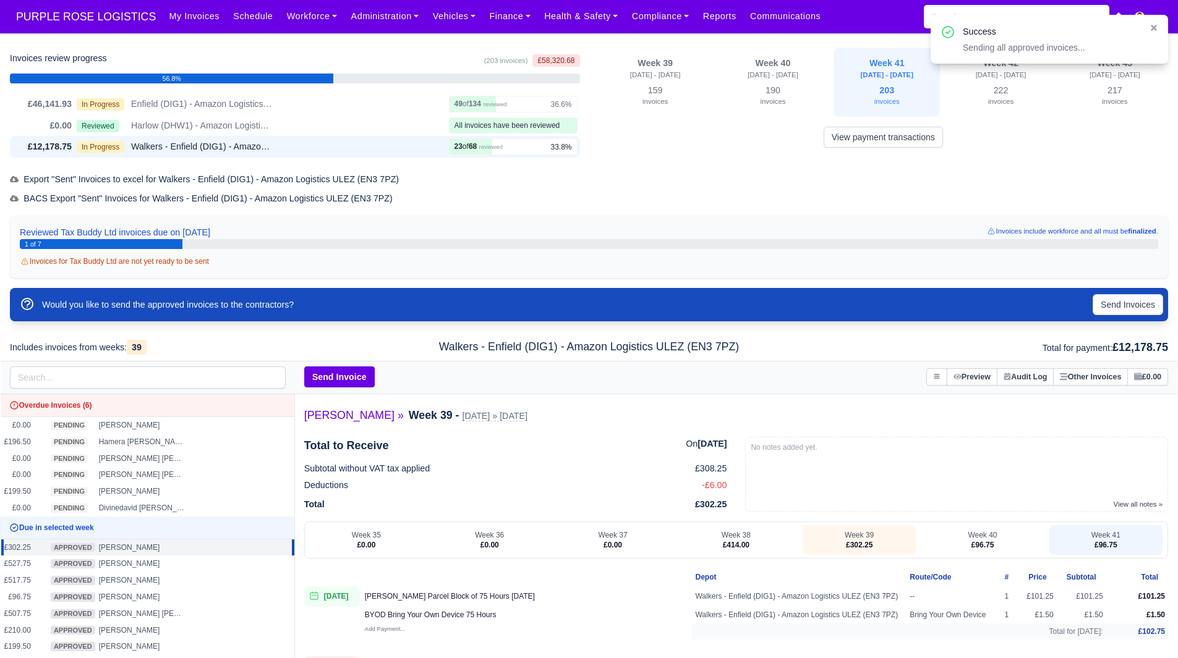
click at [1130, 294] on div "Would you like to send the approved invoices to the contractors? Send Invoices" at bounding box center [589, 304] width 1148 height 23
click at [1119, 305] on button "Send Invoices" at bounding box center [1127, 304] width 70 height 21
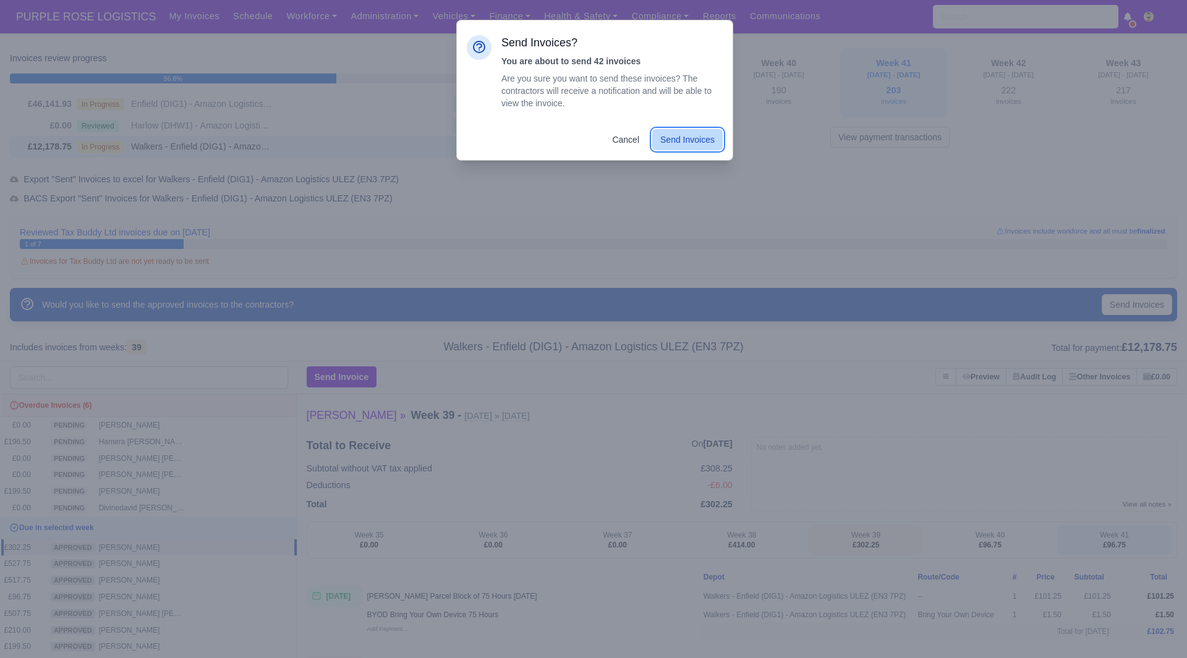
click at [679, 137] on button "Send Invoices" at bounding box center [687, 139] width 70 height 21
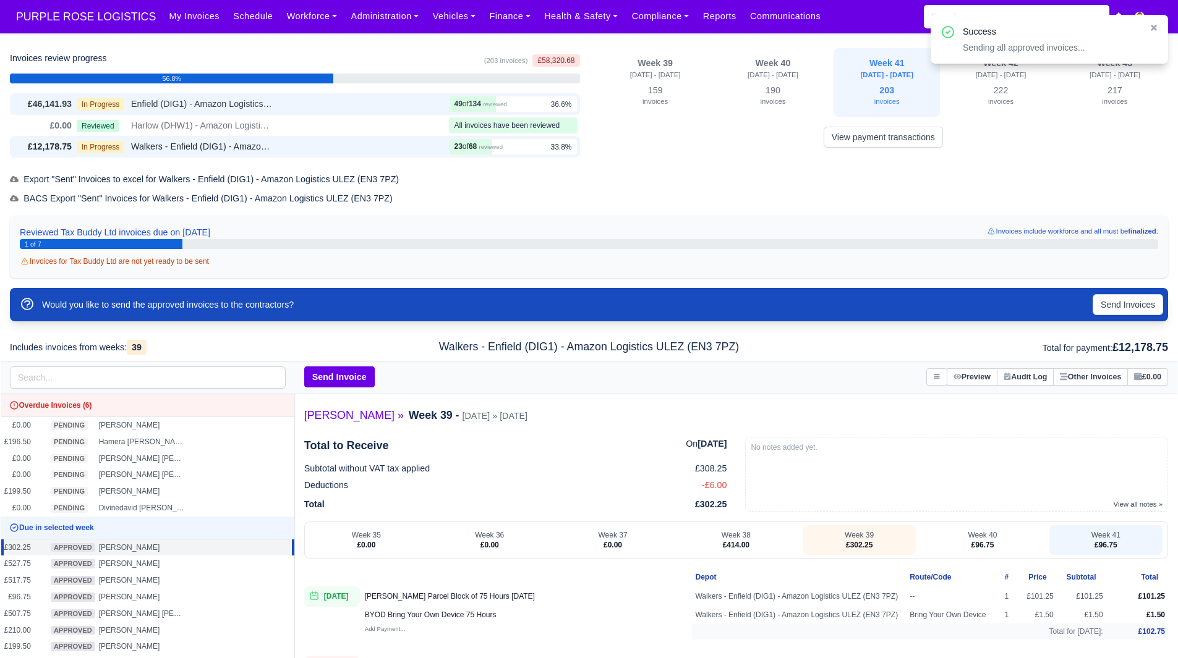
click at [287, 111] on div "In Progress Enfield (DIG1) - Amazon Logistics ULEZ (EN3 7PZ)" at bounding box center [260, 104] width 367 height 14
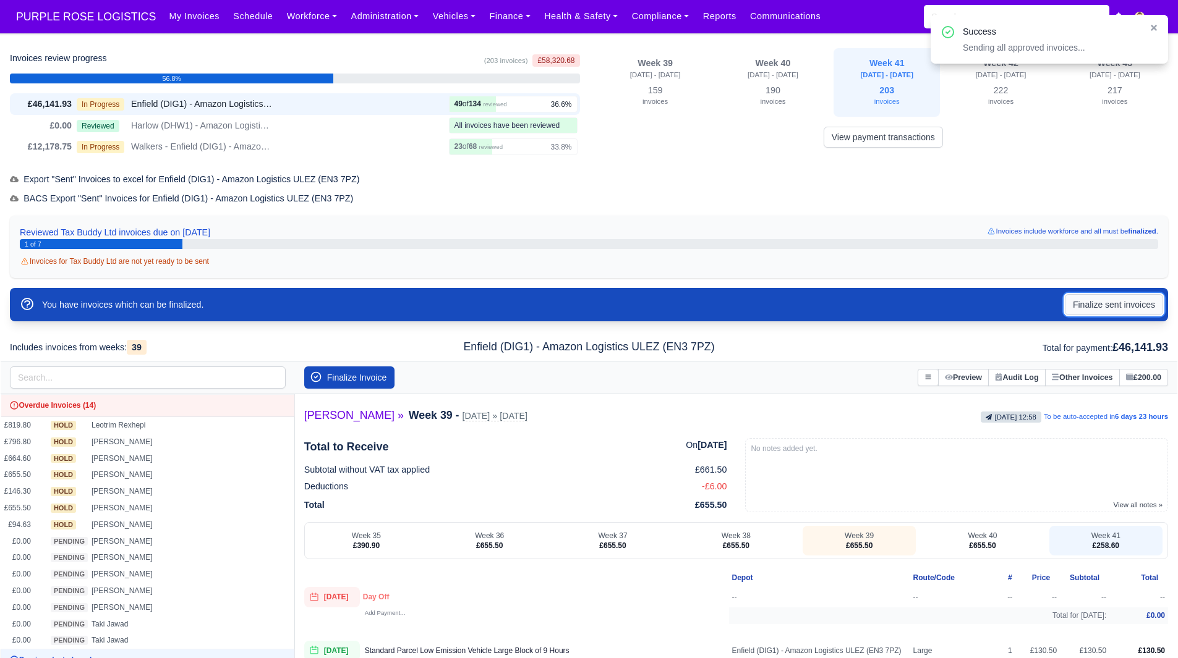
click at [1111, 302] on button "Finalize sent invoices" at bounding box center [1113, 304] width 98 height 21
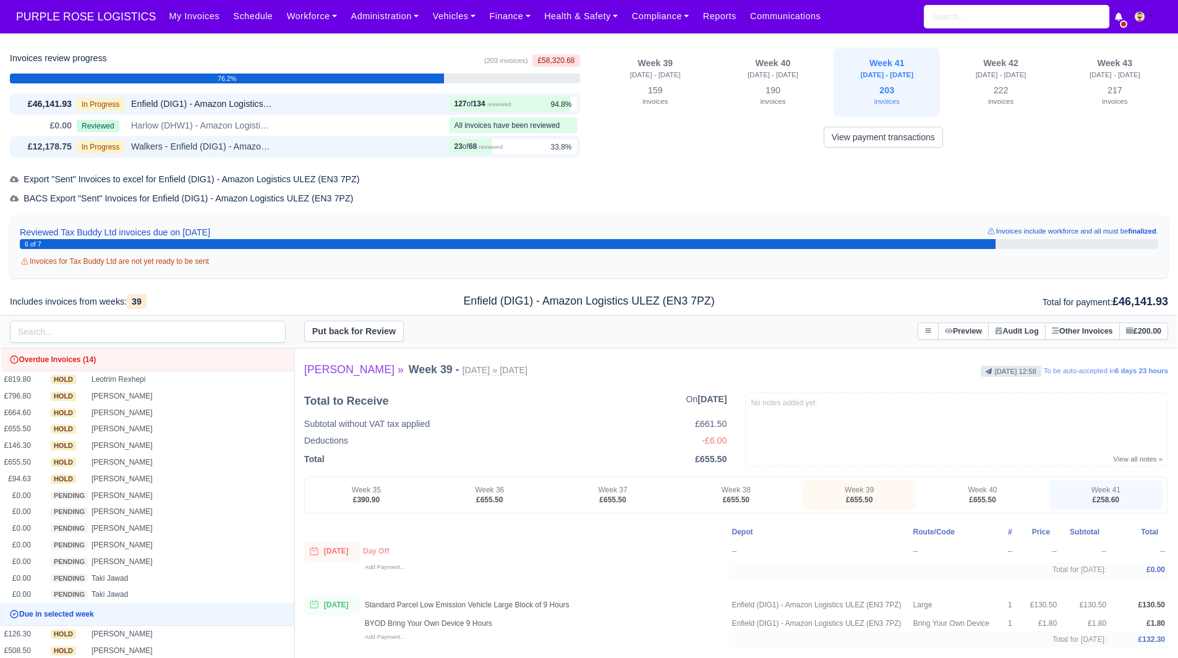
click at [368, 136] on div "£12,178.75 In Progress Walkers - Enfield (DIG1) - Amazon Logistics ULEZ (EN3 7P…" at bounding box center [295, 147] width 570 height 22
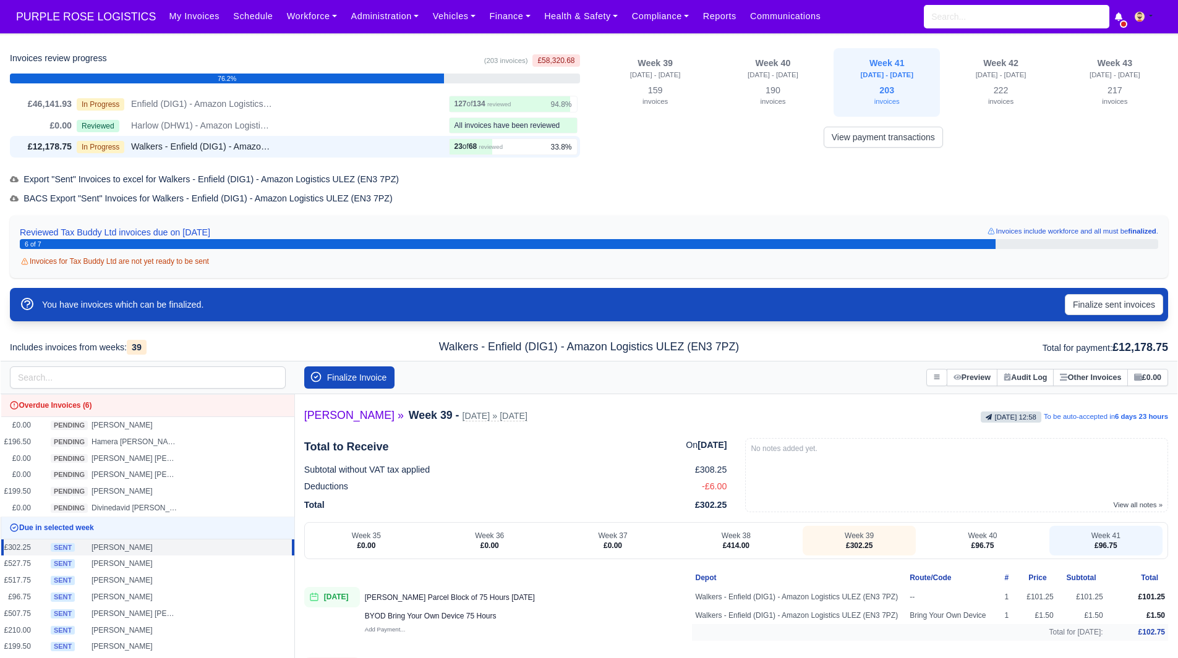
click at [1098, 317] on div "You have invoices which can be finalized. Finalize sent invoices" at bounding box center [589, 304] width 1148 height 23
click at [1082, 304] on button "Finalize sent invoices" at bounding box center [1113, 304] width 98 height 21
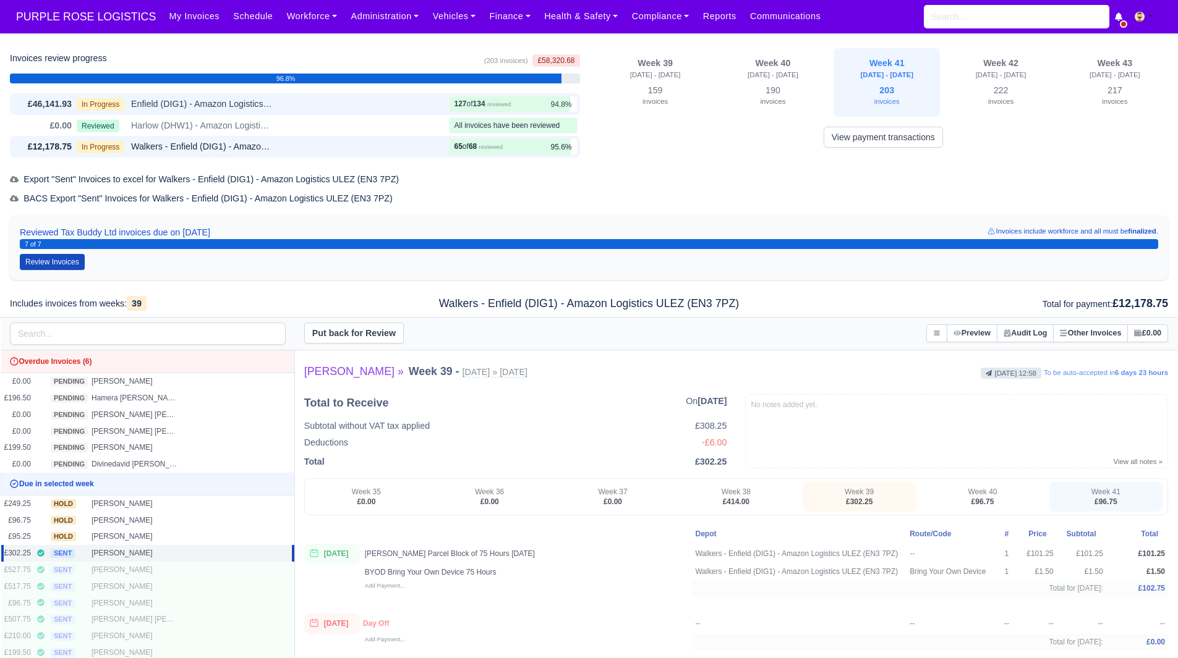
click at [402, 104] on div "In Progress Enfield (DIG1) - Amazon Logistics ULEZ (EN3 7PZ)" at bounding box center [260, 104] width 367 height 14
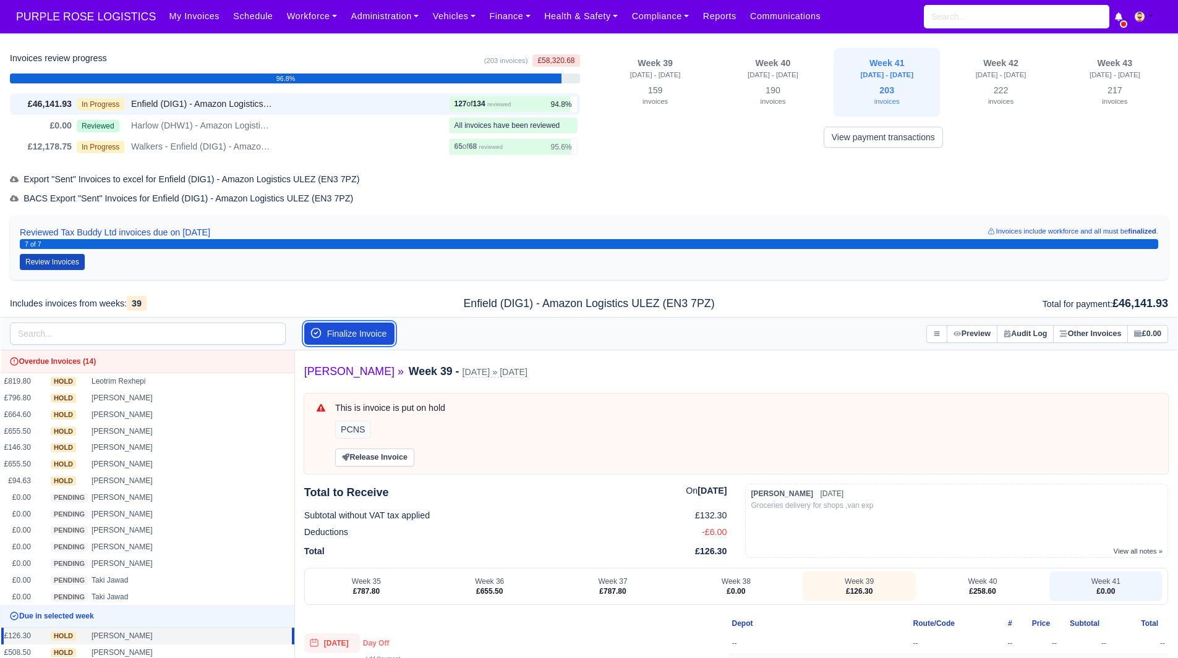
click at [359, 328] on button "Finalize Invoice" at bounding box center [349, 334] width 91 height 22
click at [357, 331] on button "Finalize Invoice" at bounding box center [349, 334] width 91 height 22
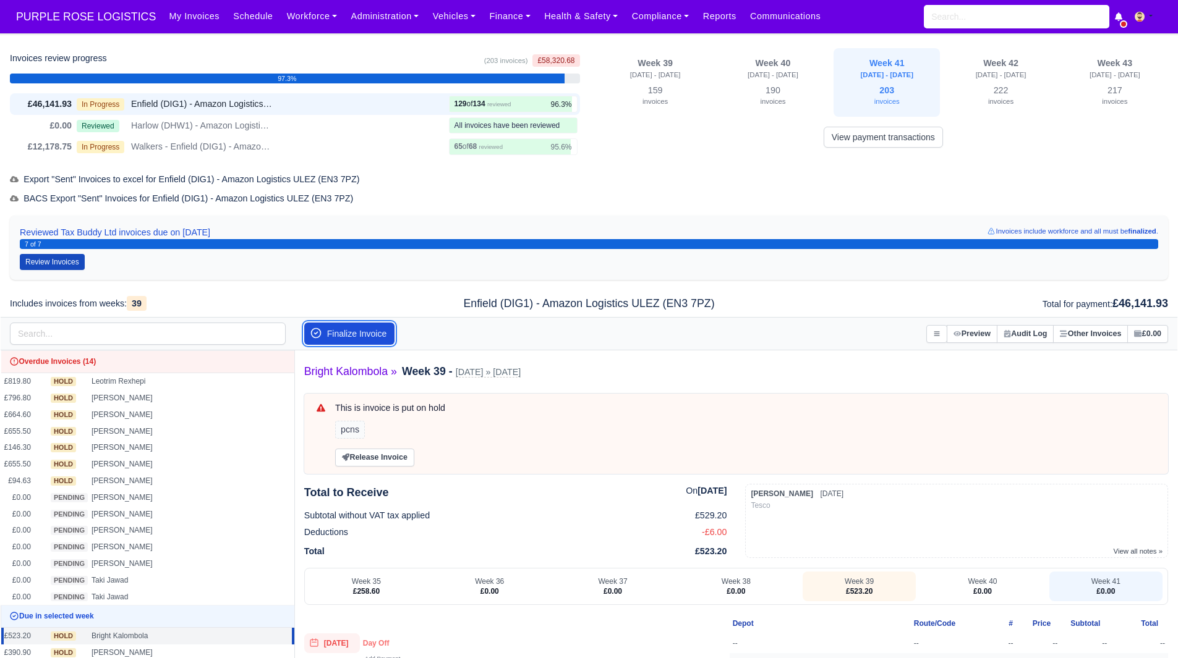
click at [357, 331] on button "Finalize Invoice" at bounding box center [349, 334] width 91 height 22
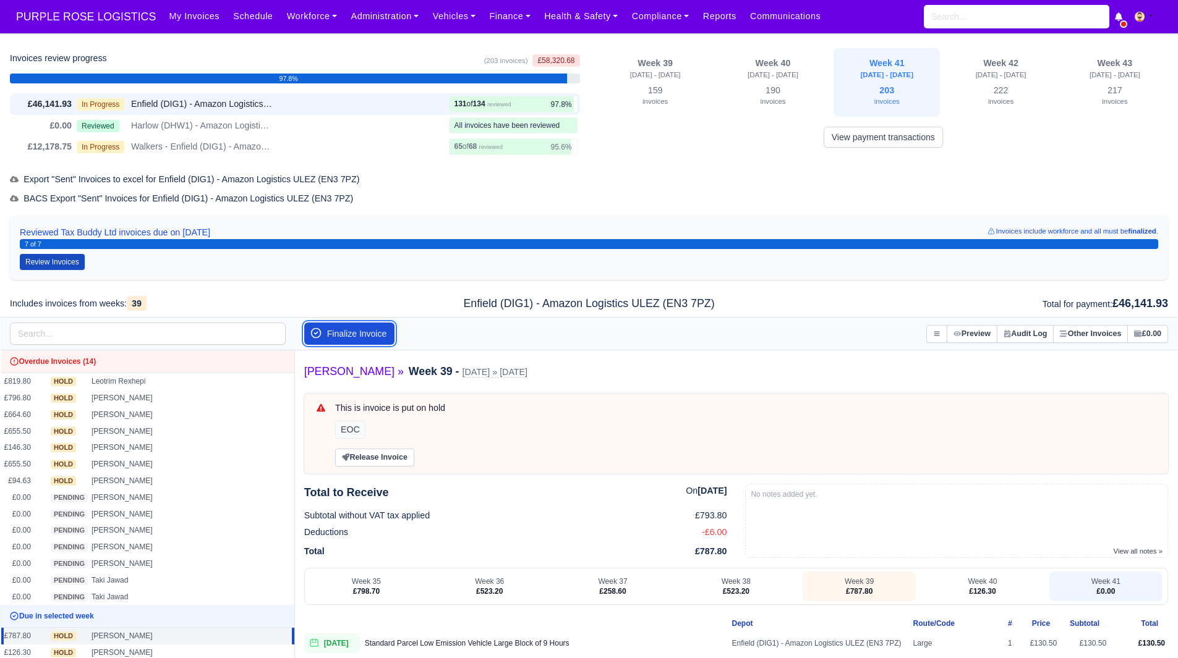
click at [357, 331] on button "Finalize Invoice" at bounding box center [349, 334] width 91 height 22
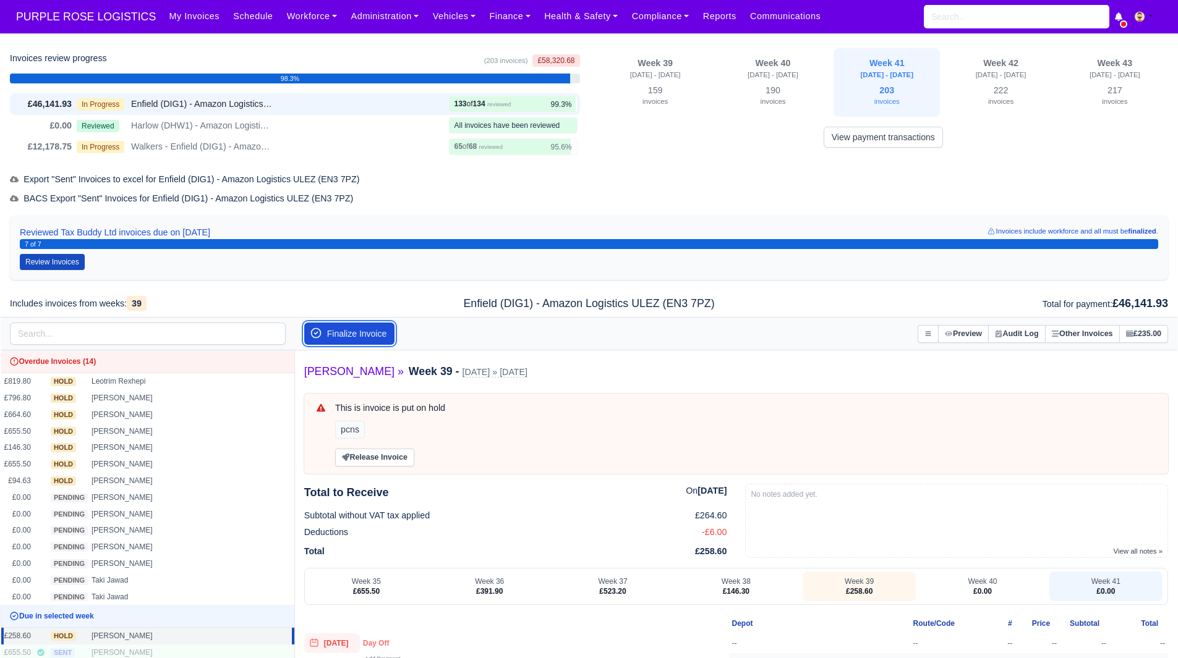
click at [357, 331] on button "Finalize Invoice" at bounding box center [349, 334] width 91 height 22
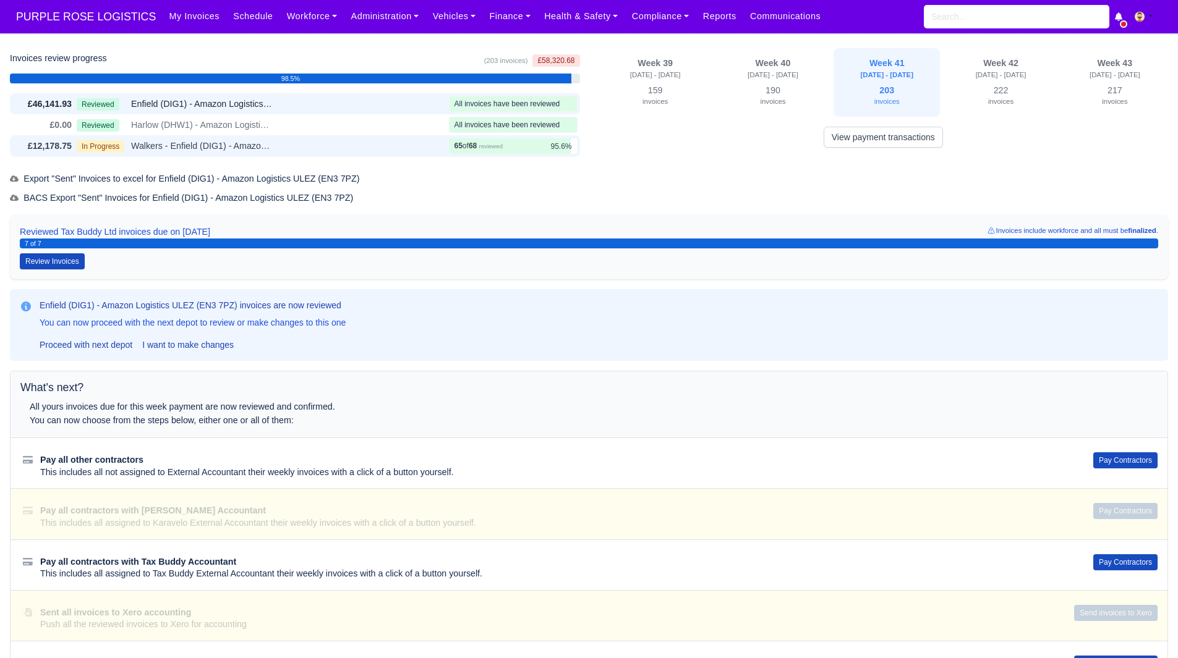
click at [376, 145] on div "In Progress Walkers - Enfield (DIG1) - Amazon Logistics ULEZ (EN3 7PZ)" at bounding box center [260, 146] width 367 height 14
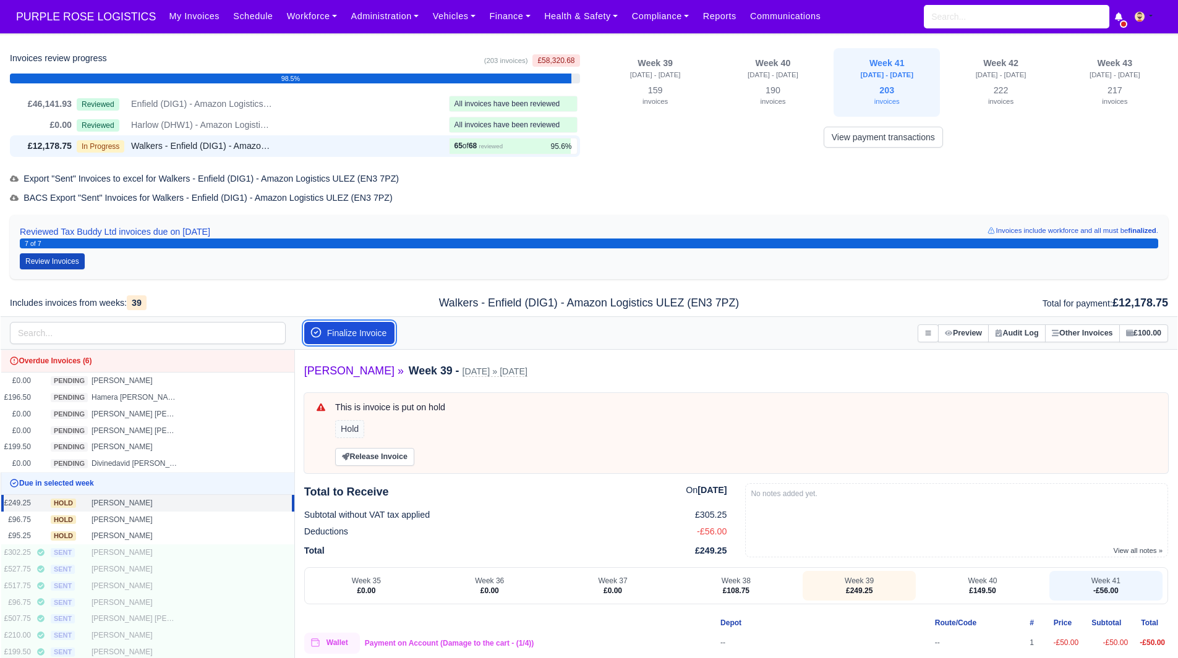
click at [383, 329] on button "Finalize Invoice" at bounding box center [349, 333] width 91 height 22
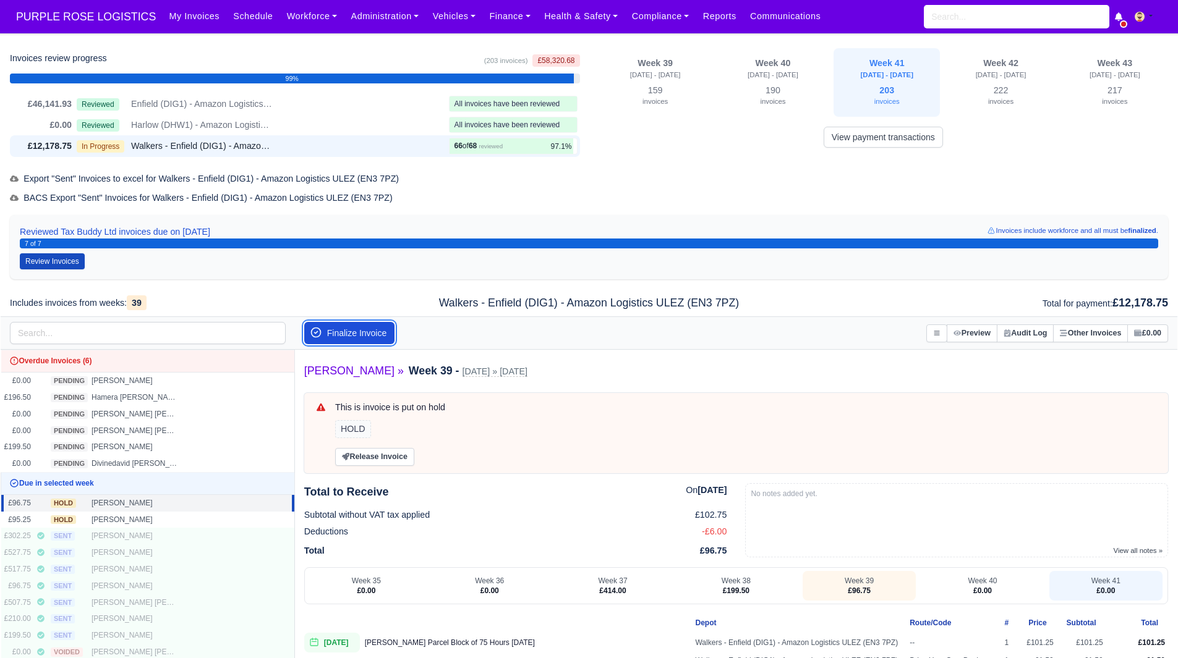
click at [383, 329] on button "Finalize Invoice" at bounding box center [349, 333] width 91 height 22
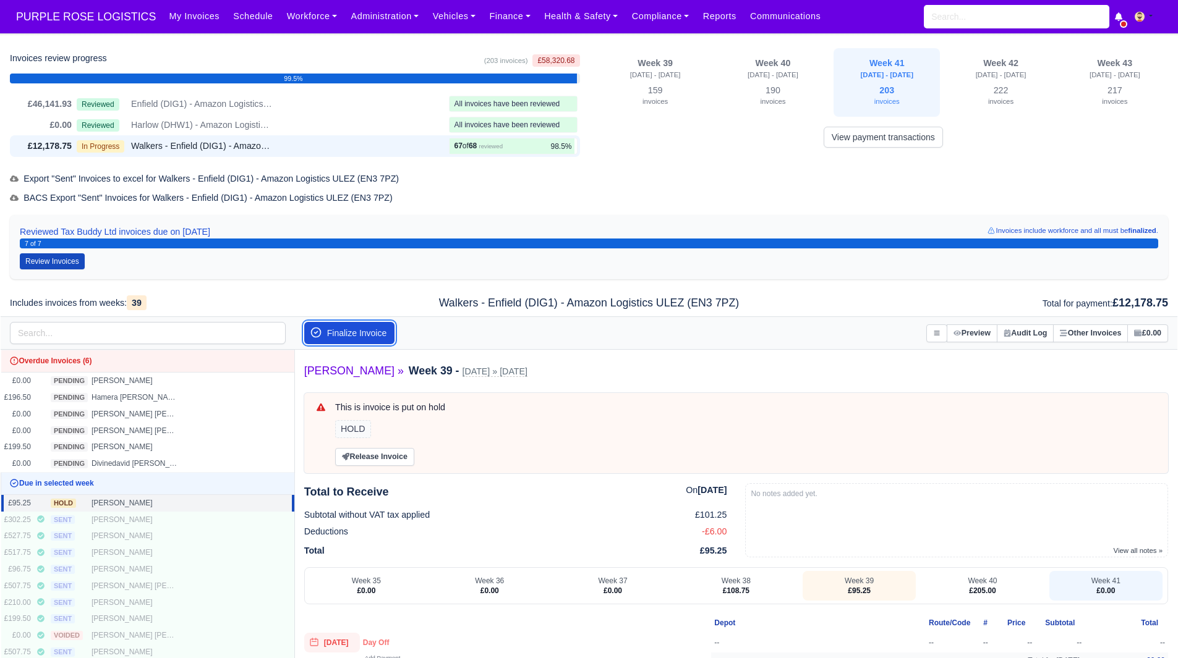
click at [383, 329] on button "Finalize Invoice" at bounding box center [349, 333] width 91 height 22
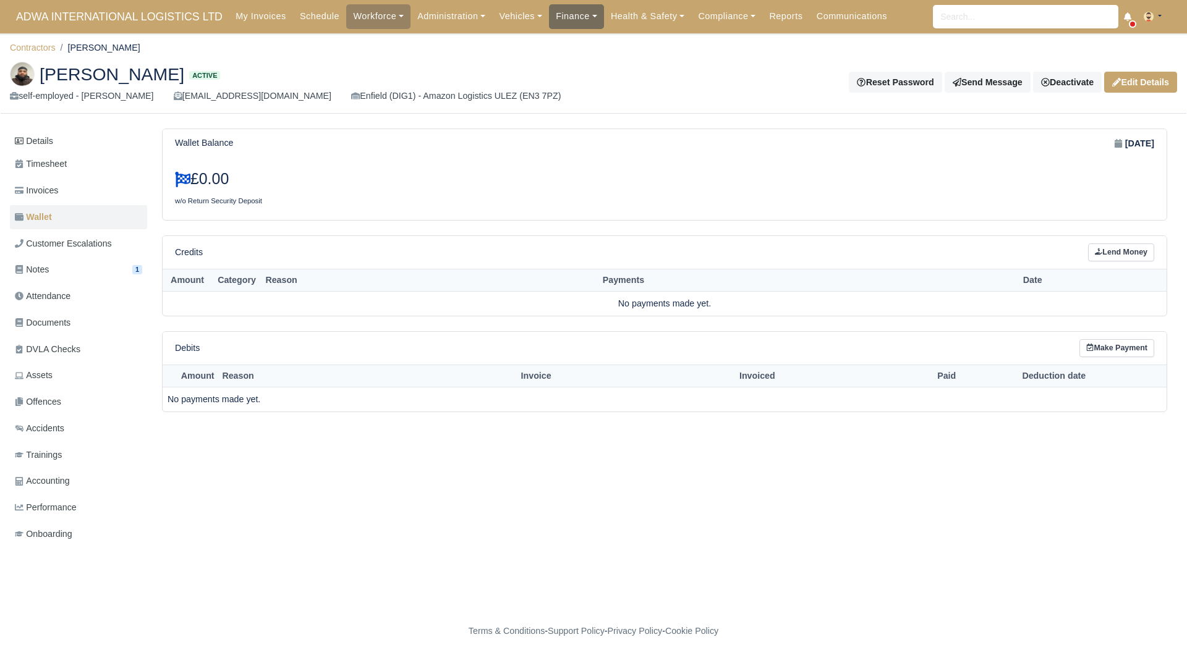
click at [558, 17] on link "Finance" at bounding box center [576, 16] width 55 height 24
click at [575, 45] on link "Invoices" at bounding box center [604, 44] width 100 height 26
